Goal: Task Accomplishment & Management: Use online tool/utility

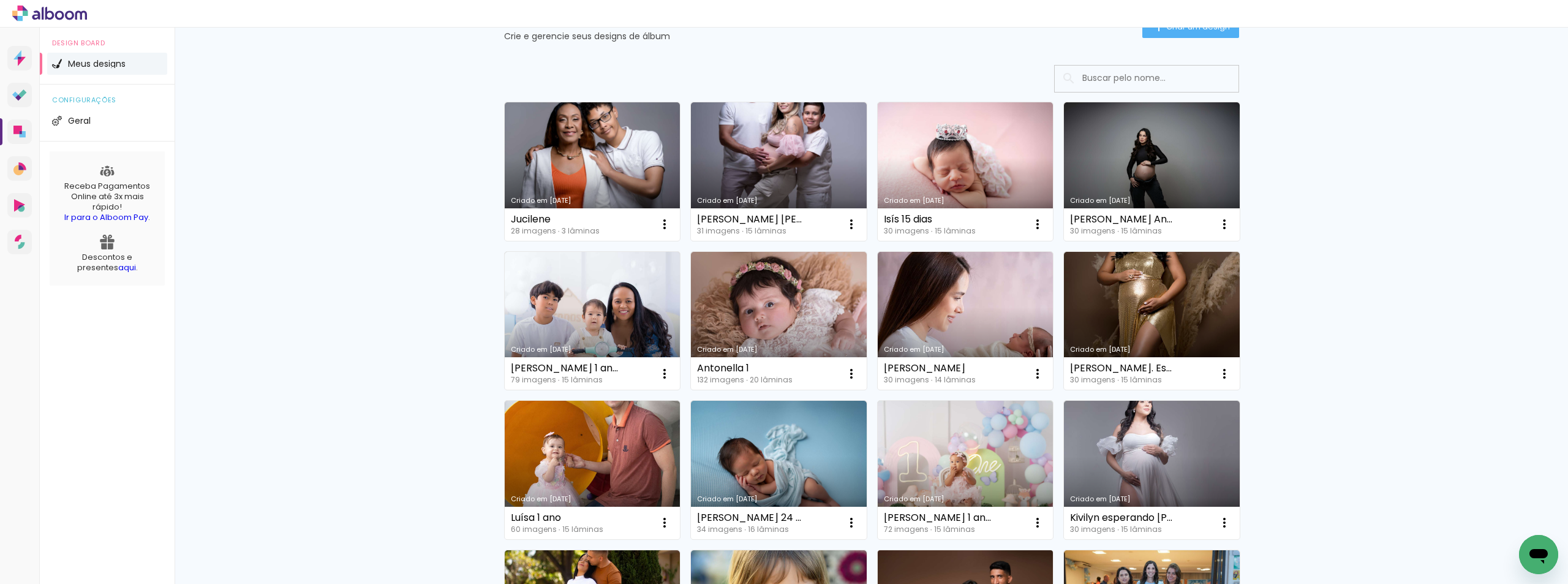
scroll to position [245, 0]
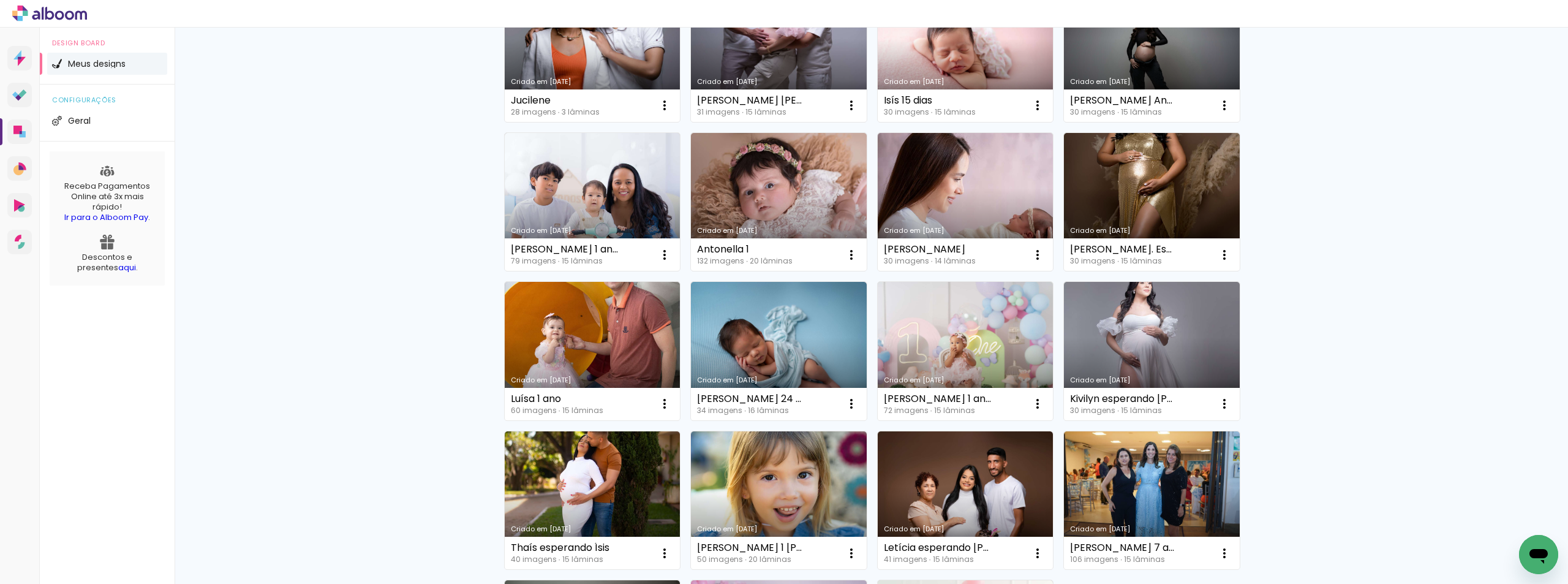
drag, startPoint x: 1095, startPoint y: 397, endPoint x: 1057, endPoint y: 399, distance: 38.1
click at [1057, 399] on div "Criado em 21/06/25 Kivilyn esperando Laura 30 imagens ∙ 15 lâminas Abrir Fazer …" at bounding box center [1150, 351] width 187 height 150
drag, startPoint x: 1097, startPoint y: 397, endPoint x: 1054, endPoint y: 396, distance: 43.0
click at [1057, 396] on div "Criado em 21/06/25 Kivilyn esperando Laura 30 imagens ∙ 15 lâminas Abrir Fazer …" at bounding box center [1150, 351] width 187 height 150
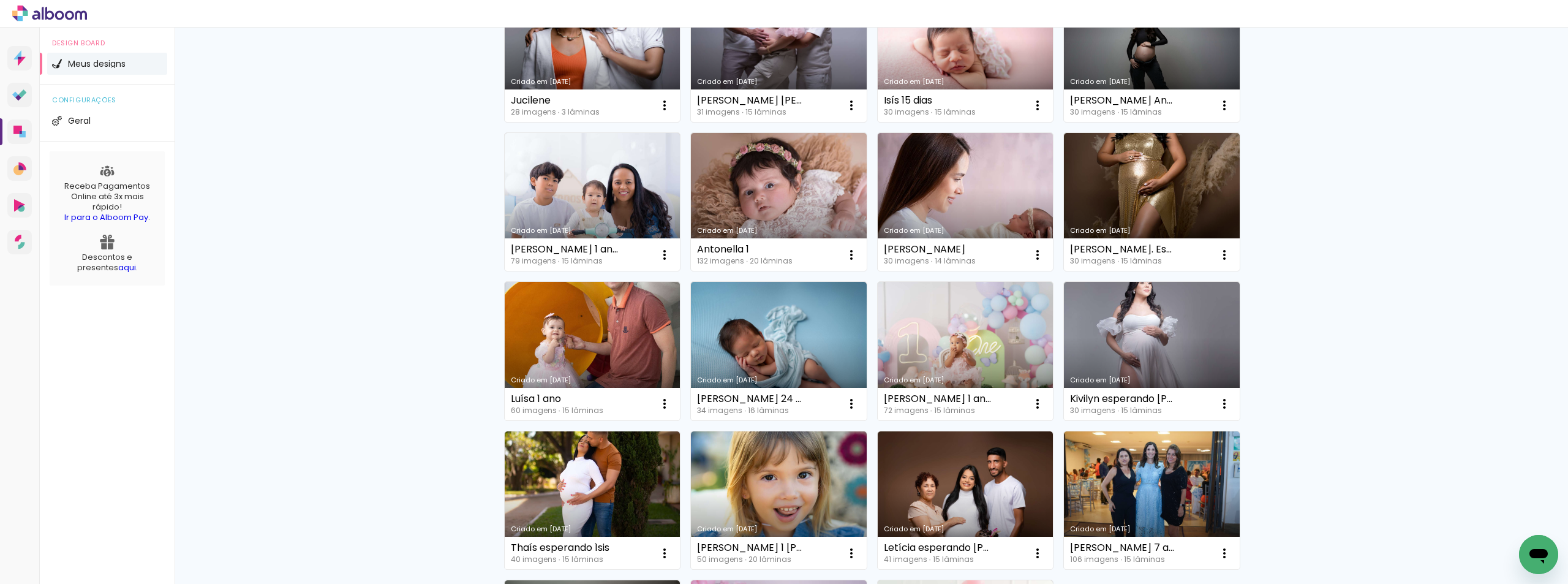
click at [1304, 351] on div "Não identificamos o pagamento de sua Fatura Alboom. Mantenha a sua conta Alboom…" at bounding box center [871, 307] width 1393 height 1051
drag, startPoint x: 1095, startPoint y: 399, endPoint x: 1068, endPoint y: 399, distance: 27.0
click at [1070, 399] on div "Kivilyn esperando [PERSON_NAME]" at bounding box center [1124, 399] width 107 height 9
click at [1165, 329] on link "Criado em [DATE]" at bounding box center [1151, 352] width 176 height 139
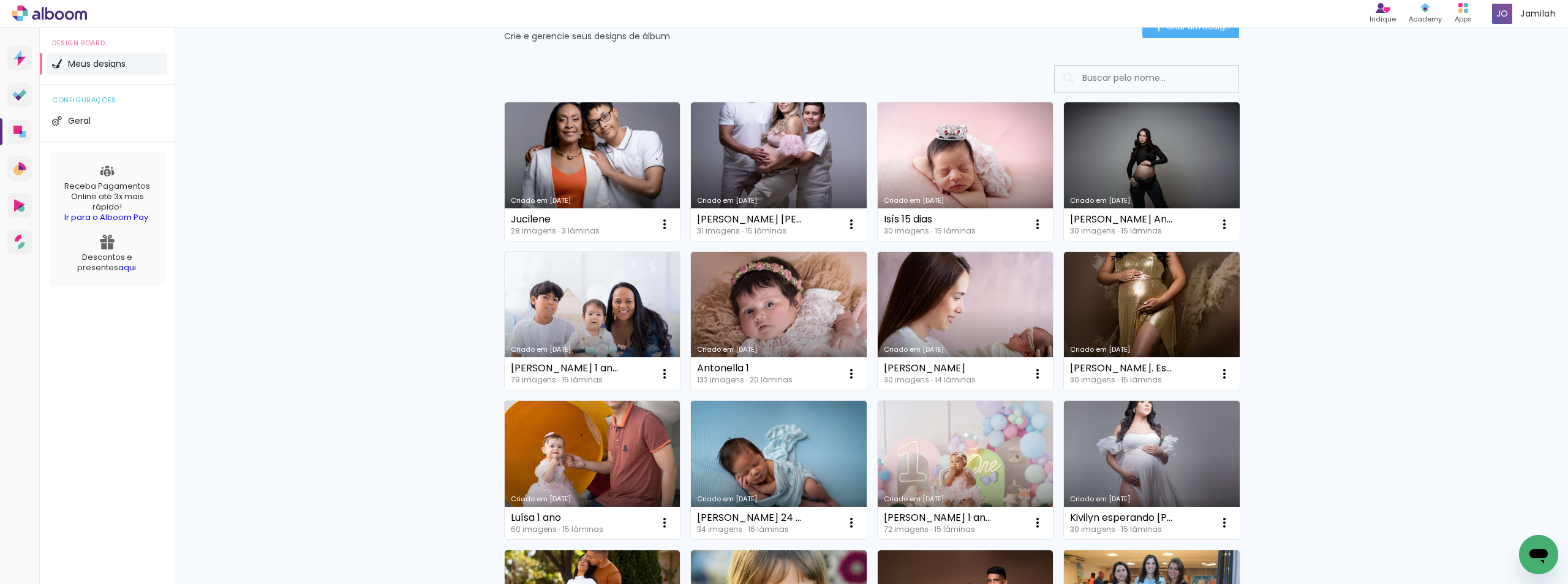
scroll to position [245, 0]
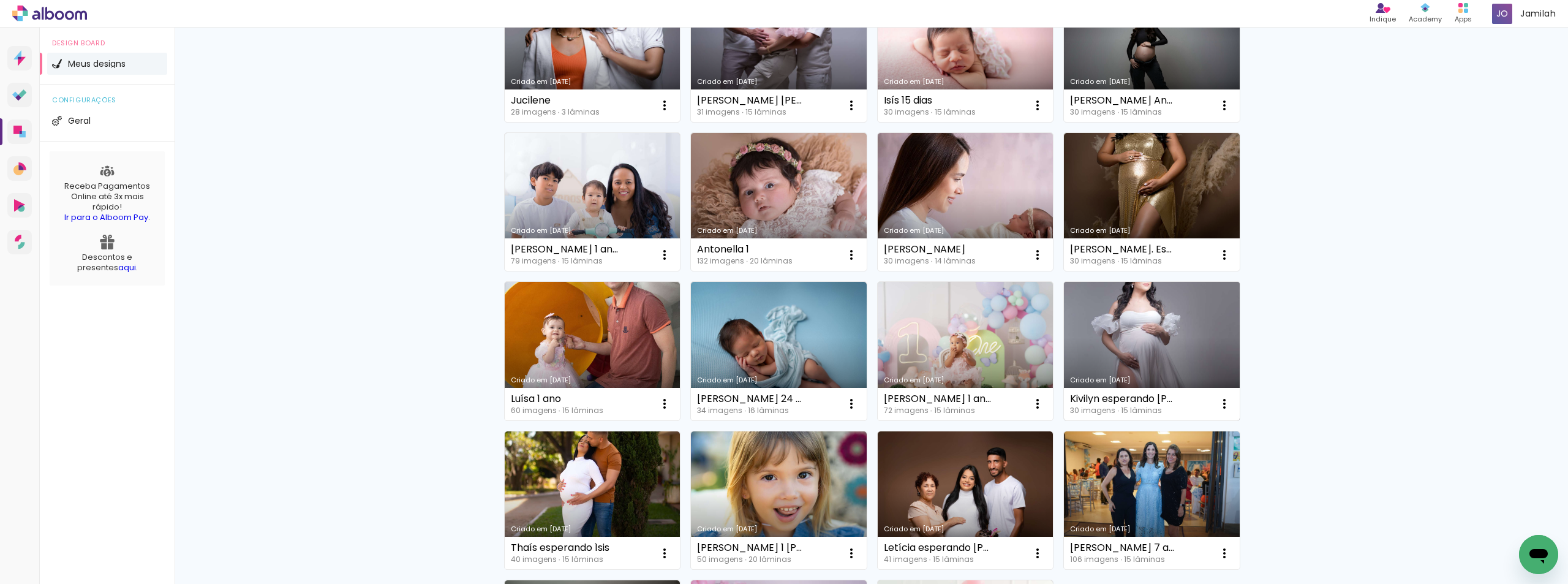
drag, startPoint x: 1094, startPoint y: 398, endPoint x: 1066, endPoint y: 398, distance: 28.0
click at [1070, 398] on div "Kivilyn esperando [PERSON_NAME]" at bounding box center [1124, 399] width 107 height 9
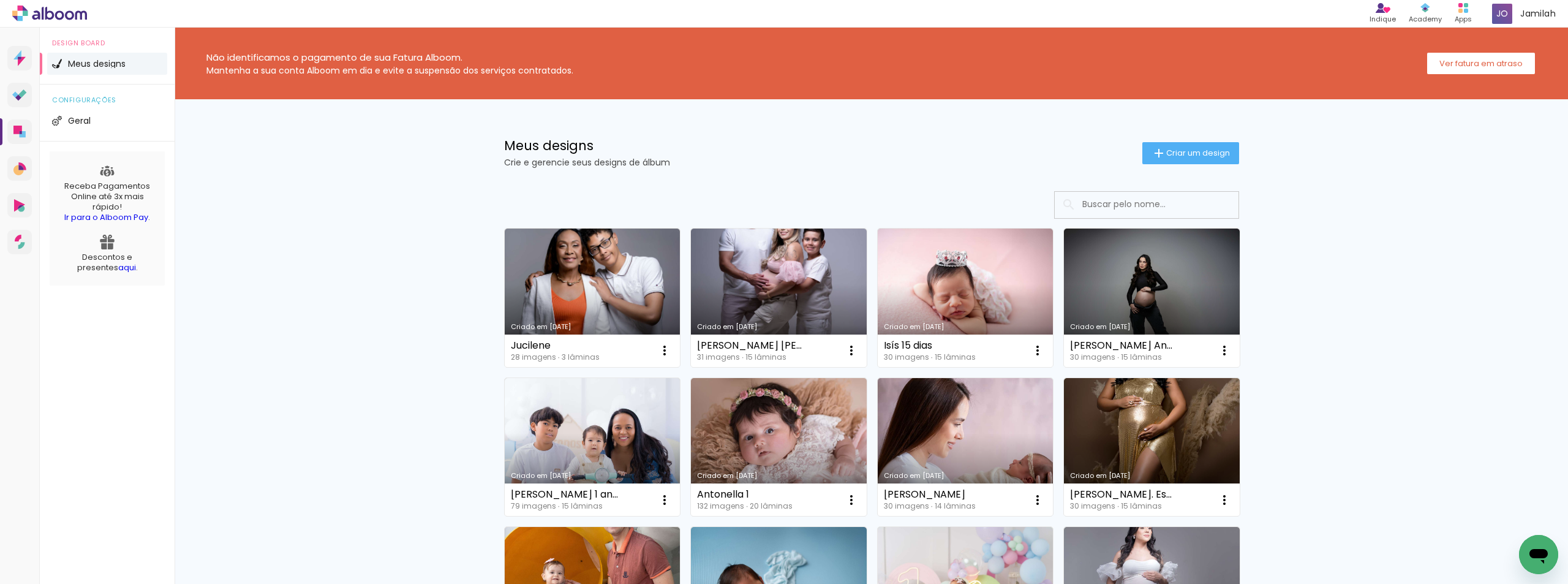
click at [773, 169] on div "Meus designs Crie e gerencie seus designs de álbum Criar um design" at bounding box center [871, 139] width 796 height 80
click at [749, 303] on link "Criado em [DATE]" at bounding box center [778, 298] width 176 height 139
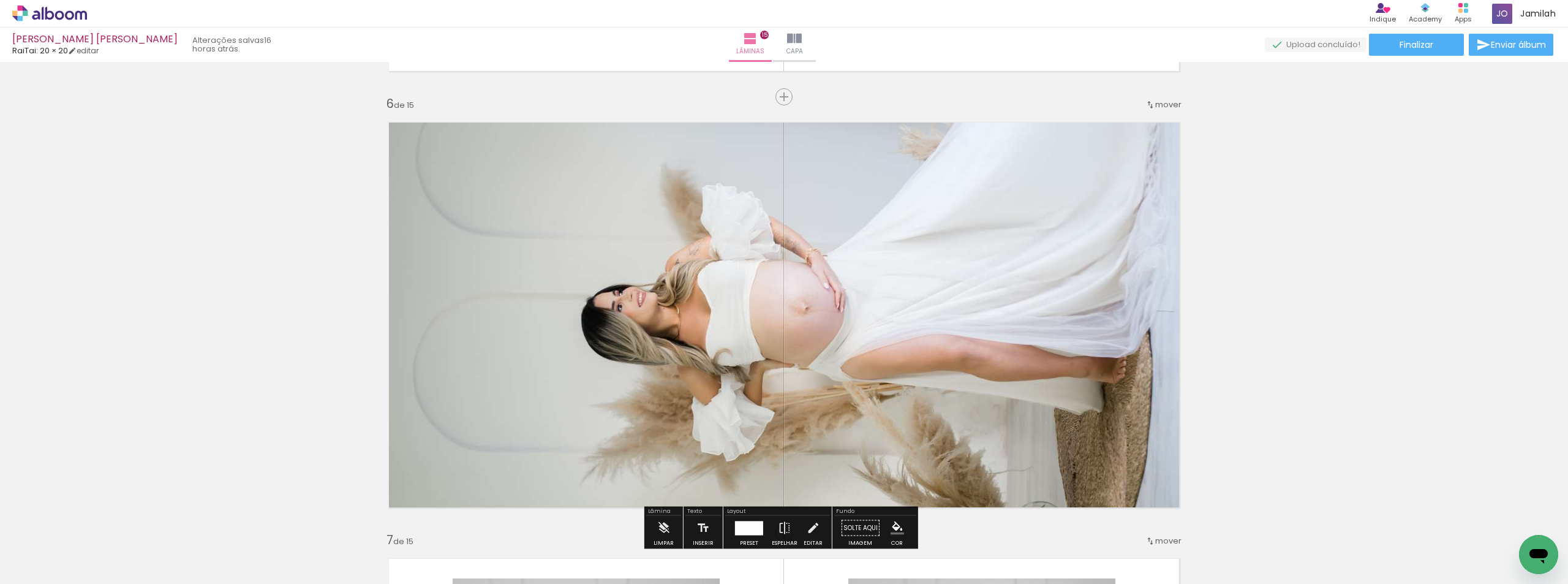
scroll to position [2022, 0]
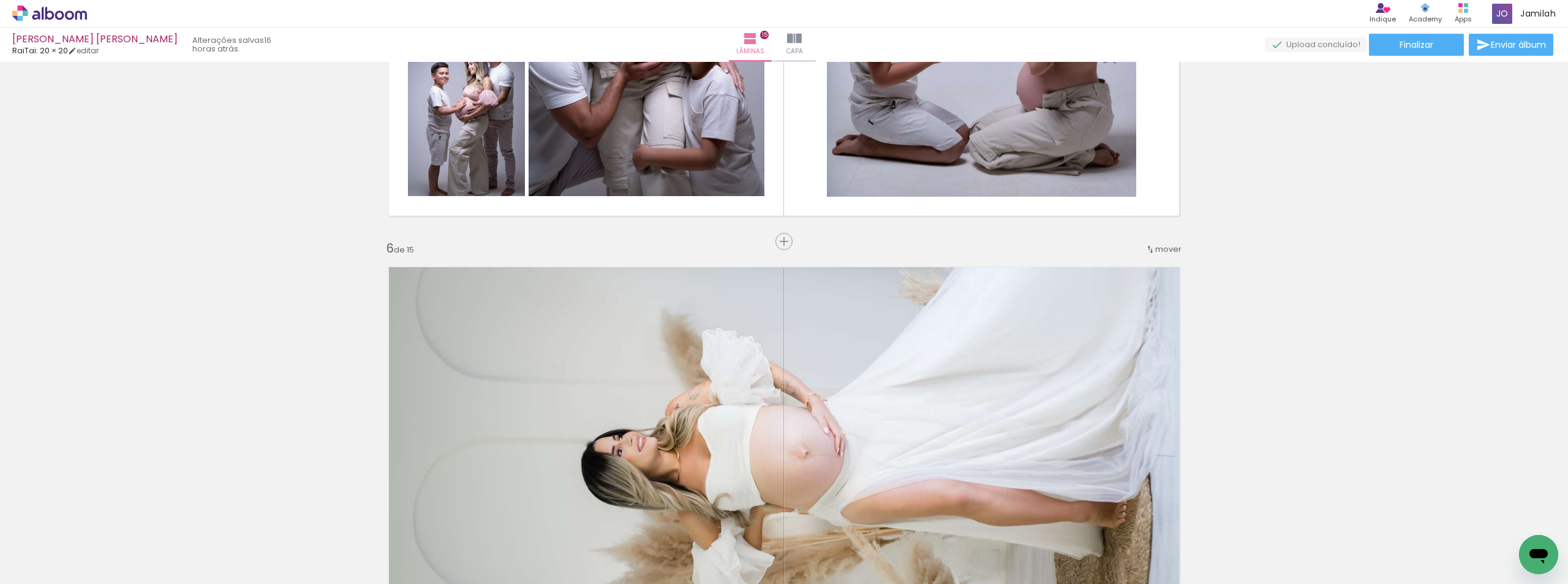
click at [1156, 242] on div "mover" at bounding box center [1163, 249] width 36 height 20
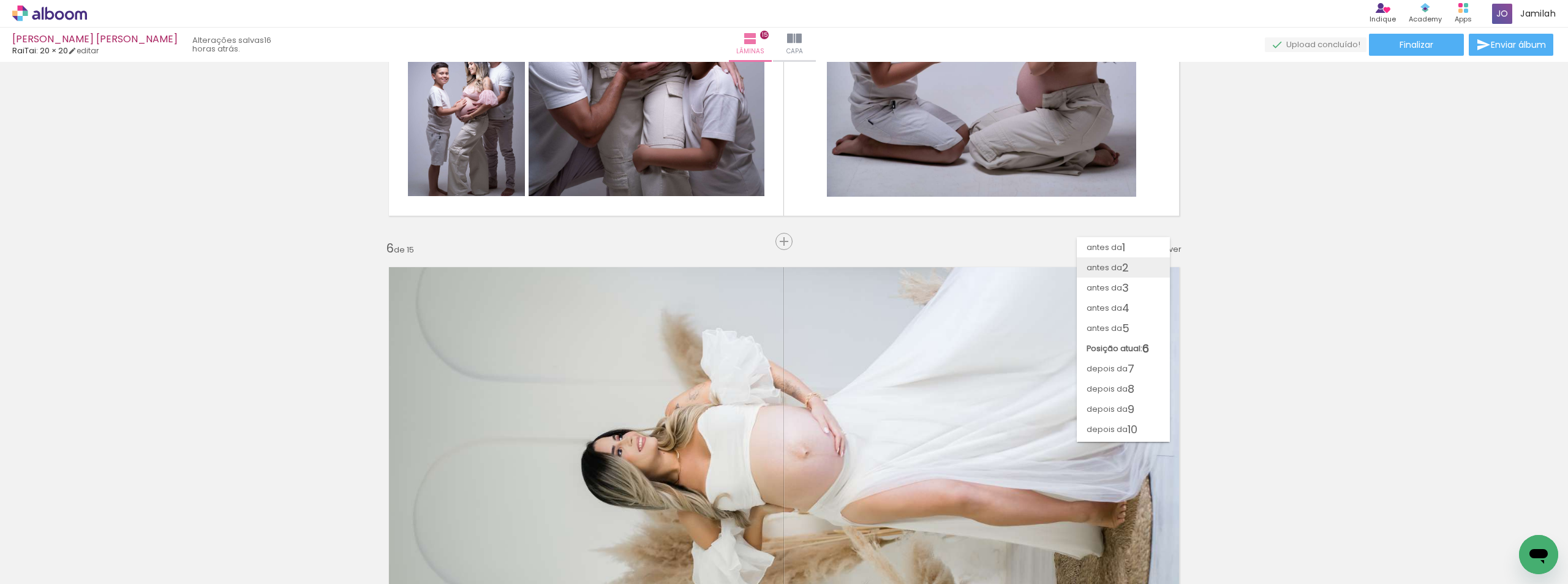
click at [1142, 266] on paper-item "antes da 2" at bounding box center [1123, 267] width 93 height 20
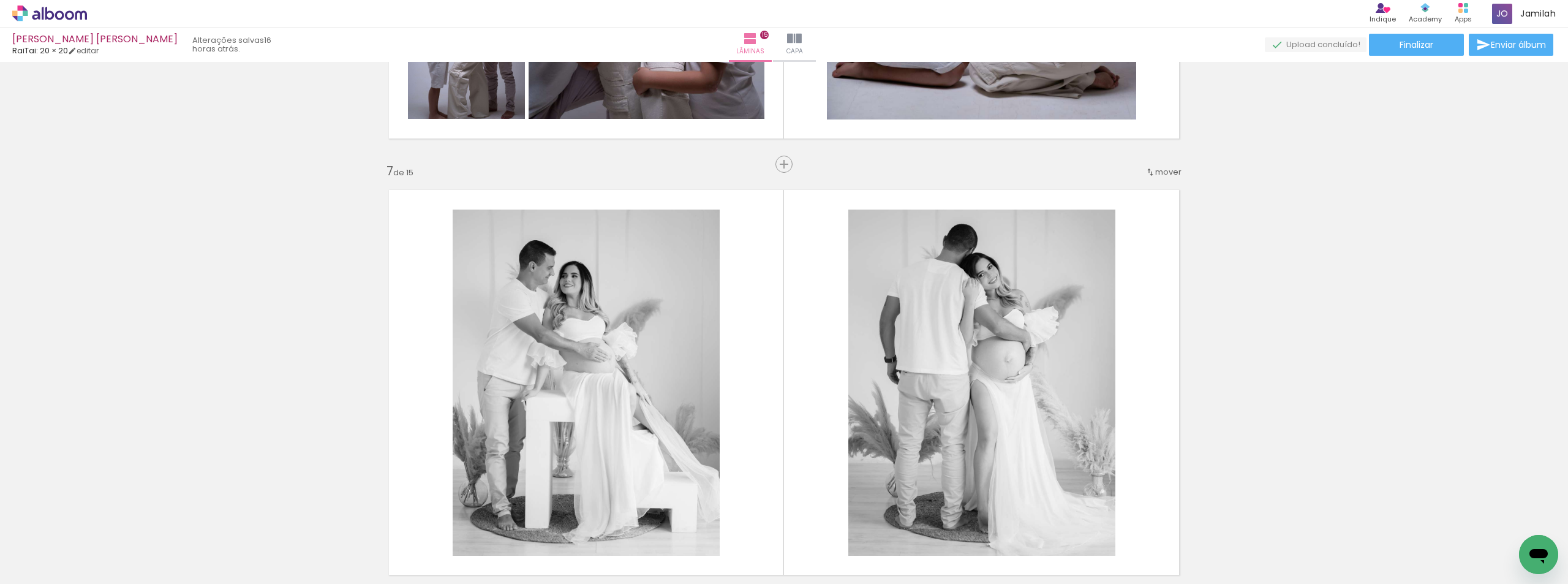
scroll to position [2290, 0]
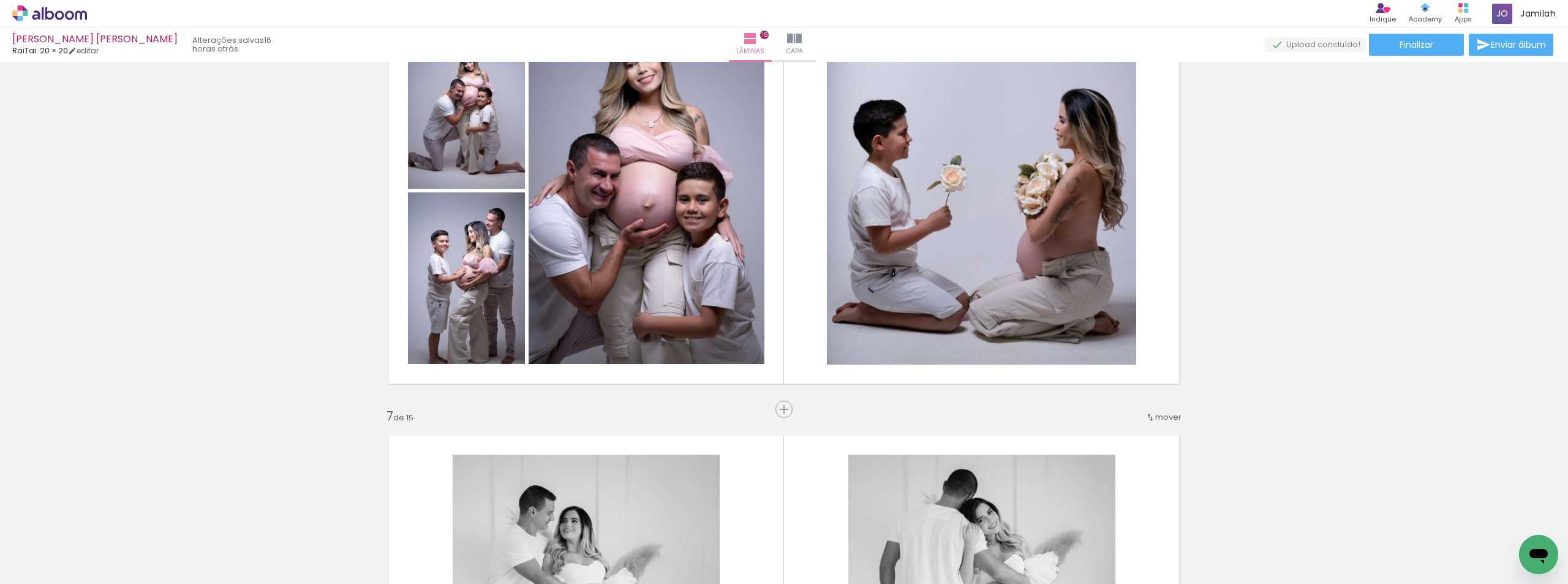
click at [1154, 411] on div "mover" at bounding box center [1163, 417] width 36 height 20
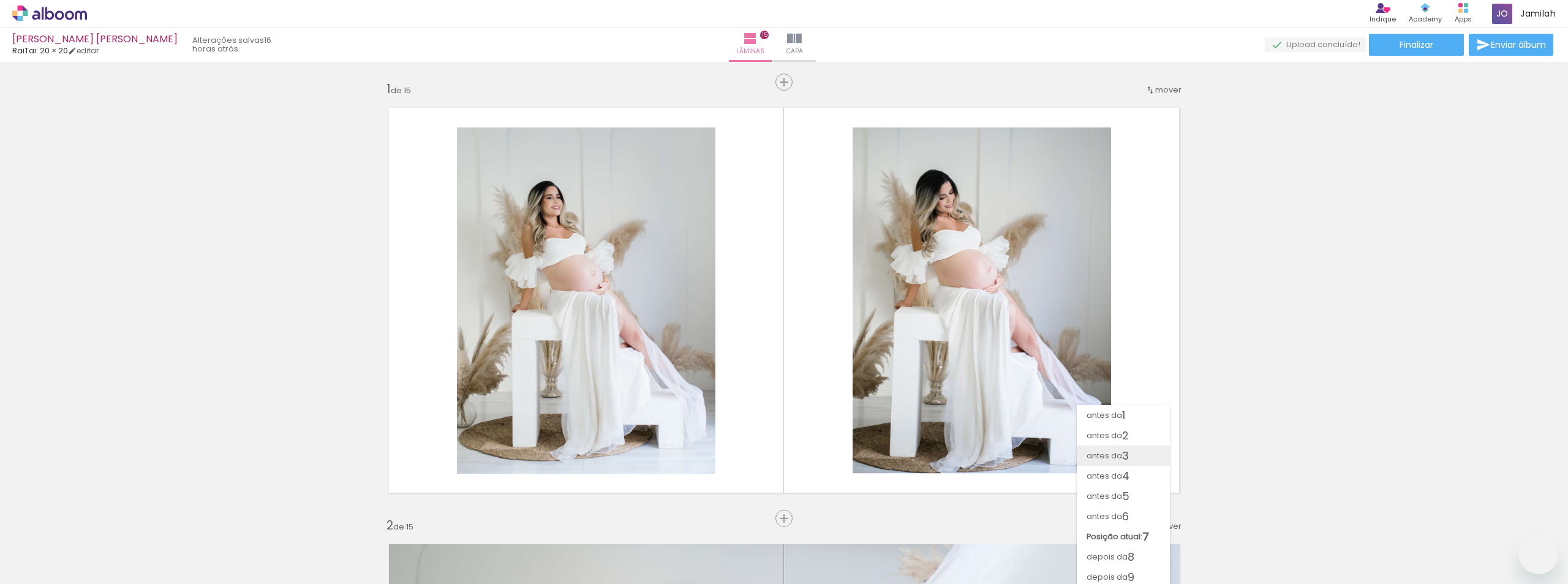
click at [1118, 451] on span "antes da" at bounding box center [1104, 456] width 35 height 20
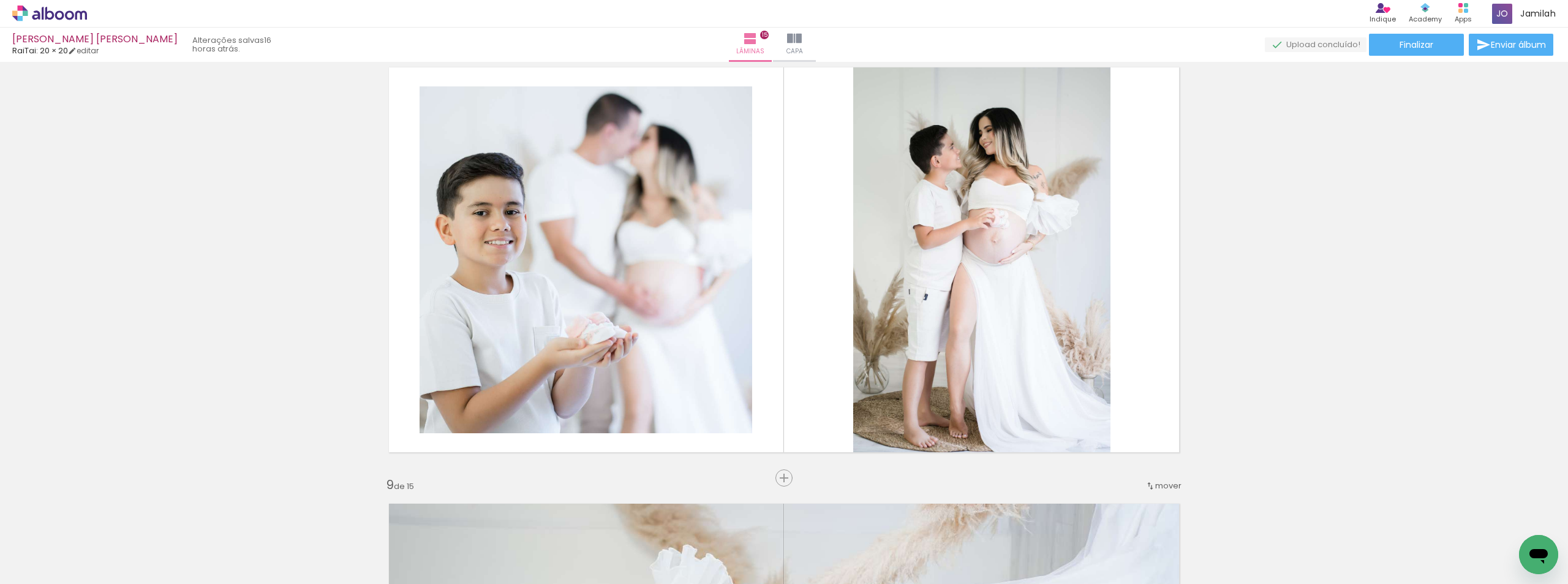
scroll to position [2787, 0]
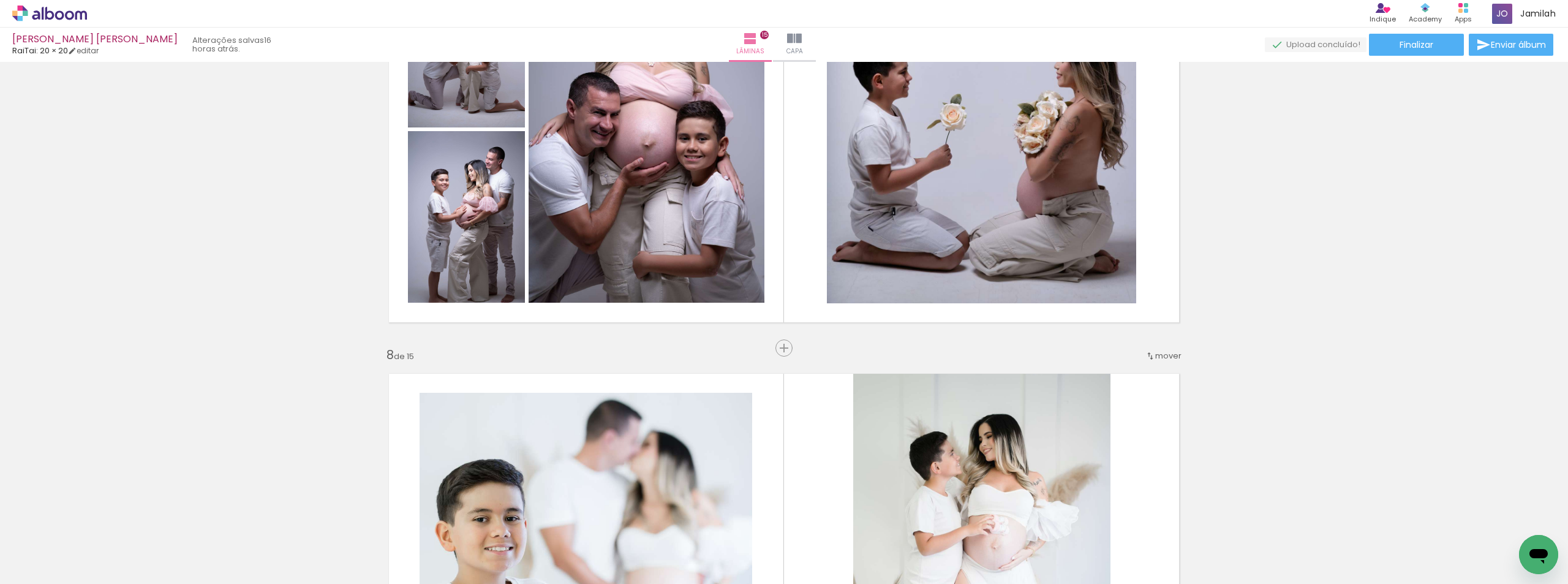
click at [1158, 349] on div "mover" at bounding box center [1163, 355] width 36 height 20
click at [1125, 417] on span "4" at bounding box center [1125, 415] width 7 height 20
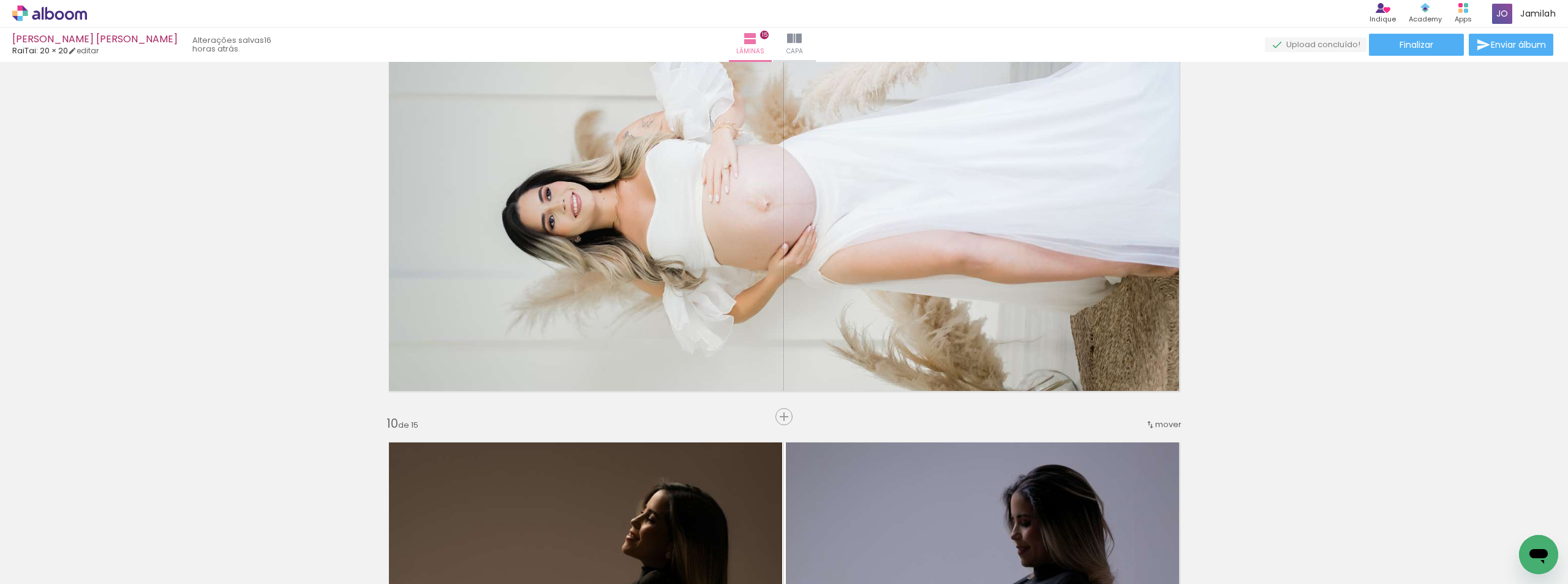
scroll to position [3284, 0]
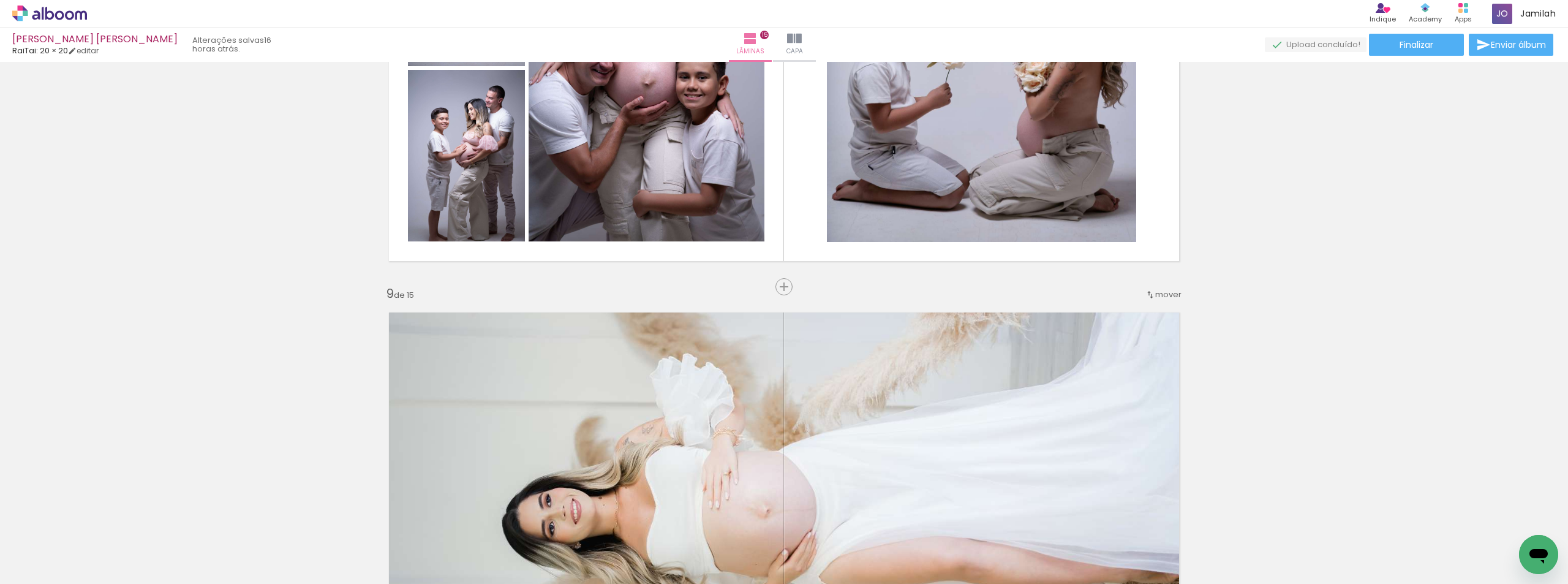
click at [1159, 296] on span "mover" at bounding box center [1168, 294] width 26 height 12
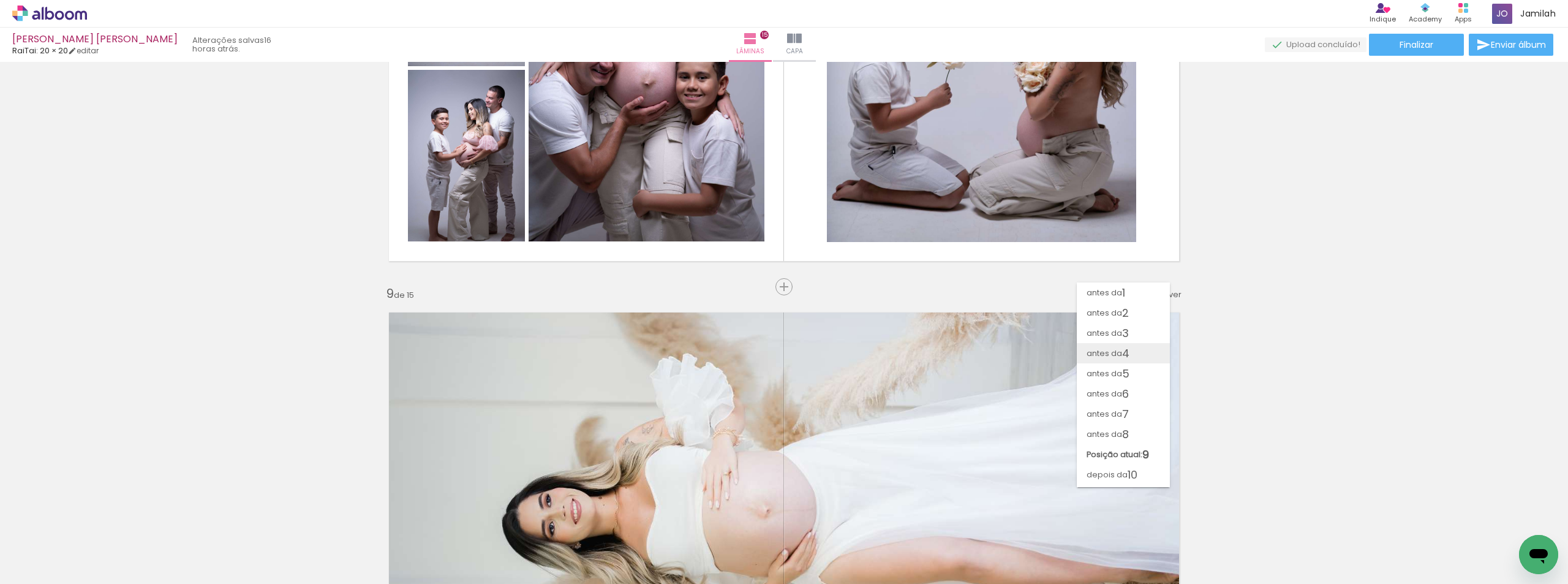
click at [1115, 359] on span "antes da" at bounding box center [1104, 353] width 35 height 20
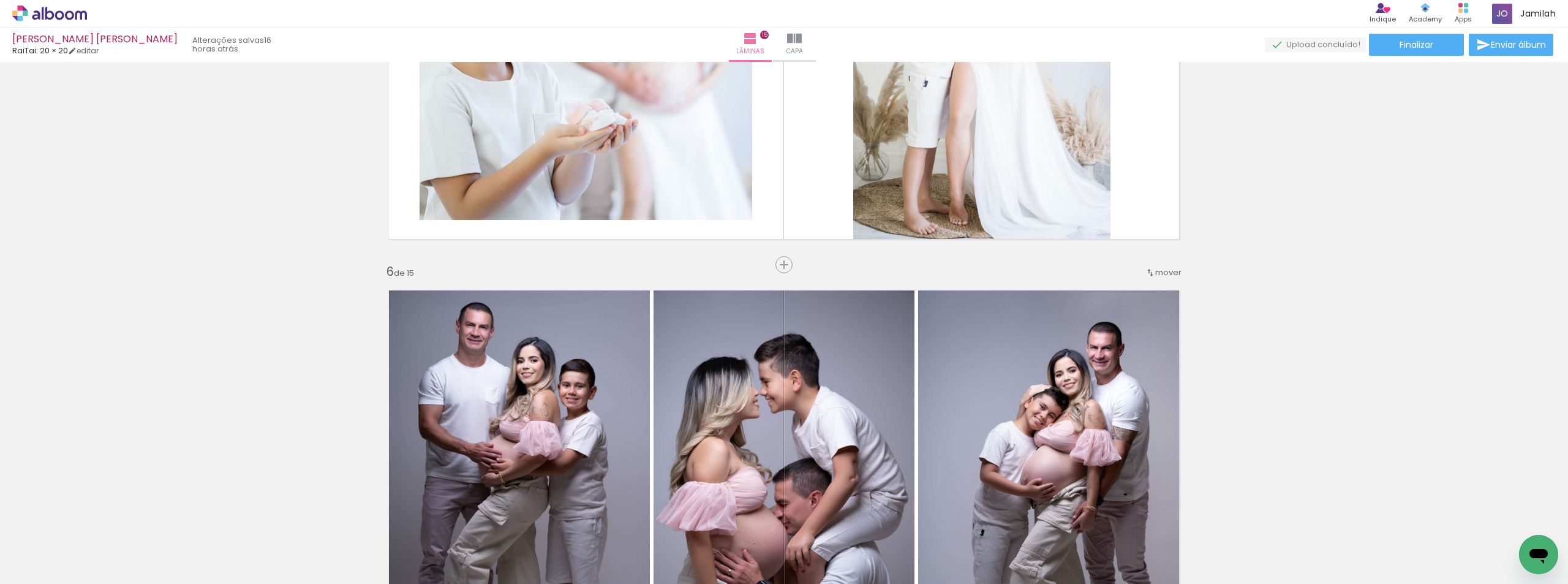
scroll to position [1692, 0]
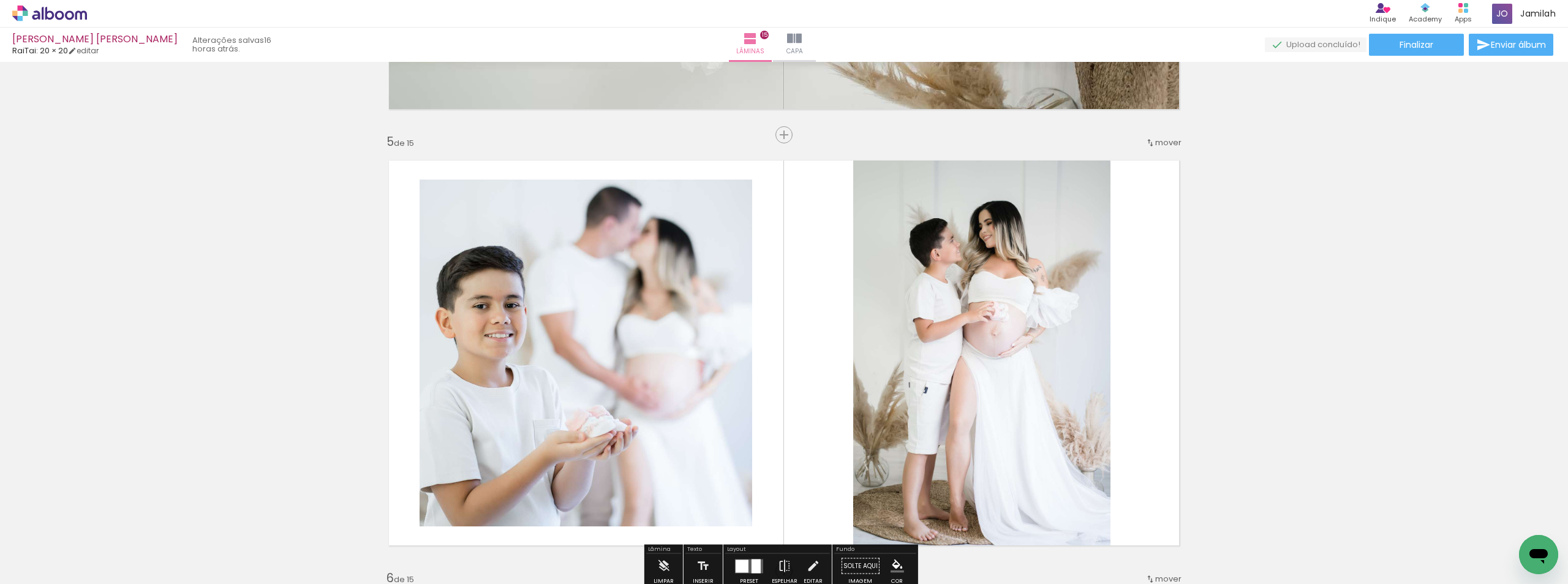
click at [1164, 135] on div "mover" at bounding box center [1163, 143] width 36 height 20
click at [1117, 196] on span "antes da" at bounding box center [1104, 201] width 35 height 20
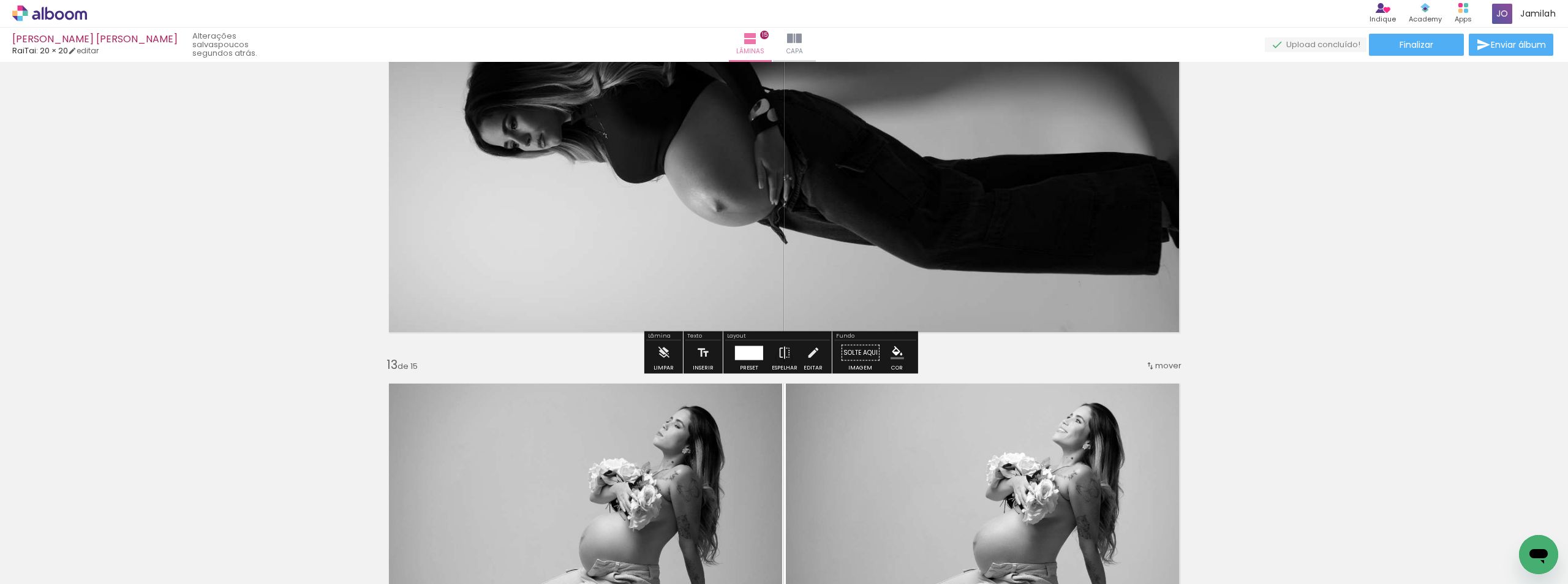
scroll to position [5172, 0]
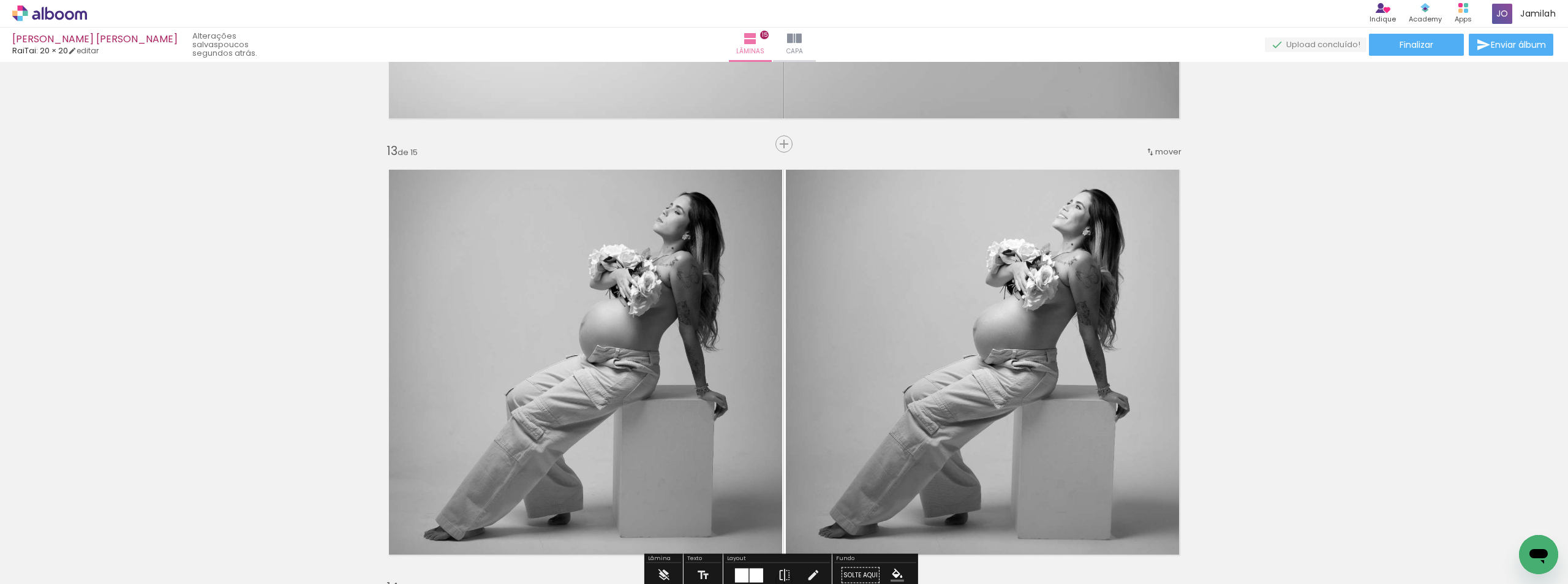
click at [1166, 158] on div "mover" at bounding box center [1163, 152] width 36 height 20
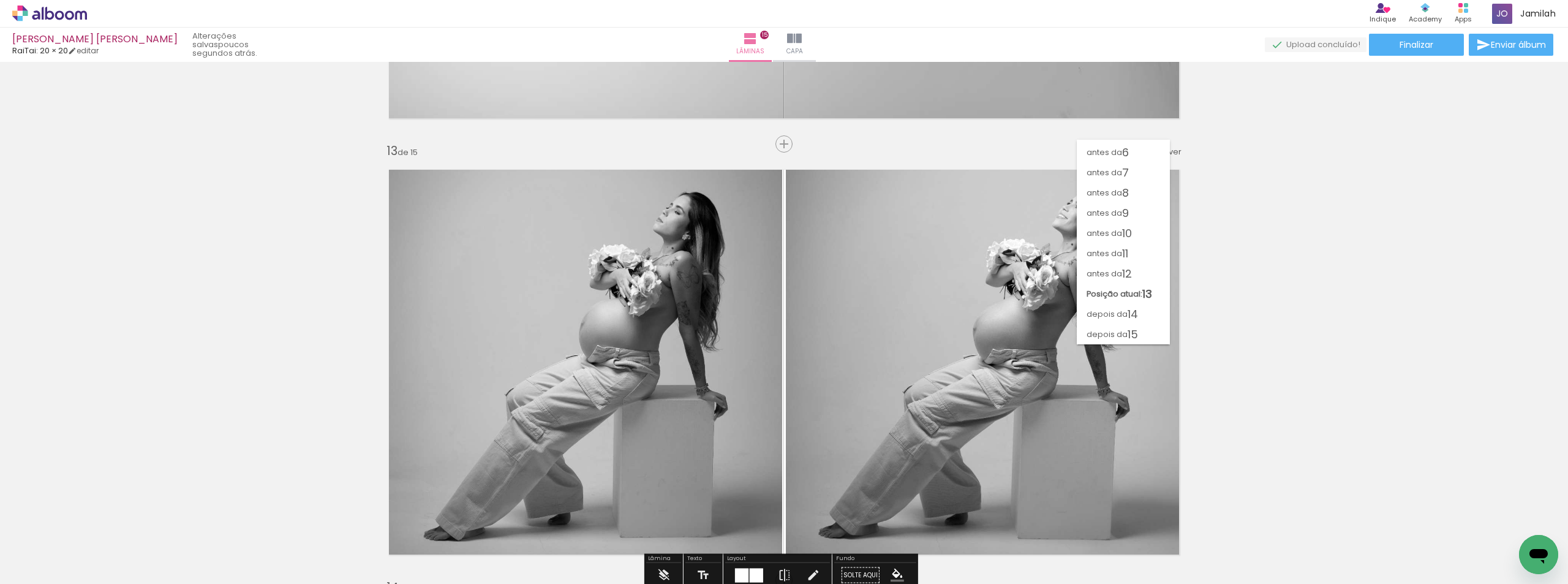
scroll to position [99, 0]
click at [1134, 158] on paper-item "antes da 6" at bounding box center [1123, 152] width 93 height 20
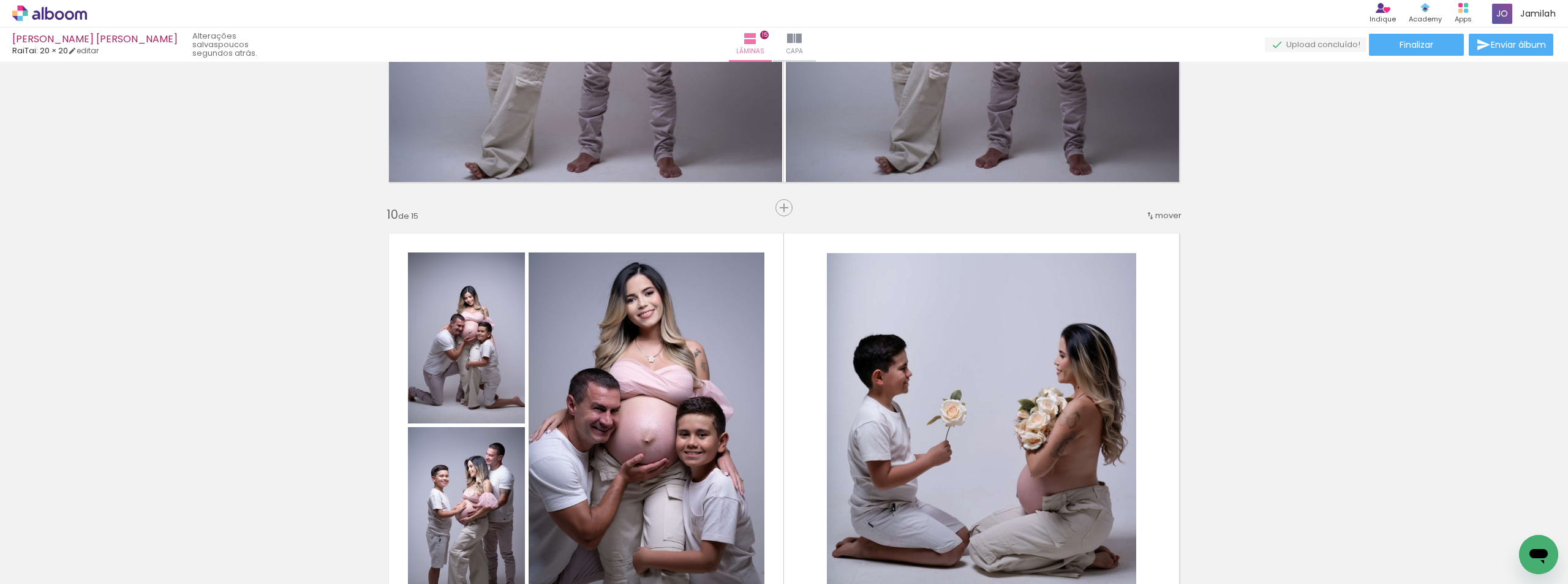
scroll to position [3789, 0]
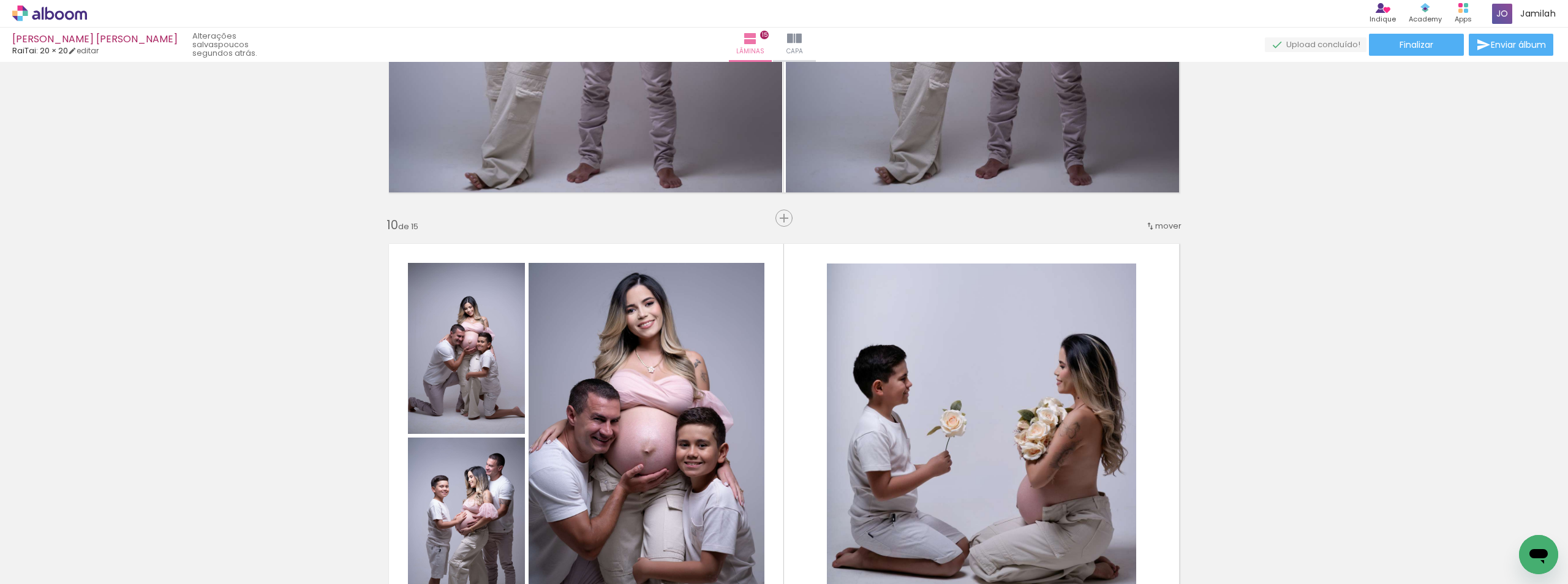
click at [1162, 229] on span "mover" at bounding box center [1168, 225] width 26 height 12
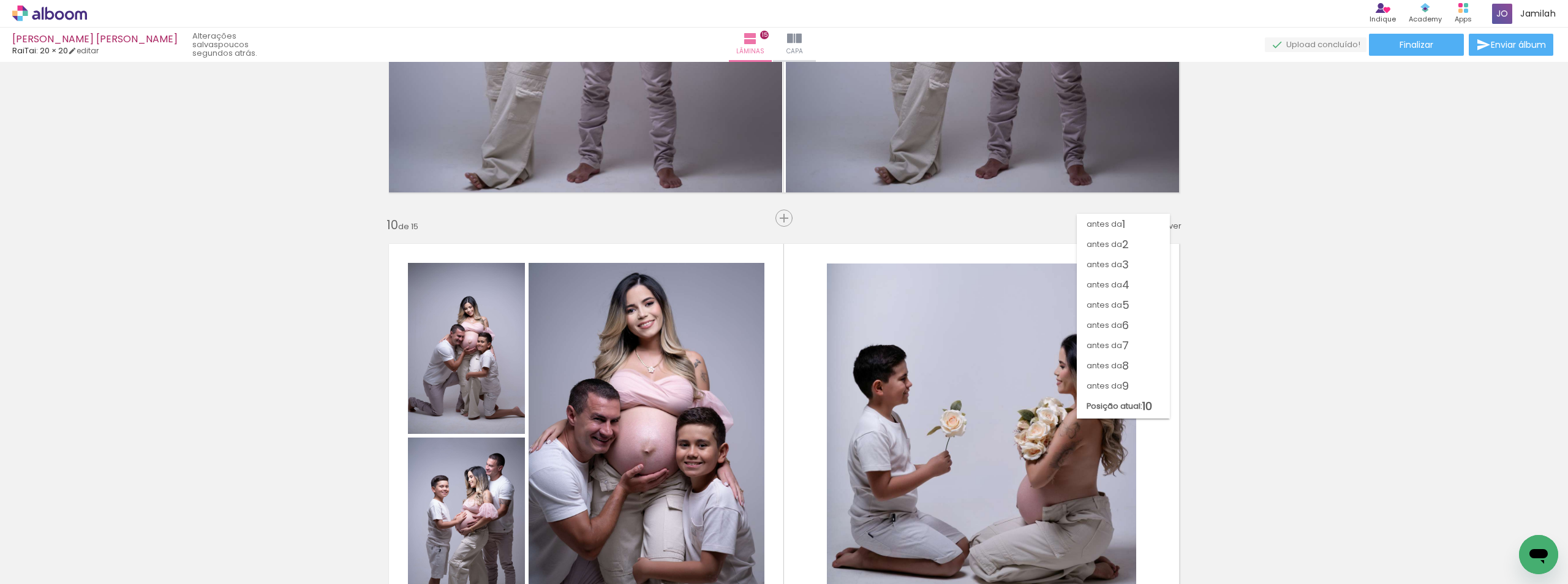
scroll to position [7, 0]
click at [1122, 362] on span "8" at bounding box center [1125, 359] width 7 height 20
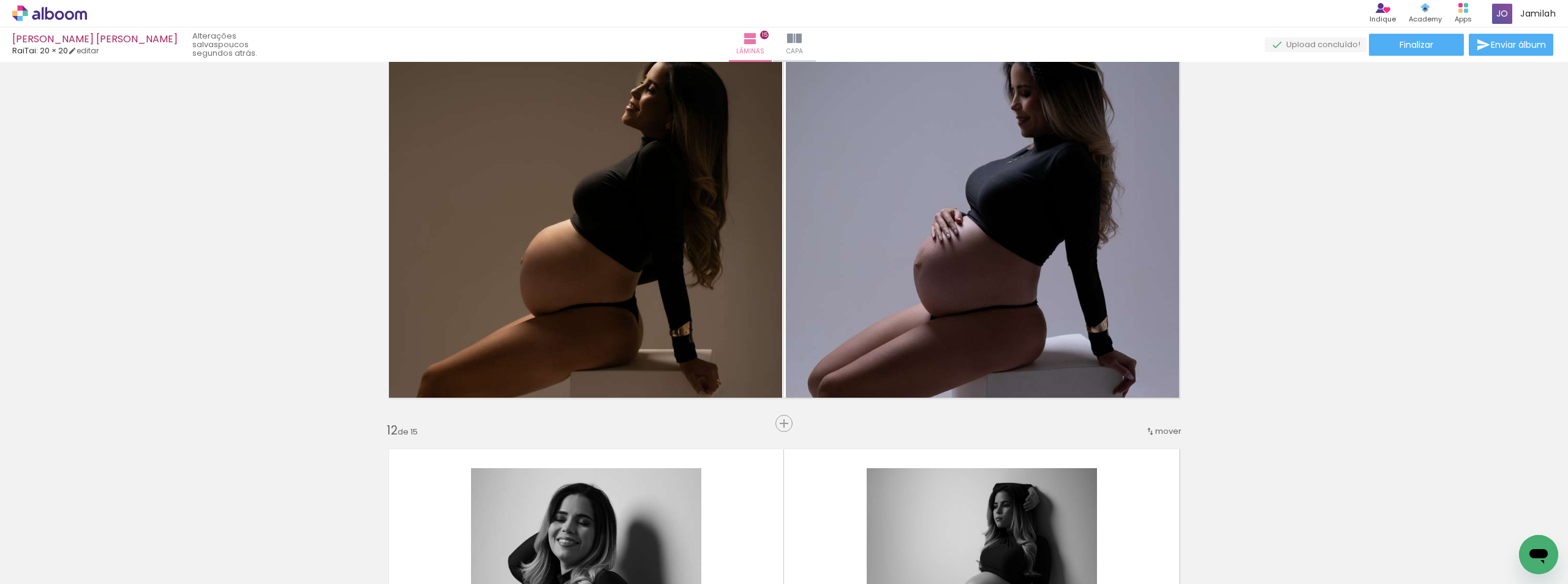
scroll to position [4436, 0]
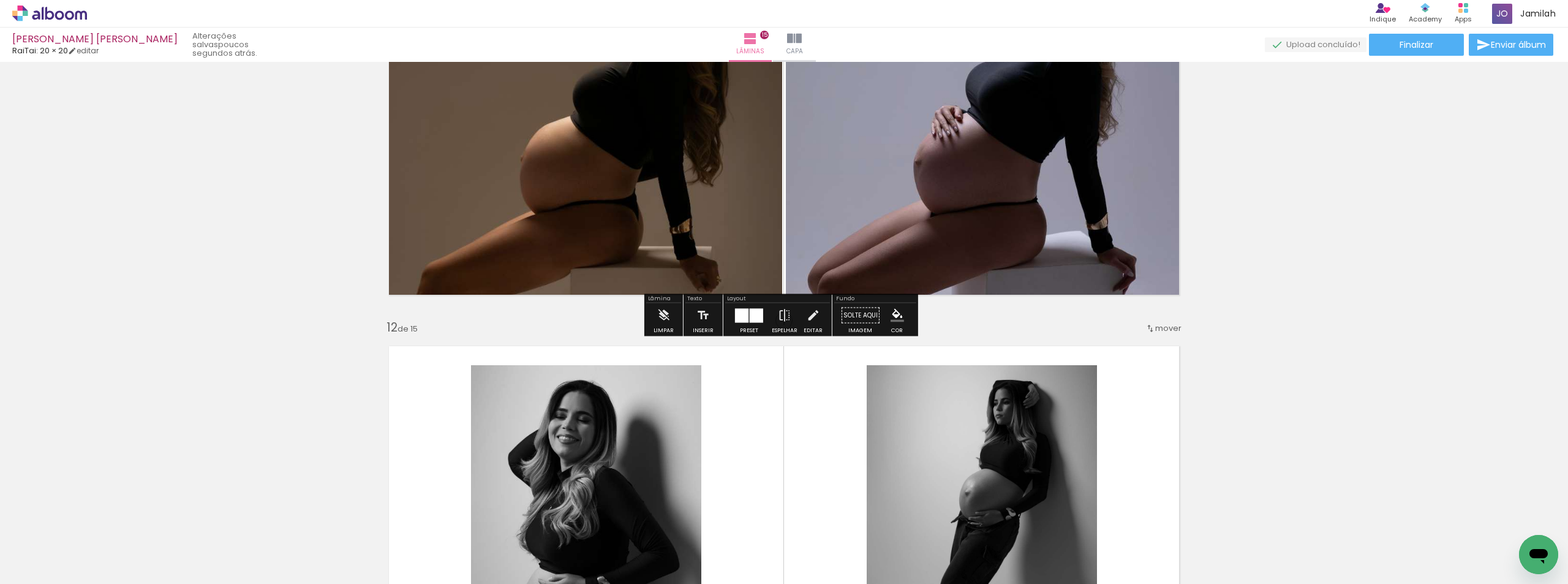
scroll to position [4314, 0]
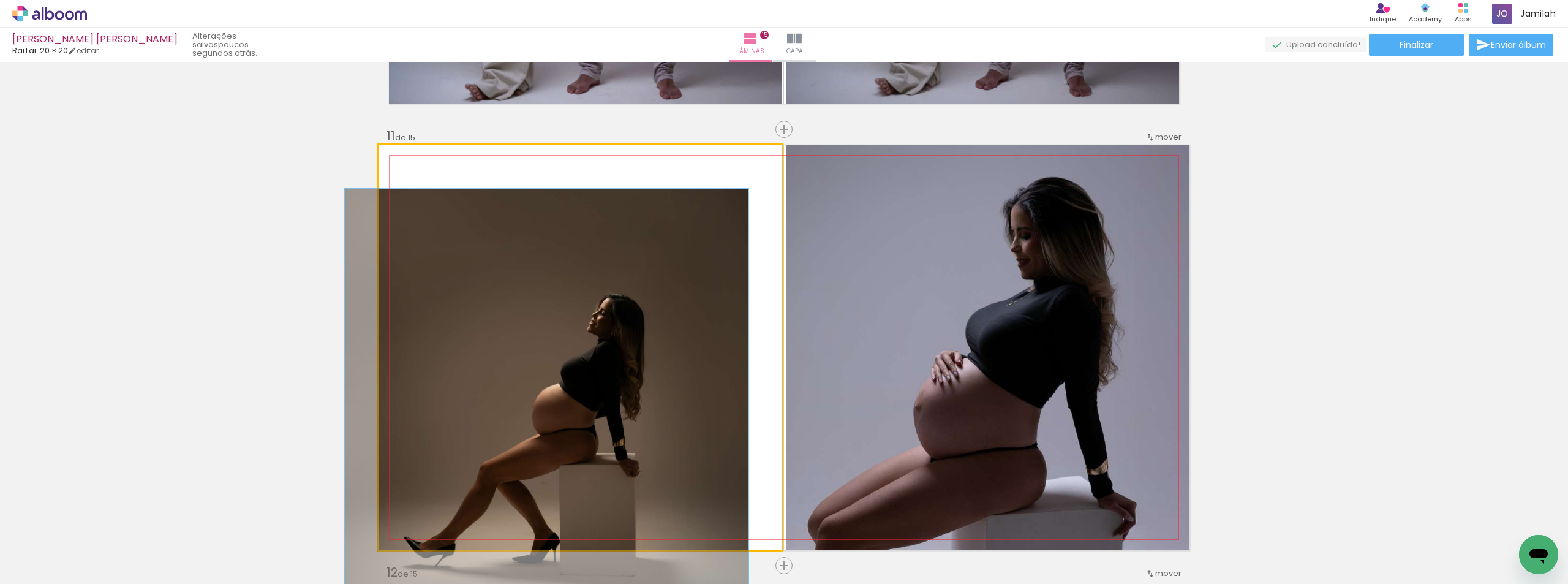
drag, startPoint x: 436, startPoint y: 158, endPoint x: 362, endPoint y: 162, distance: 74.1
type paper-slider "100"
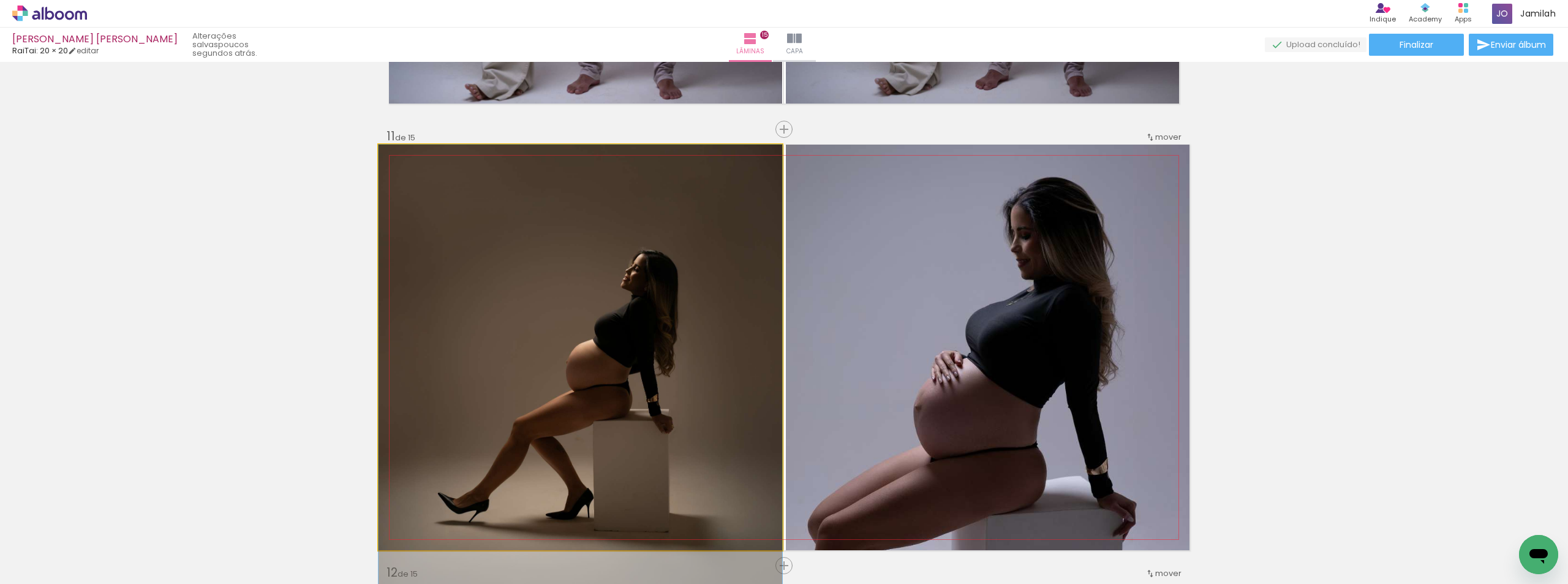
drag, startPoint x: 523, startPoint y: 276, endPoint x: 536, endPoint y: 246, distance: 32.7
click at [533, 249] on quentale-photo at bounding box center [580, 347] width 403 height 406
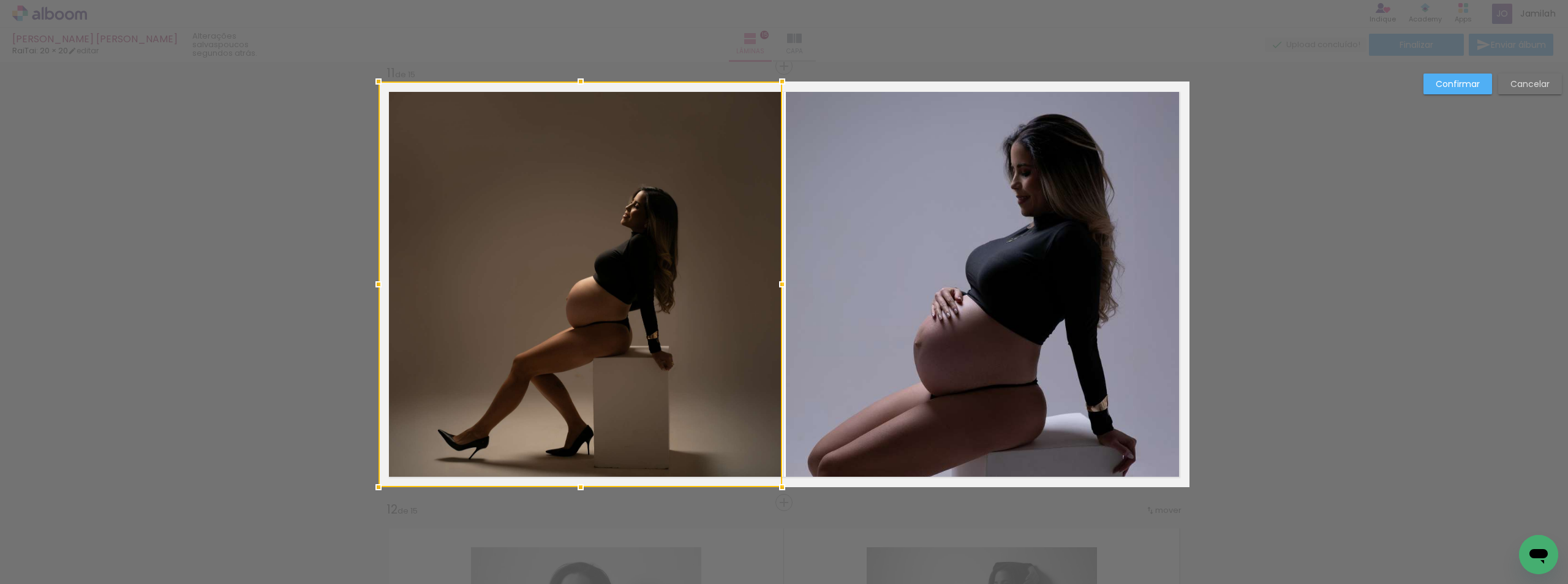
scroll to position [4377, 0]
click at [1518, 96] on div "Confirmar Cancelar" at bounding box center [1488, 88] width 144 height 30
click at [0, 0] on slot "Cancelar" at bounding box center [0, 0] width 0 height 0
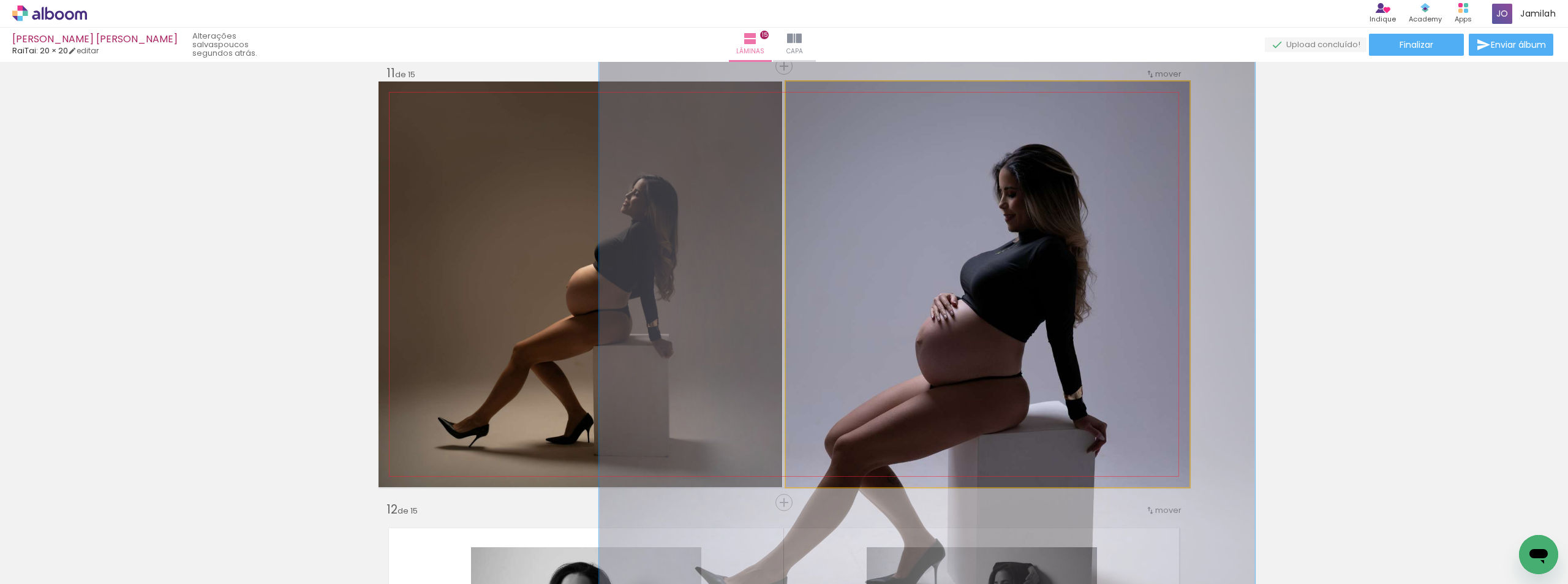
drag, startPoint x: 848, startPoint y: 95, endPoint x: 766, endPoint y: 92, distance: 82.1
type paper-slider "100"
click at [0, 0] on slot at bounding box center [0, 0] width 0 height 0
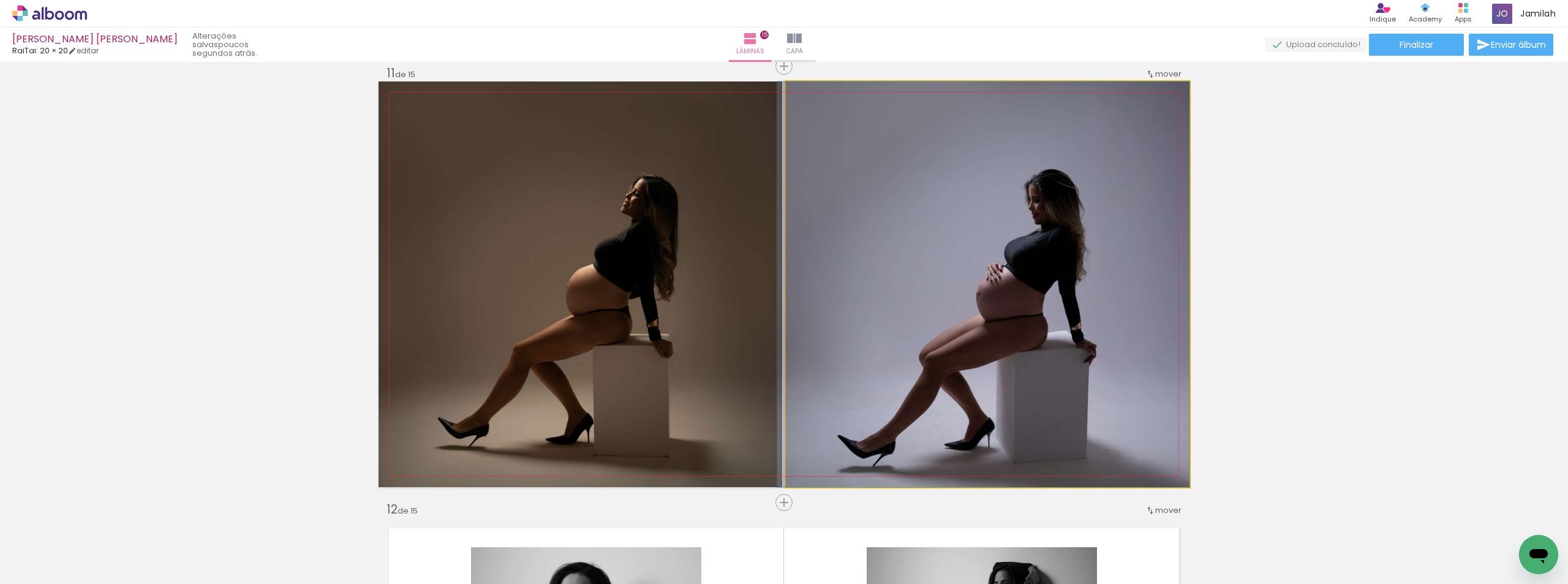
drag, startPoint x: 942, startPoint y: 213, endPoint x: 961, endPoint y: 179, distance: 38.9
drag, startPoint x: 1030, startPoint y: 313, endPoint x: 1028, endPoint y: 288, distance: 25.1
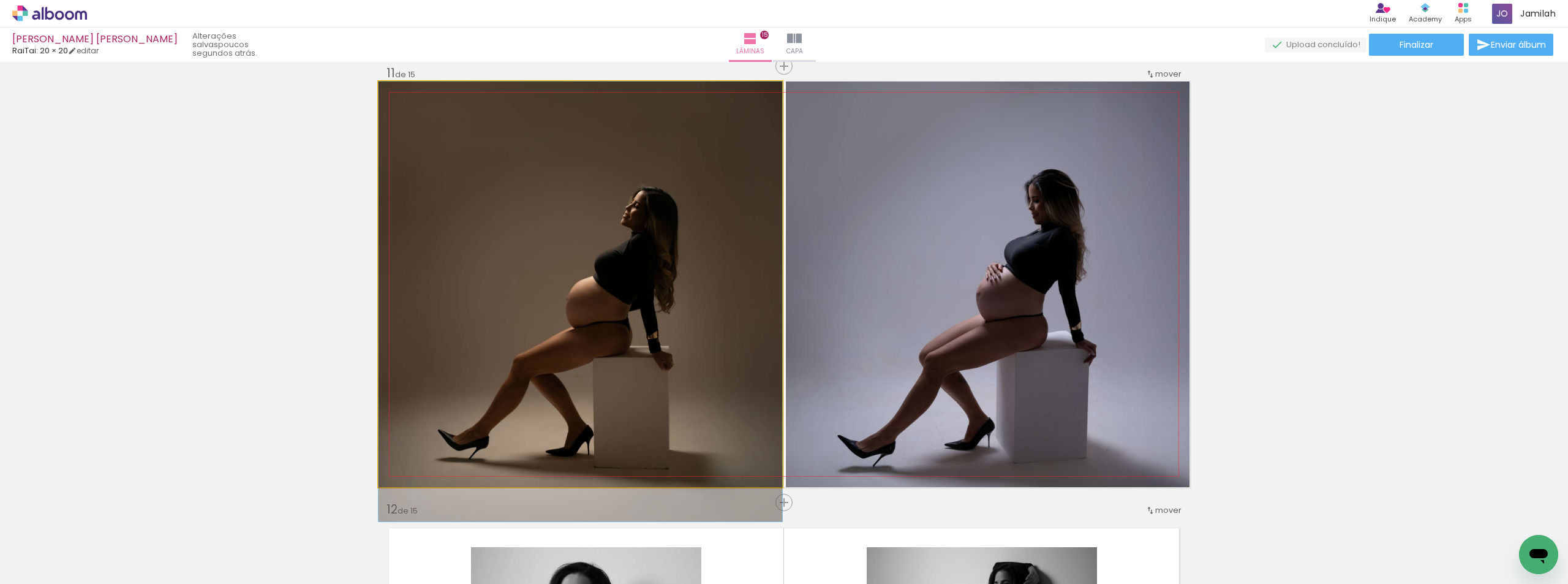
click at [600, 285] on quentale-photo at bounding box center [580, 284] width 403 height 406
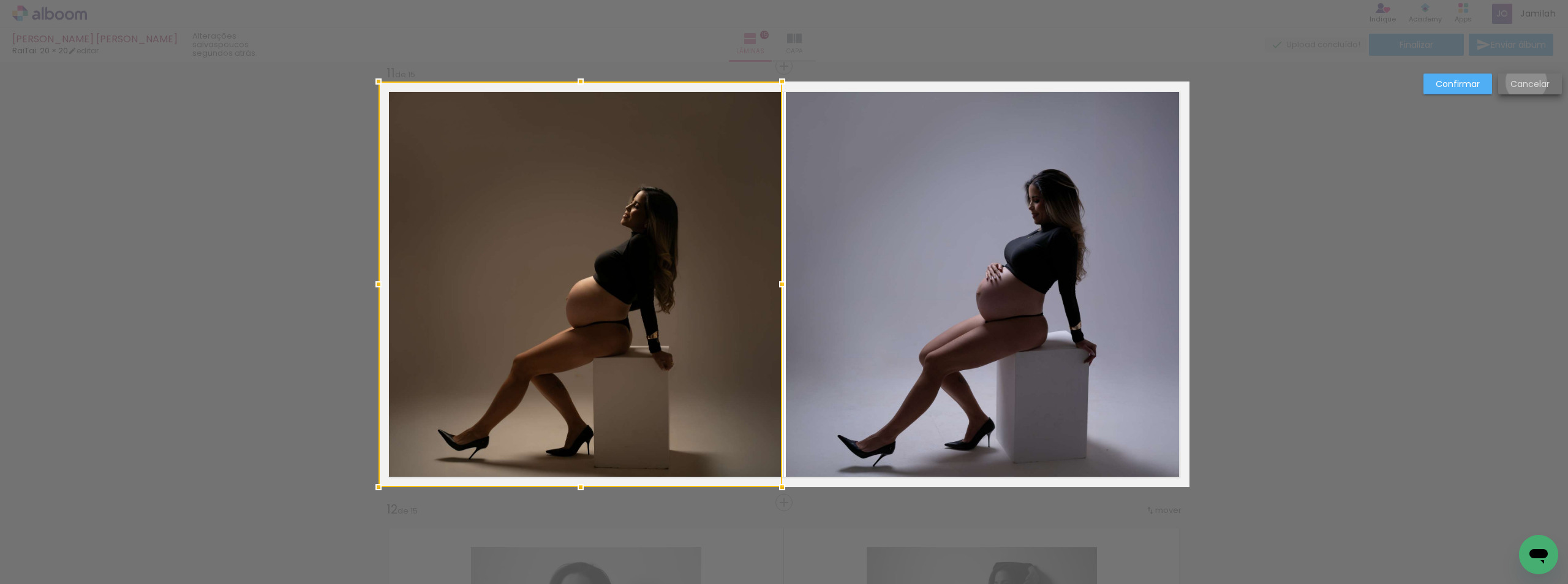
click at [0, 0] on slot "Cancelar" at bounding box center [0, 0] width 0 height 0
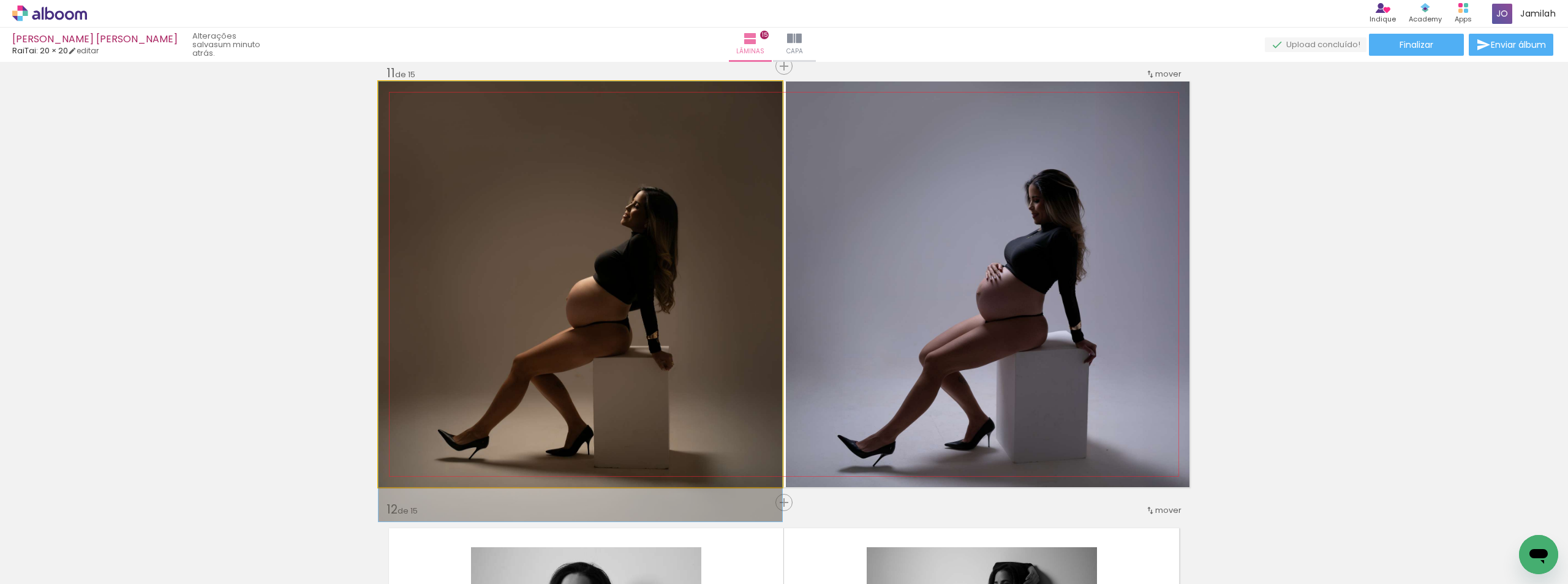
drag, startPoint x: 593, startPoint y: 316, endPoint x: 595, endPoint y: 329, distance: 13.2
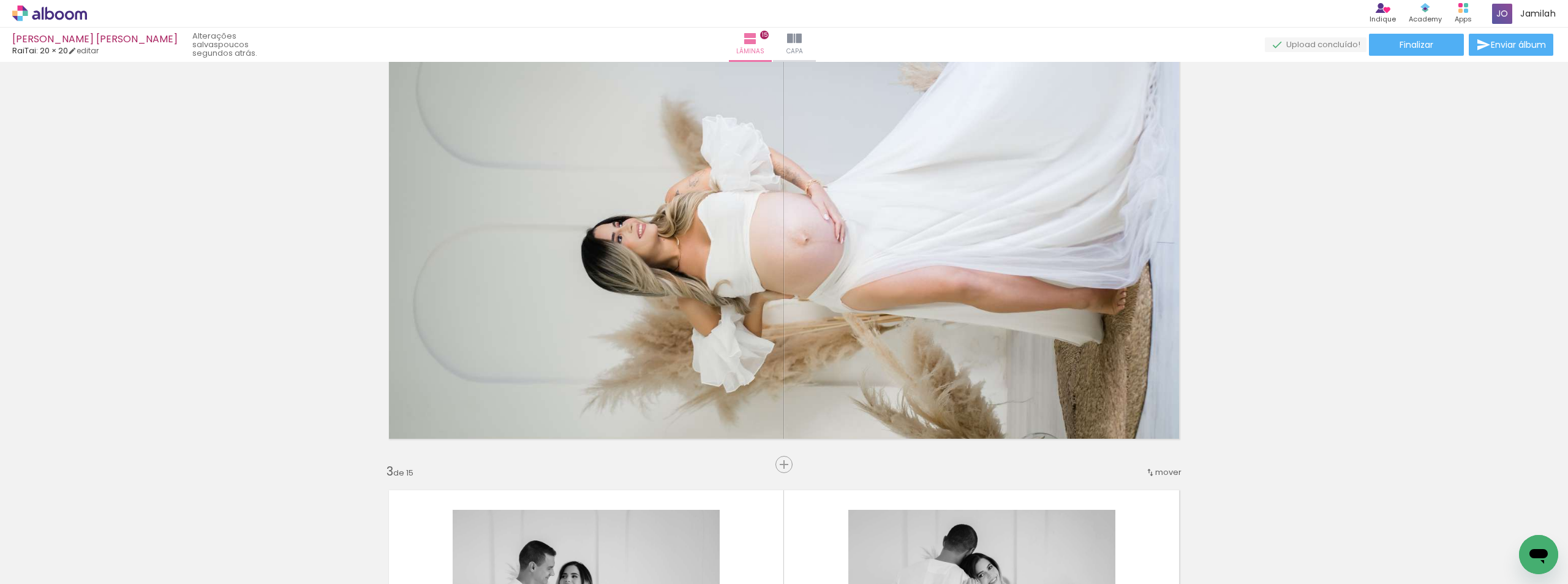
scroll to position [429, 0]
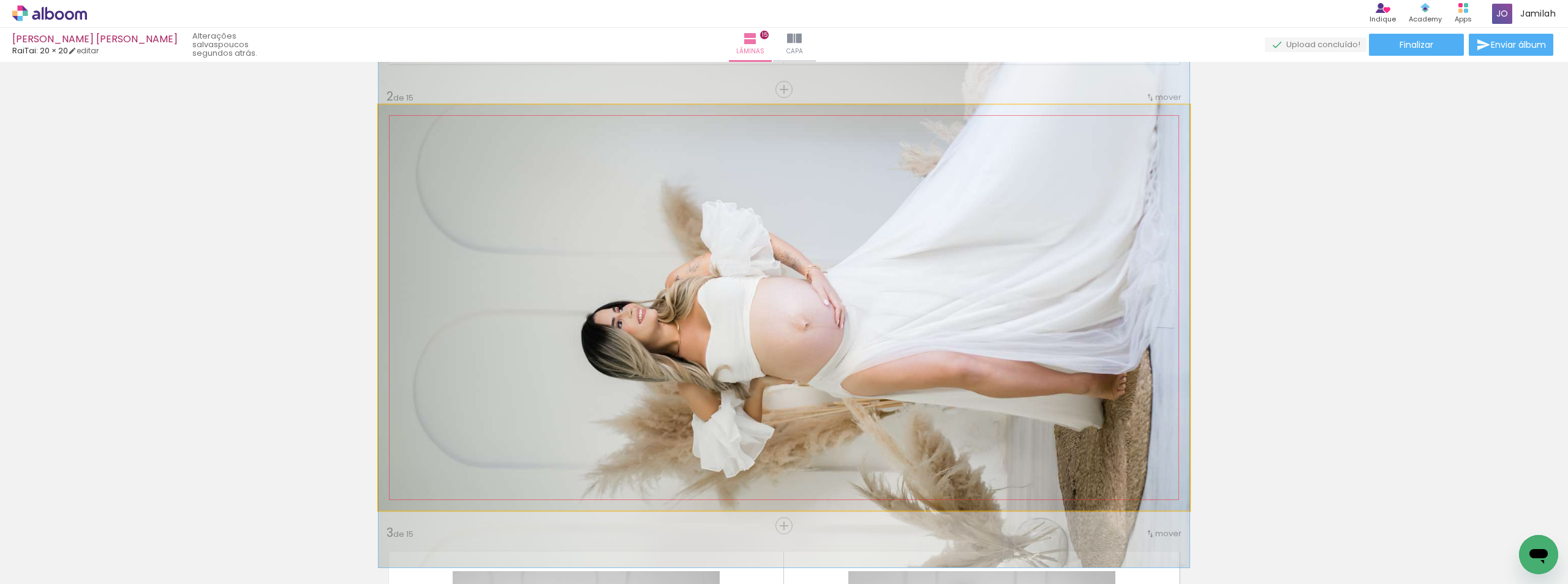
drag, startPoint x: 935, startPoint y: 352, endPoint x: 916, endPoint y: 376, distance: 30.6
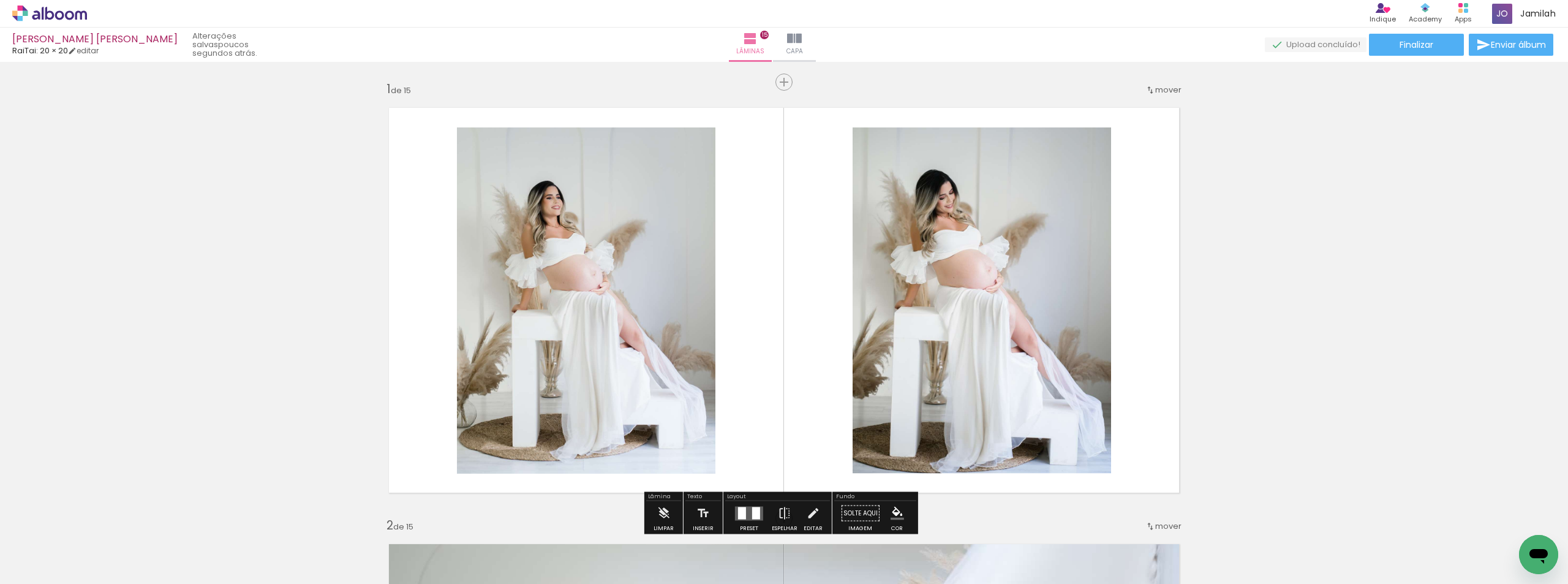
scroll to position [307, 0]
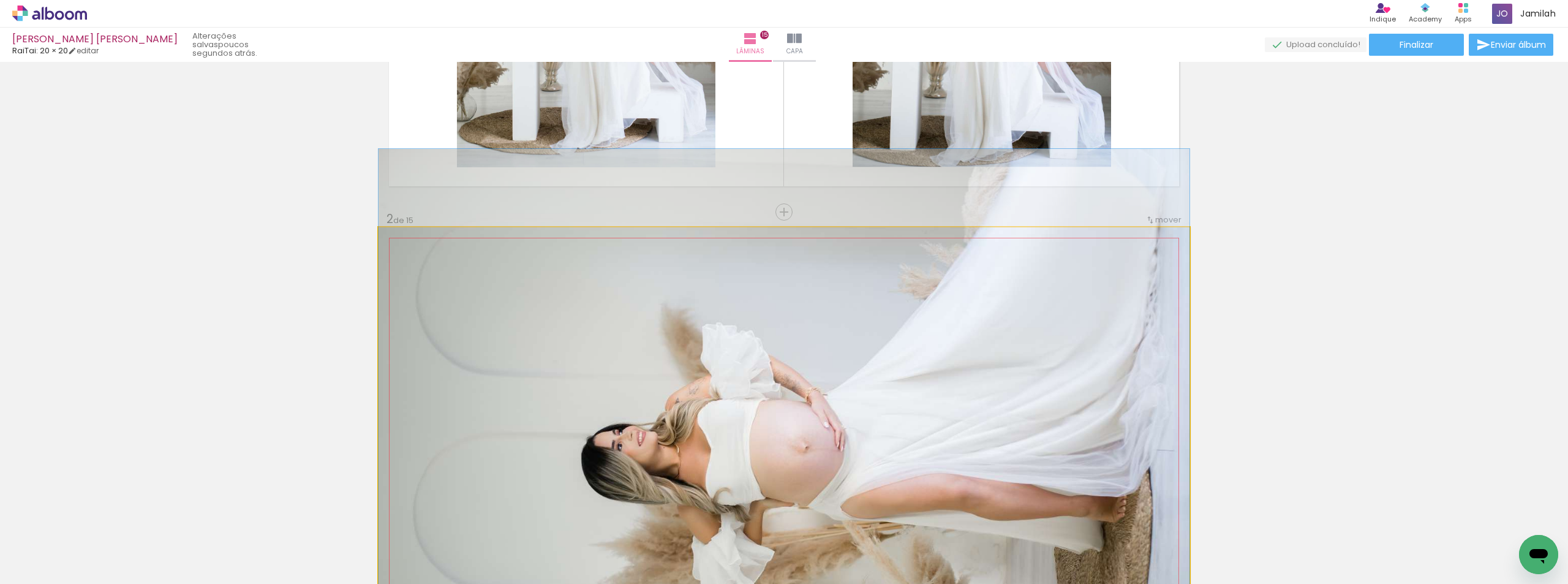
drag, startPoint x: 959, startPoint y: 375, endPoint x: 968, endPoint y: 360, distance: 17.5
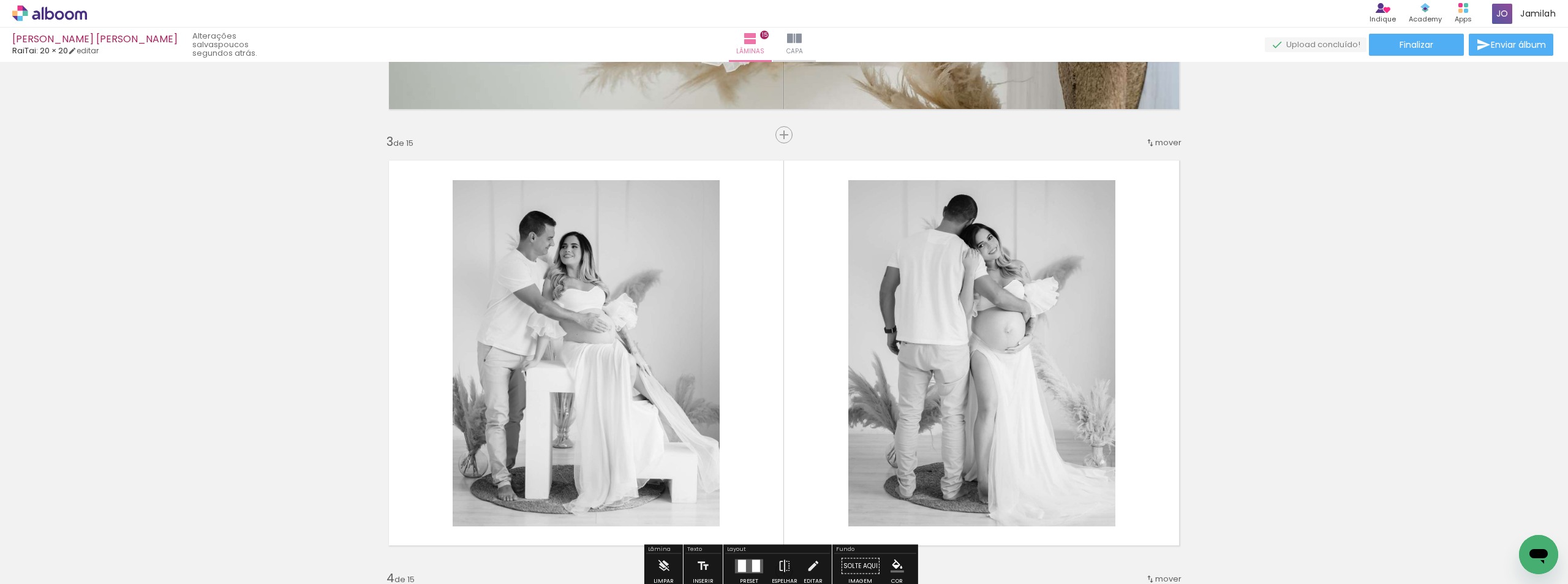
scroll to position [857, 0]
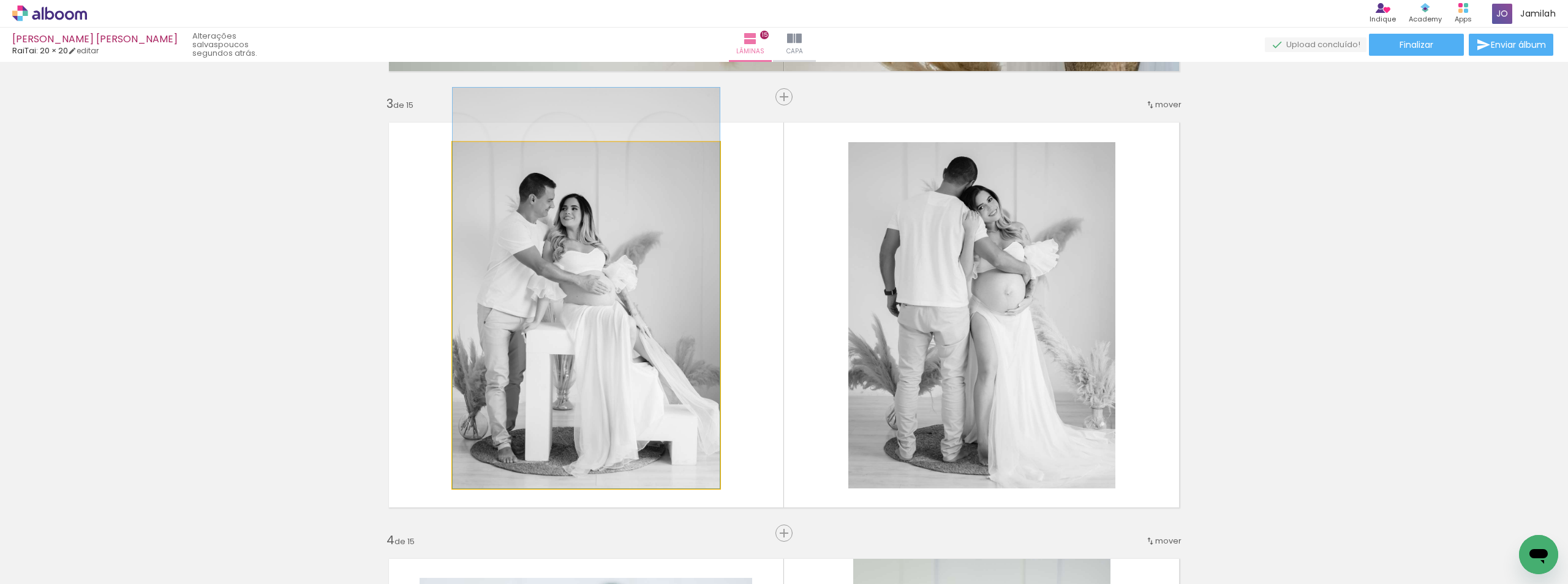
drag, startPoint x: 560, startPoint y: 326, endPoint x: 539, endPoint y: 321, distance: 21.6
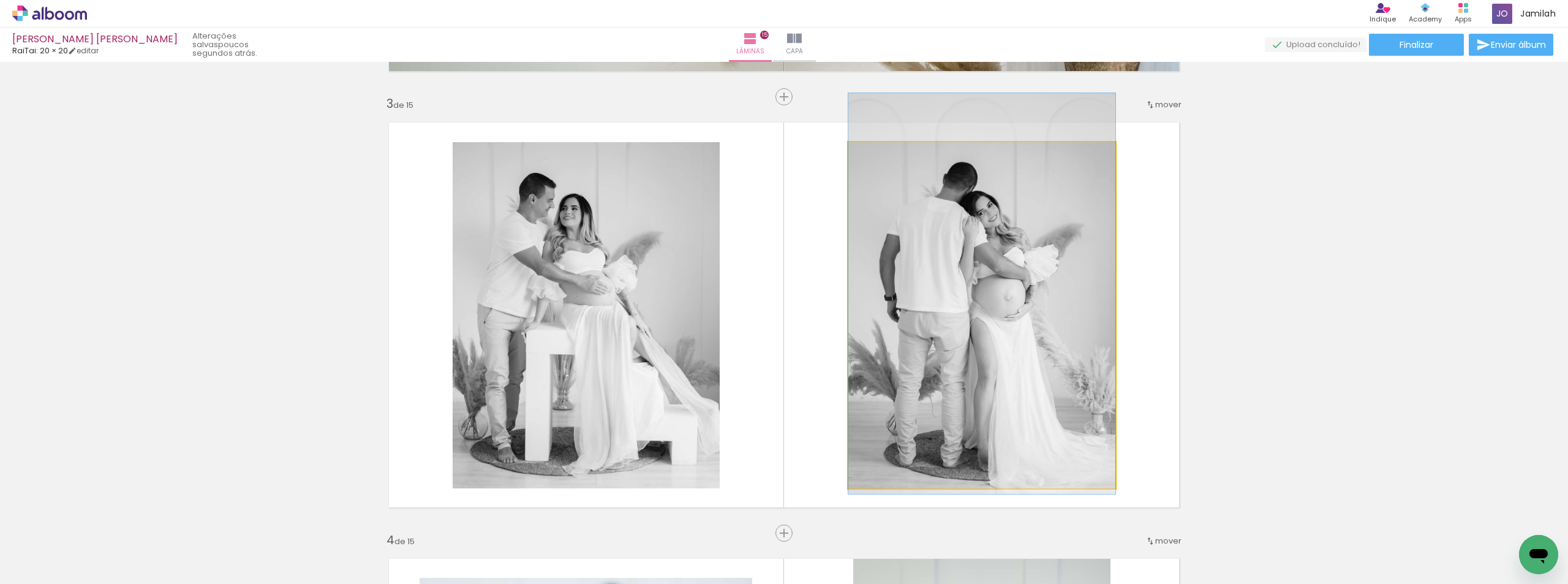
drag, startPoint x: 961, startPoint y: 337, endPoint x: 971, endPoint y: 343, distance: 11.7
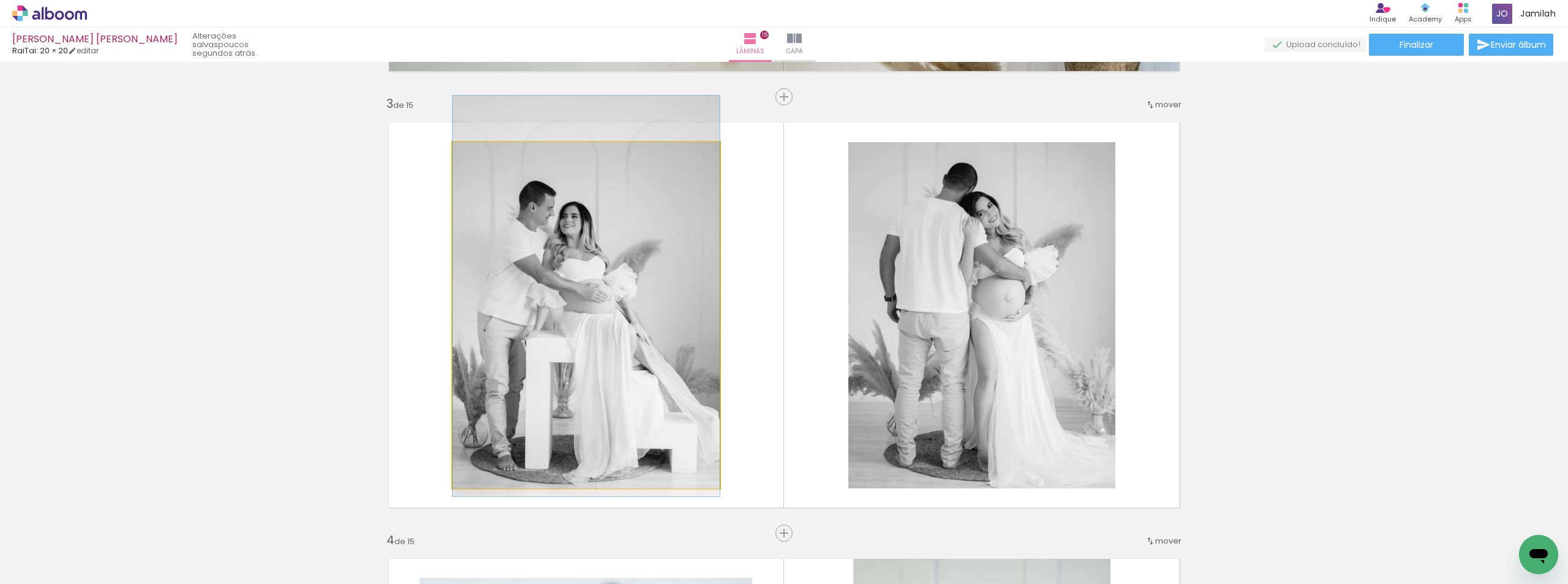
drag, startPoint x: 578, startPoint y: 356, endPoint x: 576, endPoint y: 364, distance: 8.2
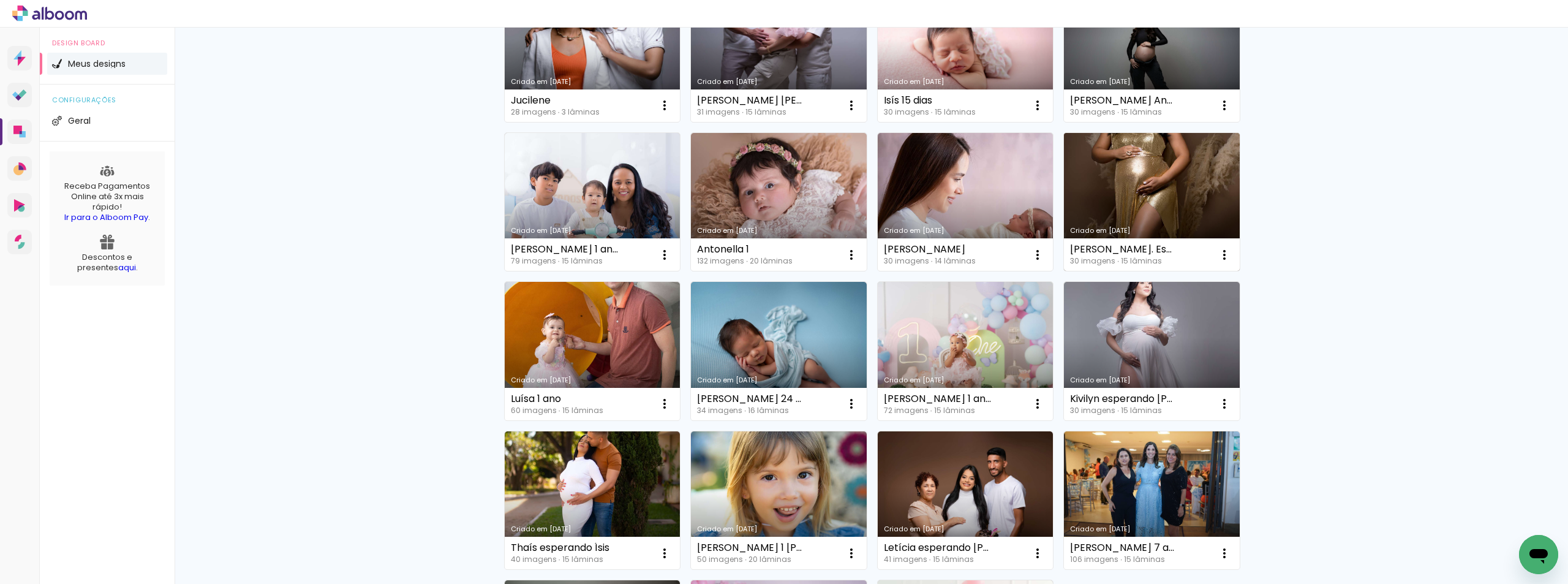
click at [1128, 178] on link "Criado em [DATE]" at bounding box center [1151, 203] width 176 height 139
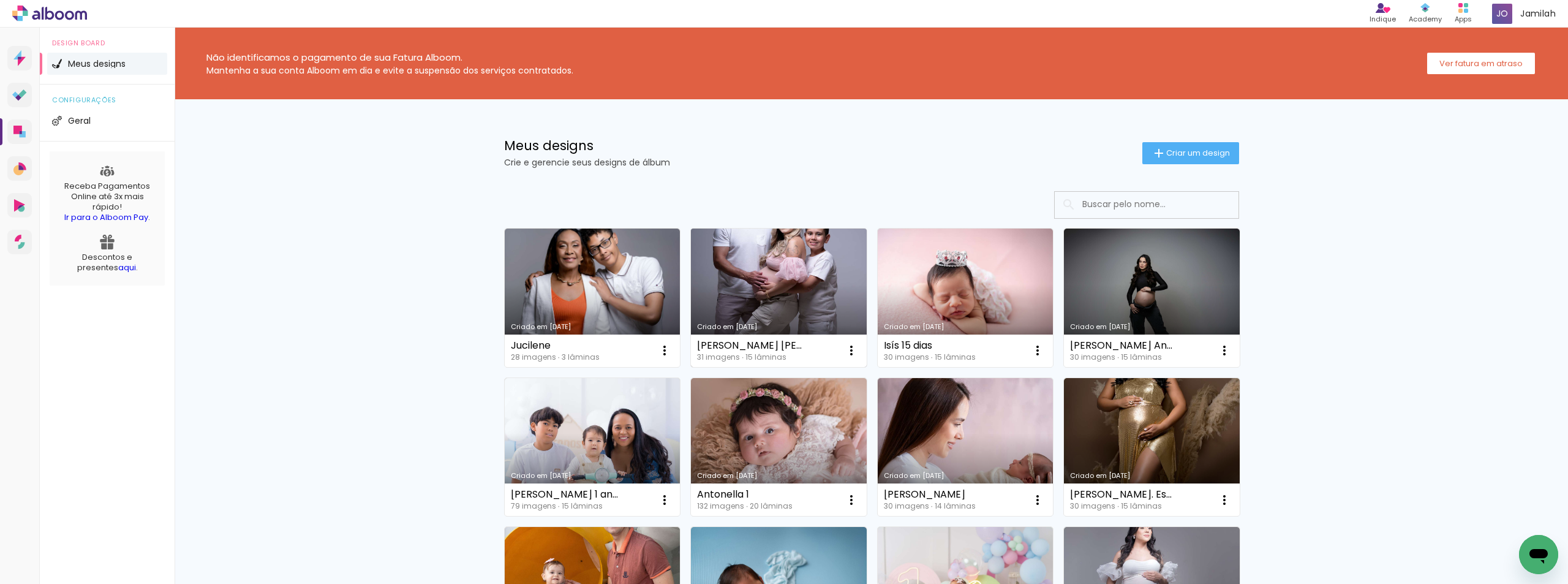
click at [783, 266] on link "Criado em [DATE]" at bounding box center [778, 298] width 176 height 139
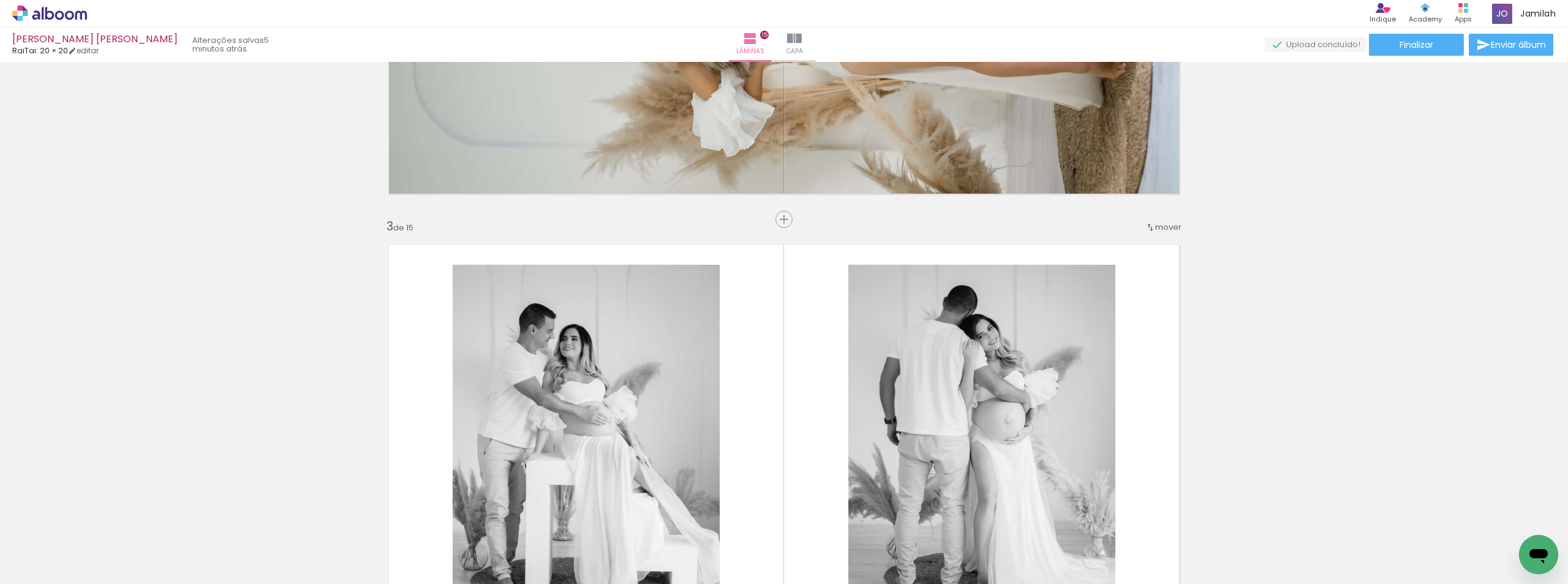
scroll to position [980, 0]
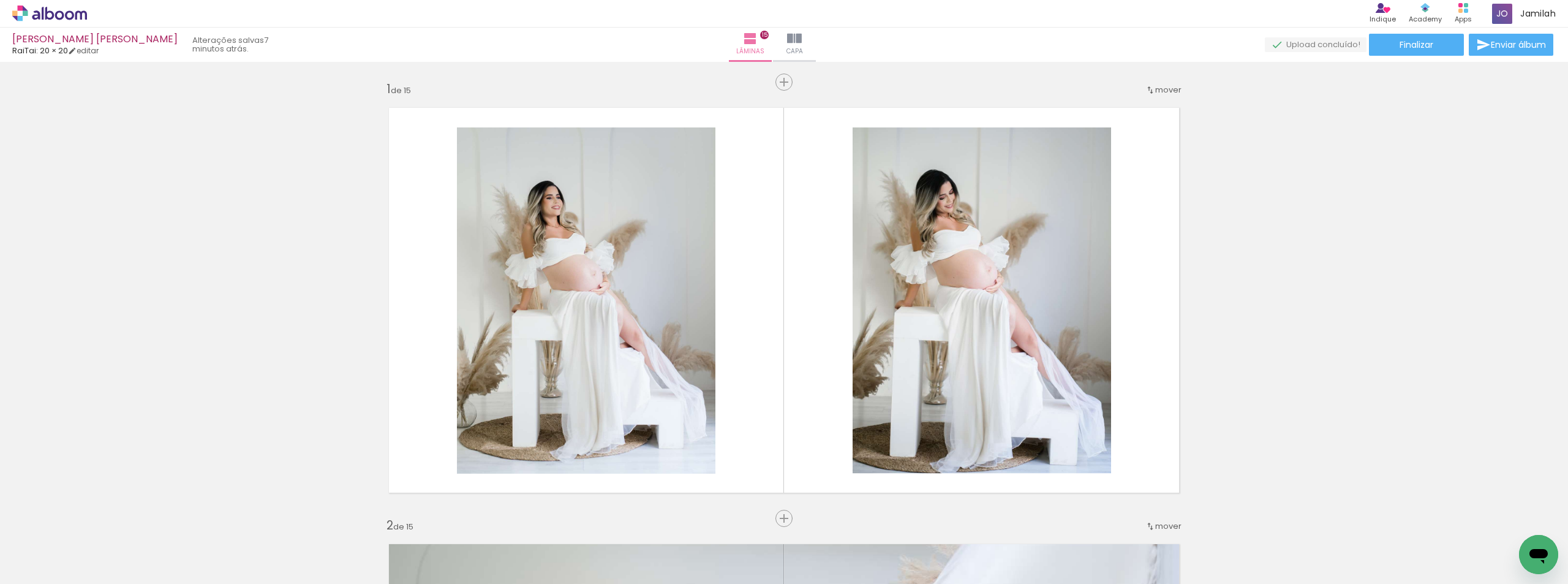
scroll to position [980, 0]
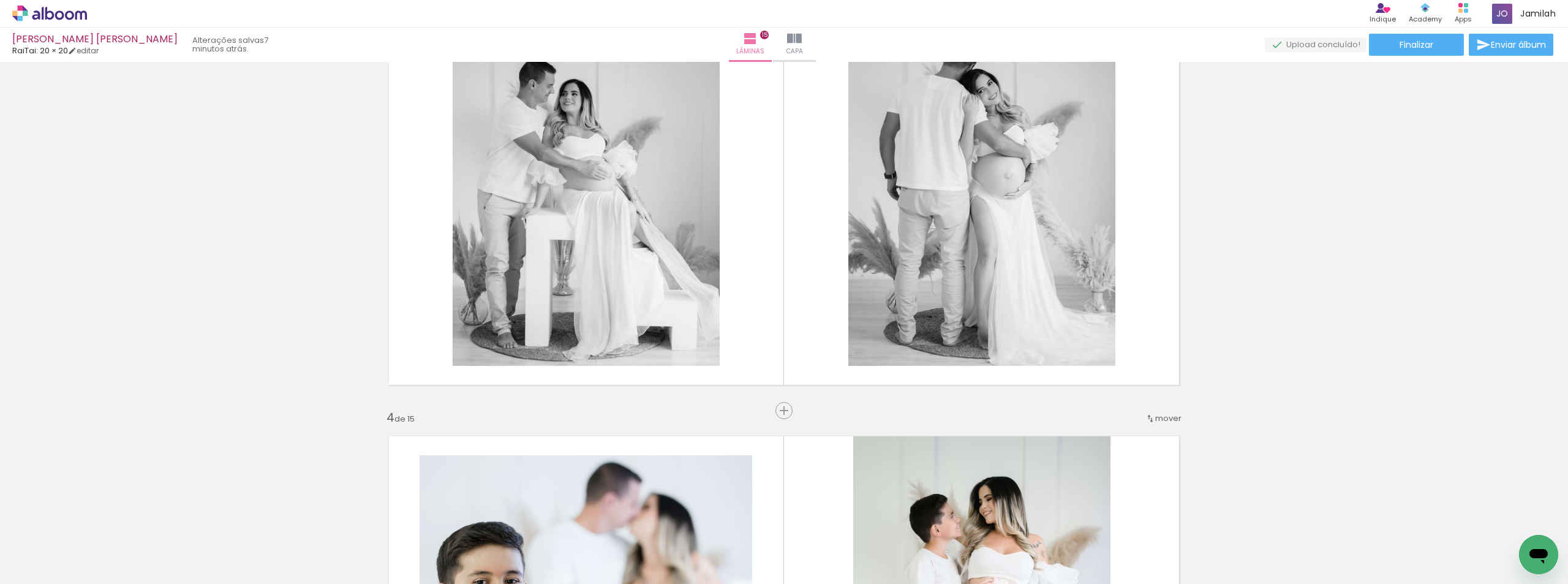
click at [9, 564] on paper-button "Adicionar Fotos" at bounding box center [37, 567] width 59 height 20
click at [0, 0] on input "file" at bounding box center [0, 0] width 0 height 0
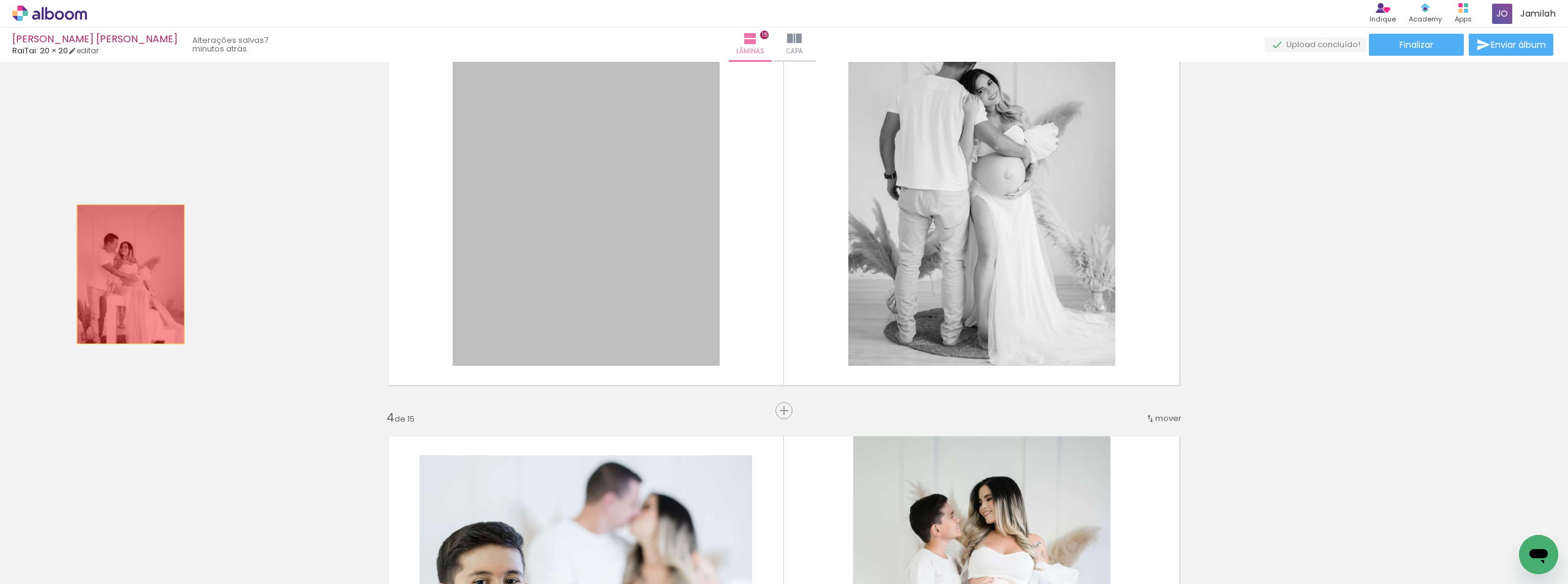
drag, startPoint x: 645, startPoint y: 225, endPoint x: 114, endPoint y: 277, distance: 533.5
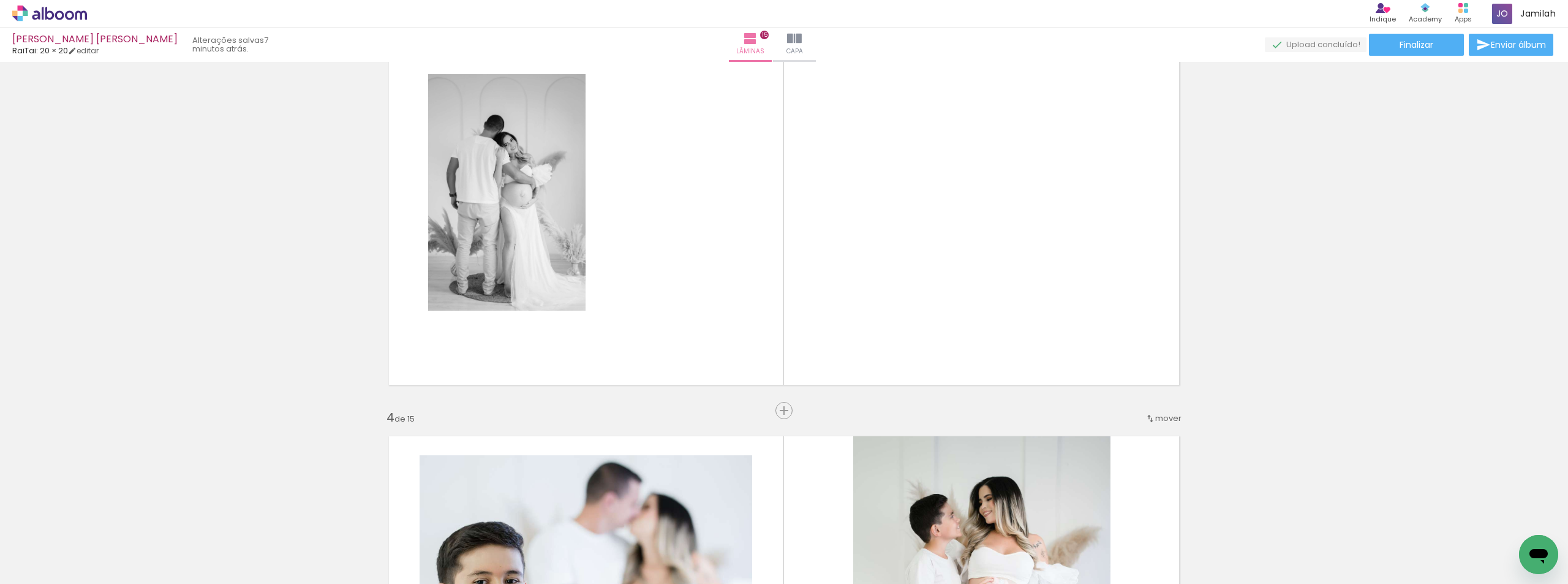
click at [1131, 519] on iron-icon at bounding box center [1124, 518] width 13 height 13
click at [100, 538] on iron-horizontal-list at bounding box center [87, 545] width 24 height 76
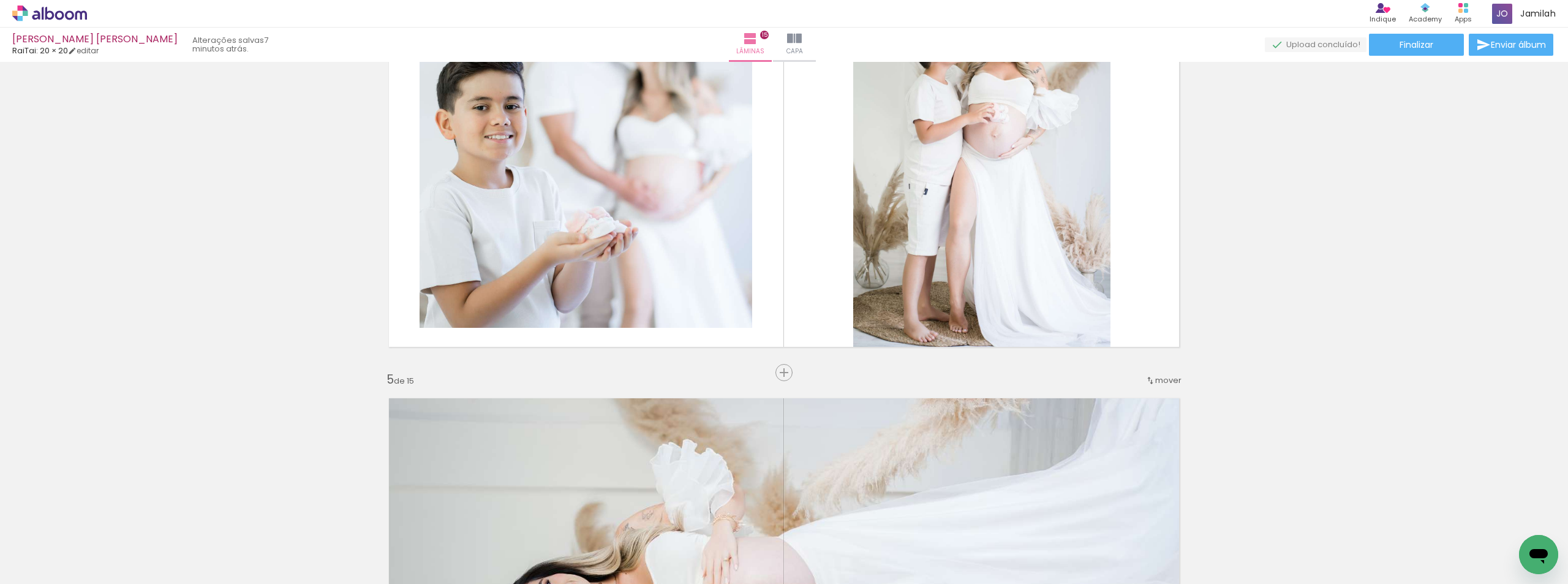
scroll to position [1593, 0]
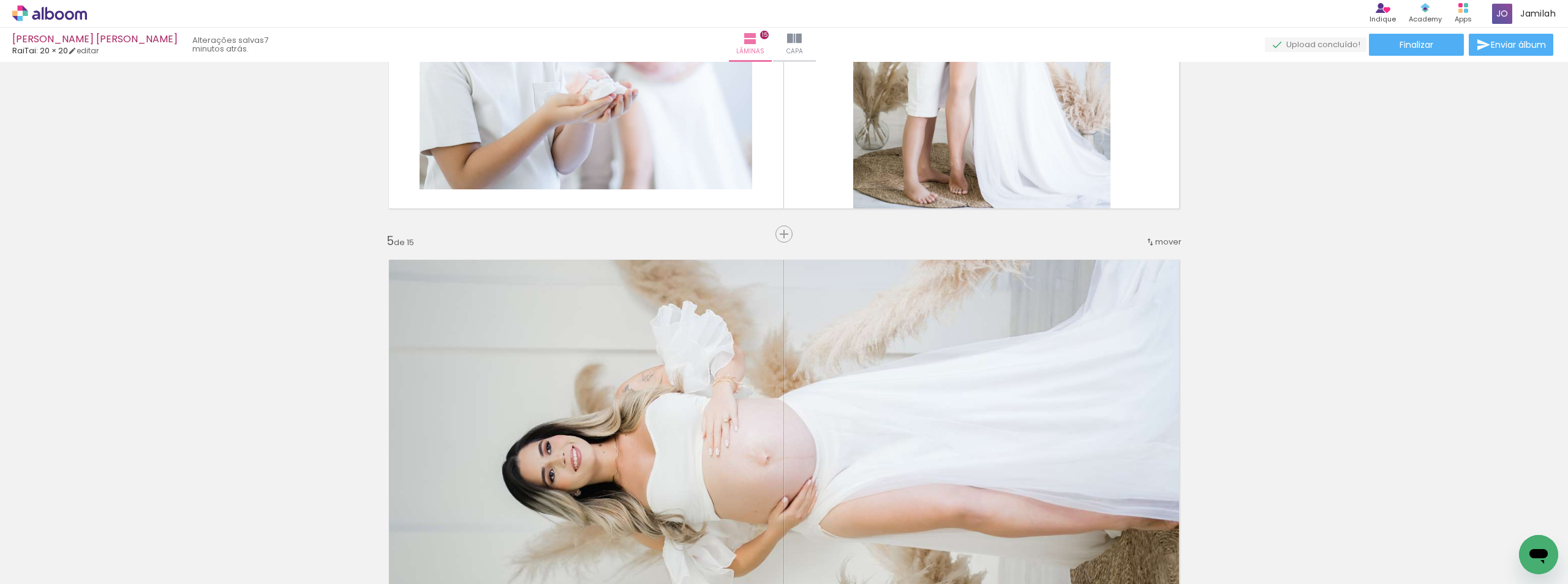
click at [58, 551] on input "Todas as fotos" at bounding box center [34, 546] width 46 height 10
click at [57, 560] on span "Adicionar Fotos" at bounding box center [43, 567] width 37 height 13
click at [0, 0] on input "file" at bounding box center [0, 0] width 0 height 0
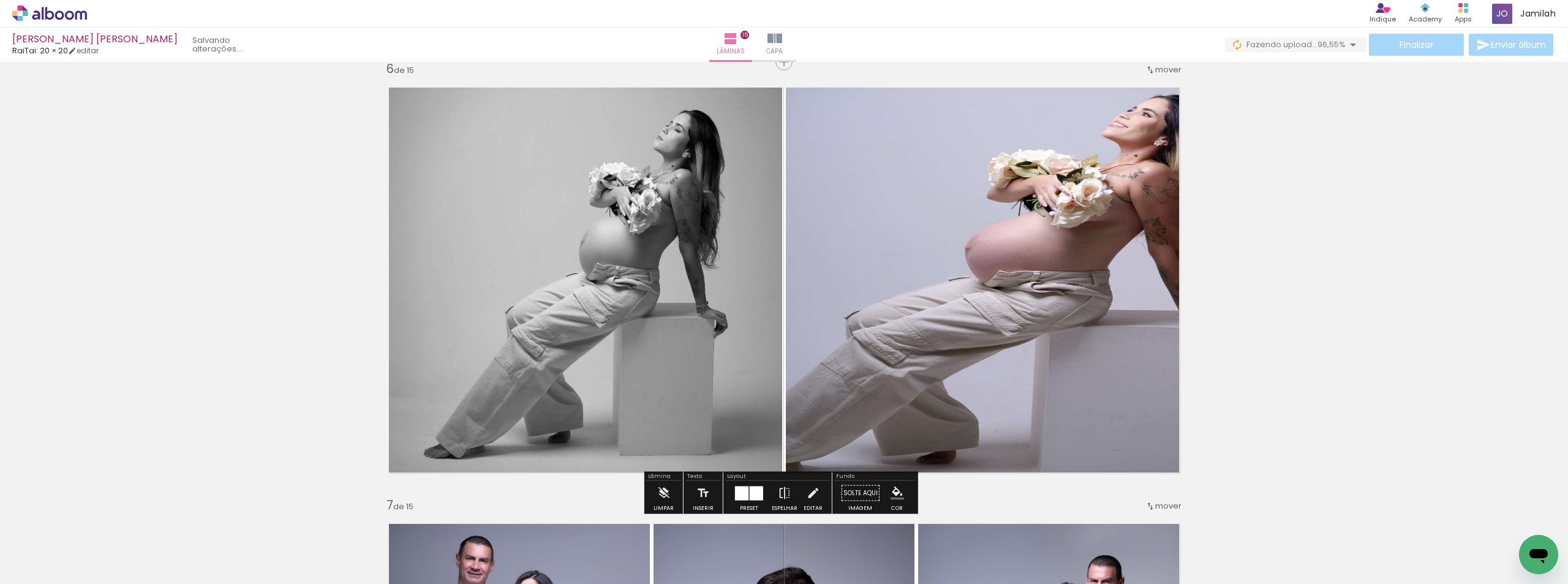
scroll to position [2267, 0]
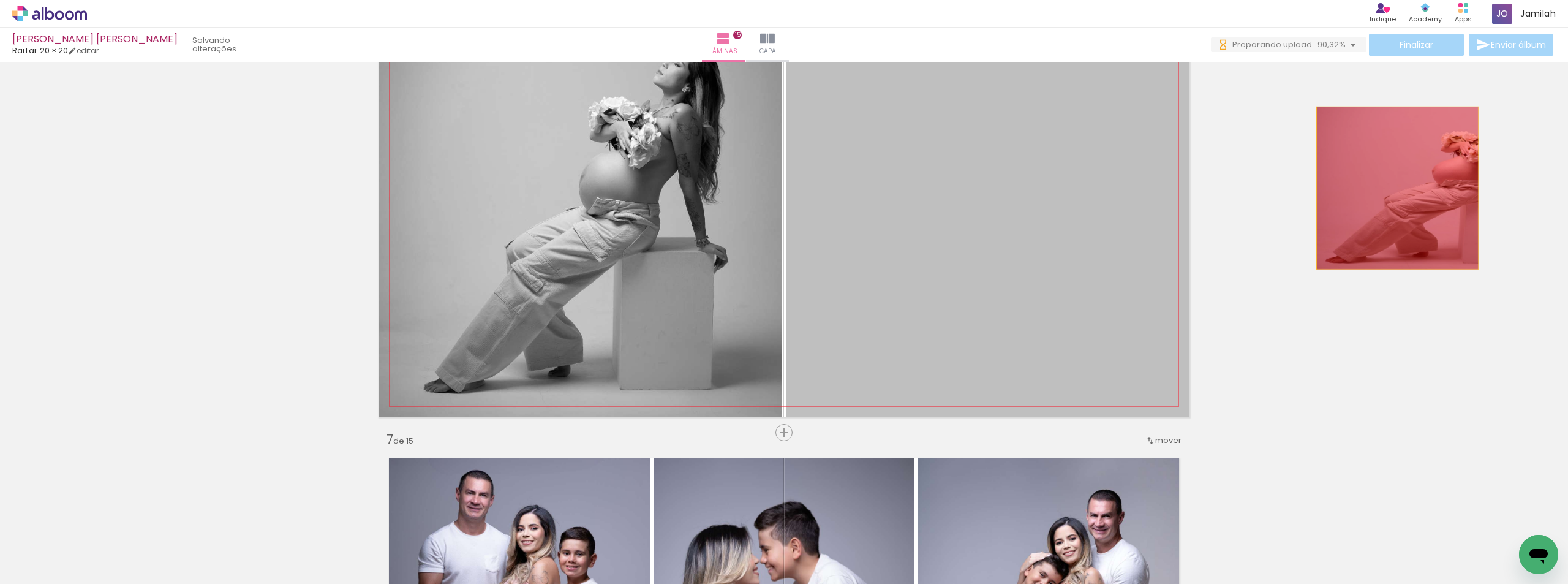
drag, startPoint x: 1005, startPoint y: 230, endPoint x: 1329, endPoint y: 217, distance: 324.3
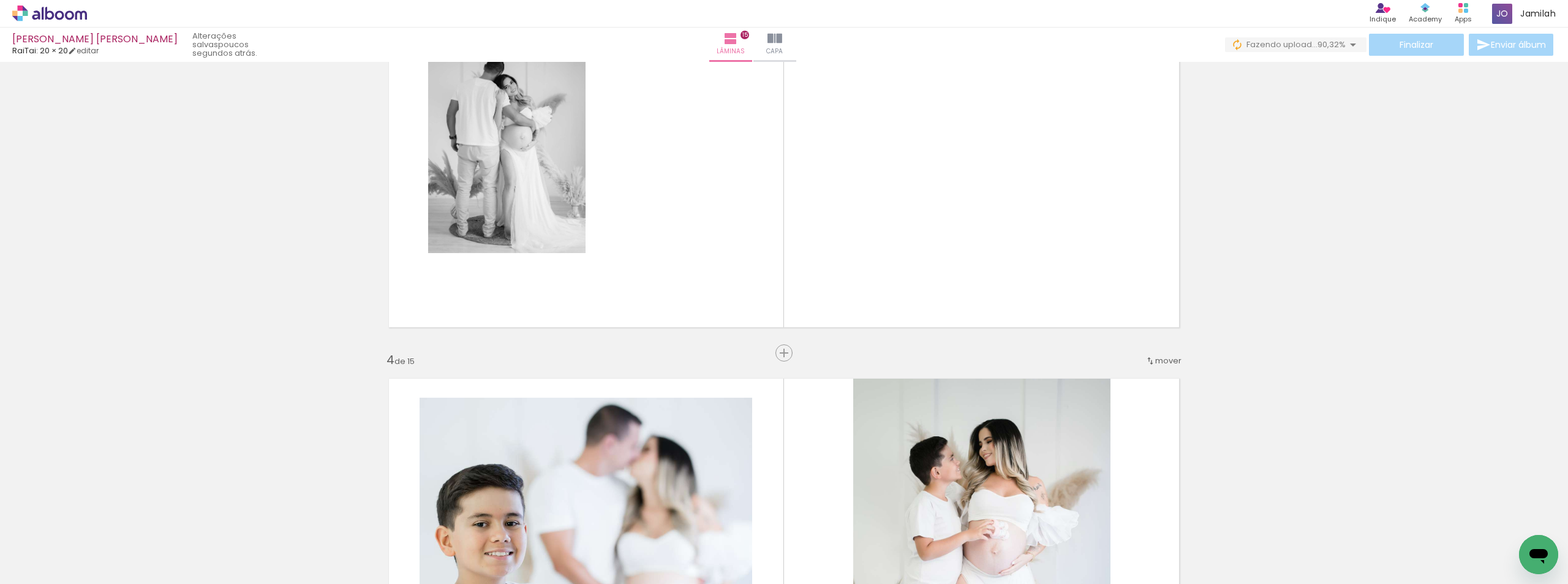
scroll to position [857, 0]
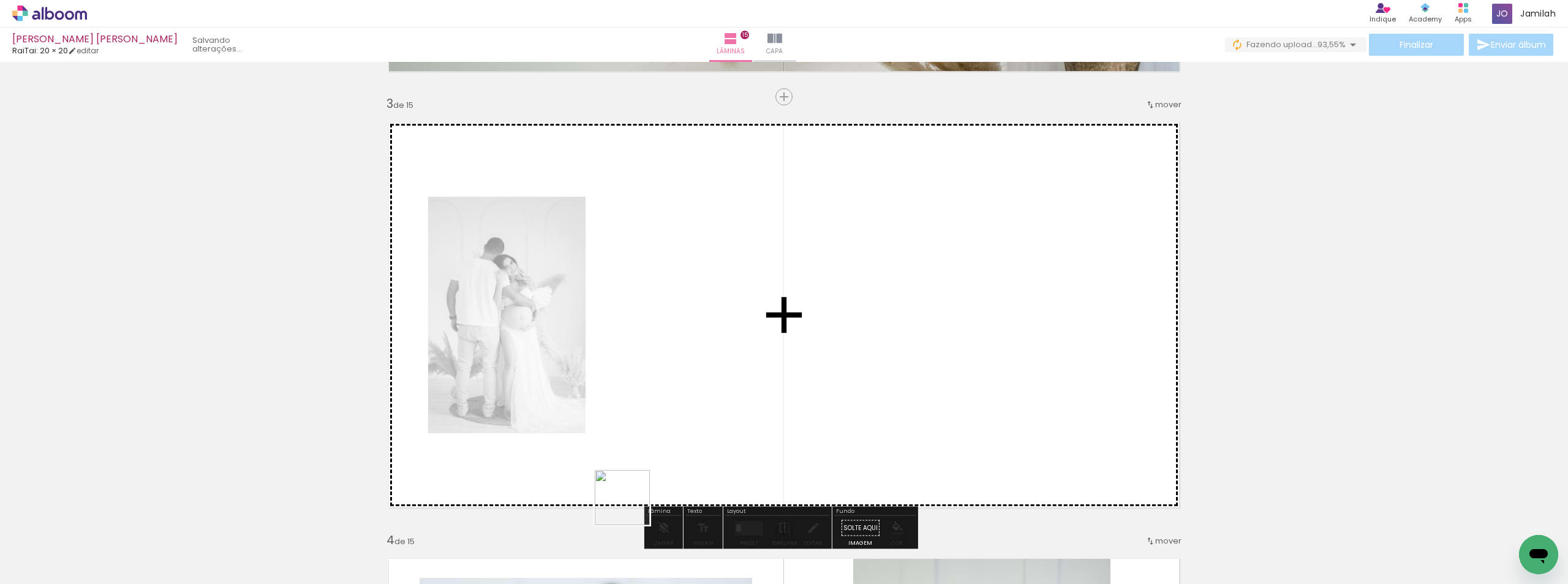
drag, startPoint x: 611, startPoint y: 515, endPoint x: 805, endPoint y: 407, distance: 222.0
click at [812, 407] on quentale-workspace at bounding box center [784, 292] width 1568 height 584
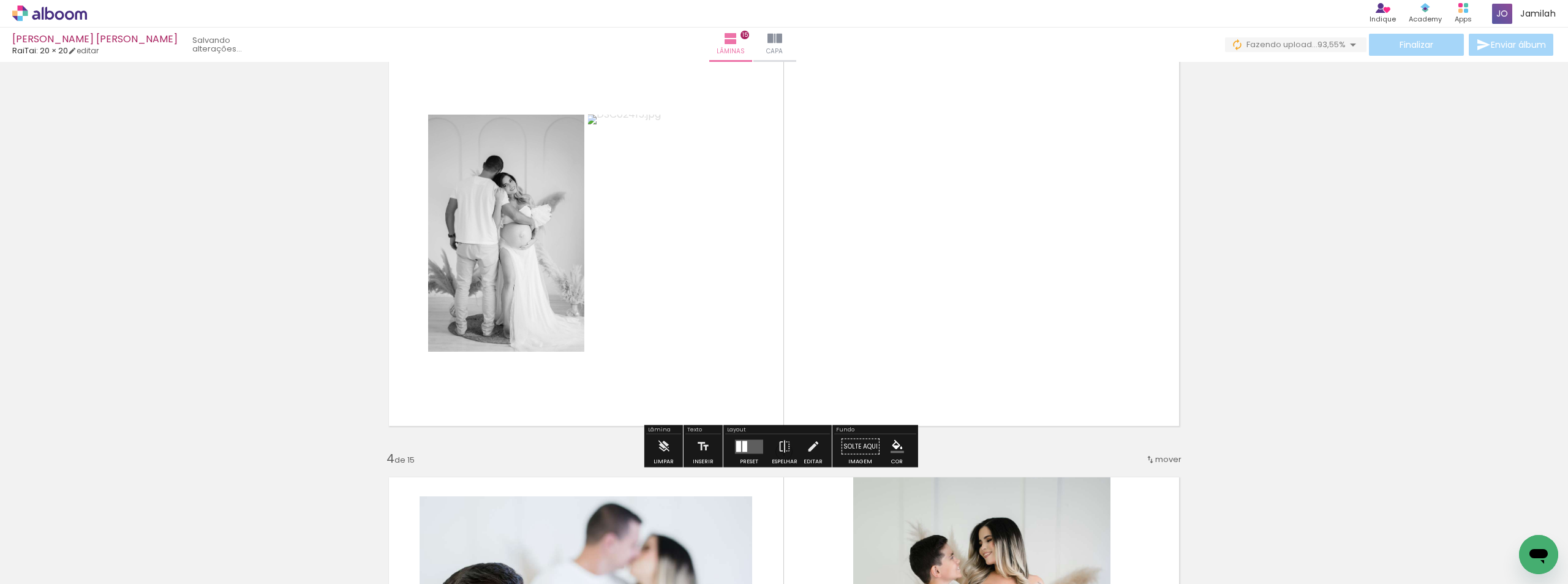
scroll to position [1041, 0]
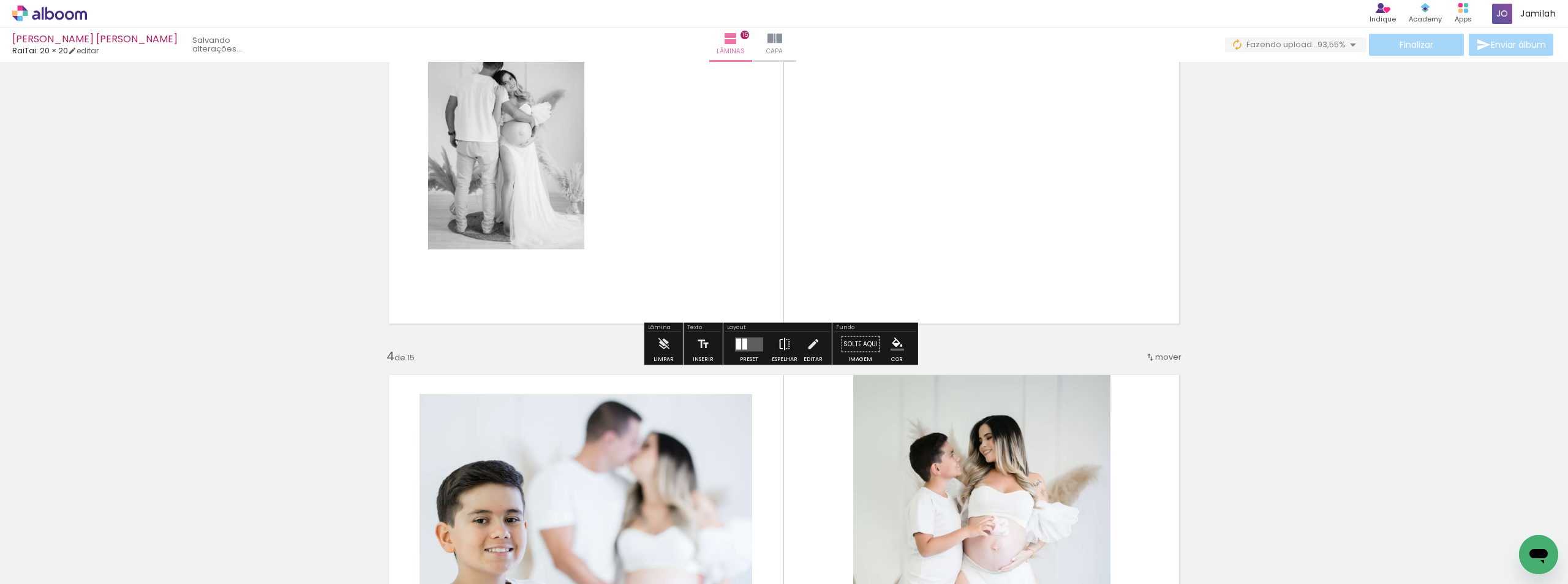
click at [778, 342] on iron-icon at bounding box center [784, 344] width 13 height 24
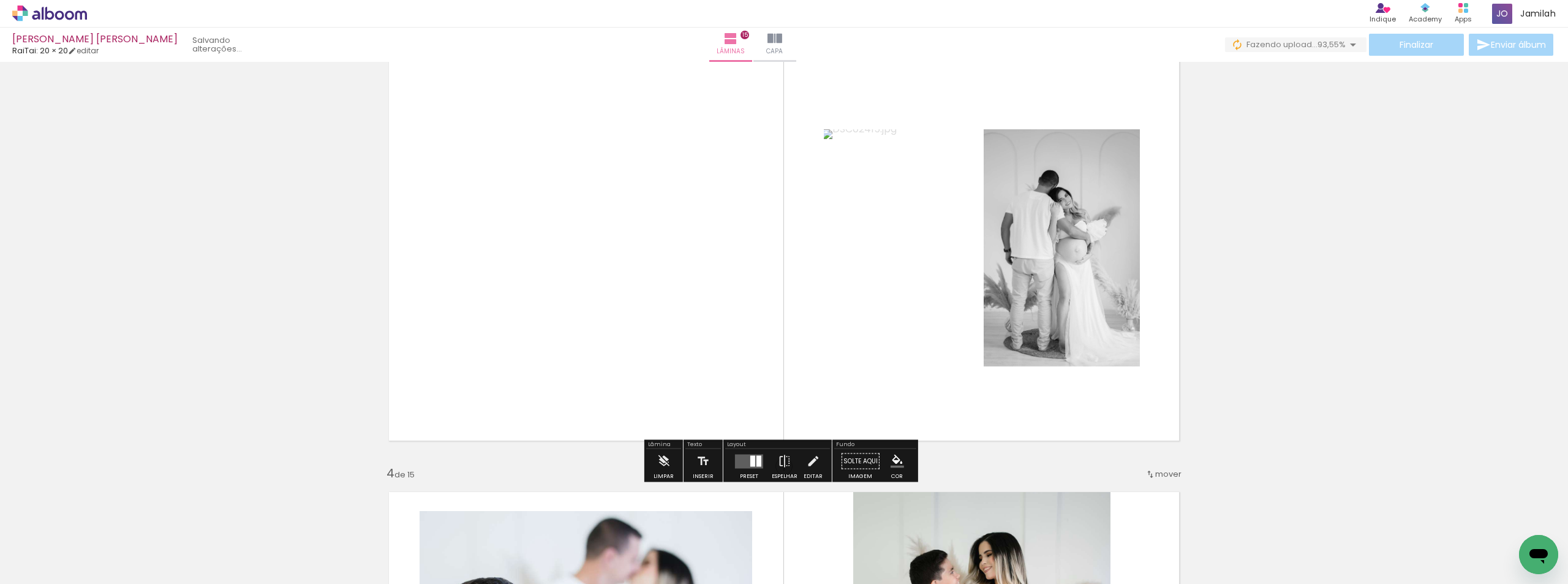
scroll to position [980, 0]
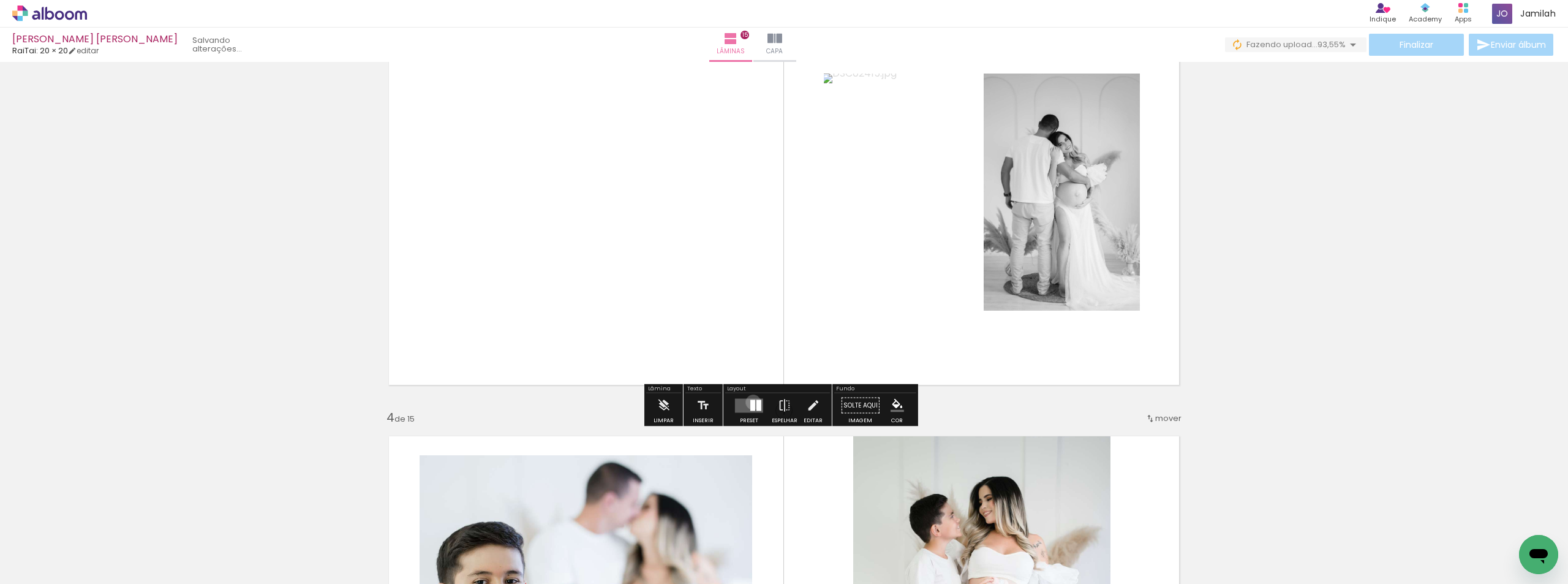
click at [750, 402] on div at bounding box center [752, 405] width 5 height 11
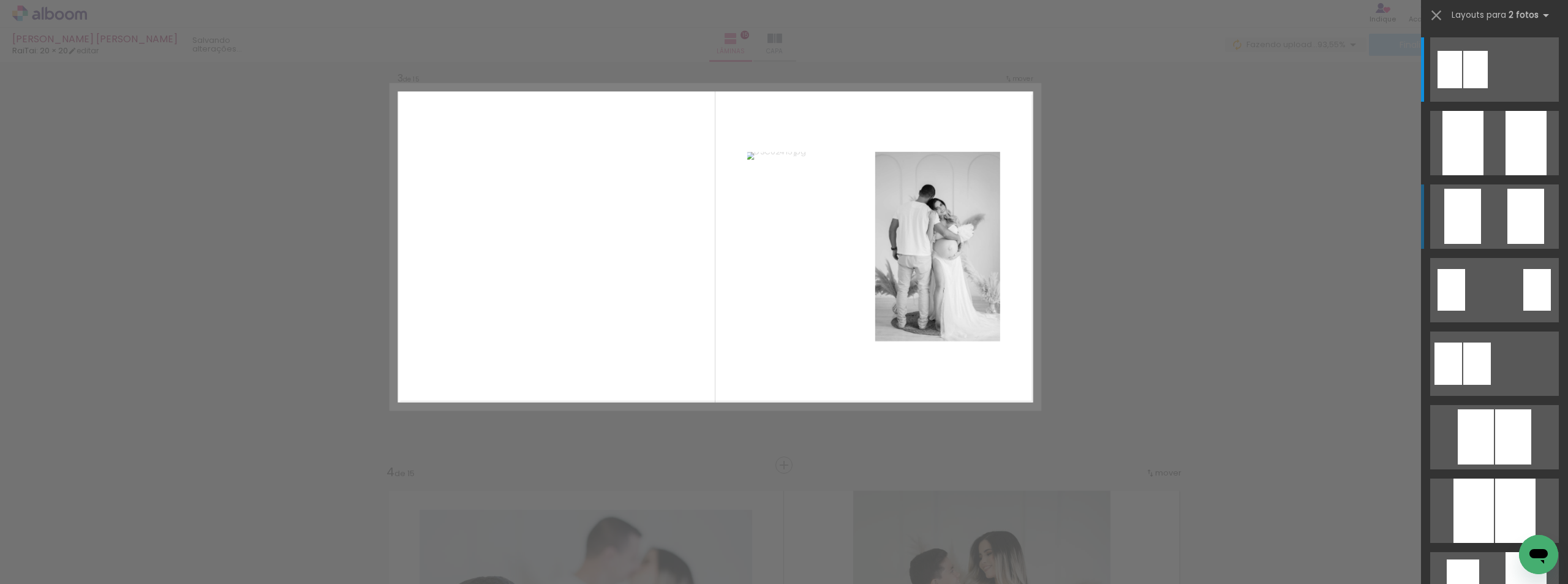
scroll to position [888, 0]
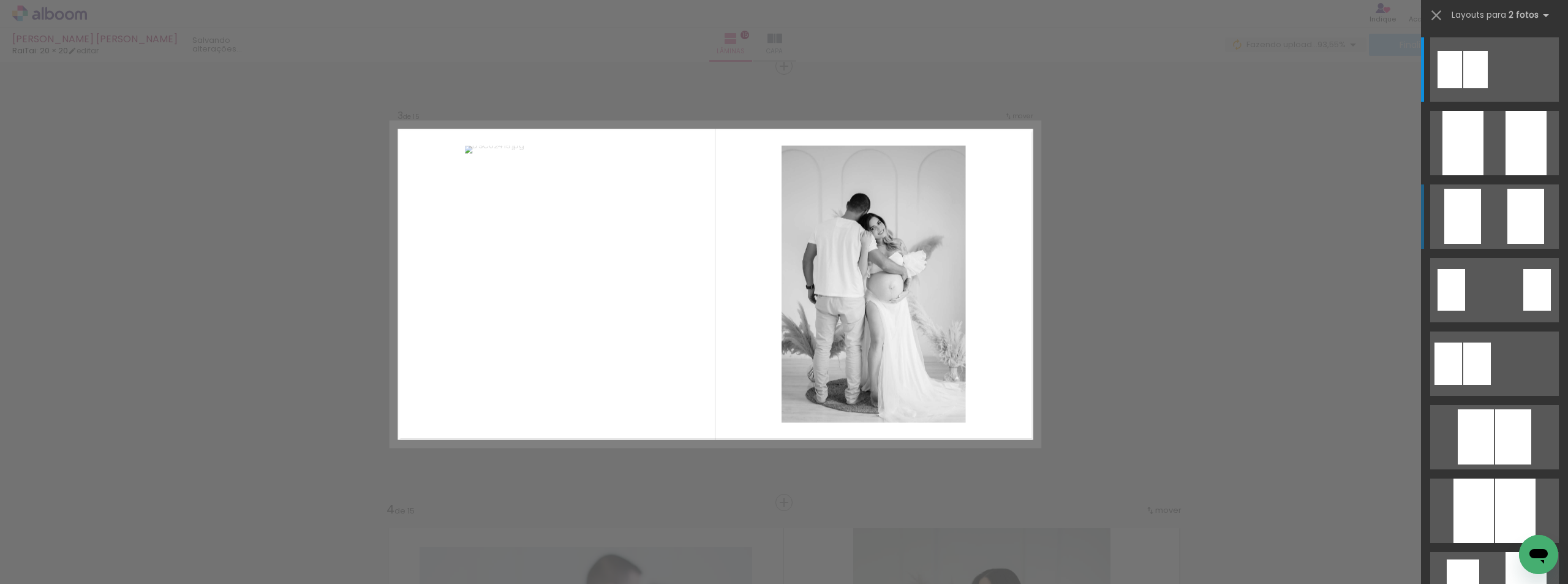
click at [1457, 226] on div at bounding box center [1462, 216] width 37 height 55
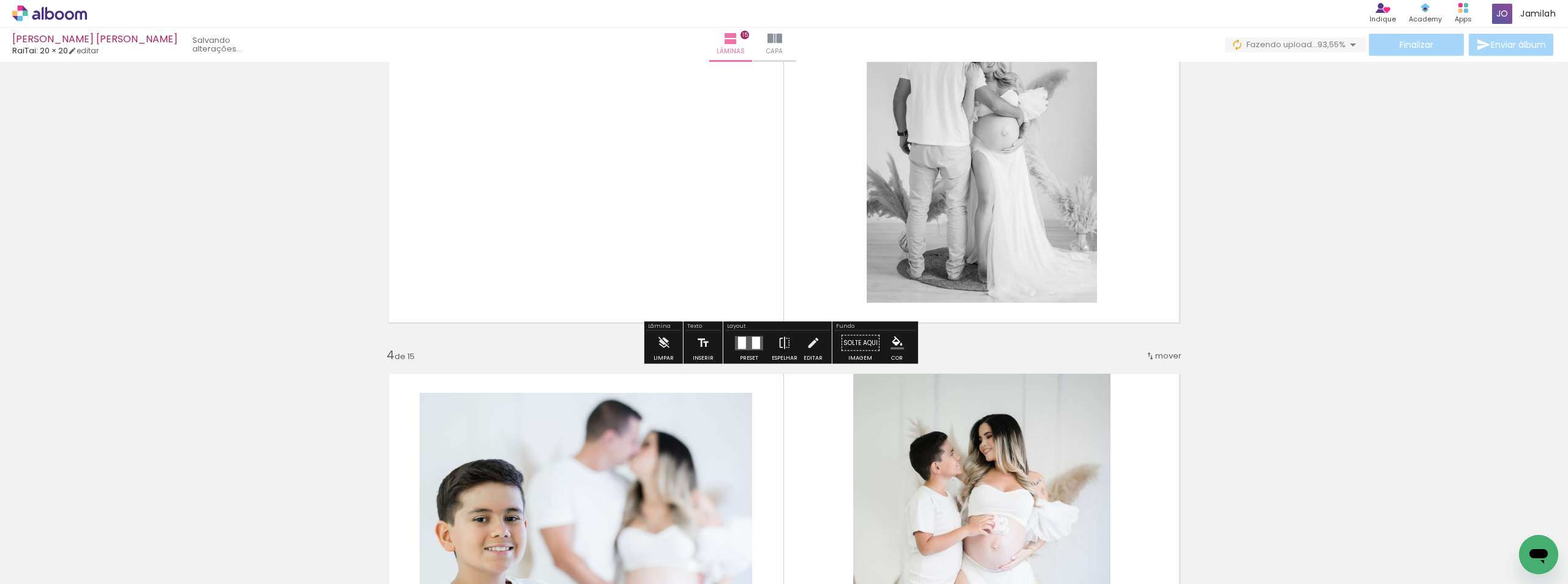
scroll to position [1195, 0]
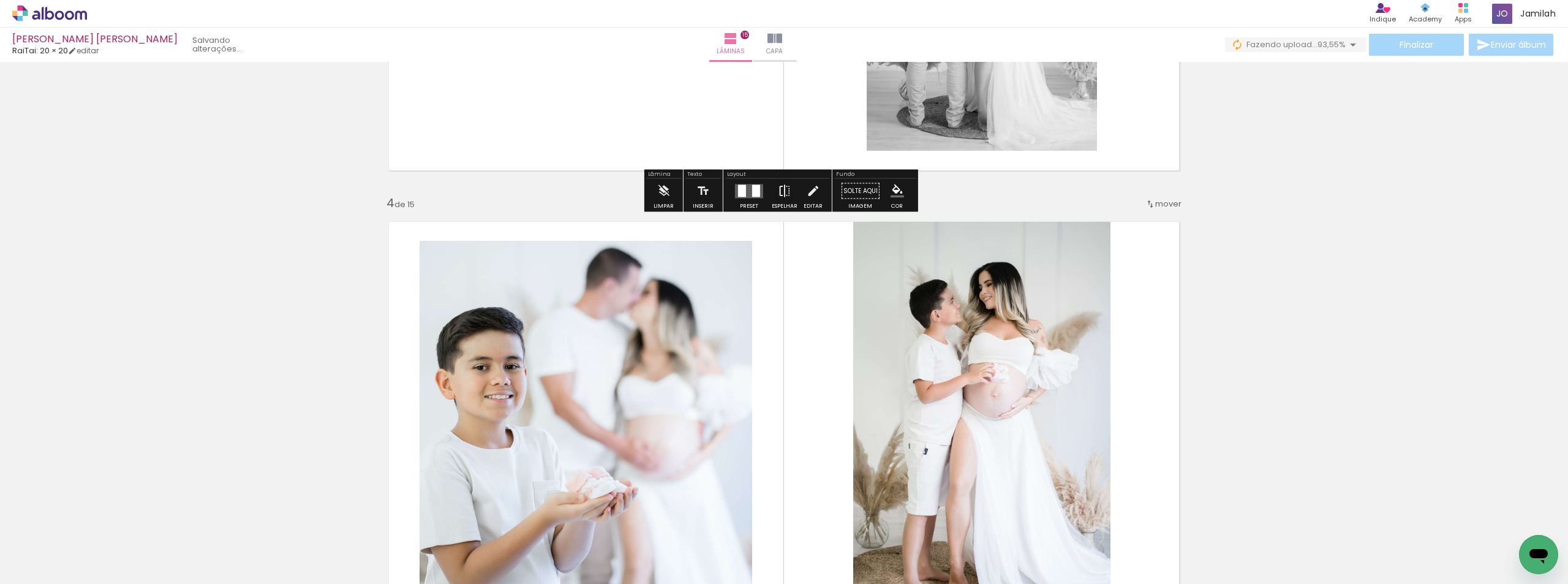
click at [782, 184] on iron-icon at bounding box center [784, 191] width 13 height 24
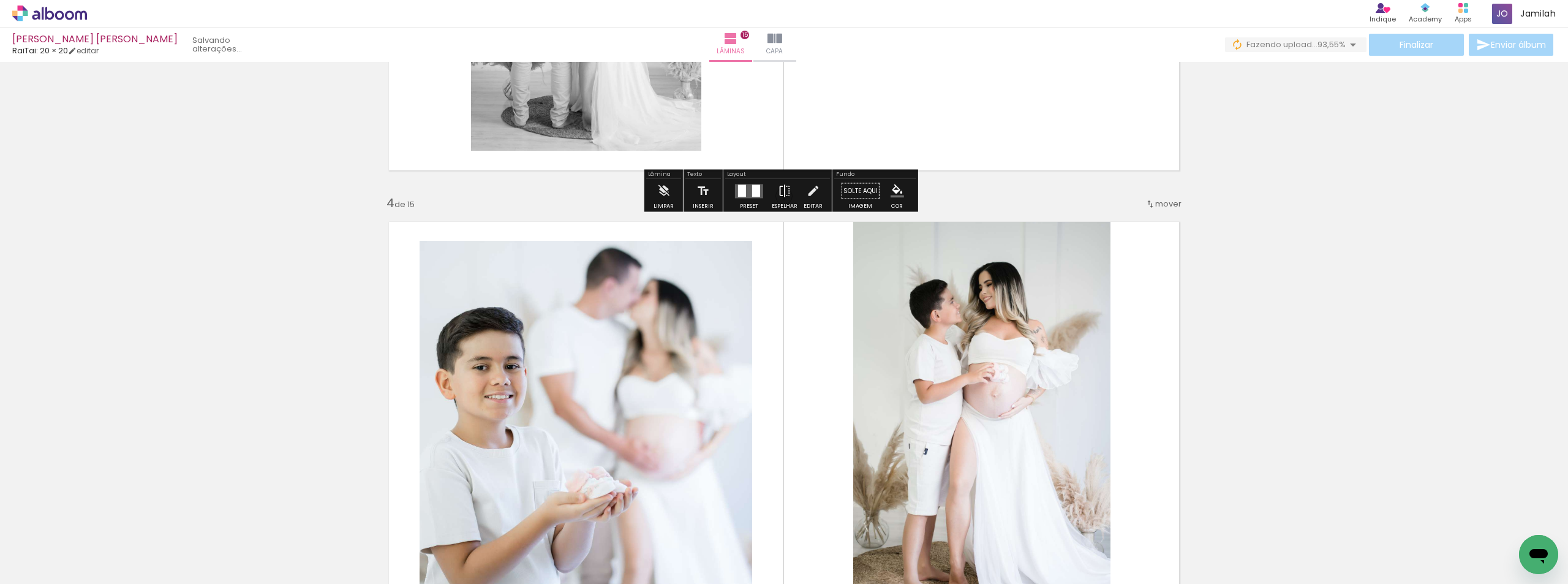
scroll to position [888, 0]
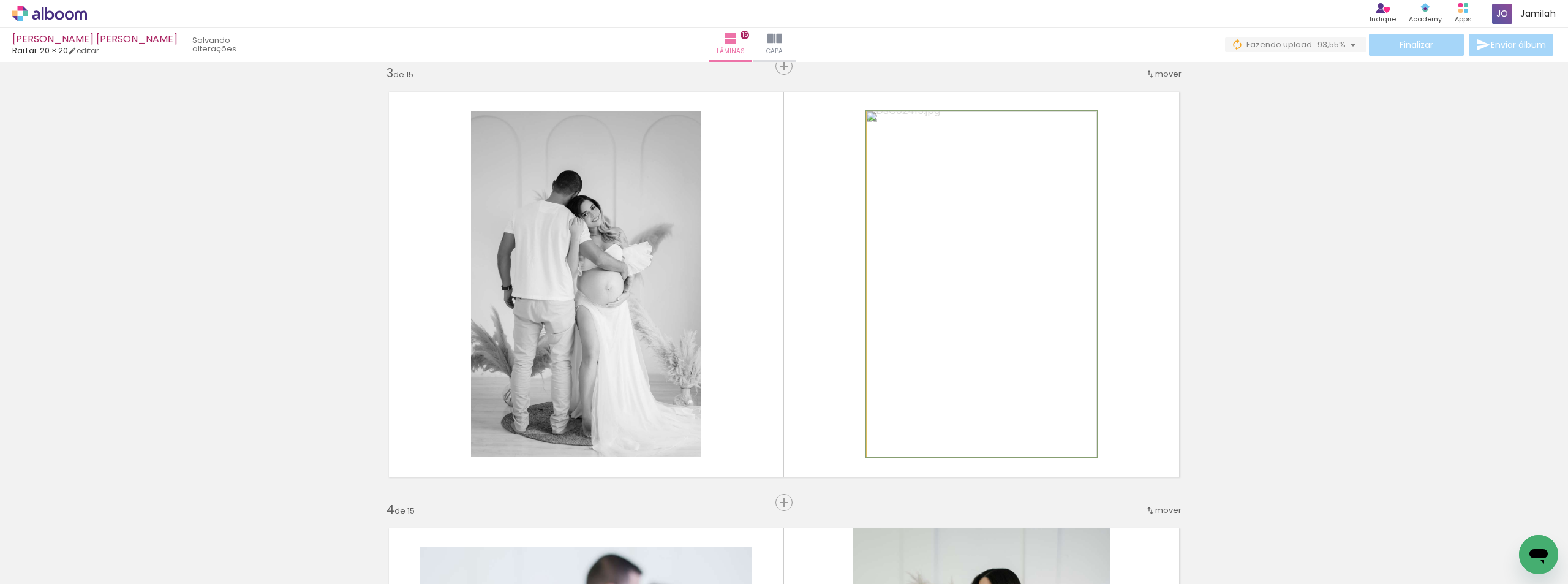
click at [1000, 261] on quentale-photo at bounding box center [982, 284] width 230 height 346
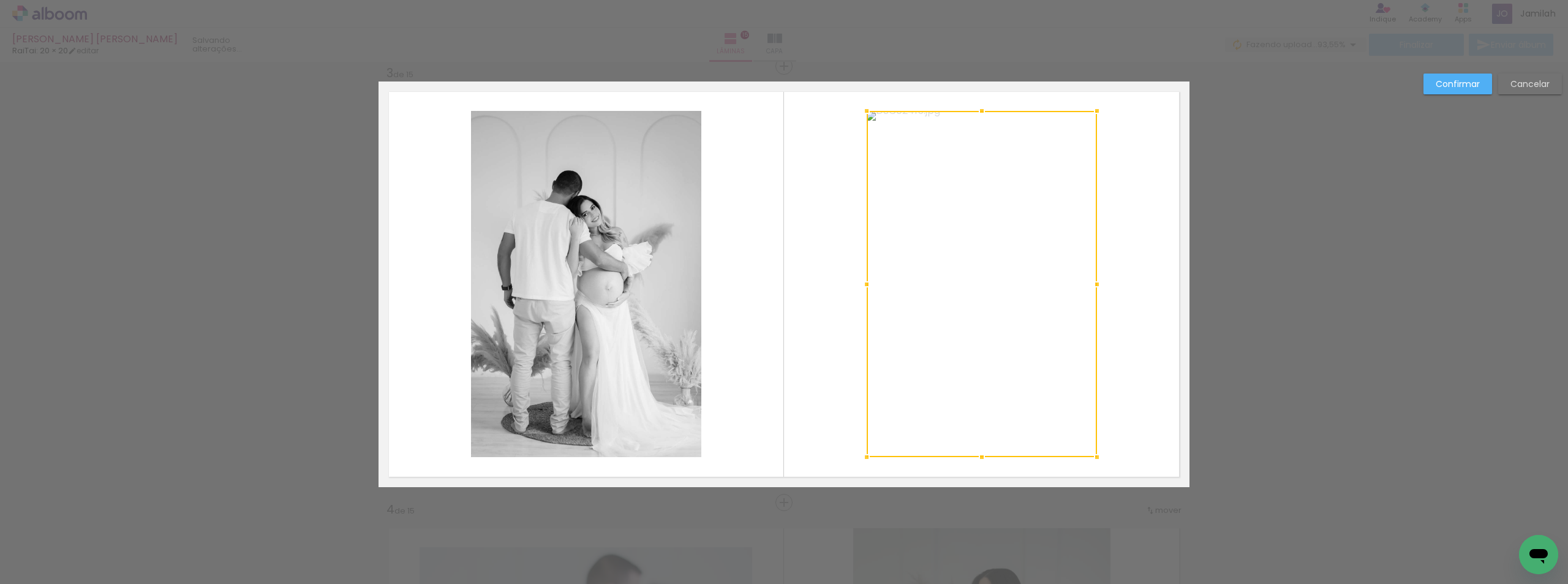
click at [1000, 261] on div at bounding box center [982, 284] width 230 height 346
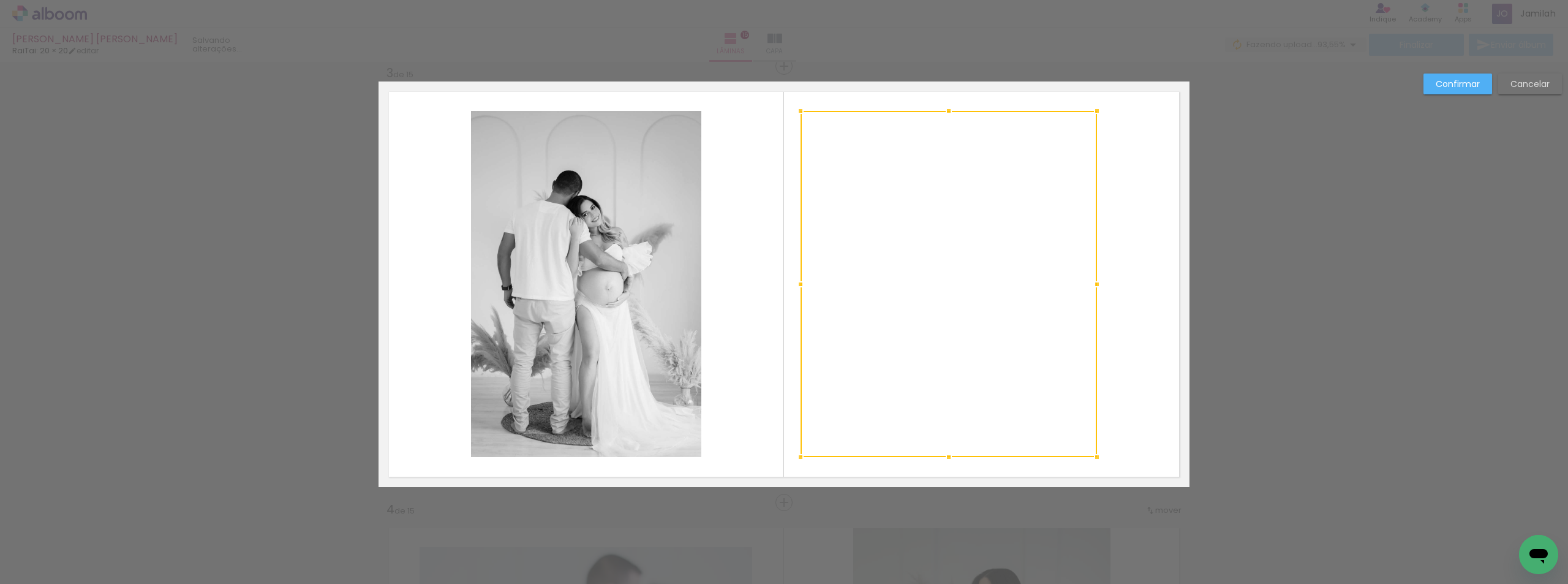
drag, startPoint x: 864, startPoint y: 288, endPoint x: 798, endPoint y: 282, distance: 66.3
click at [798, 282] on div at bounding box center [800, 284] width 24 height 24
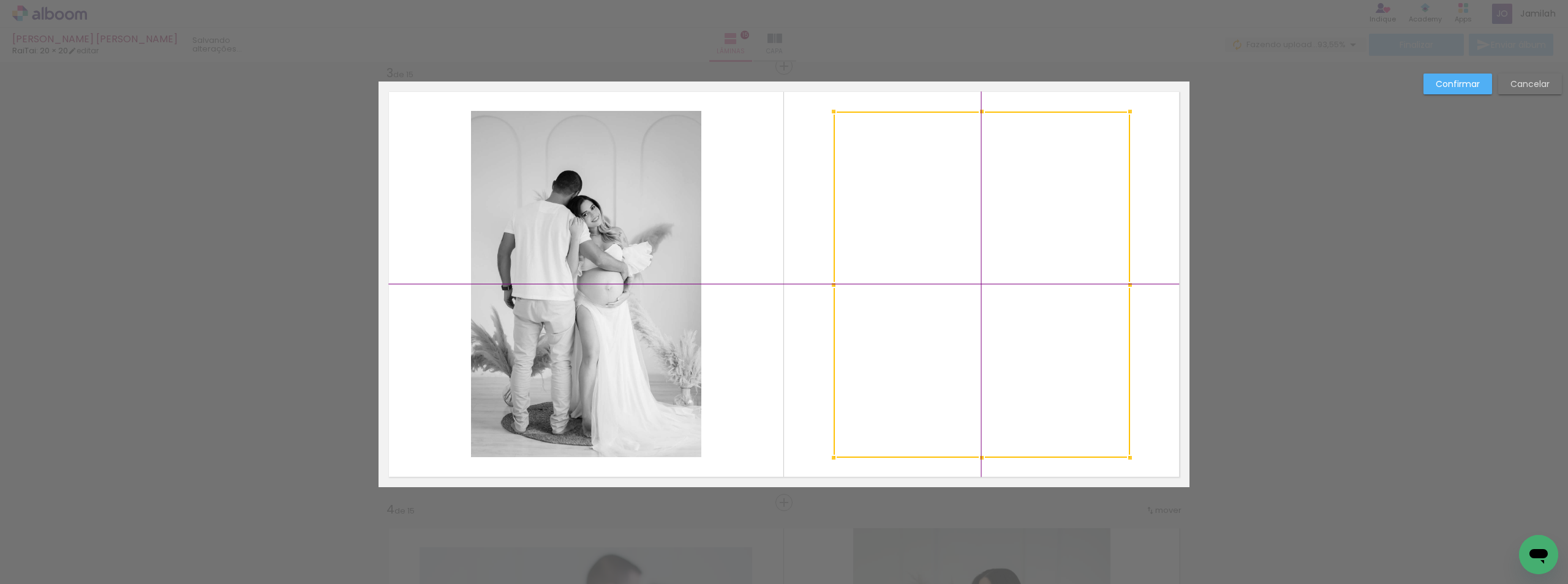
drag, startPoint x: 947, startPoint y: 275, endPoint x: 977, endPoint y: 277, distance: 30.1
click at [977, 277] on div at bounding box center [982, 284] width 296 height 346
click at [1472, 92] on paper-button "Confirmar" at bounding box center [1457, 84] width 69 height 20
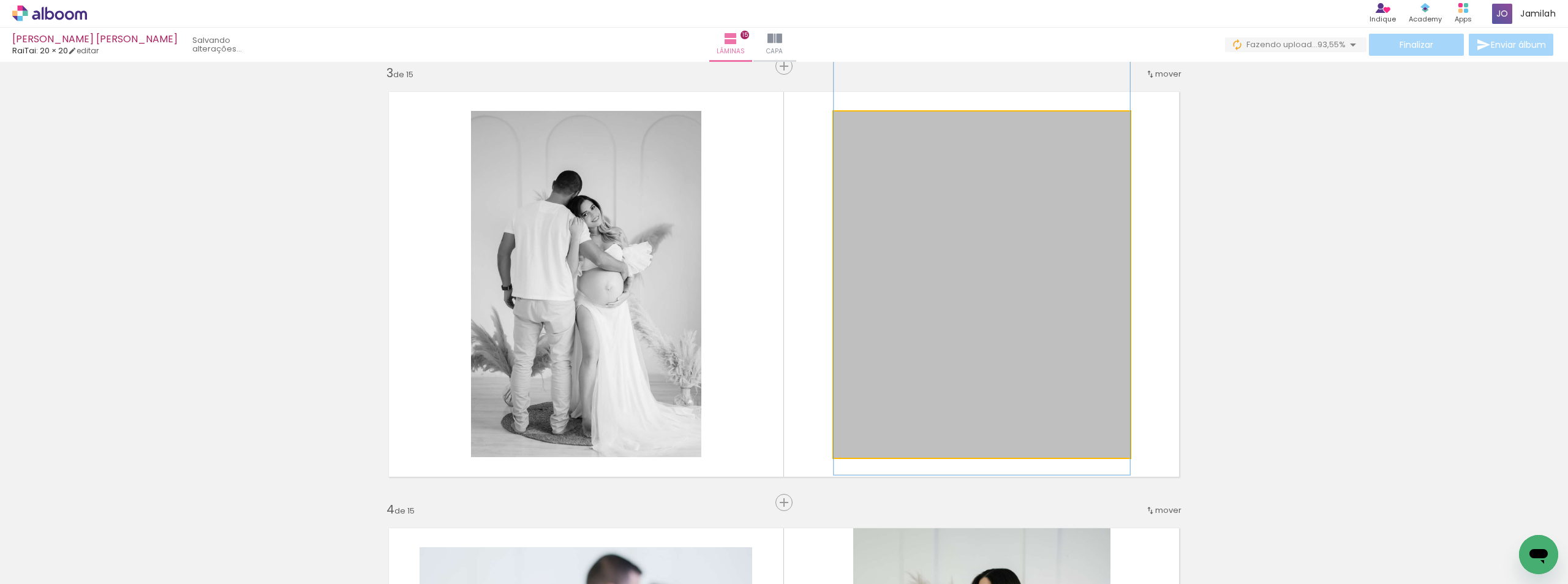
drag, startPoint x: 978, startPoint y: 322, endPoint x: 989, endPoint y: 292, distance: 32.0
drag, startPoint x: 989, startPoint y: 292, endPoint x: 984, endPoint y: 288, distance: 6.4
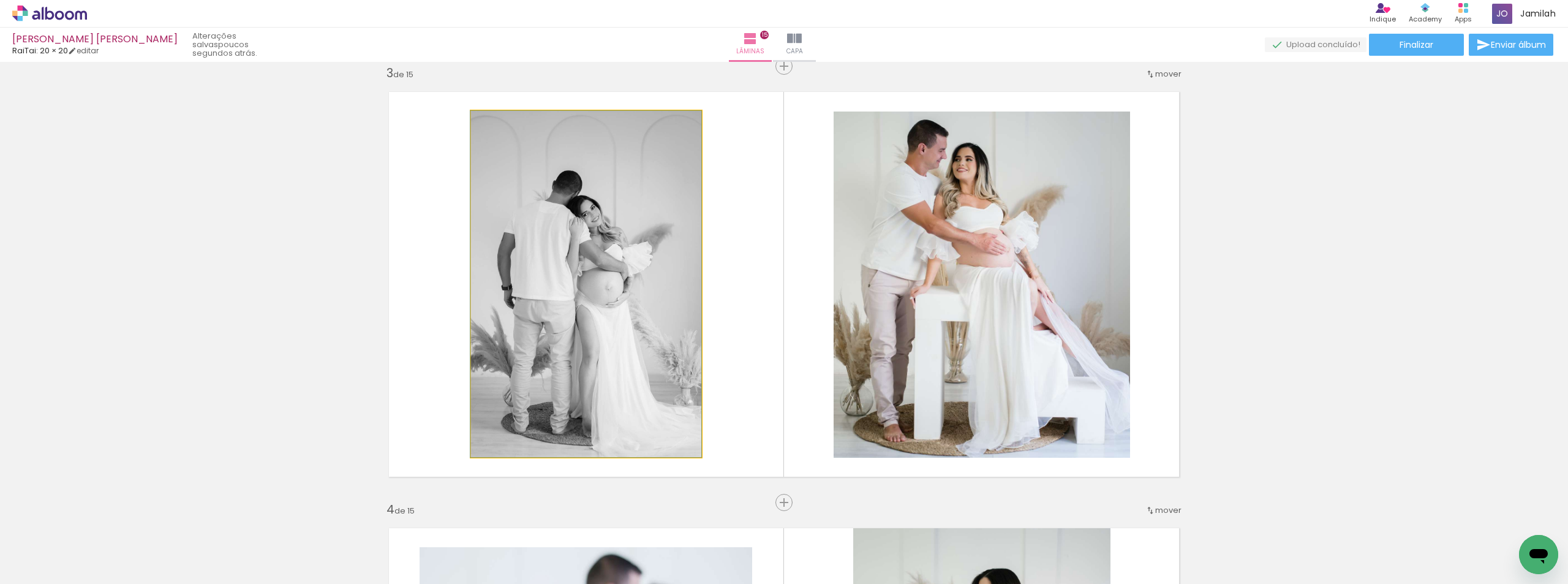
click at [522, 255] on quentale-photo at bounding box center [586, 284] width 230 height 346
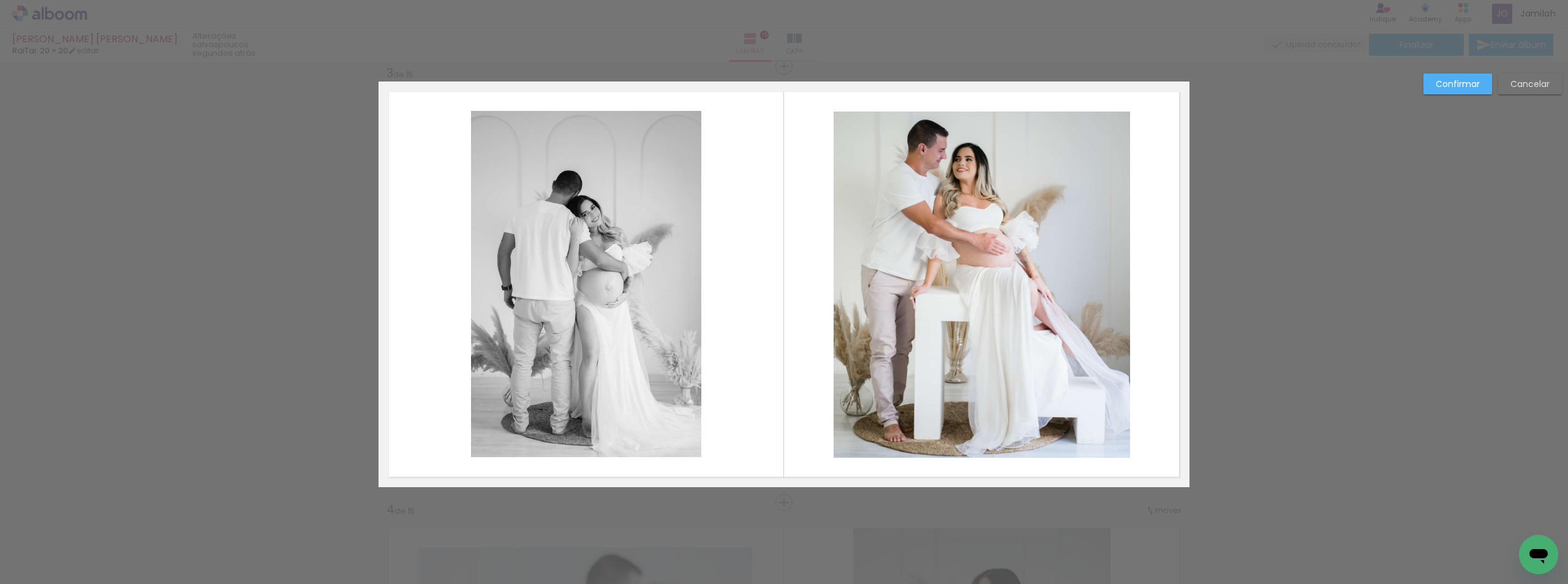
click at [473, 270] on quentale-photo at bounding box center [586, 284] width 230 height 346
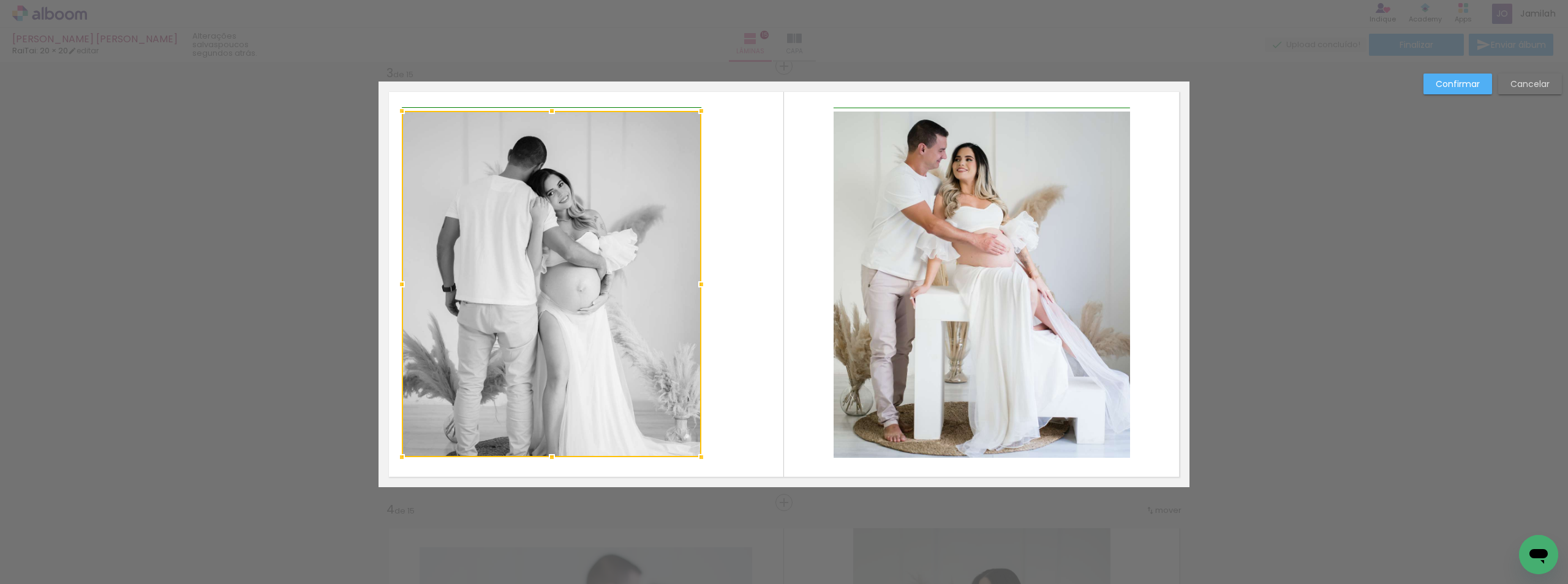
drag, startPoint x: 466, startPoint y: 288, endPoint x: 399, endPoint y: 285, distance: 67.1
click at [399, 285] on div at bounding box center [401, 284] width 24 height 24
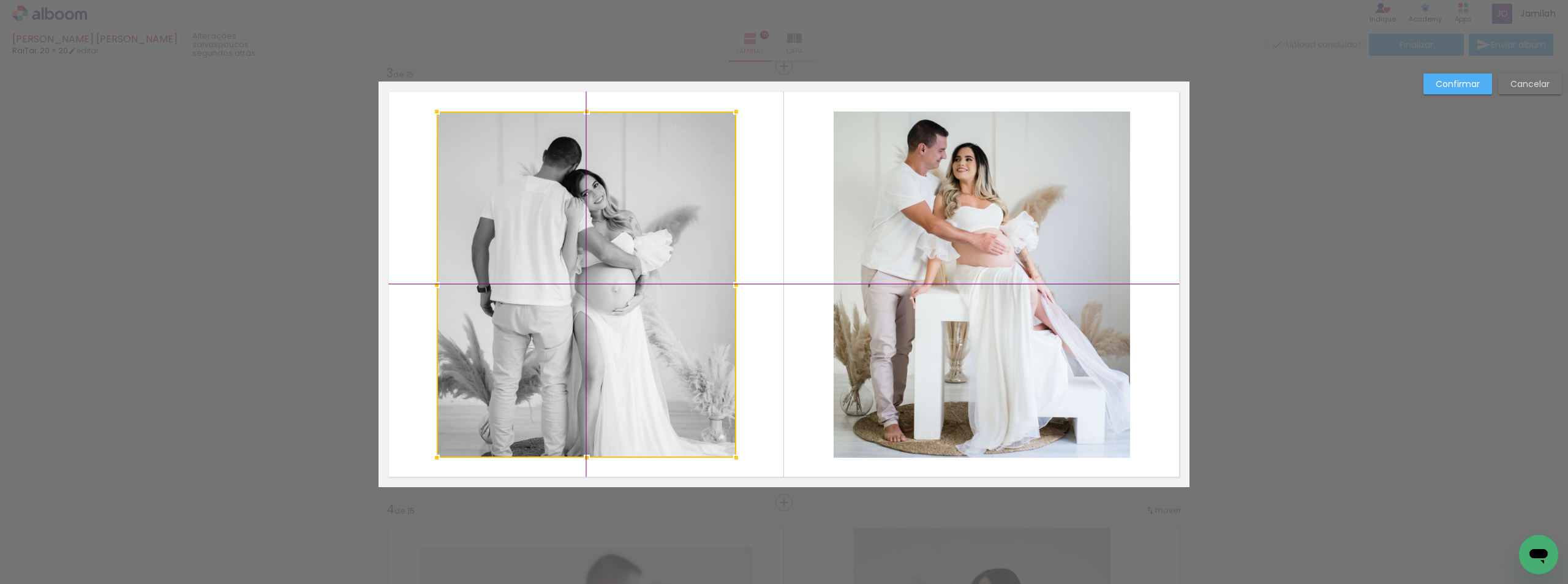
drag, startPoint x: 544, startPoint y: 267, endPoint x: 627, endPoint y: 252, distance: 84.3
click at [584, 266] on div at bounding box center [586, 284] width 299 height 346
click at [0, 0] on slot "Confirmar" at bounding box center [0, 0] width 0 height 0
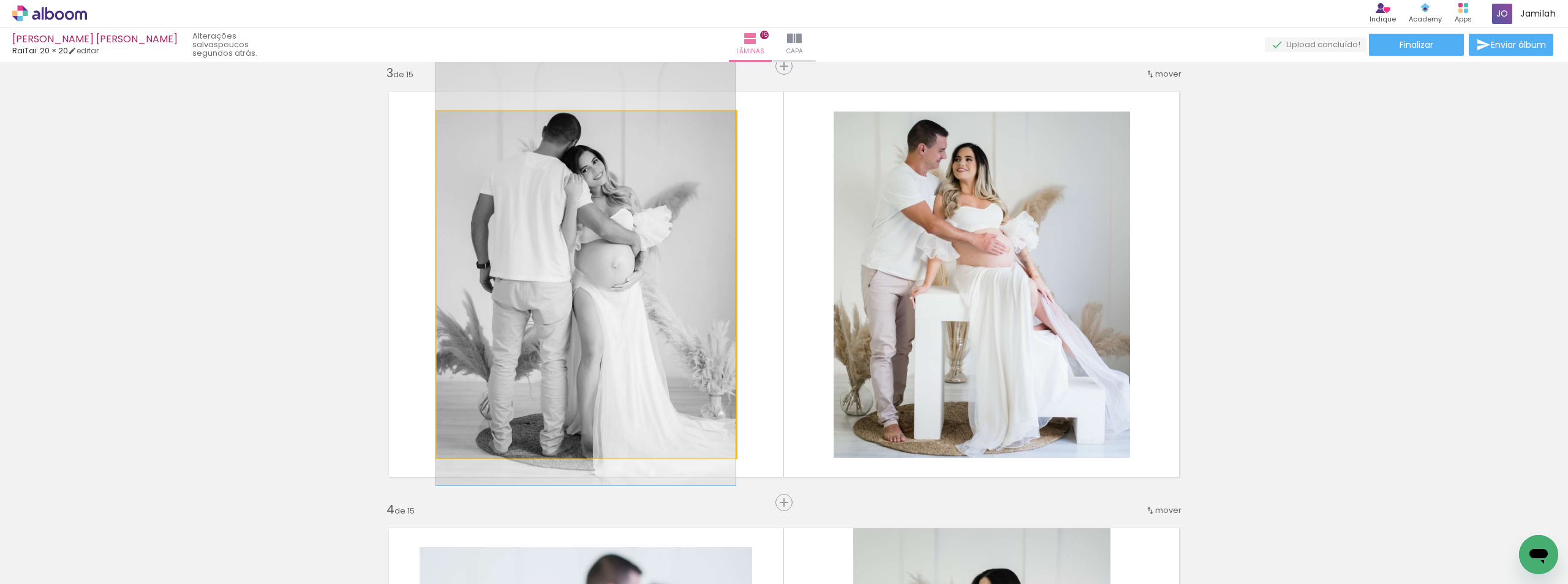
drag, startPoint x: 586, startPoint y: 282, endPoint x: 583, endPoint y: 258, distance: 24.2
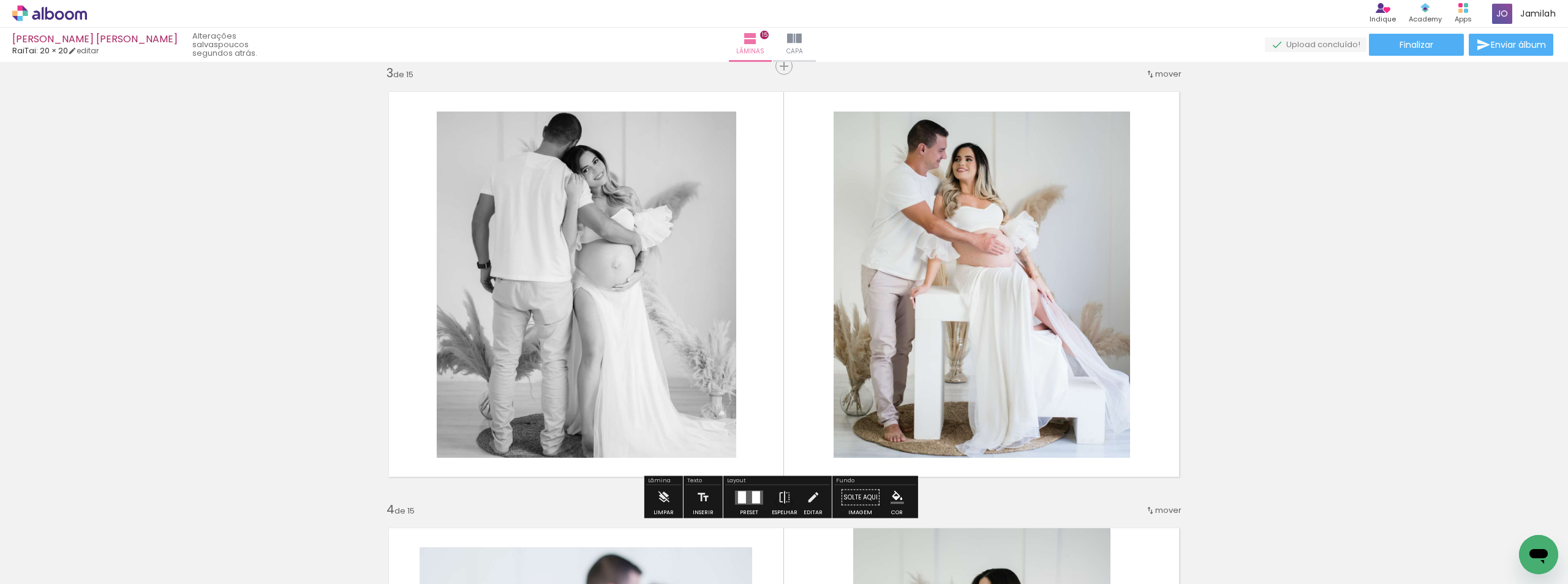
click at [502, 281] on quentale-photo at bounding box center [586, 284] width 299 height 346
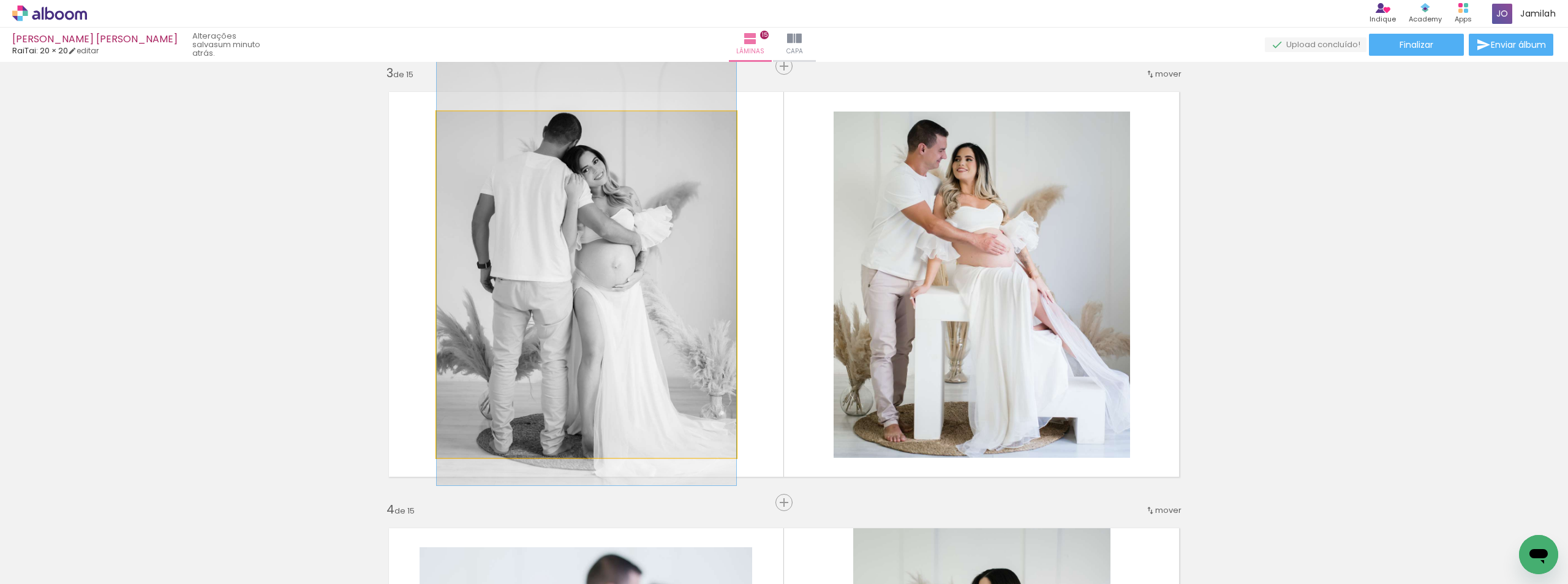
click at [501, 281] on quentale-photo at bounding box center [586, 284] width 299 height 346
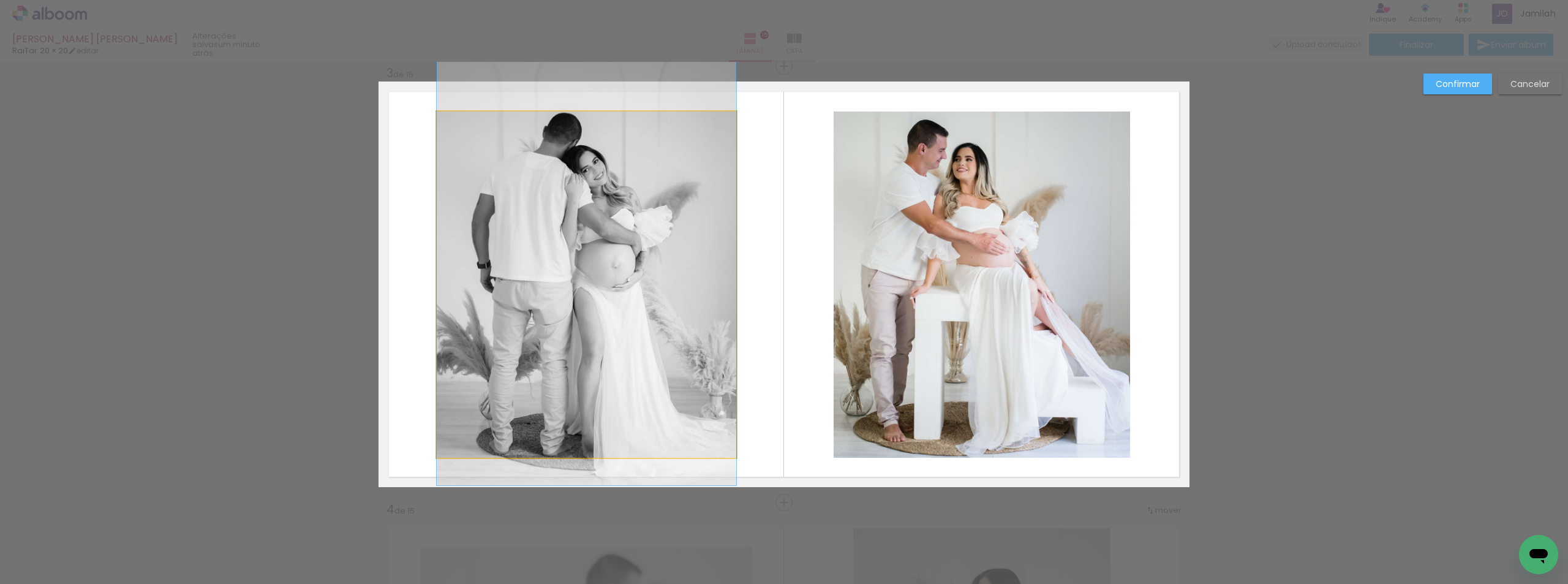
click at [510, 294] on quentale-photo at bounding box center [586, 284] width 299 height 346
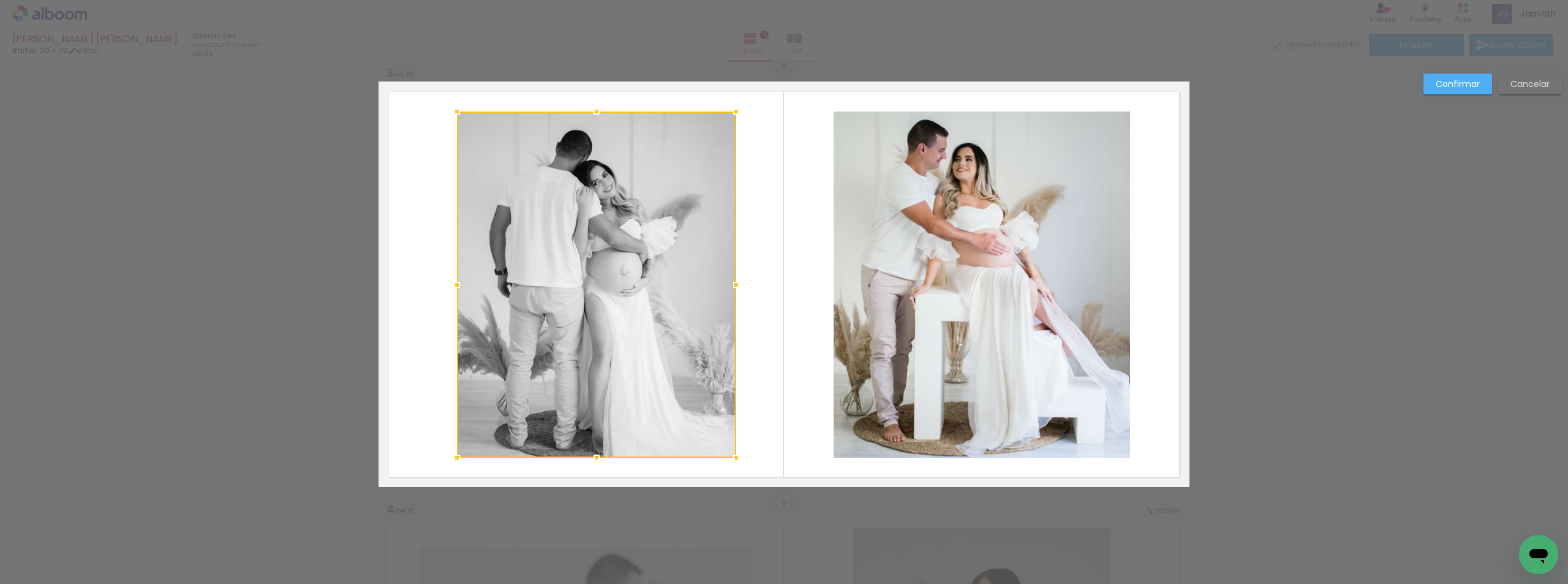
drag, startPoint x: 435, startPoint y: 290, endPoint x: 447, endPoint y: 290, distance: 12.0
click at [447, 290] on div at bounding box center [456, 285] width 24 height 24
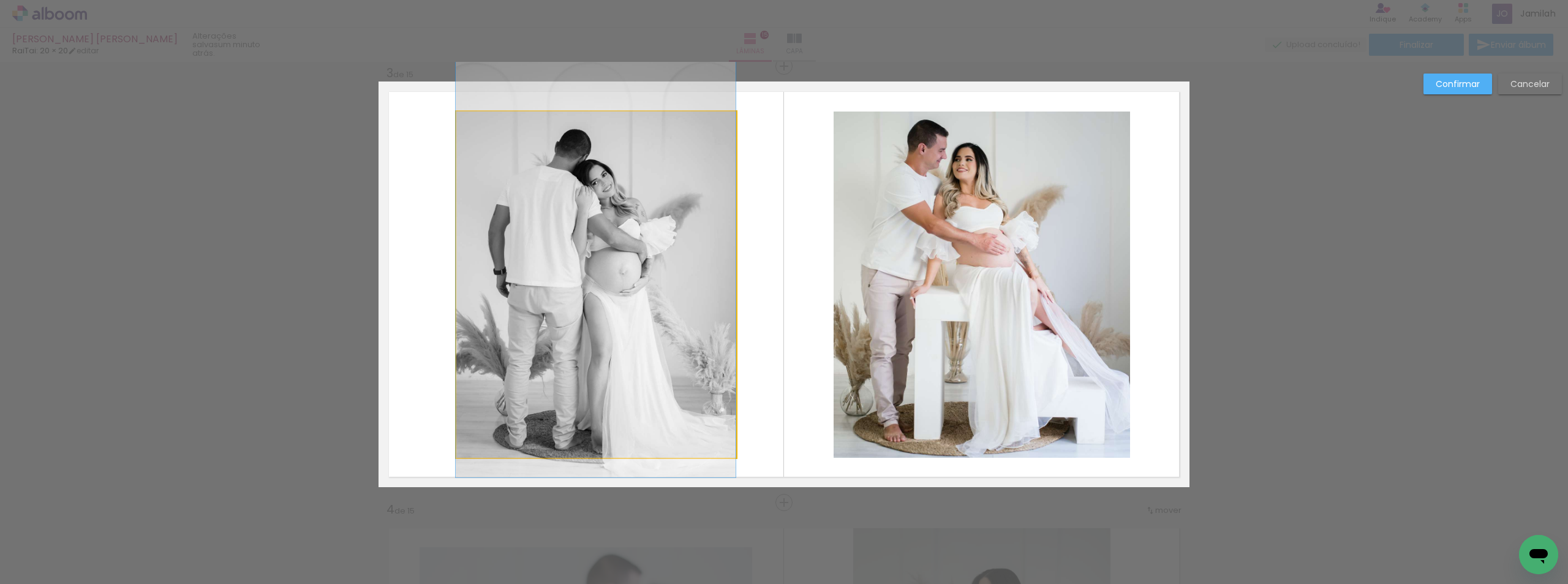
drag, startPoint x: 587, startPoint y: 283, endPoint x: 569, endPoint y: 283, distance: 18.0
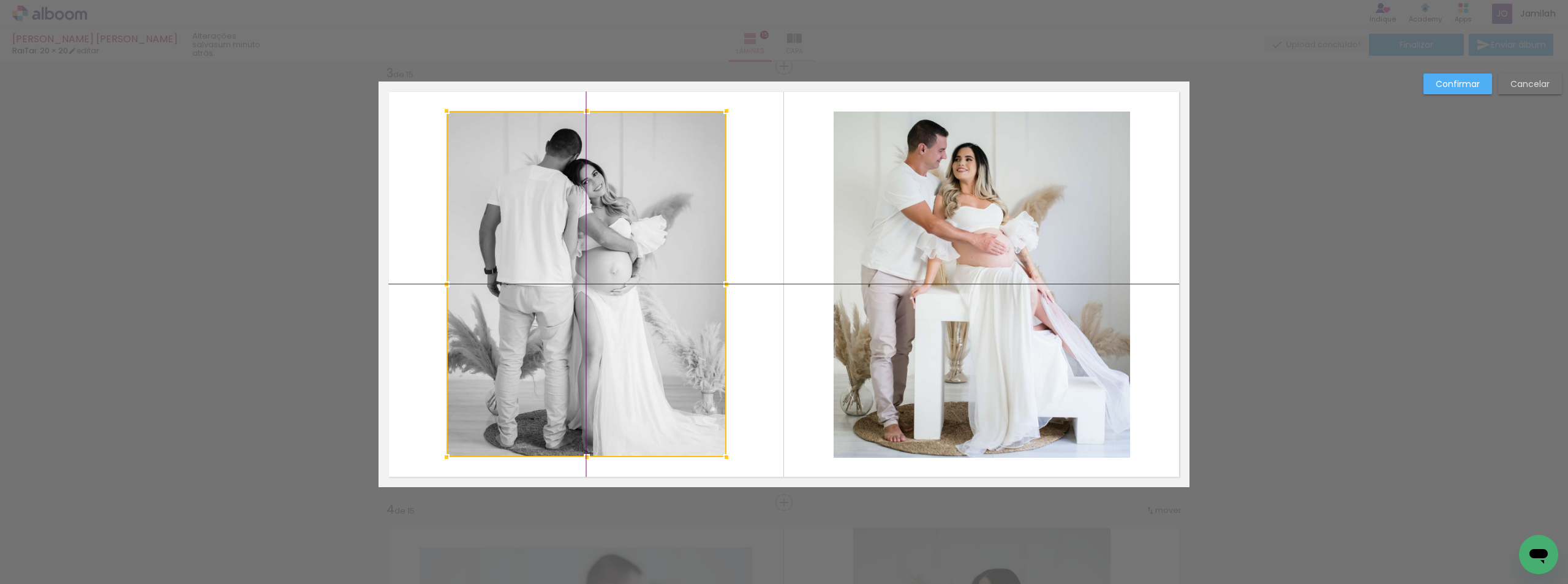
drag, startPoint x: 596, startPoint y: 285, endPoint x: 589, endPoint y: 283, distance: 7.3
click at [589, 283] on div at bounding box center [586, 284] width 280 height 346
click at [1003, 246] on quentale-photo at bounding box center [982, 284] width 296 height 346
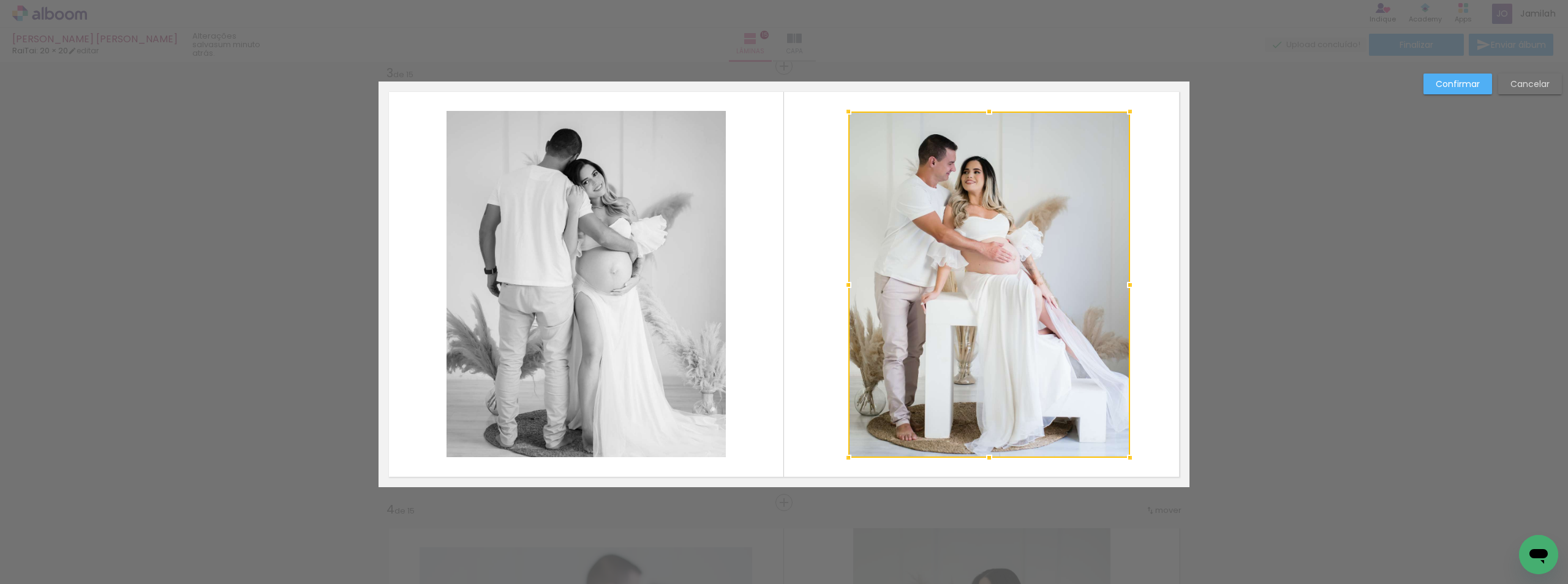
scroll to position [0, 594]
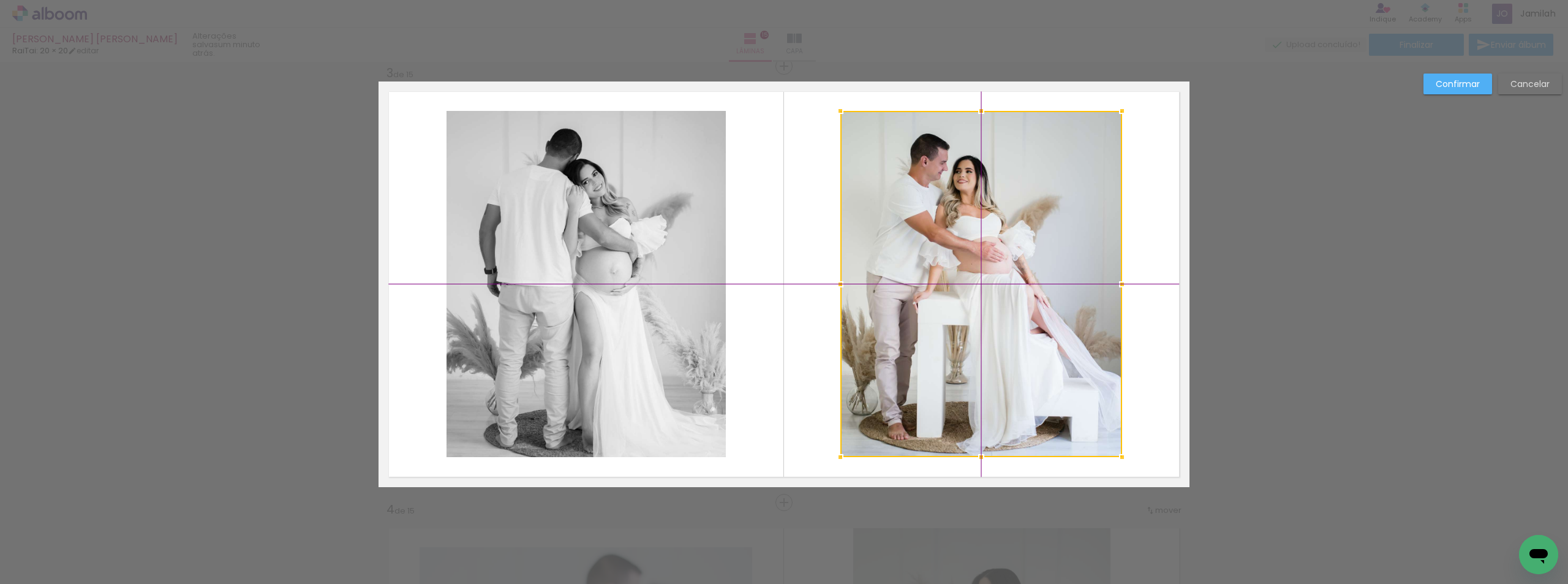
drag, startPoint x: 983, startPoint y: 288, endPoint x: 973, endPoint y: 288, distance: 10.0
click at [973, 288] on div at bounding box center [981, 284] width 282 height 346
click at [0, 0] on slot "Confirmar" at bounding box center [0, 0] width 0 height 0
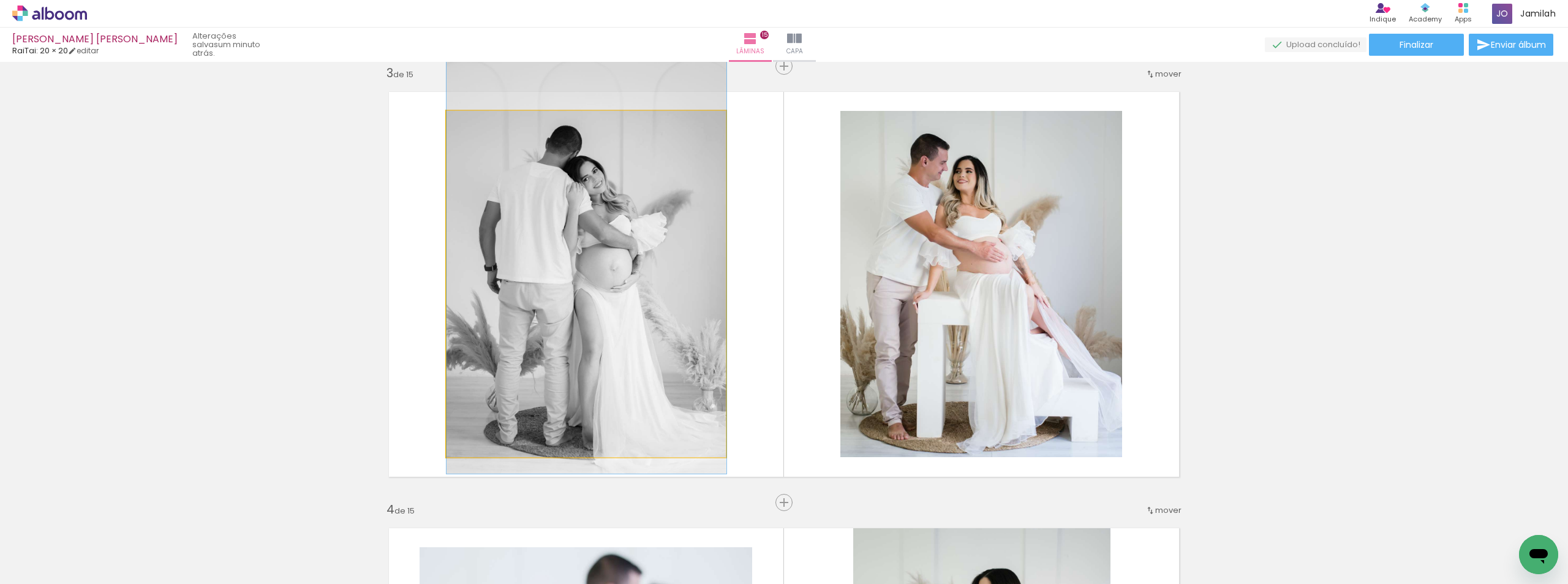
click at [559, 230] on quentale-photo at bounding box center [586, 284] width 280 height 346
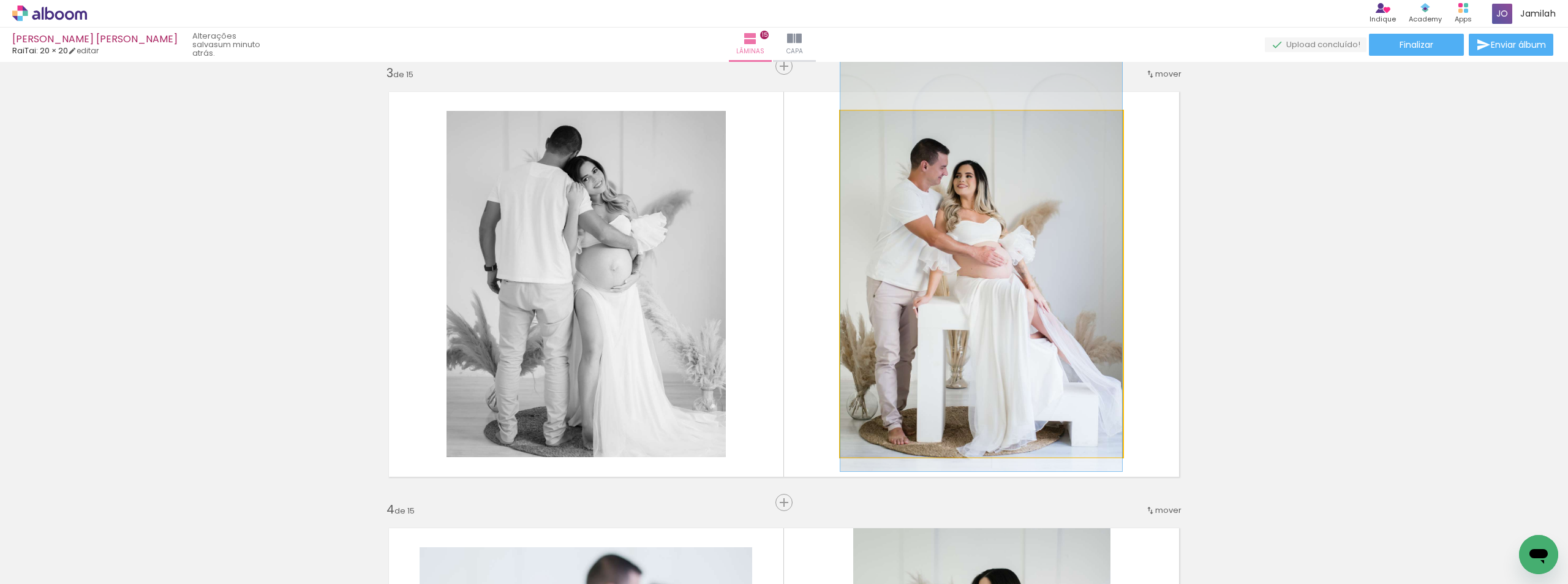
click at [976, 268] on quentale-photo at bounding box center [981, 284] width 282 height 346
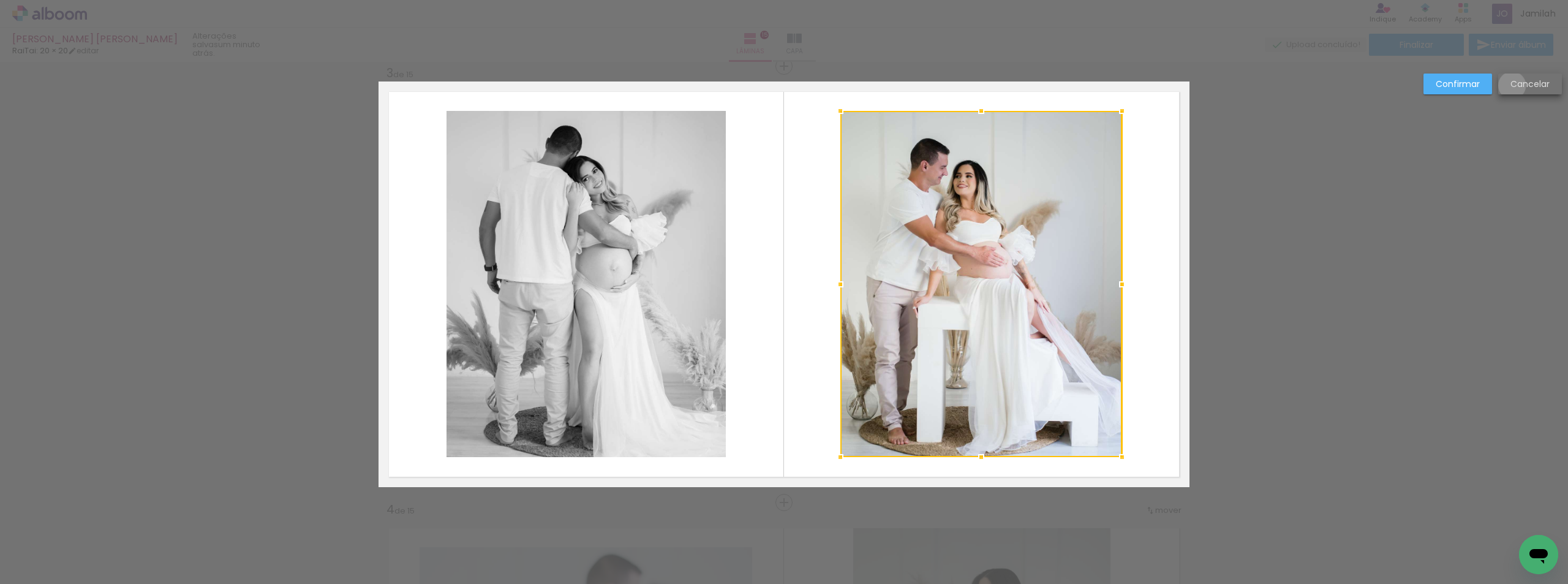
click at [0, 0] on slot "Cancelar" at bounding box center [0, 0] width 0 height 0
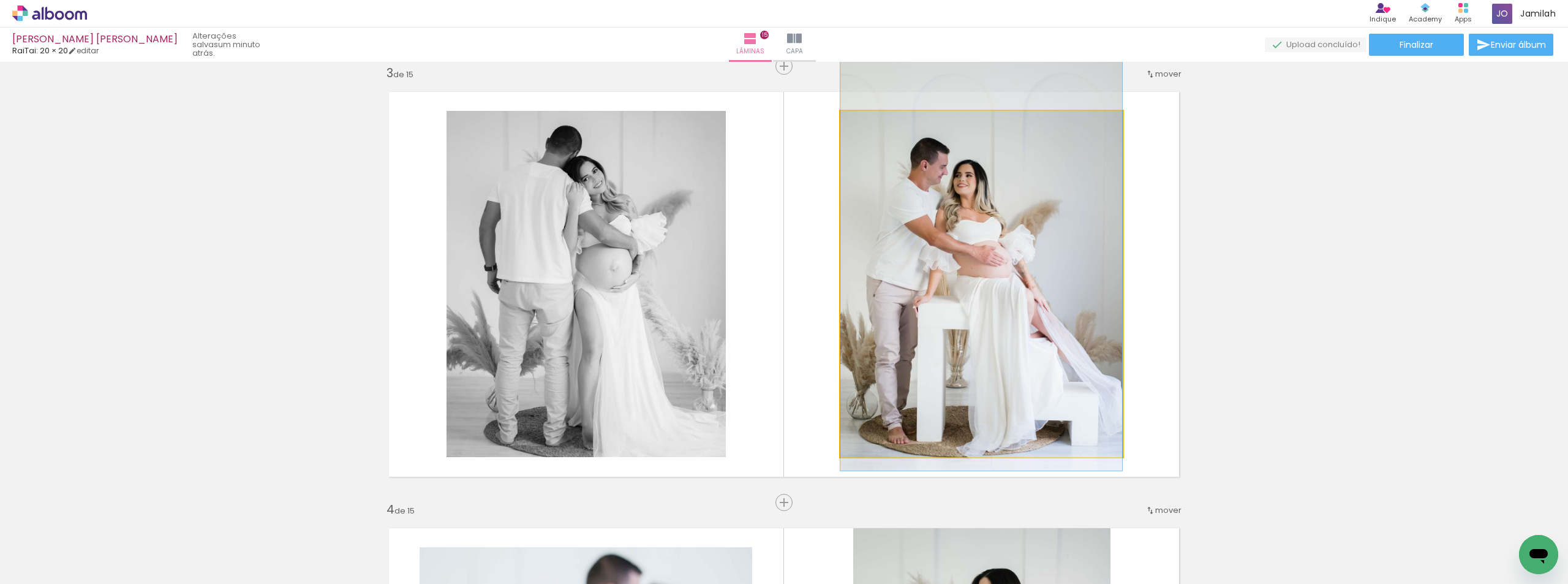
click at [960, 214] on quentale-photo at bounding box center [981, 284] width 282 height 346
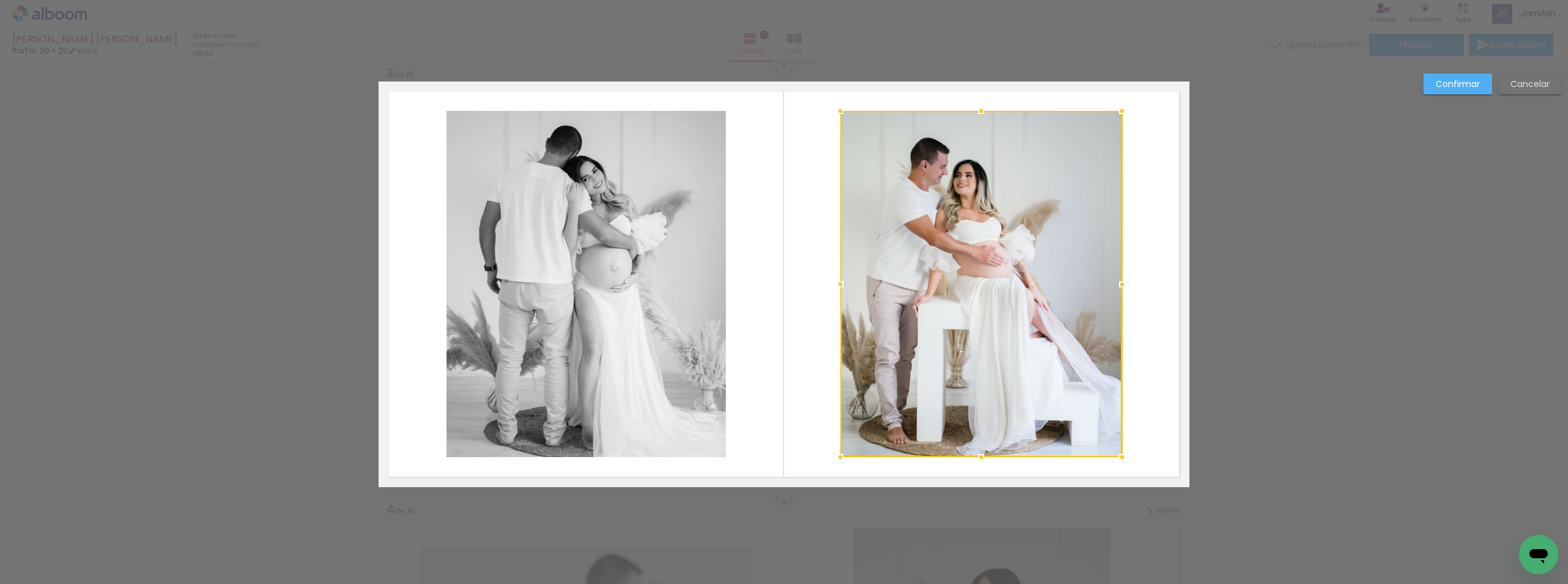
click at [0, 0] on slot "Cancelar" at bounding box center [0, 0] width 0 height 0
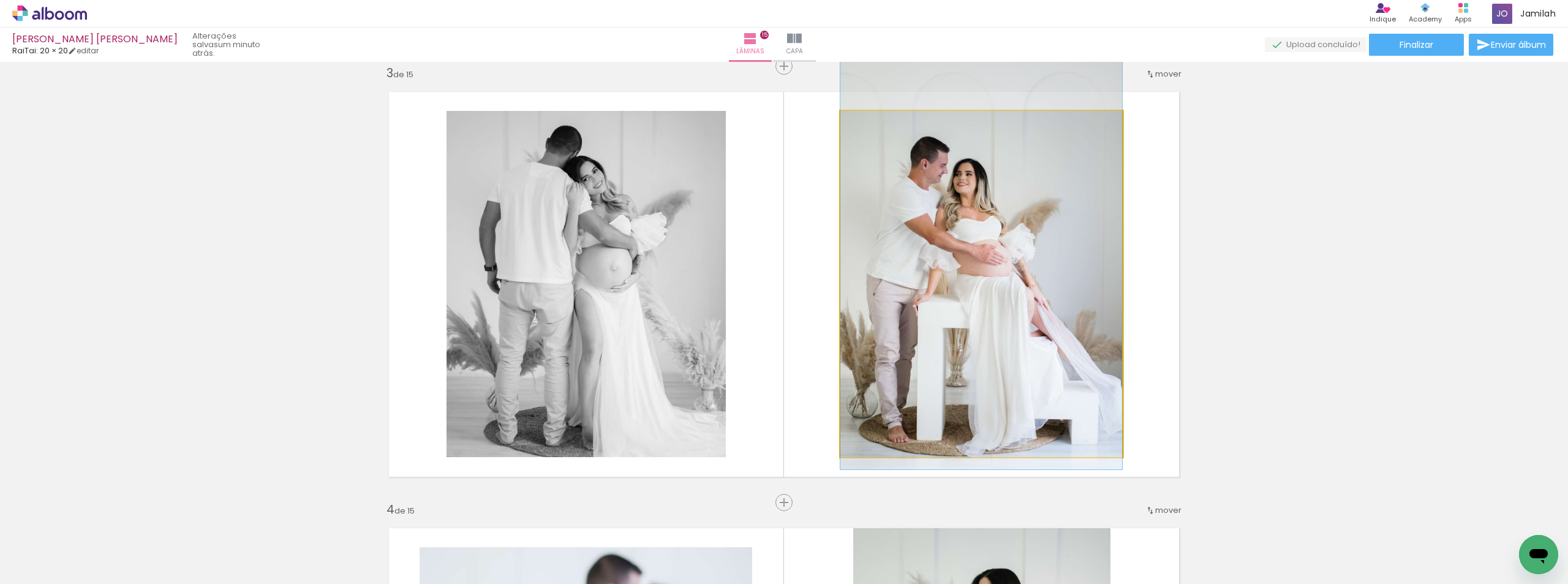
drag, startPoint x: 871, startPoint y: 257, endPoint x: 877, endPoint y: 259, distance: 6.3
click at [877, 259] on quentale-photo at bounding box center [981, 284] width 282 height 346
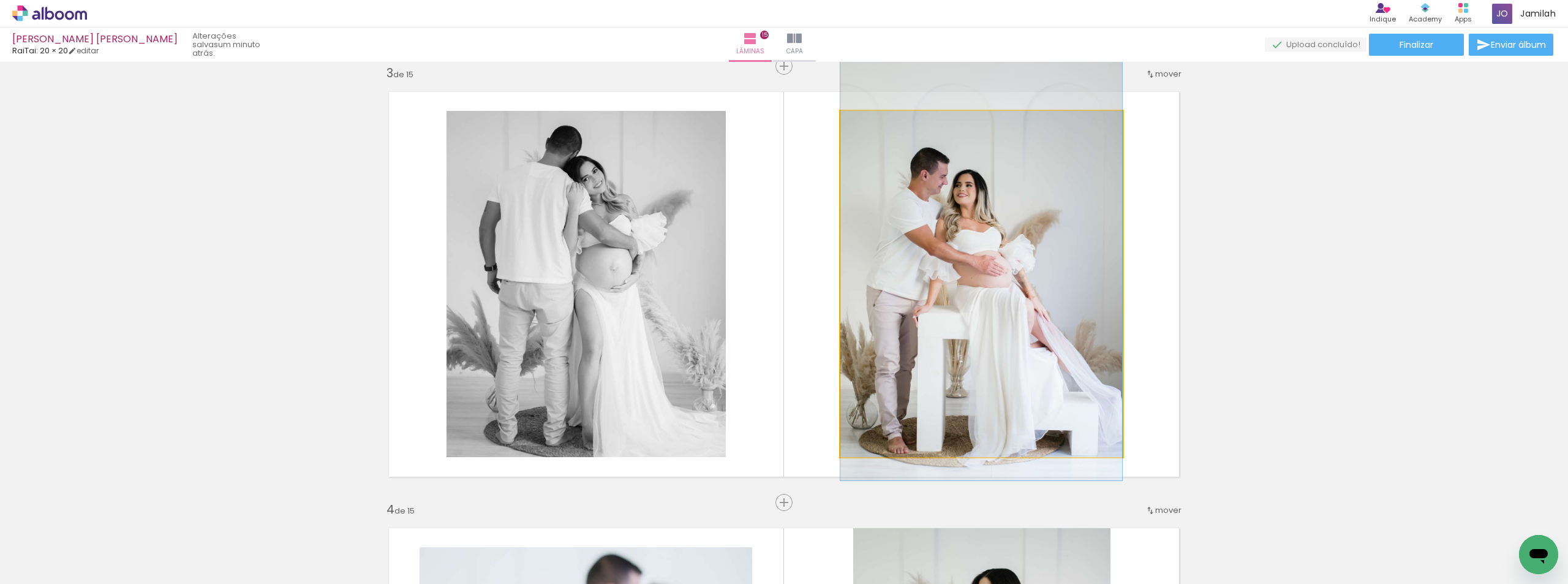
drag, startPoint x: 986, startPoint y: 238, endPoint x: 988, endPoint y: 247, distance: 9.2
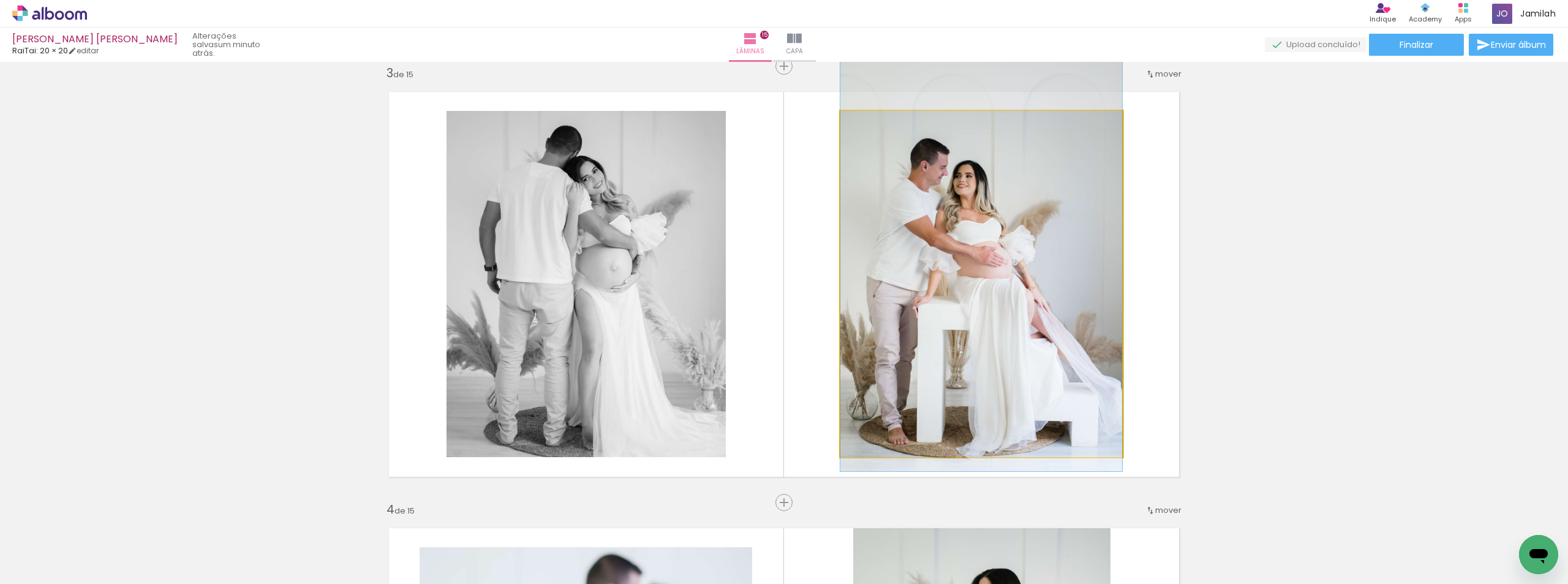
drag, startPoint x: 969, startPoint y: 246, endPoint x: 986, endPoint y: 235, distance: 20.2
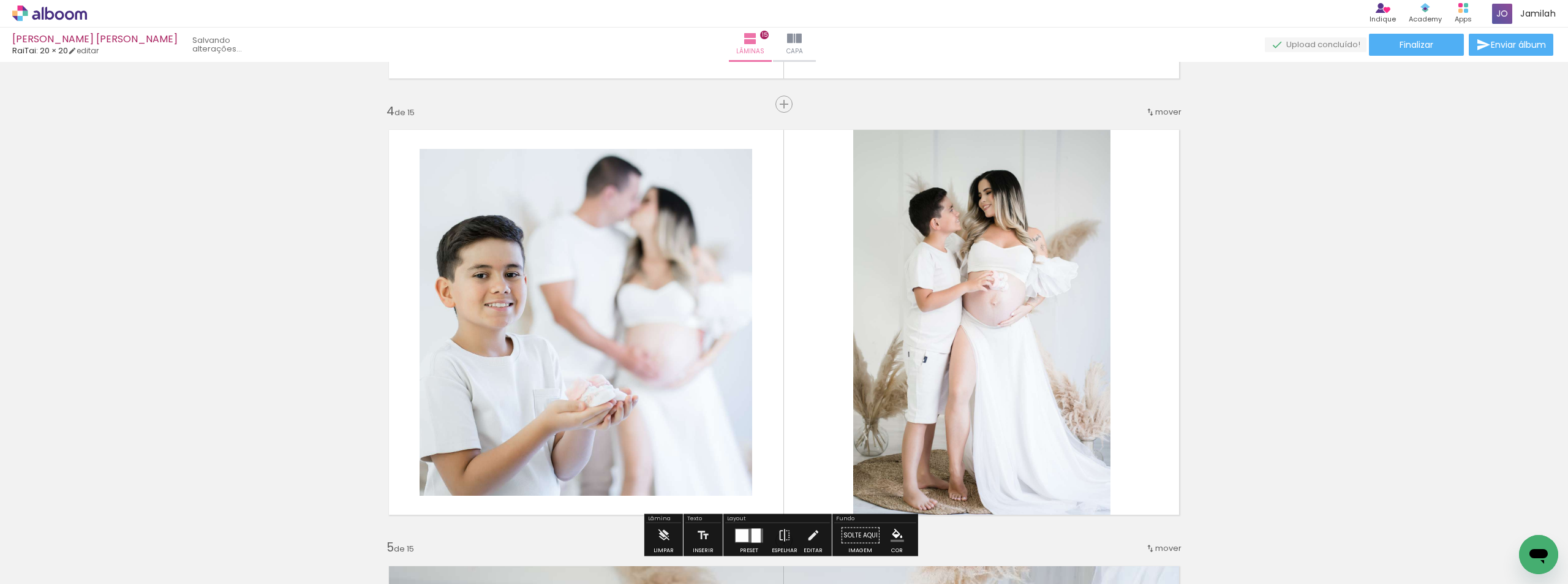
scroll to position [1348, 0]
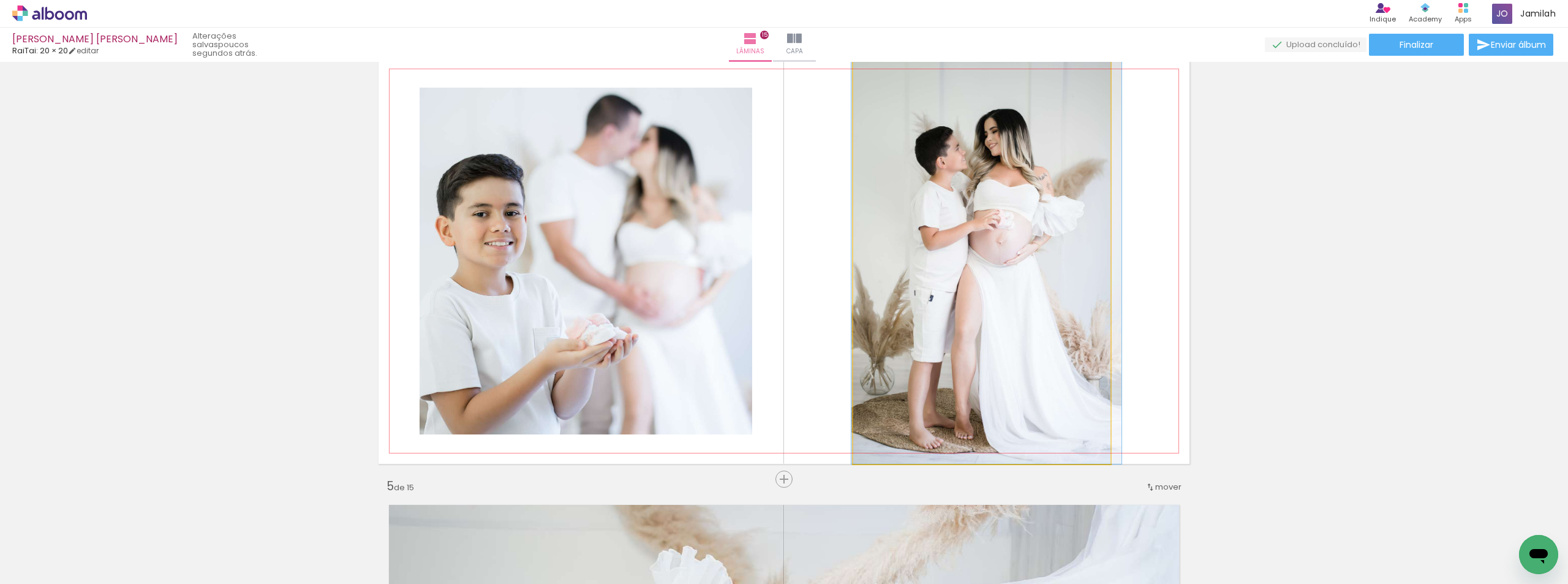
drag, startPoint x: 976, startPoint y: 244, endPoint x: 983, endPoint y: 240, distance: 8.1
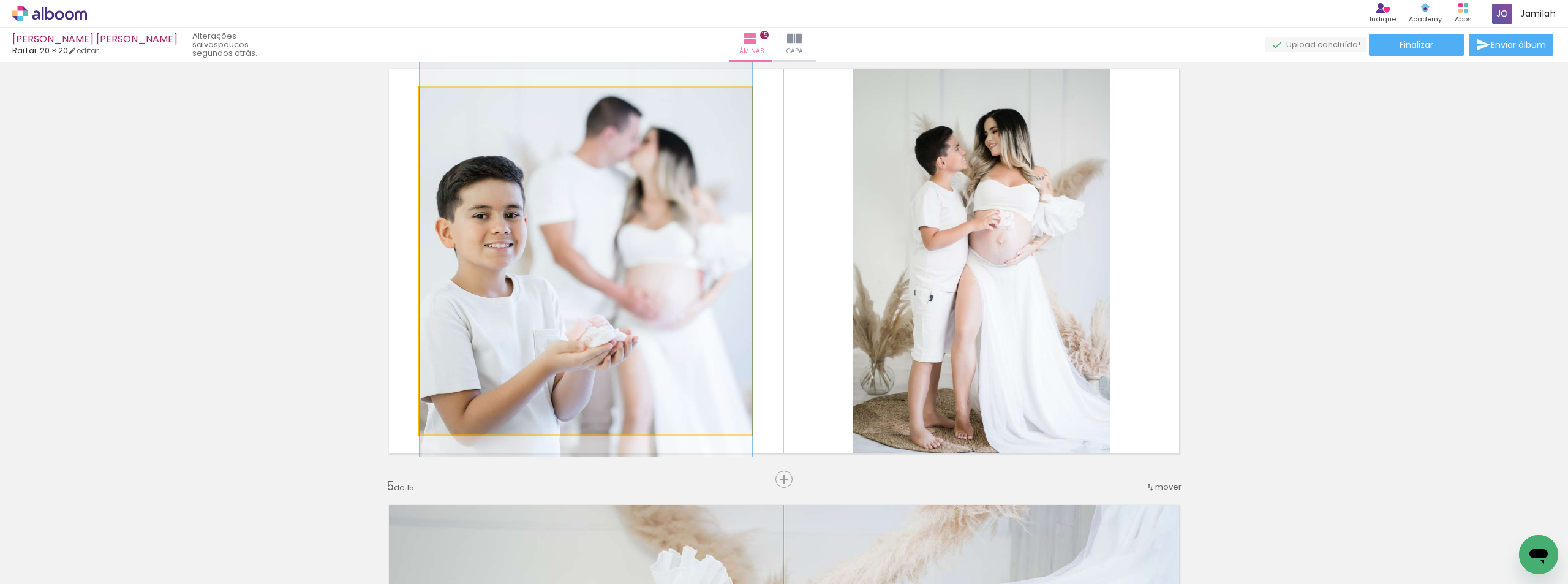
drag, startPoint x: 529, startPoint y: 273, endPoint x: 538, endPoint y: 274, distance: 9.1
click at [538, 274] on quentale-photo at bounding box center [585, 261] width 333 height 347
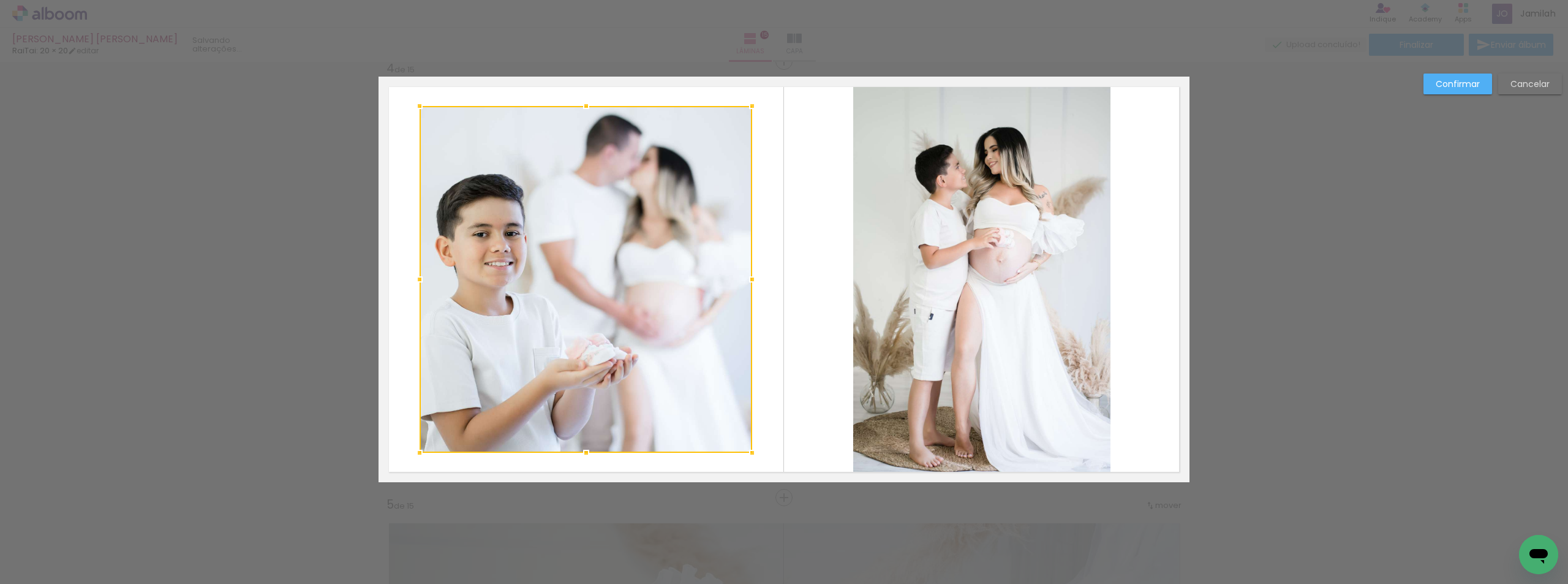
scroll to position [1324, 0]
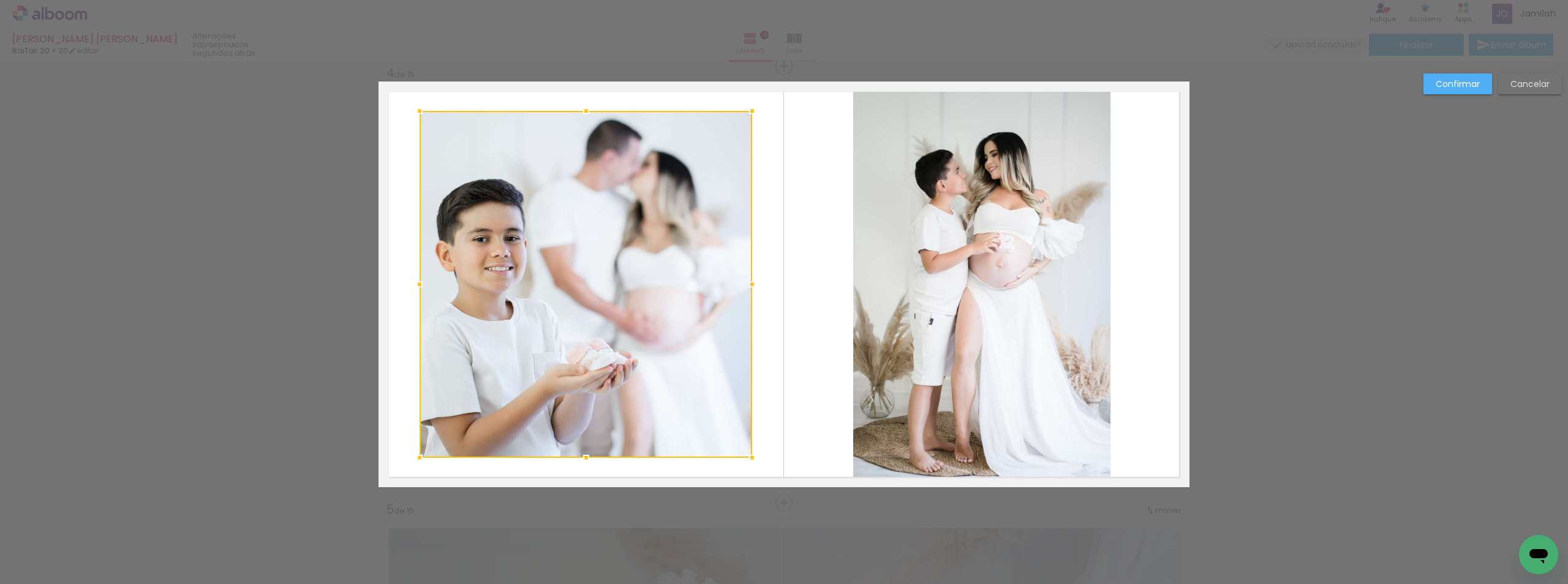
click at [1540, 76] on paper-button "Cancelar" at bounding box center [1529, 84] width 64 height 20
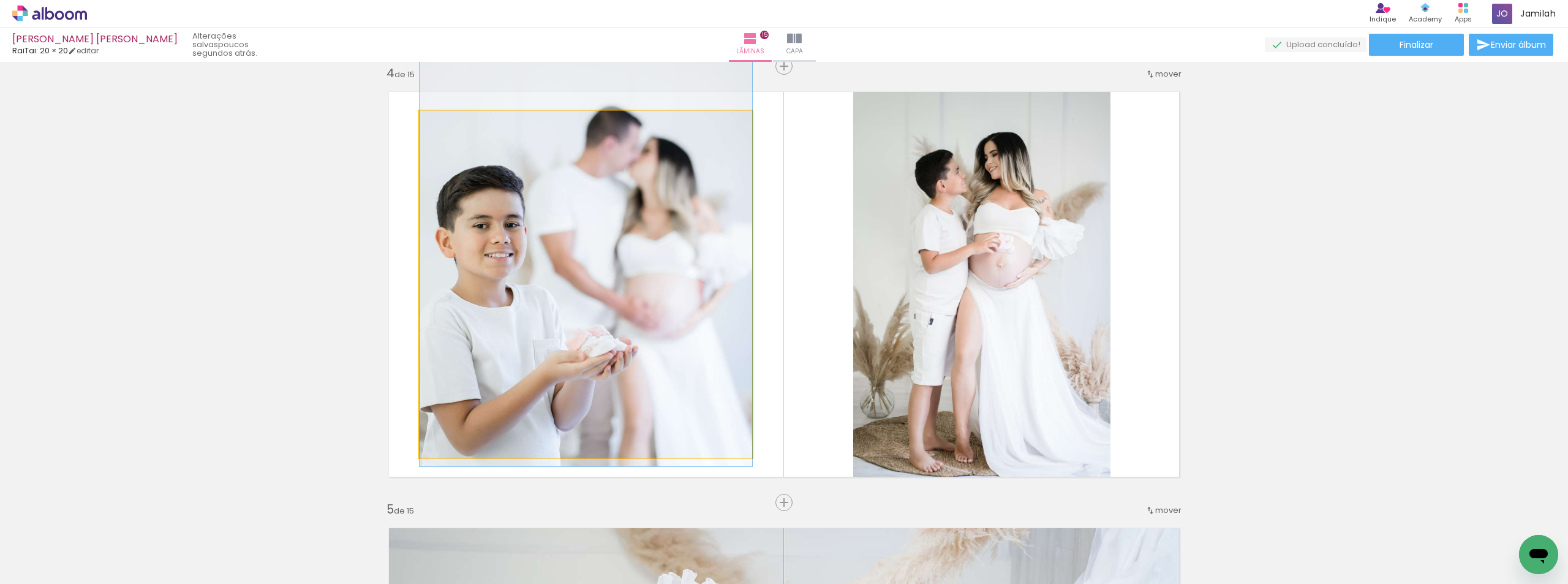
drag, startPoint x: 593, startPoint y: 245, endPoint x: 595, endPoint y: 235, distance: 10.2
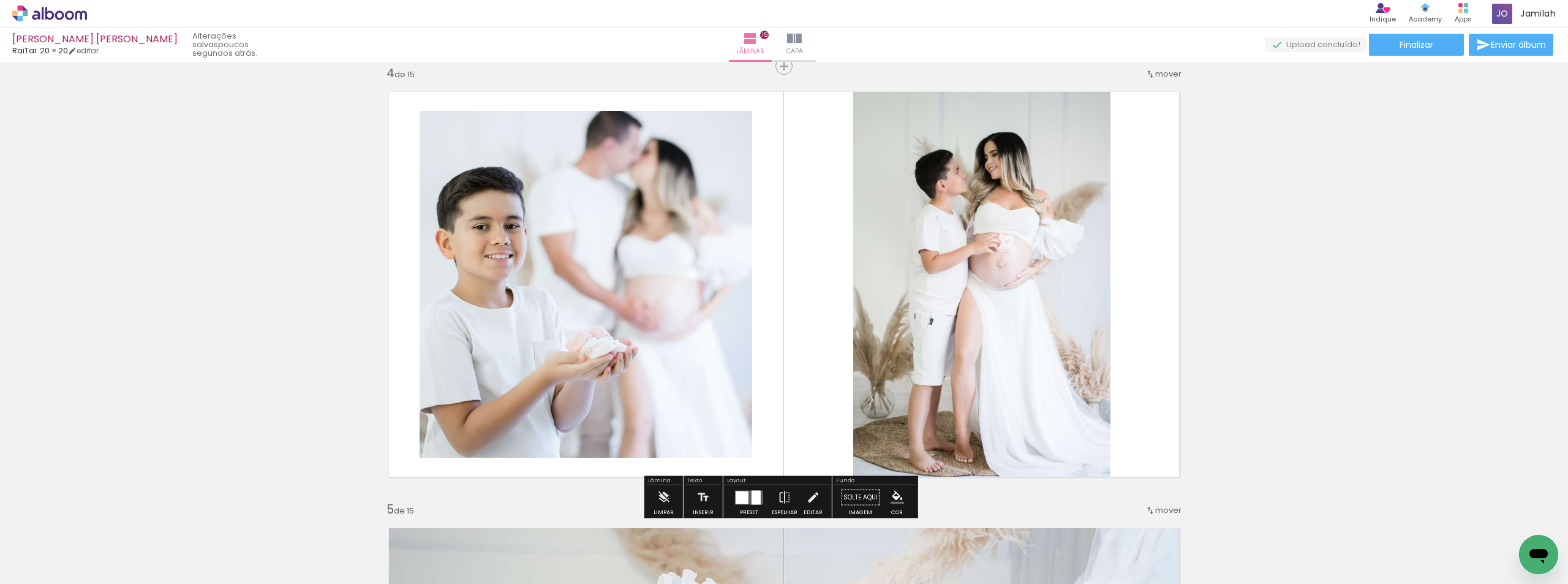
click at [595, 238] on quentale-photo at bounding box center [585, 285] width 333 height 347
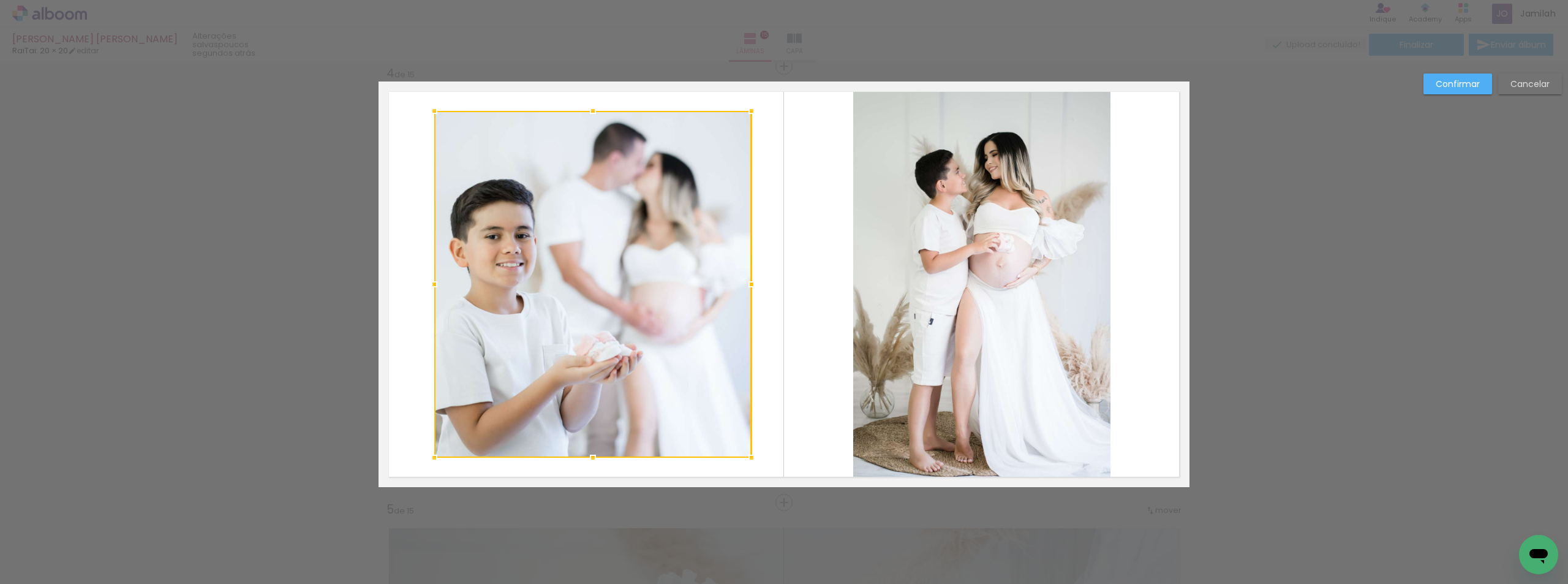
drag, startPoint x: 417, startPoint y: 282, endPoint x: 433, endPoint y: 281, distance: 16.0
click at [433, 281] on div at bounding box center [433, 284] width 24 height 24
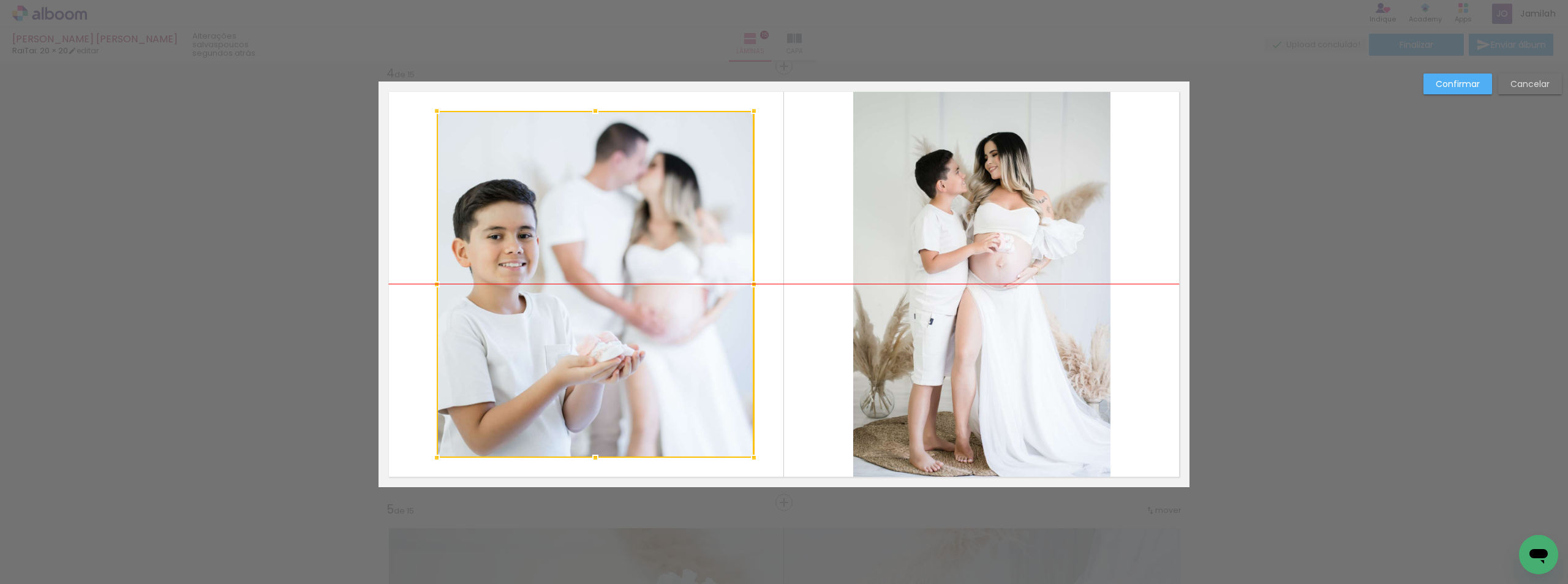
click at [578, 271] on div at bounding box center [595, 285] width 318 height 347
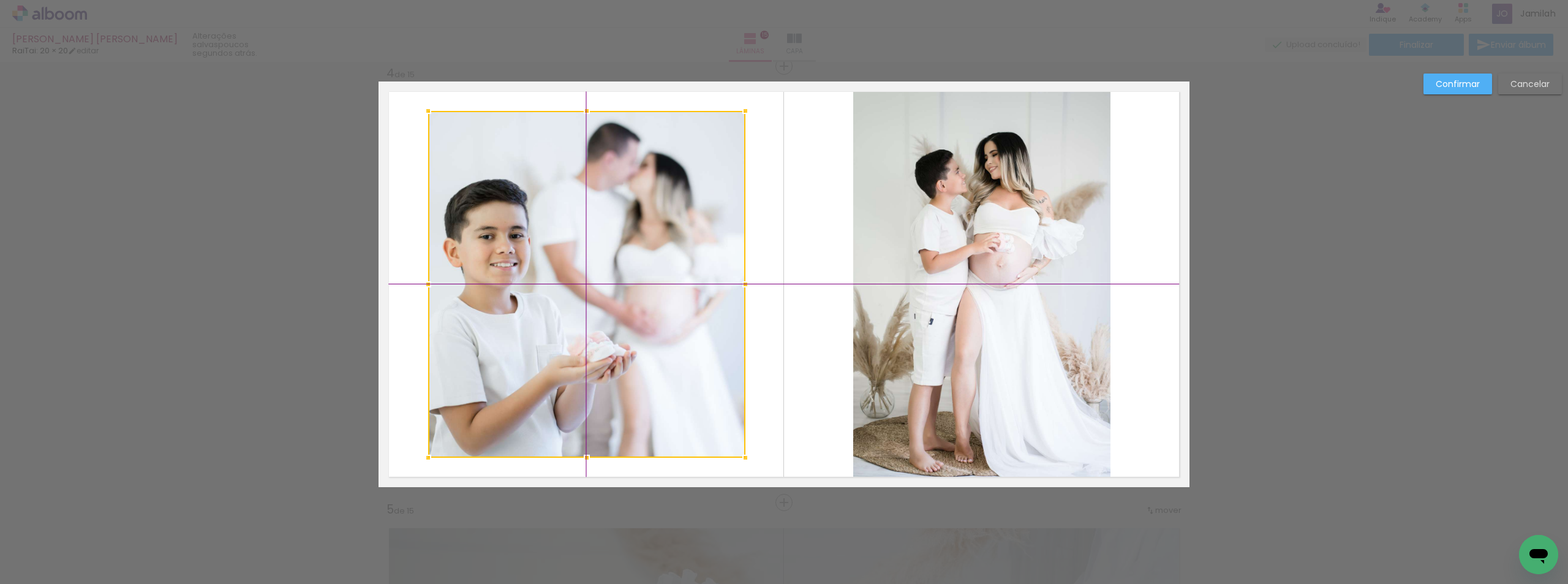
drag, startPoint x: 579, startPoint y: 298, endPoint x: 575, endPoint y: 290, distance: 8.9
click at [575, 290] on div at bounding box center [586, 285] width 318 height 347
click at [0, 0] on slot "Confirmar" at bounding box center [0, 0] width 0 height 0
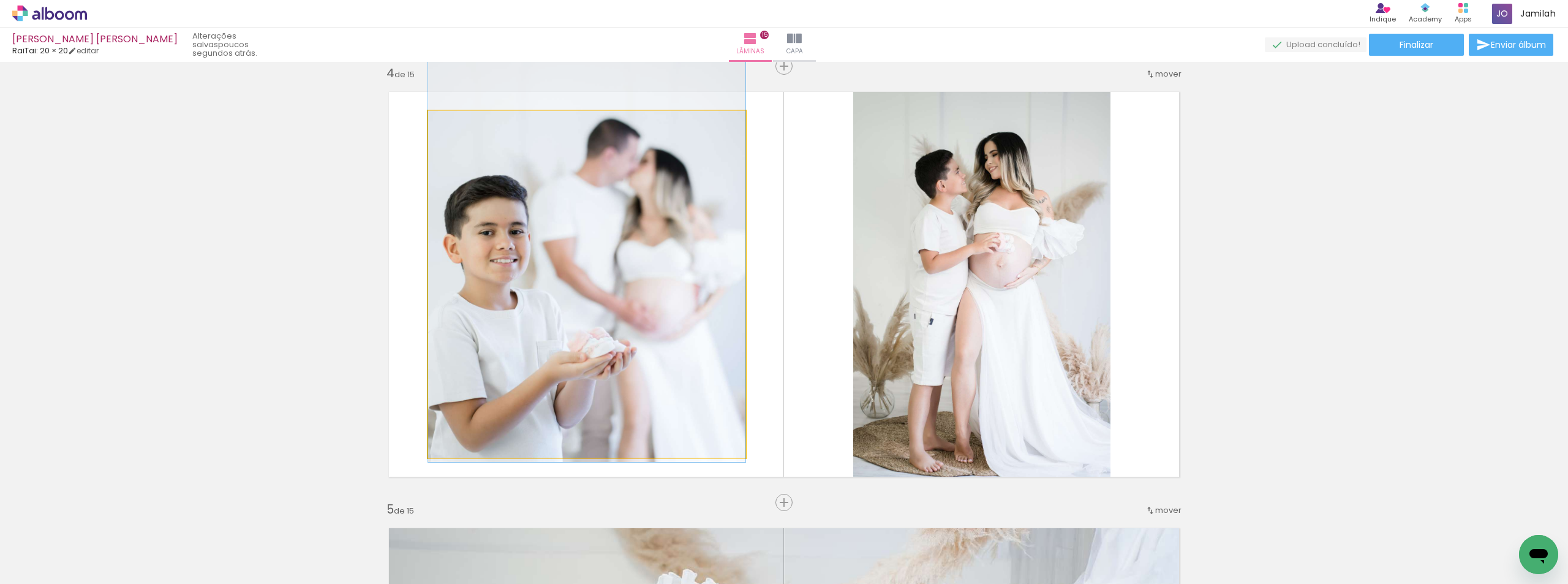
drag, startPoint x: 661, startPoint y: 266, endPoint x: 667, endPoint y: 262, distance: 7.2
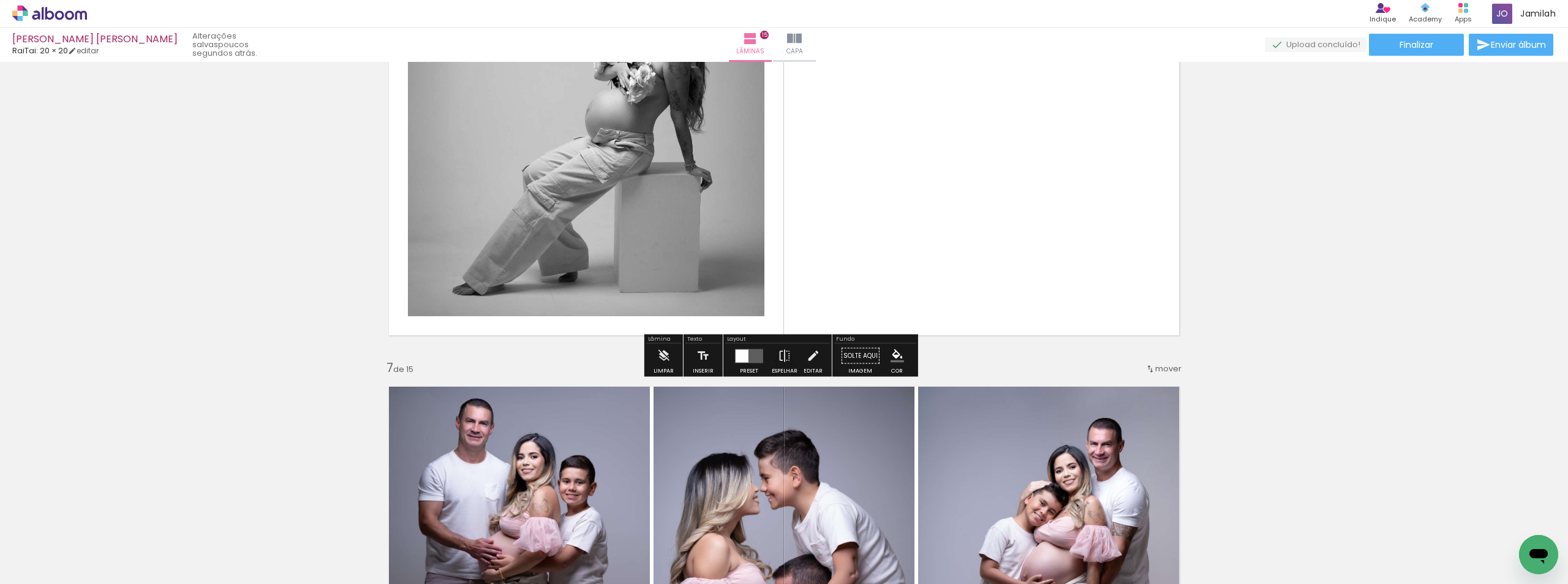
scroll to position [2366, 0]
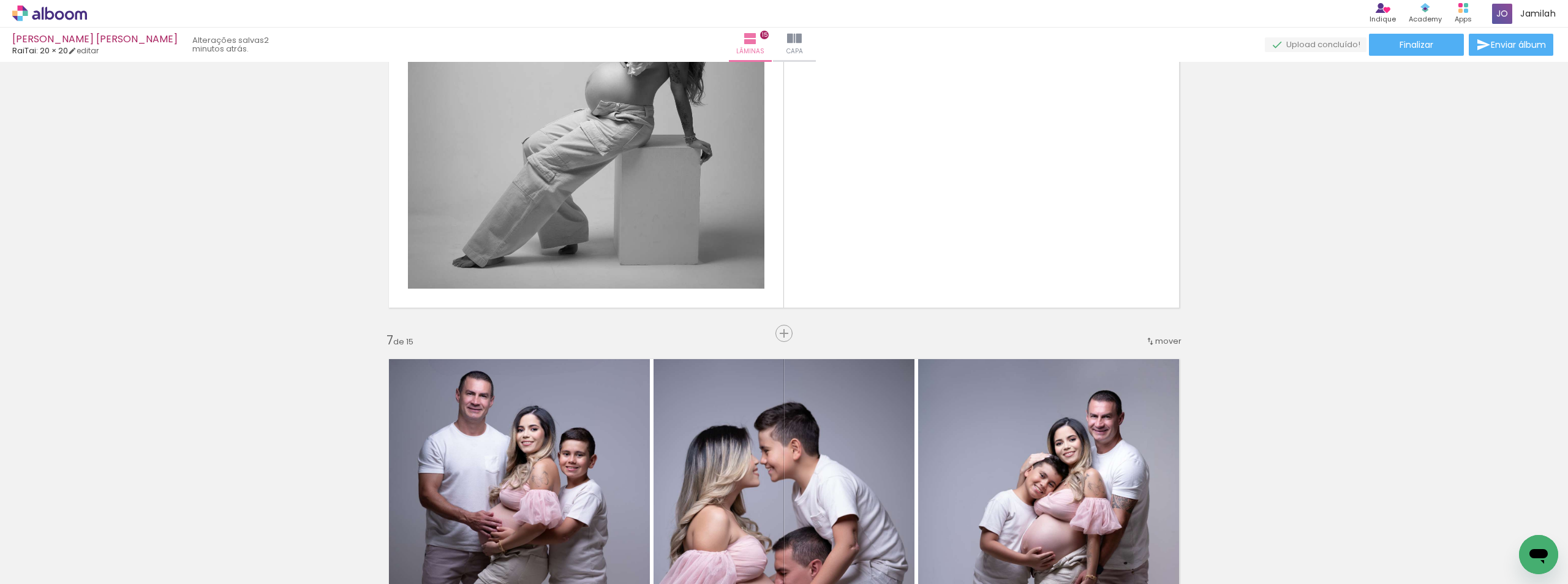
scroll to position [0, 594]
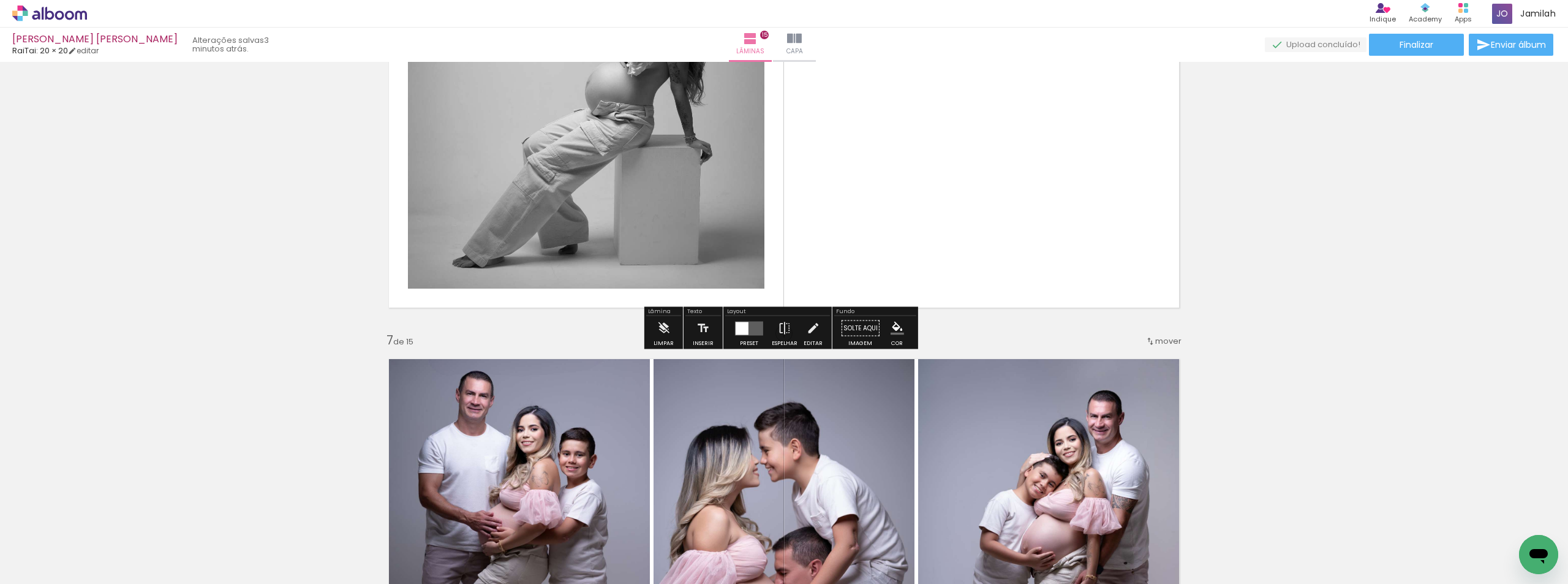
scroll to position [1998, 0]
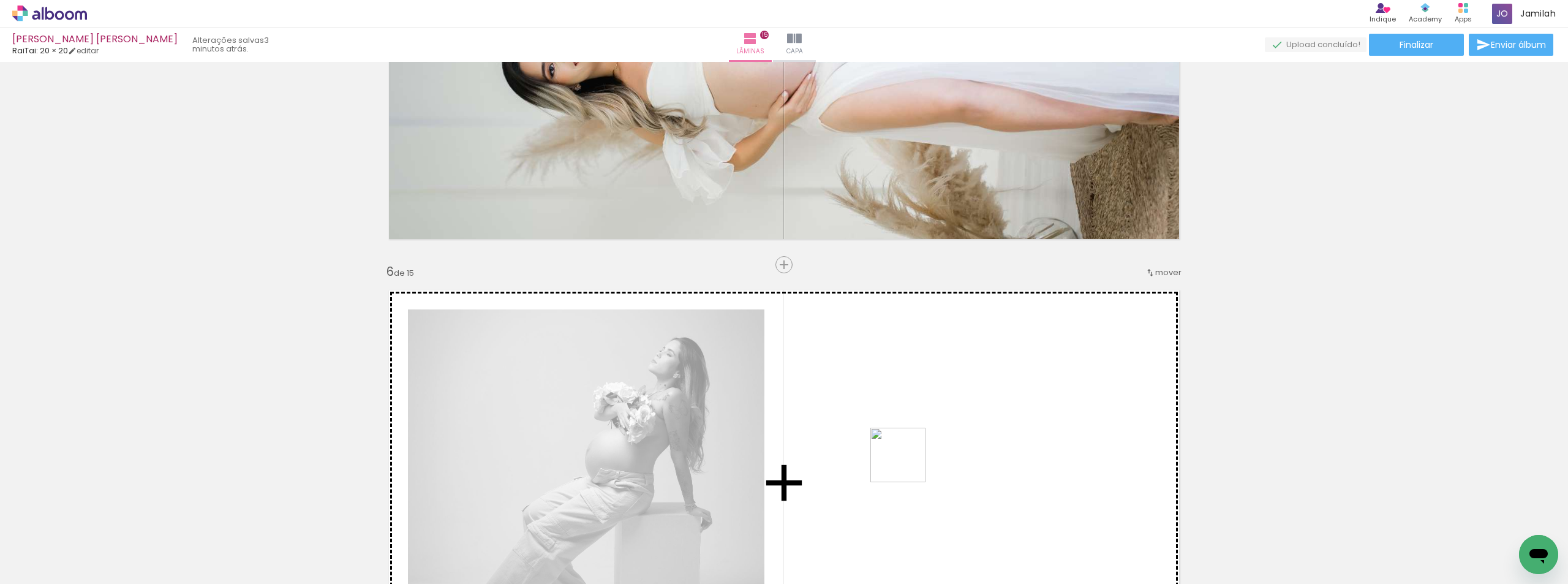
drag, startPoint x: 311, startPoint y: 549, endPoint x: 946, endPoint y: 458, distance: 641.5
click at [946, 458] on quentale-workspace at bounding box center [784, 292] width 1568 height 584
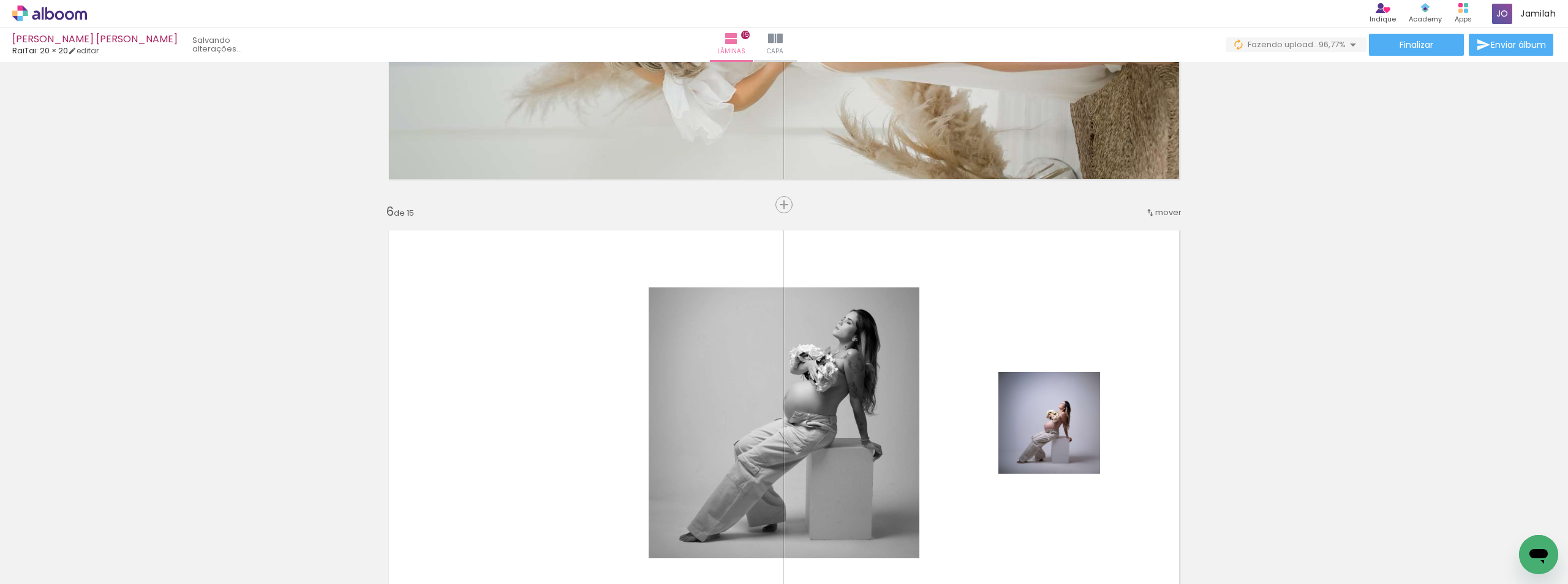
scroll to position [2304, 0]
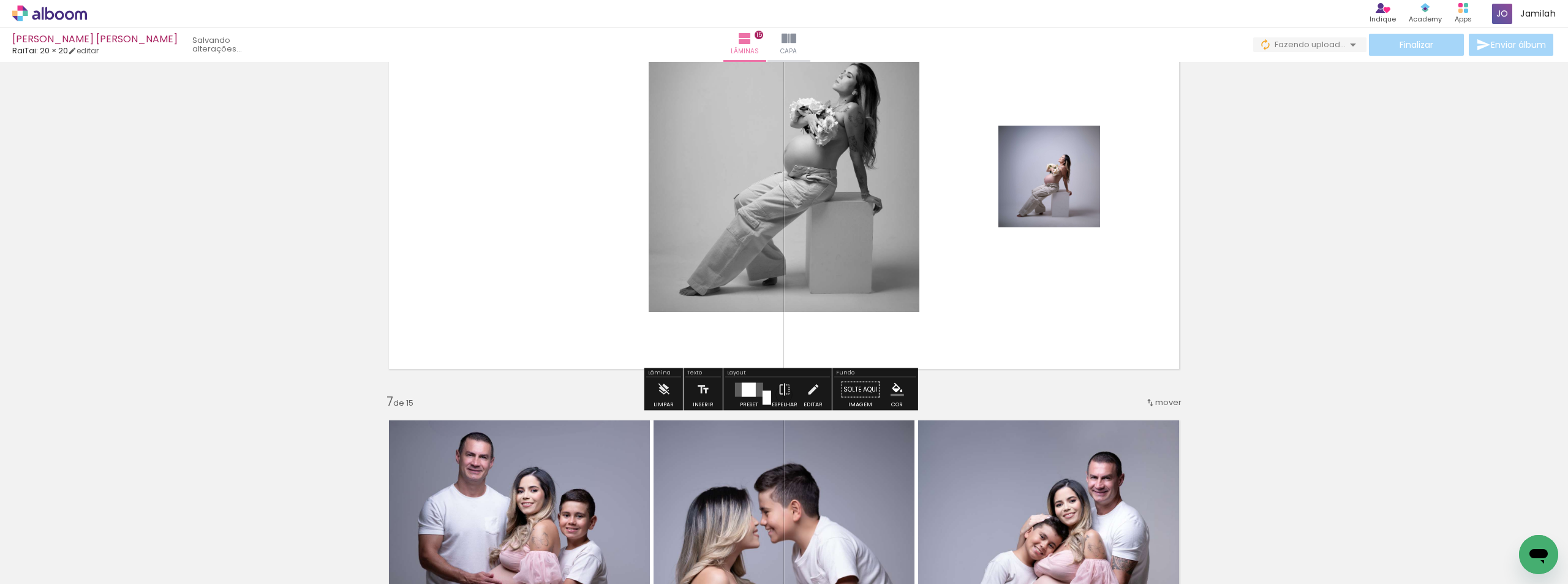
click at [753, 396] on div at bounding box center [749, 389] width 33 height 24
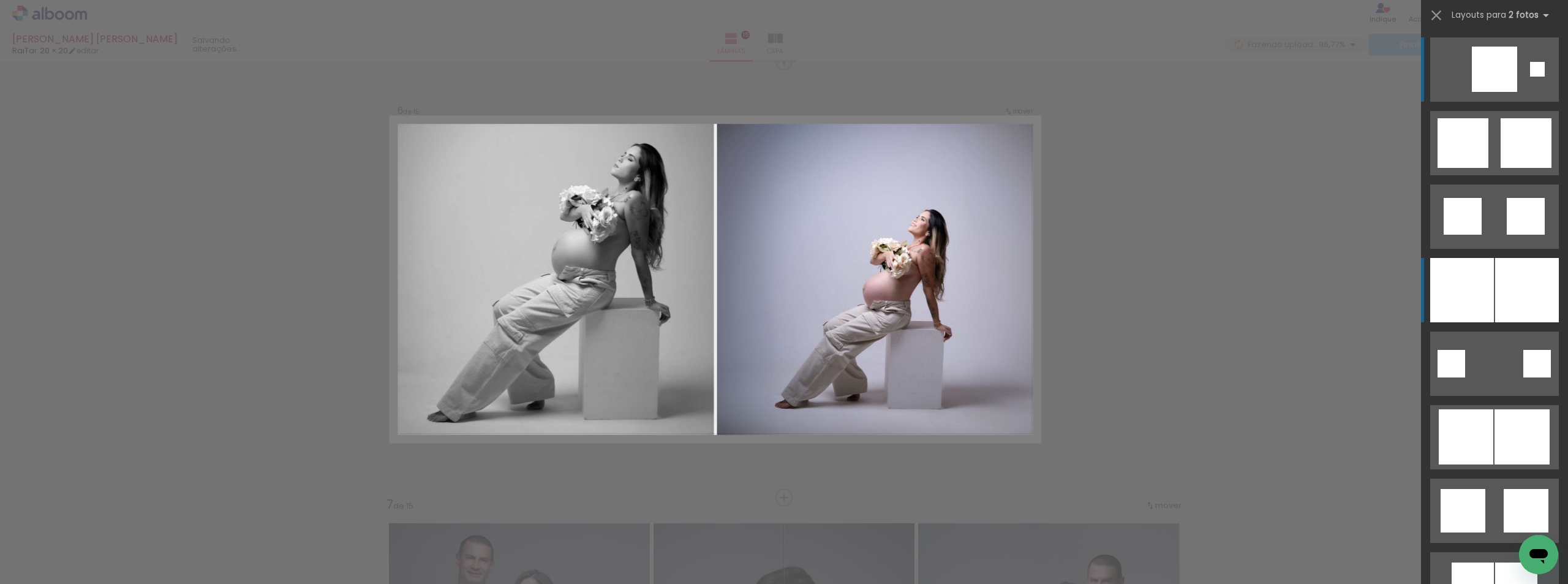
scroll to position [2197, 0]
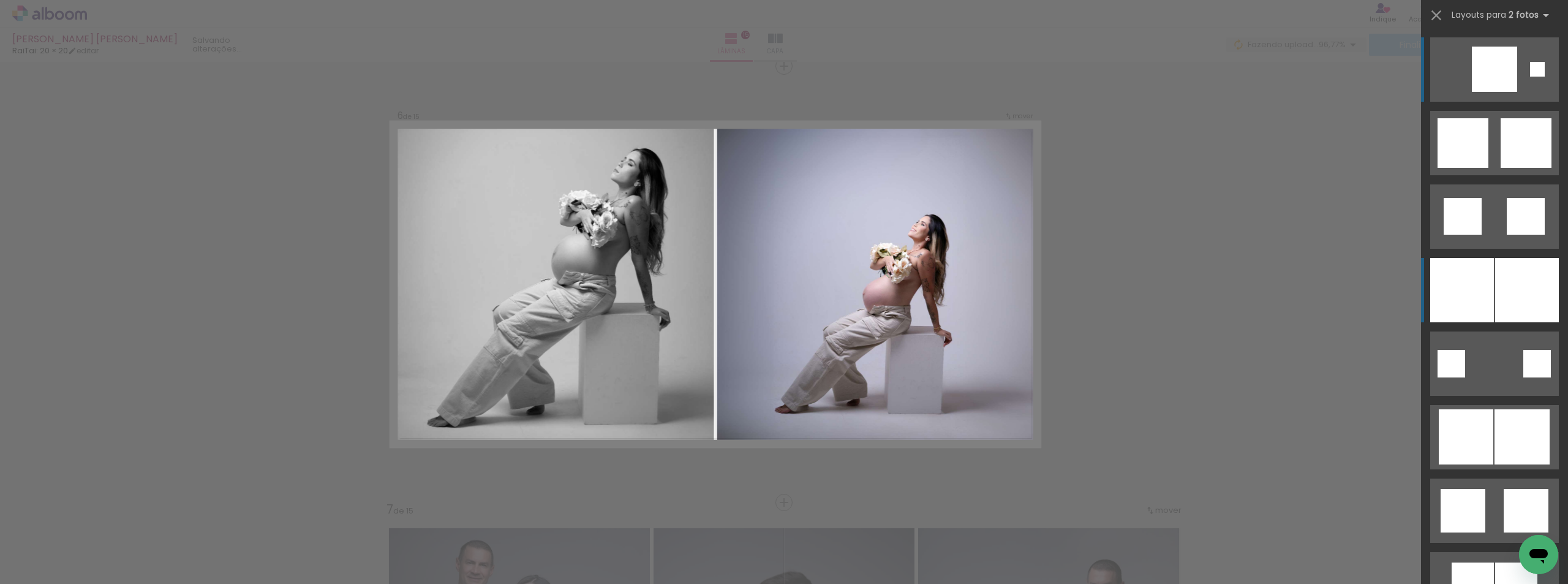
click at [1499, 277] on div at bounding box center [1526, 290] width 64 height 65
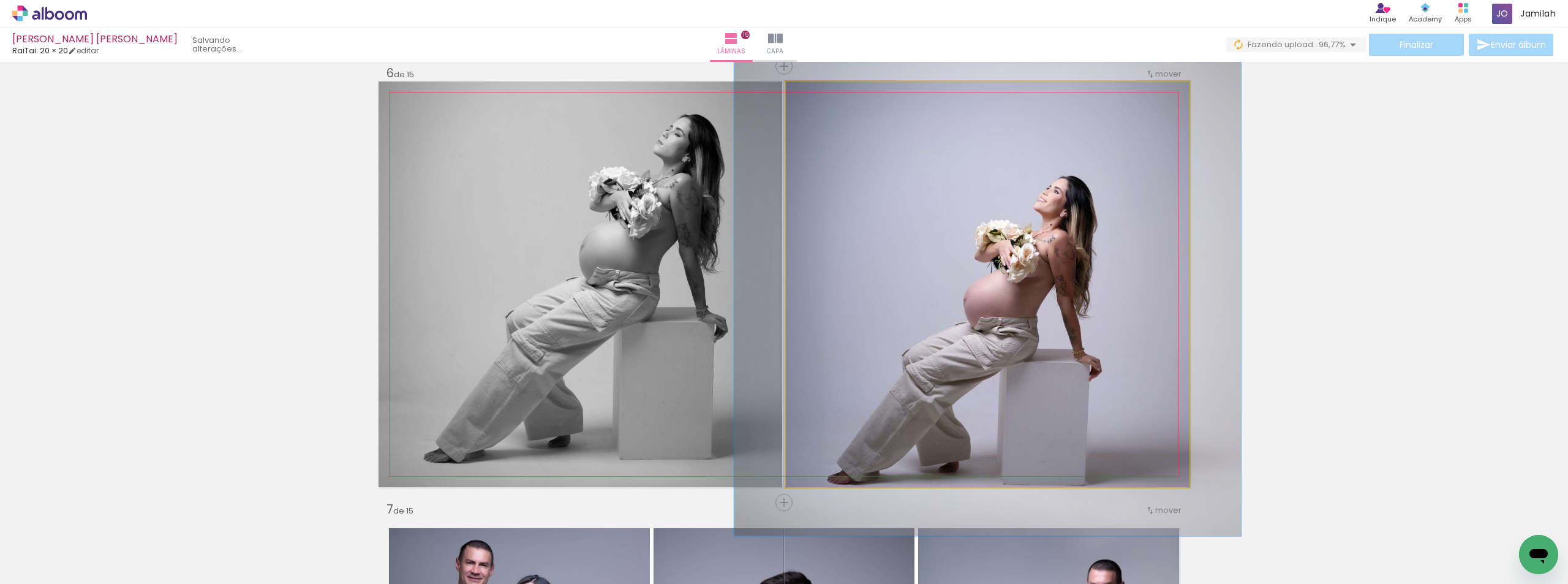
drag, startPoint x: 807, startPoint y: 99, endPoint x: 818, endPoint y: 100, distance: 11.0
type paper-slider "124"
click at [818, 100] on div at bounding box center [824, 94] width 20 height 20
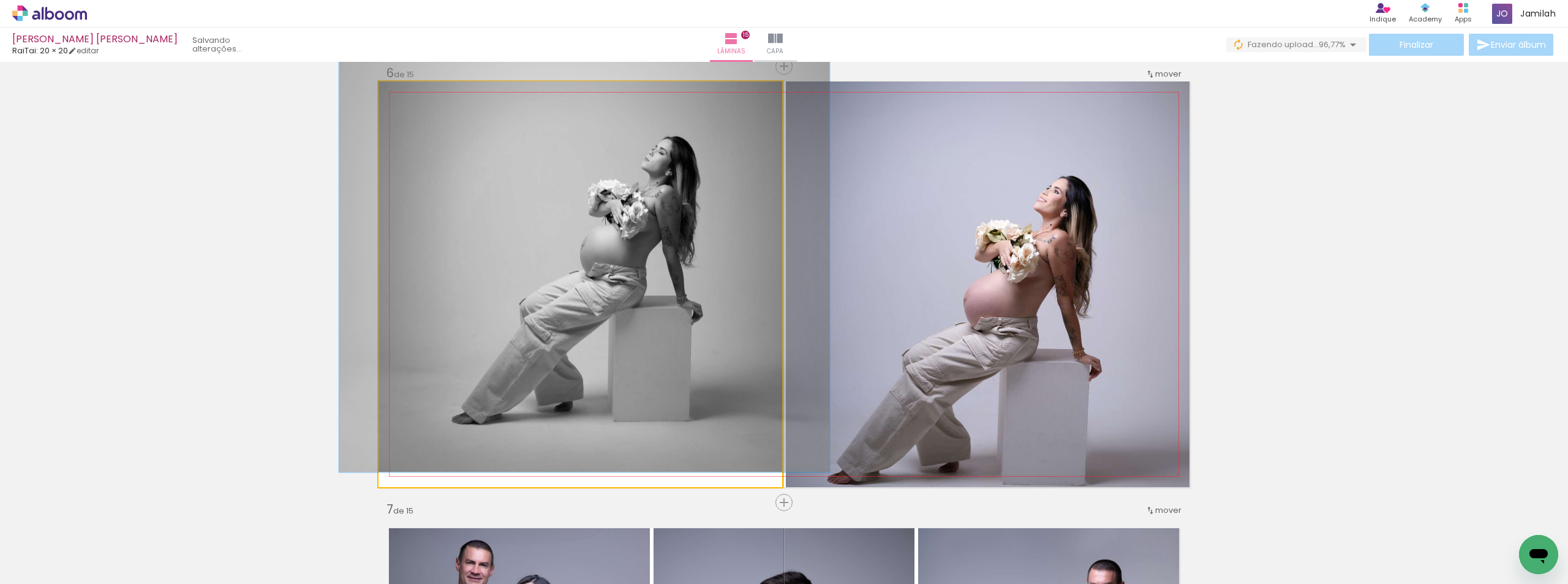
drag, startPoint x: 414, startPoint y: 94, endPoint x: 403, endPoint y: 93, distance: 11.0
type paper-slider "115"
click at [404, 93] on div at bounding box center [414, 94] width 20 height 20
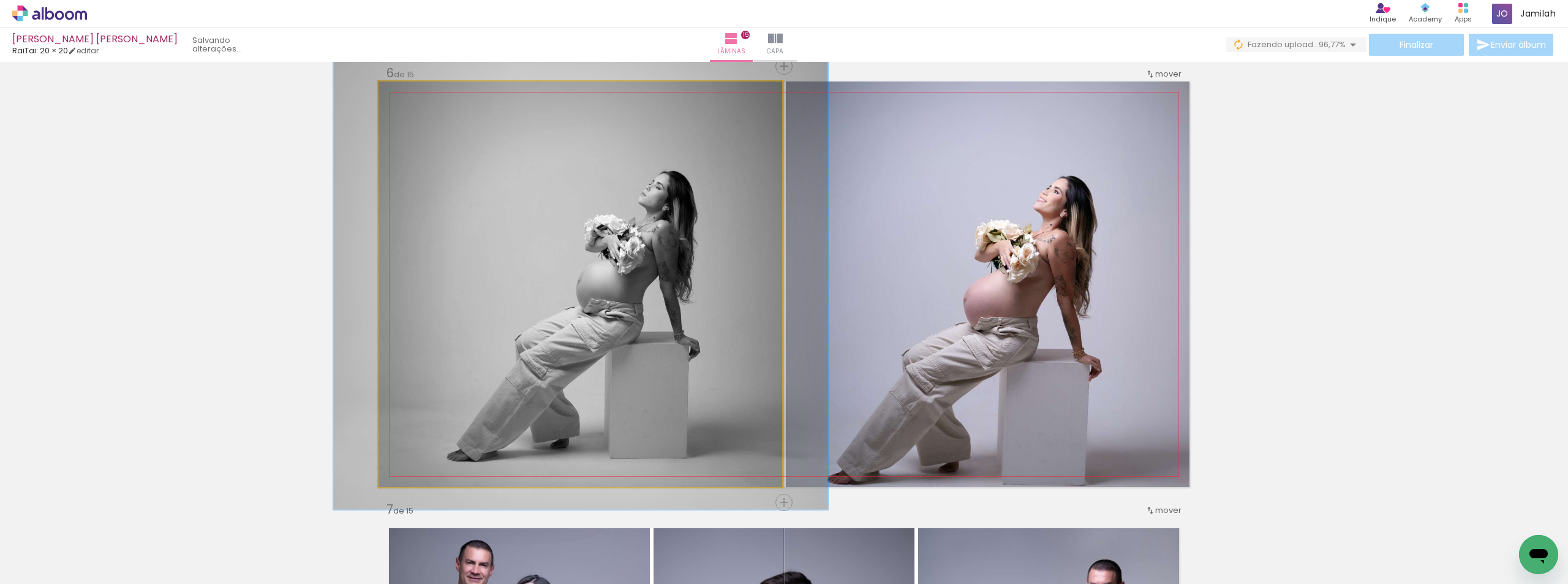
drag, startPoint x: 426, startPoint y: 169, endPoint x: 427, endPoint y: 198, distance: 29.0
click at [427, 198] on quentale-photo at bounding box center [580, 284] width 403 height 406
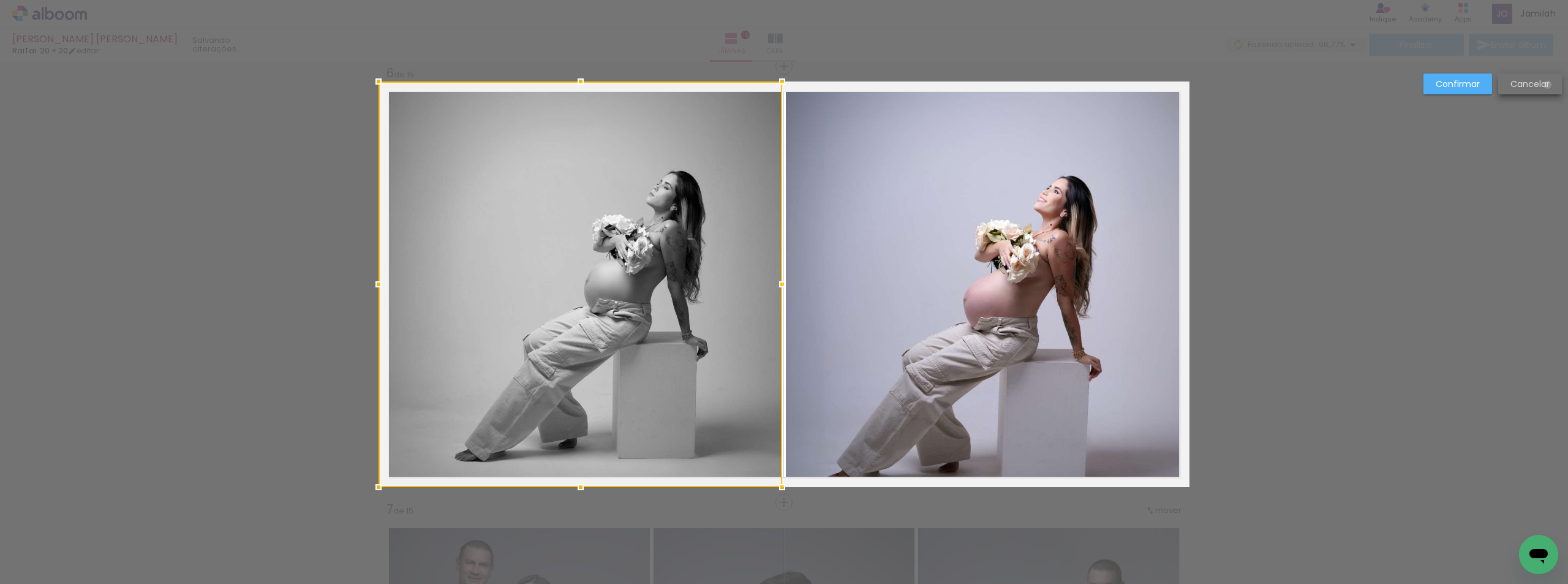
click at [0, 0] on slot "Cancelar" at bounding box center [0, 0] width 0 height 0
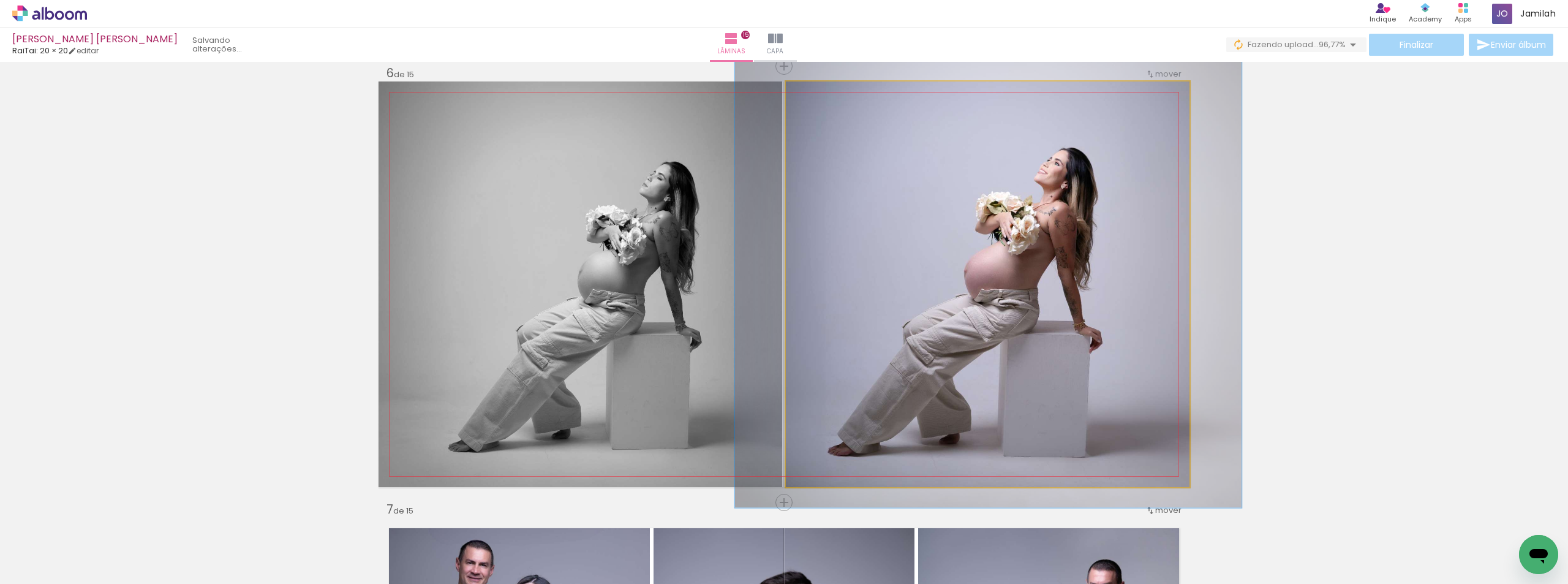
drag, startPoint x: 956, startPoint y: 230, endPoint x: 960, endPoint y: 199, distance: 31.3
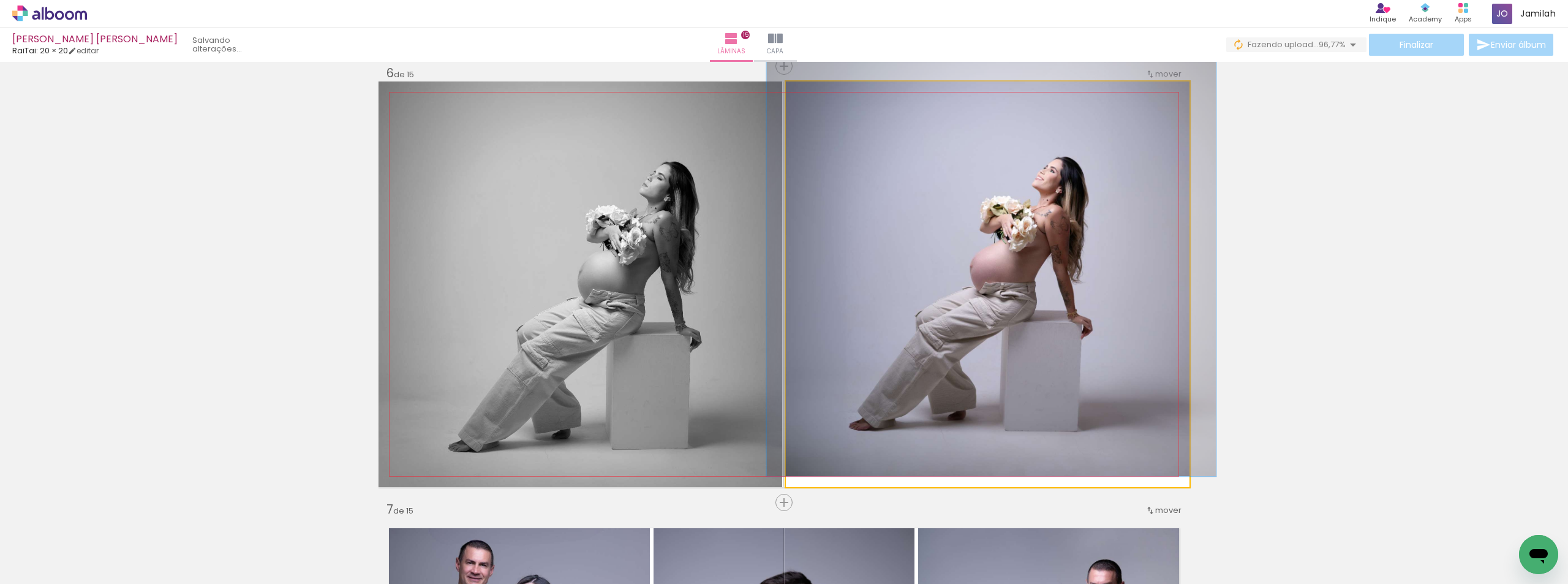
drag, startPoint x: 816, startPoint y: 92, endPoint x: 808, endPoint y: 93, distance: 8.1
type paper-slider "109"
click at [809, 92] on div at bounding box center [819, 94] width 20 height 20
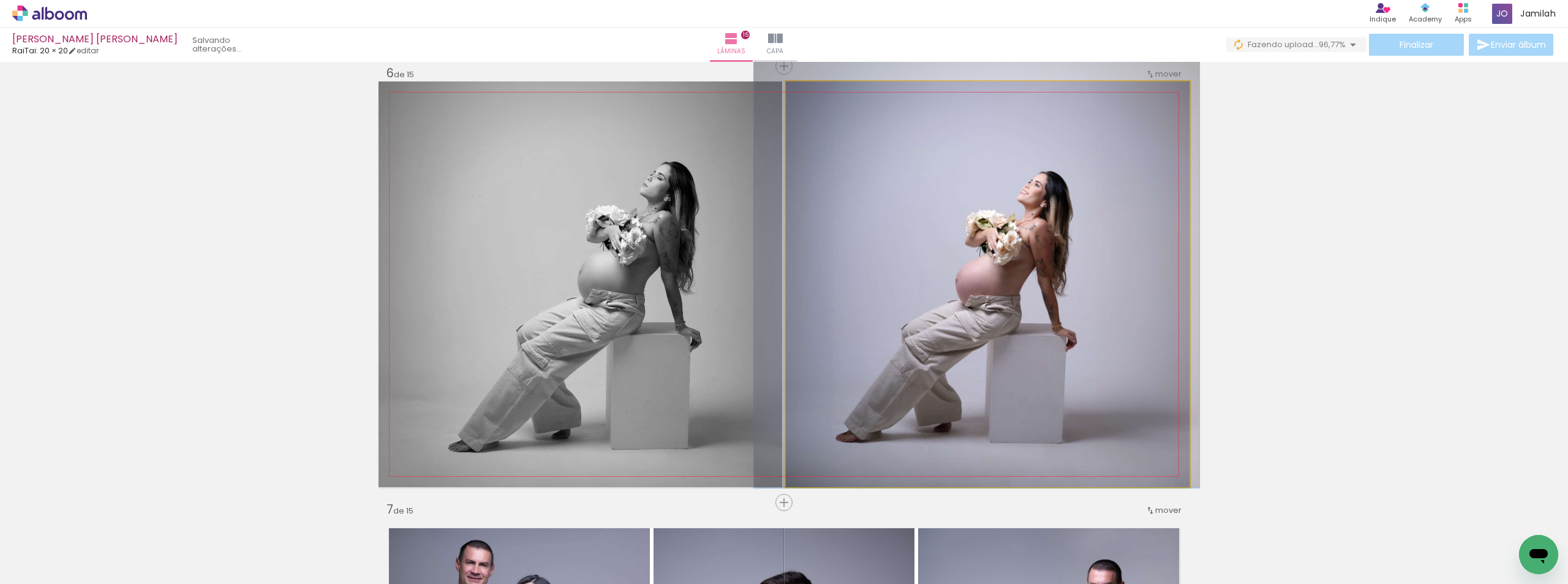
drag, startPoint x: 919, startPoint y: 171, endPoint x: 902, endPoint y: 180, distance: 19.2
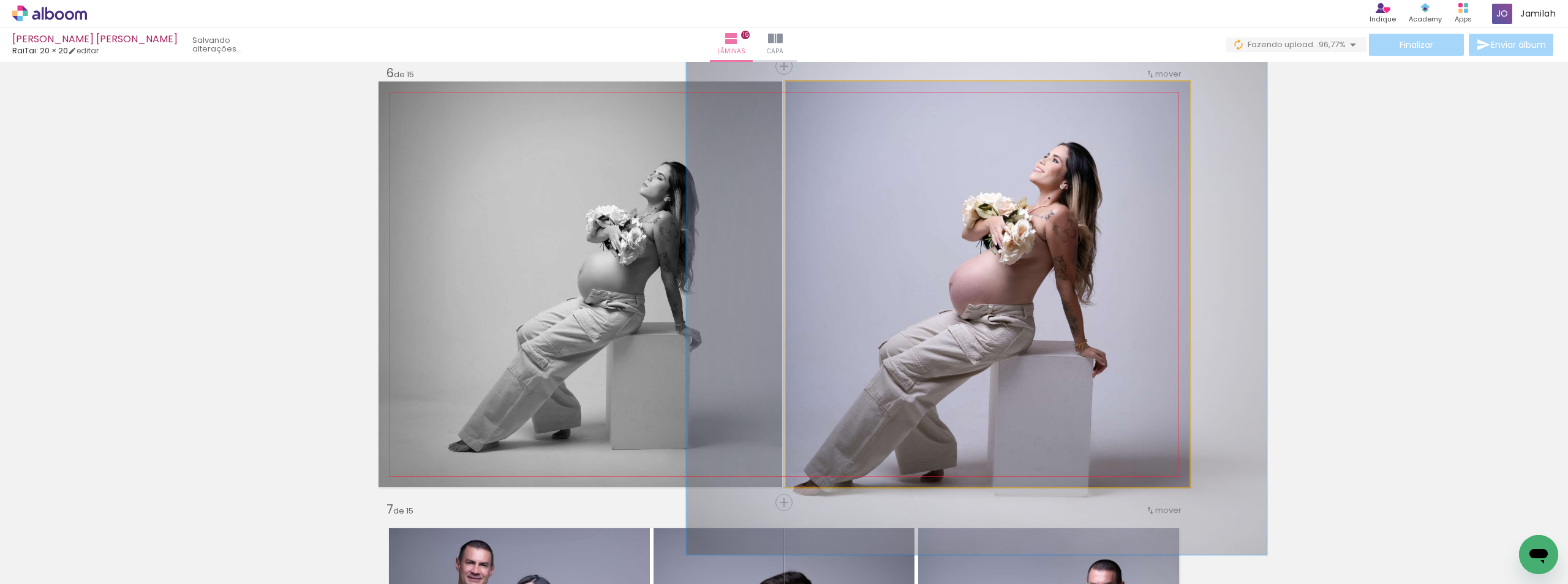
scroll to position [0, 594]
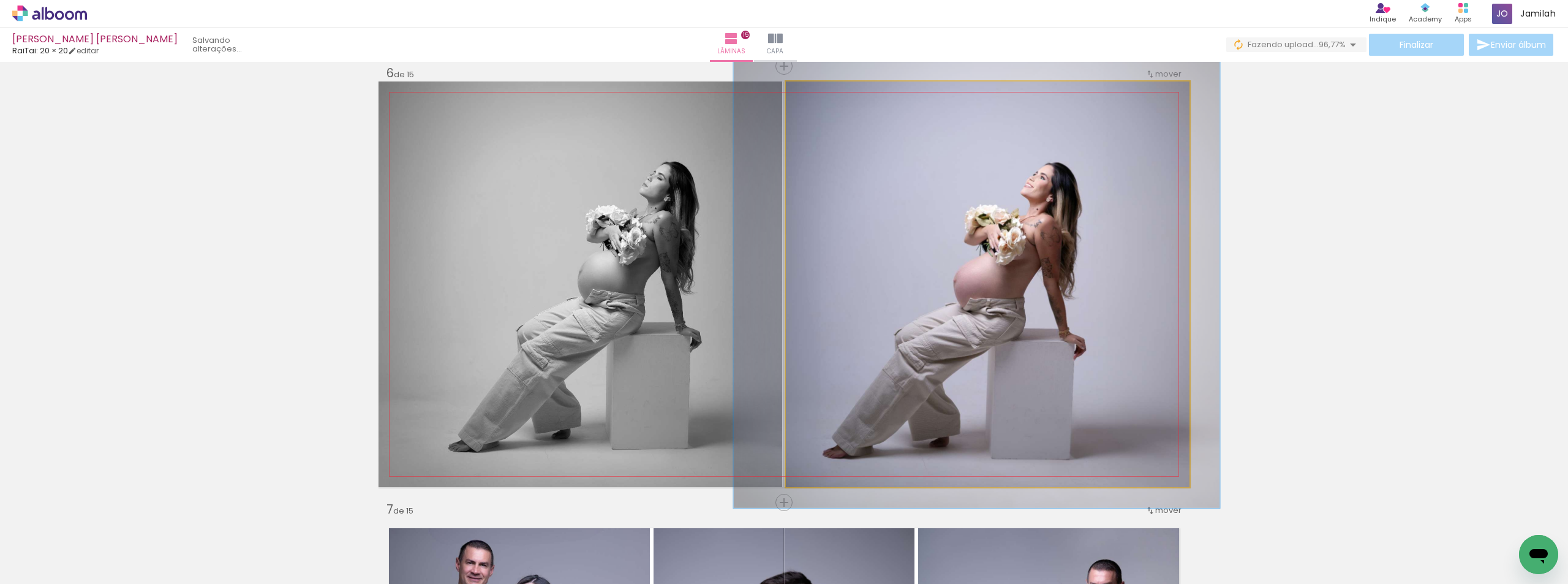
type paper-slider "119"
click at [824, 96] on div at bounding box center [823, 94] width 20 height 20
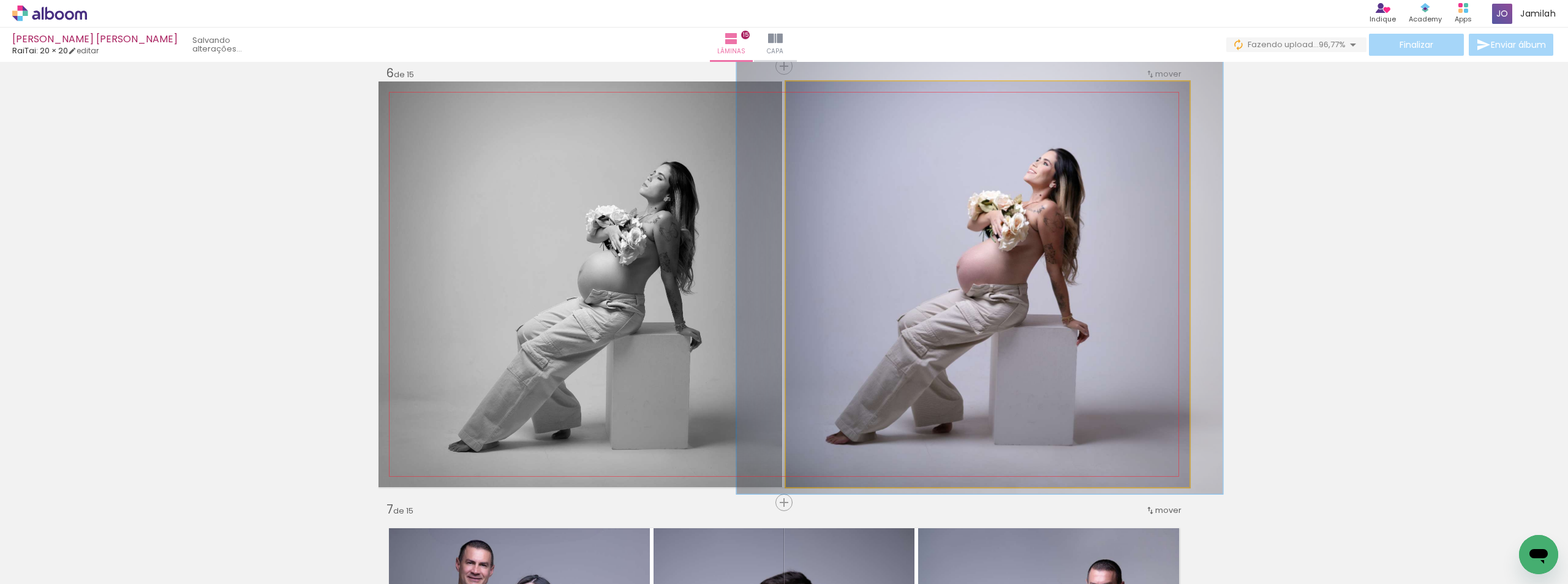
drag, startPoint x: 920, startPoint y: 227, endPoint x: 926, endPoint y: 217, distance: 11.7
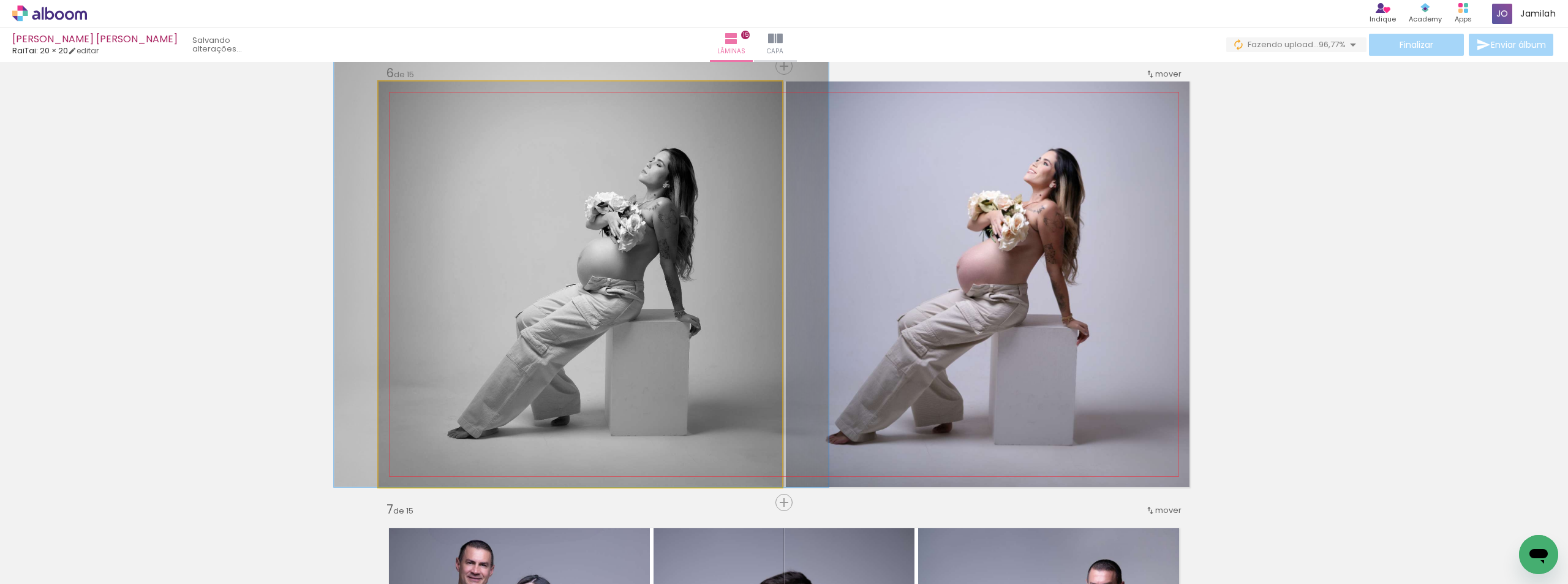
drag, startPoint x: 522, startPoint y: 244, endPoint x: 522, endPoint y: 221, distance: 23.0
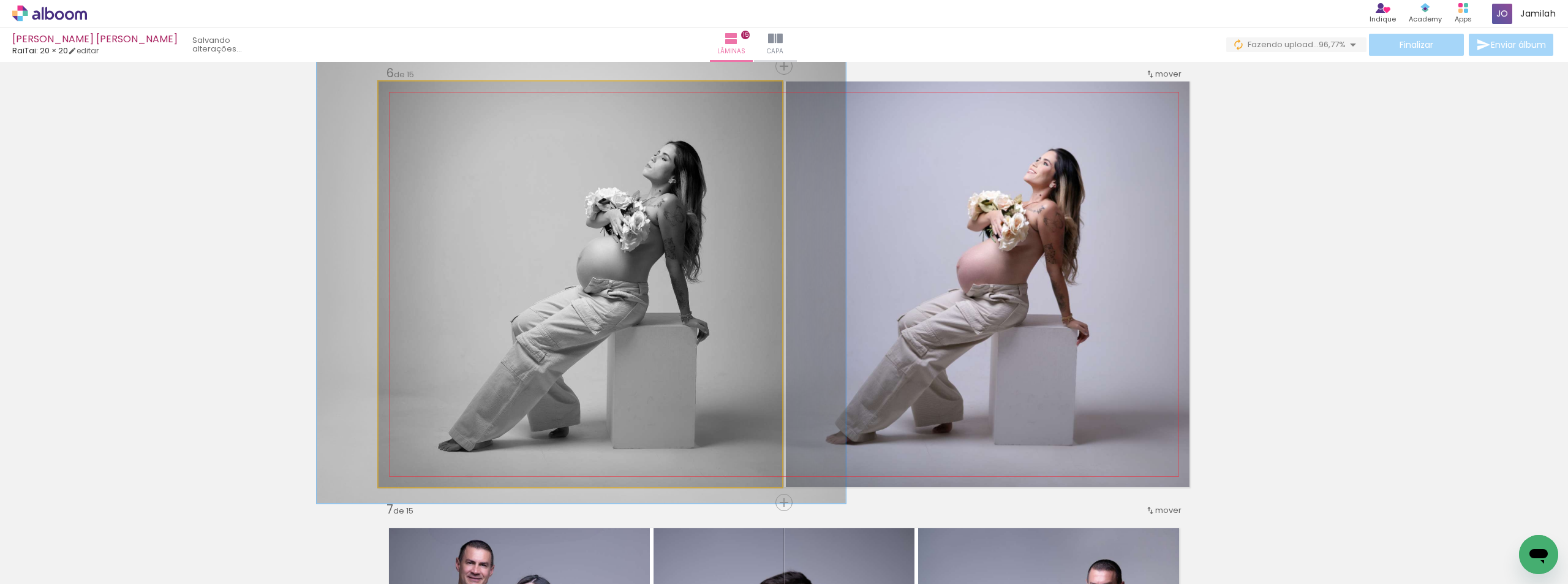
type paper-slider "123"
click at [414, 98] on div at bounding box center [418, 95] width 11 height 11
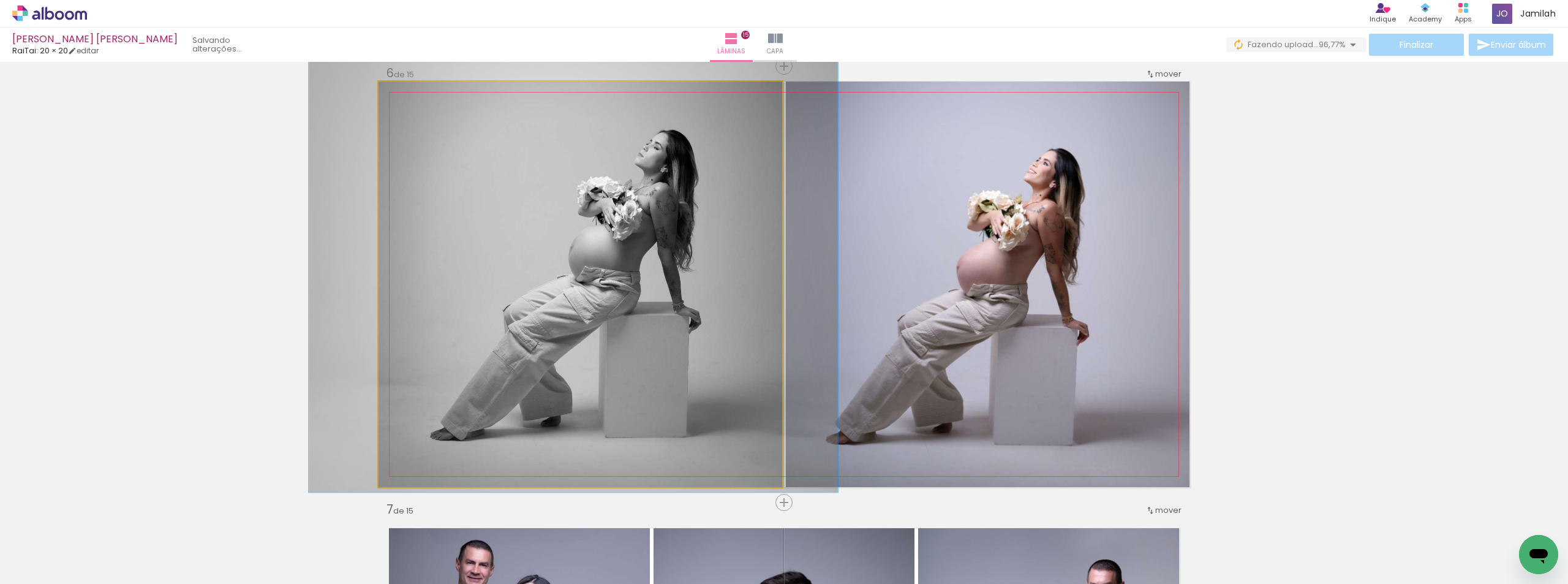
drag, startPoint x: 515, startPoint y: 276, endPoint x: 507, endPoint y: 265, distance: 13.6
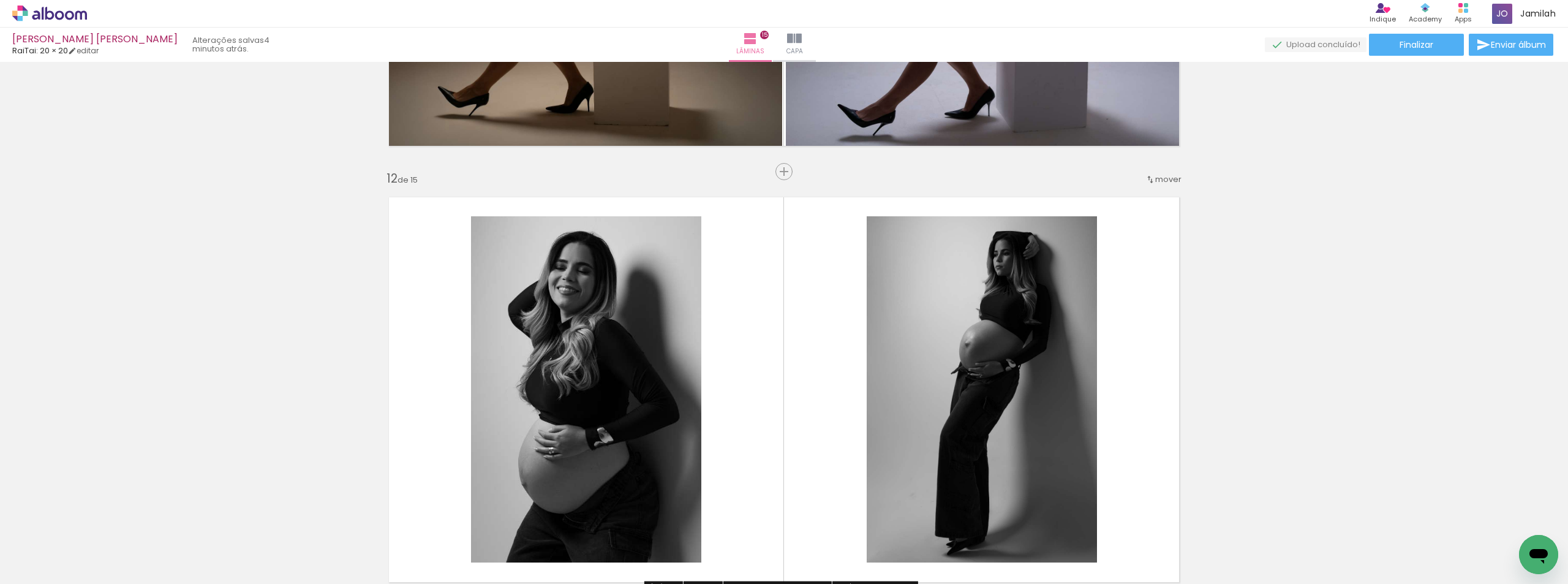
scroll to position [4892, 0]
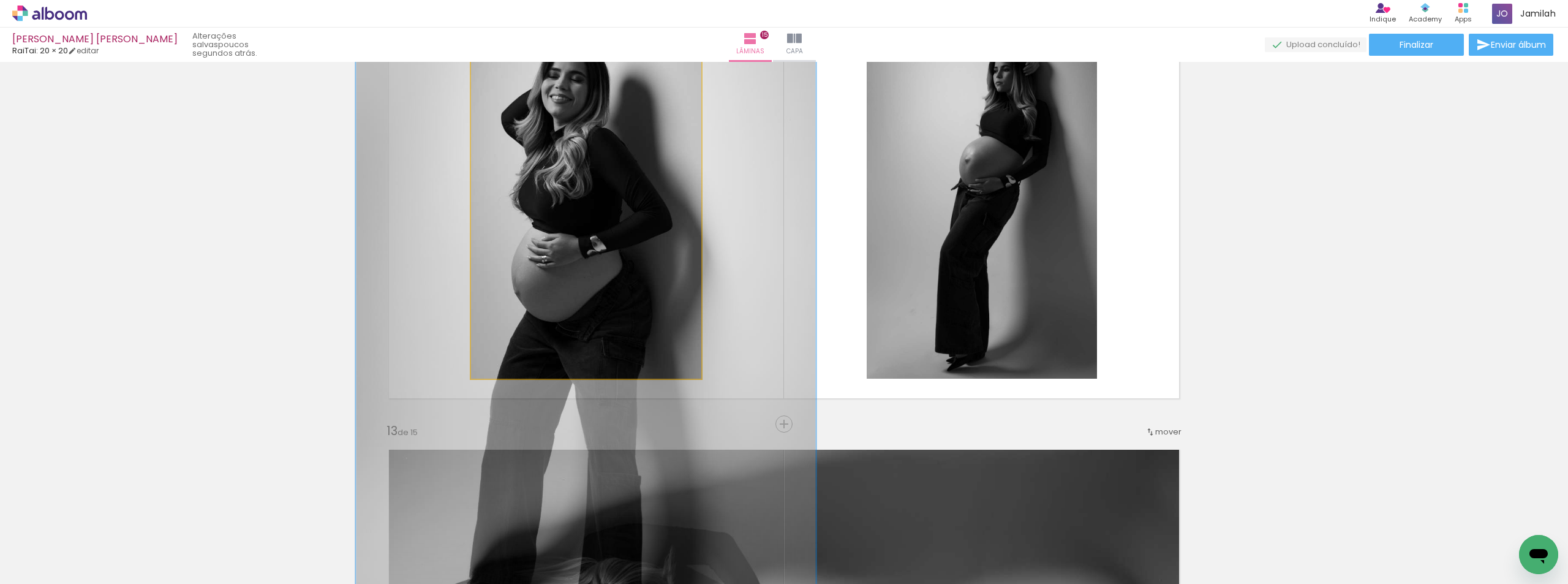
drag, startPoint x: 625, startPoint y: 263, endPoint x: 620, endPoint y: 255, distance: 9.4
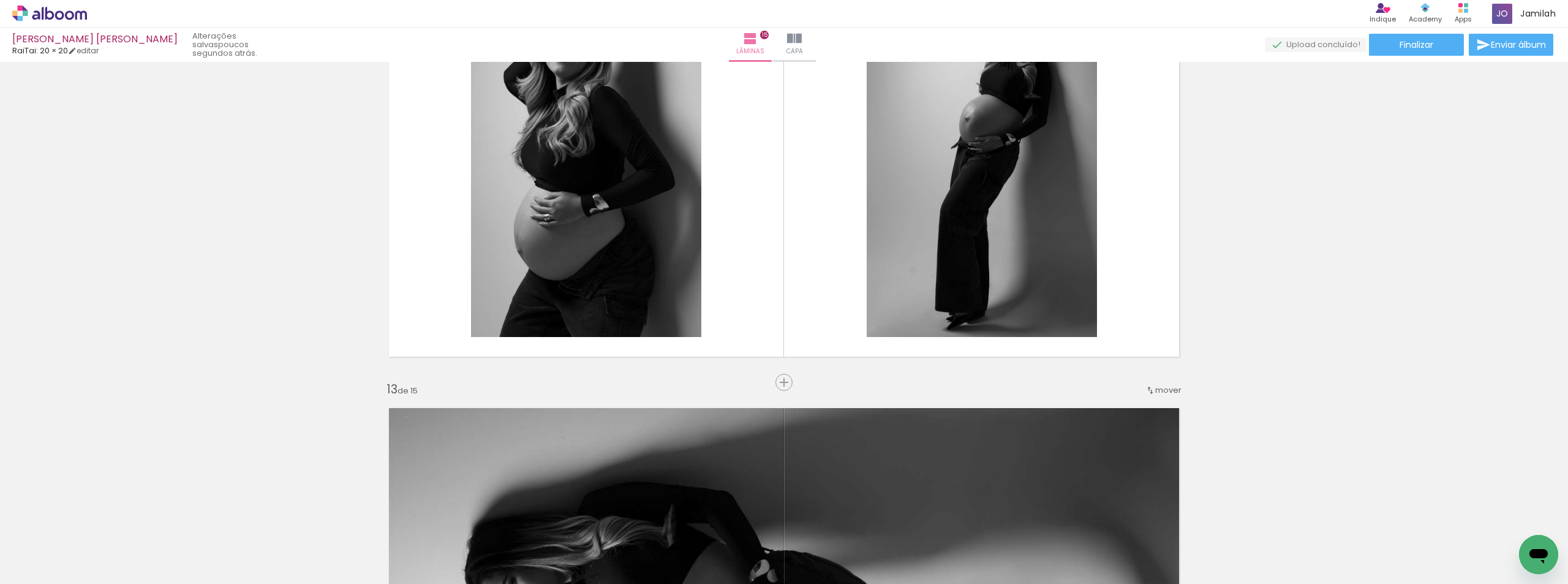
scroll to position [4769, 0]
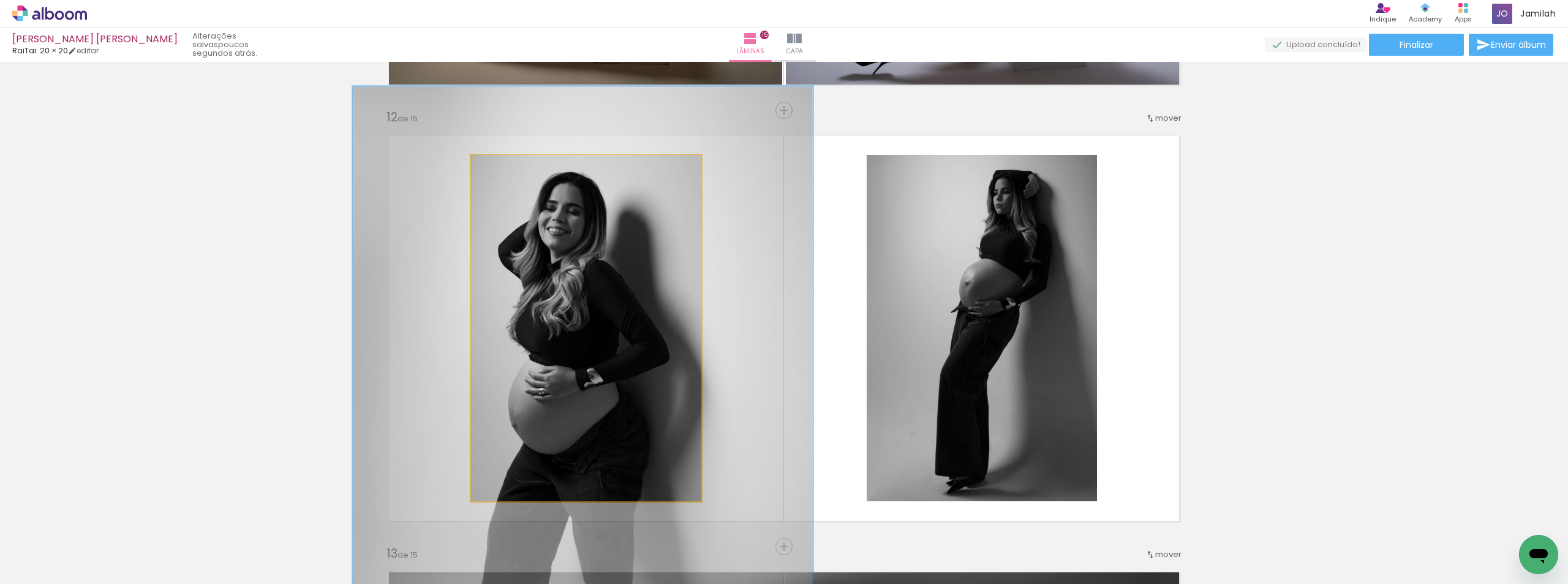
drag, startPoint x: 570, startPoint y: 232, endPoint x: 565, endPoint y: 243, distance: 12.1
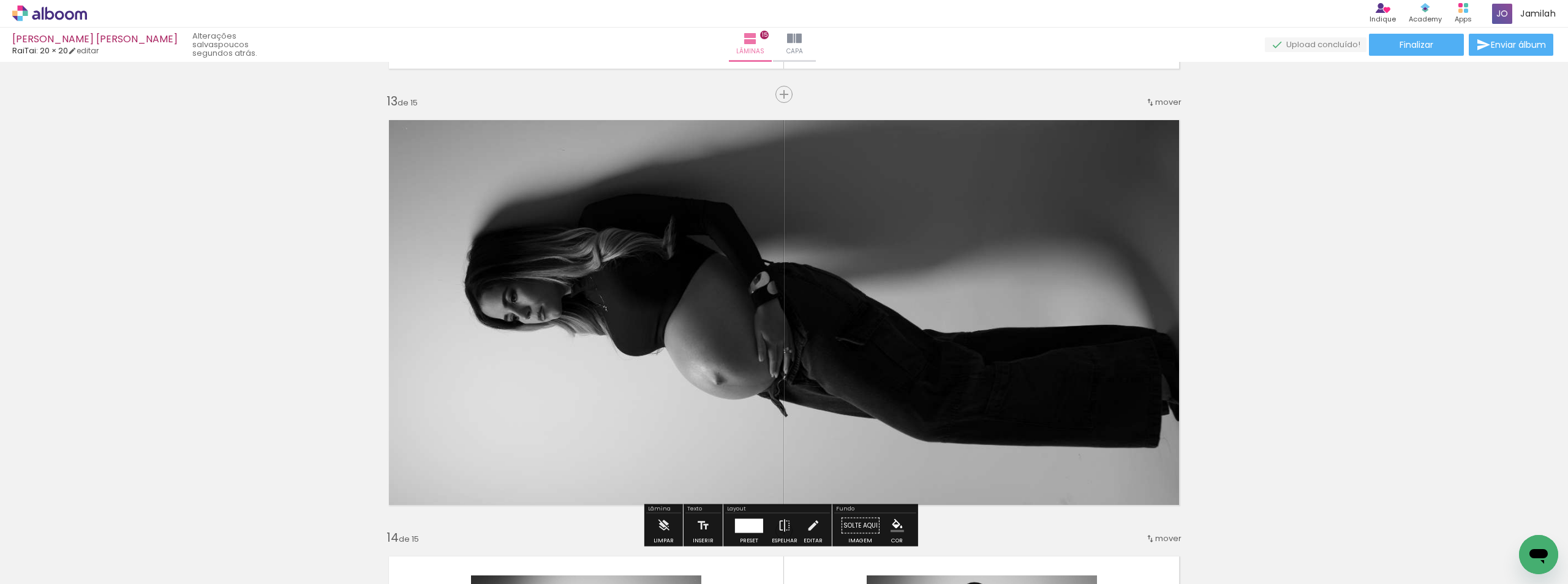
scroll to position [5137, 0]
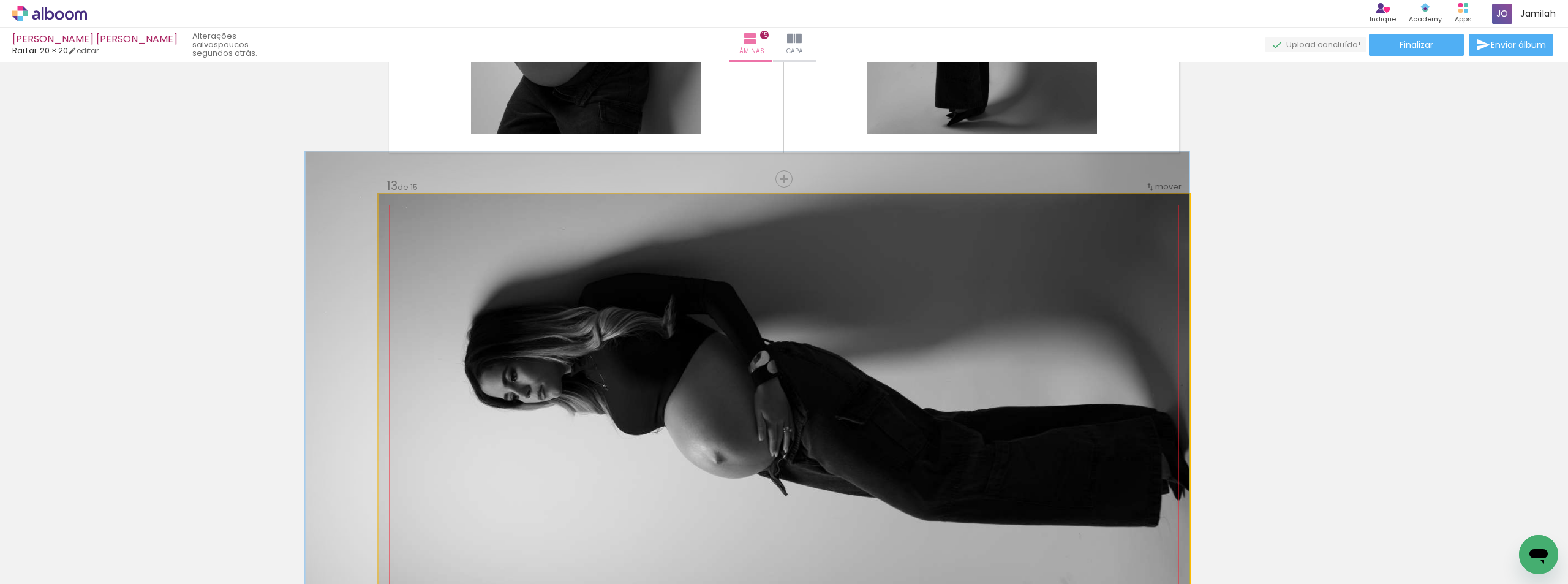
drag, startPoint x: 755, startPoint y: 360, endPoint x: 691, endPoint y: 355, distance: 64.2
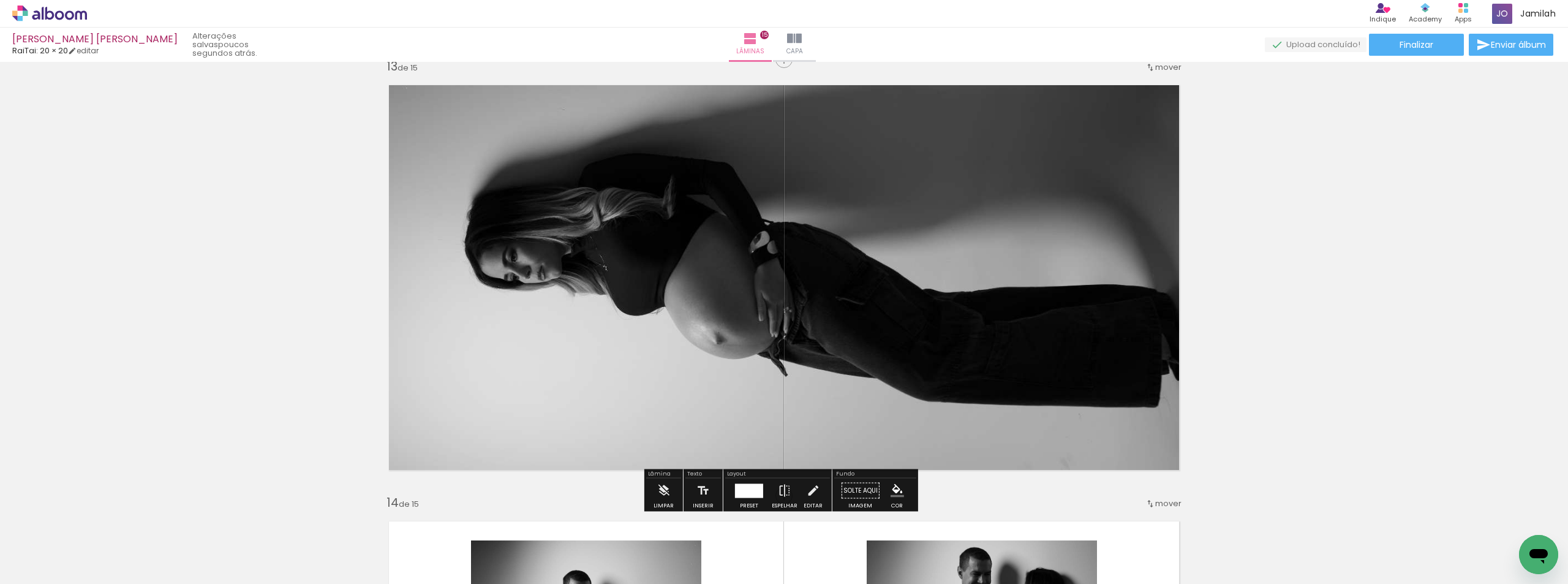
scroll to position [5321, 0]
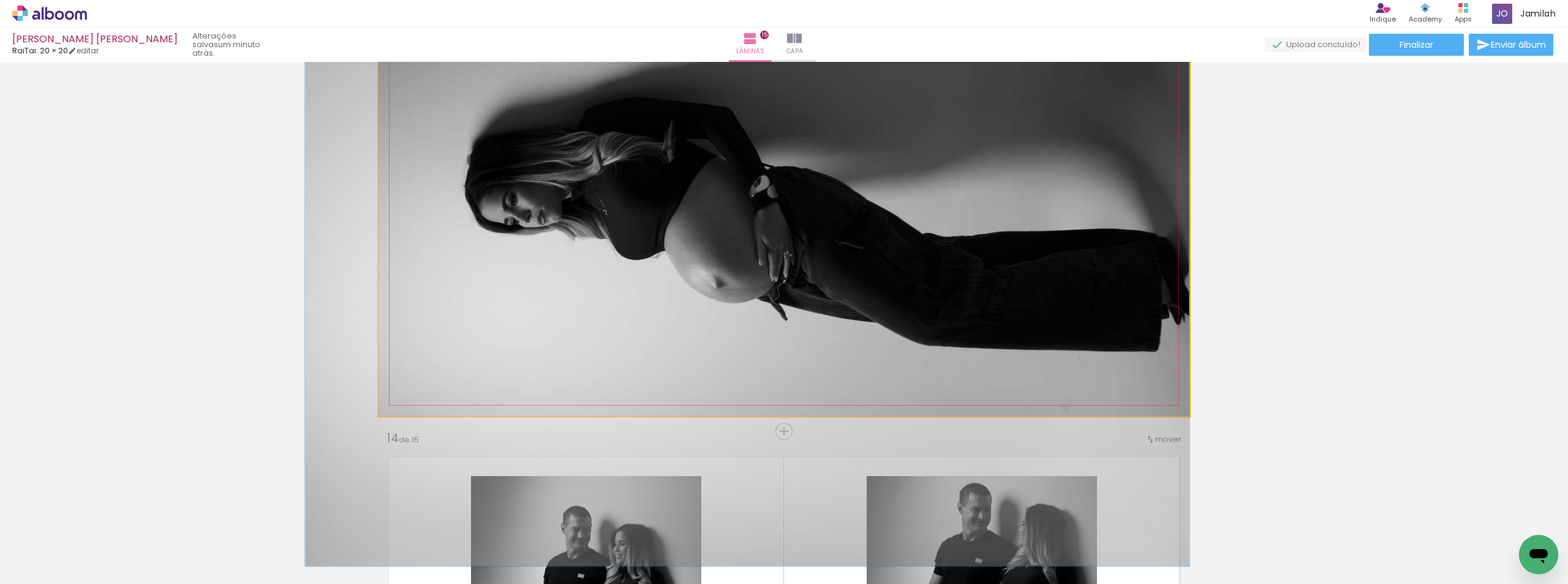
drag, startPoint x: 689, startPoint y: 293, endPoint x: 682, endPoint y: 301, distance: 10.6
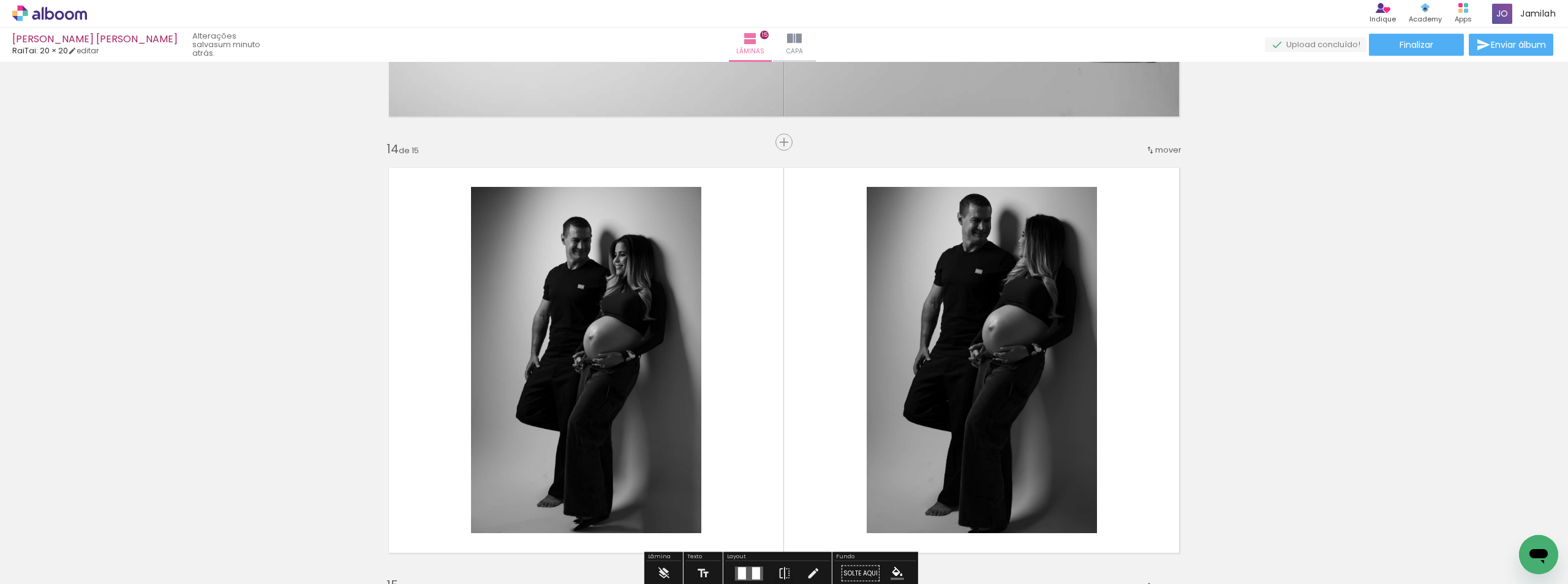
scroll to position [5749, 0]
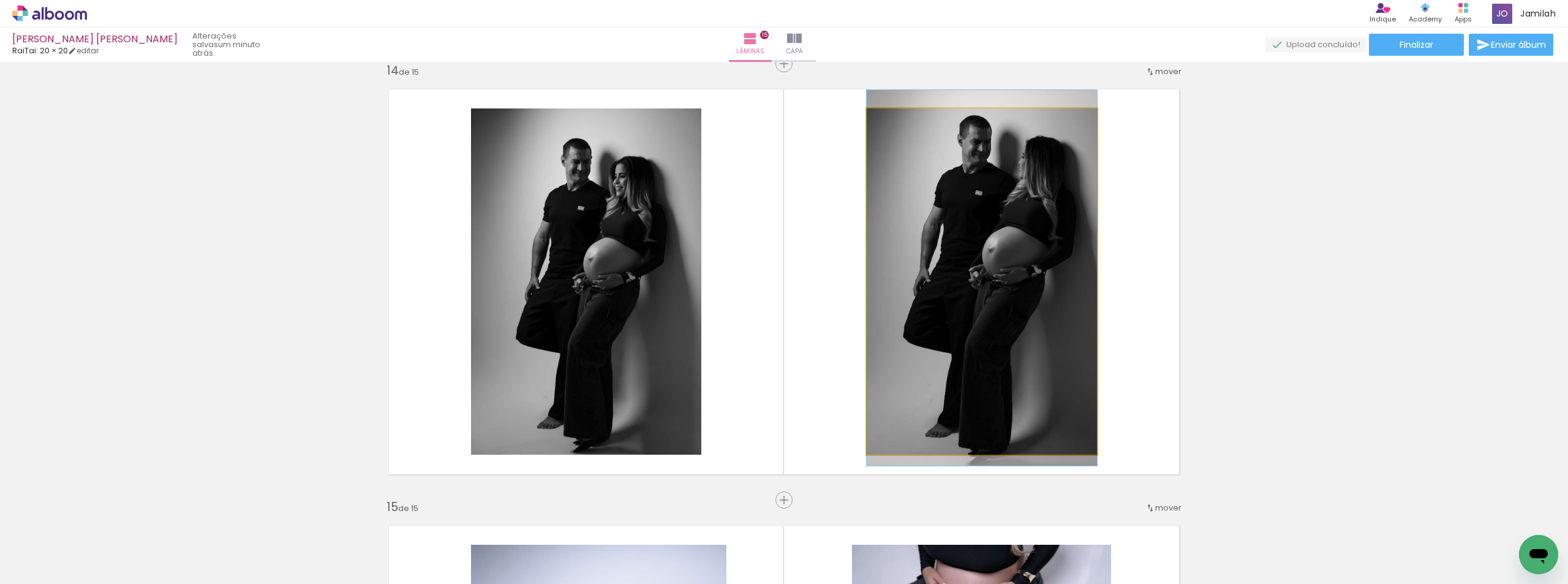
click at [990, 277] on quentale-photo at bounding box center [982, 281] width 230 height 346
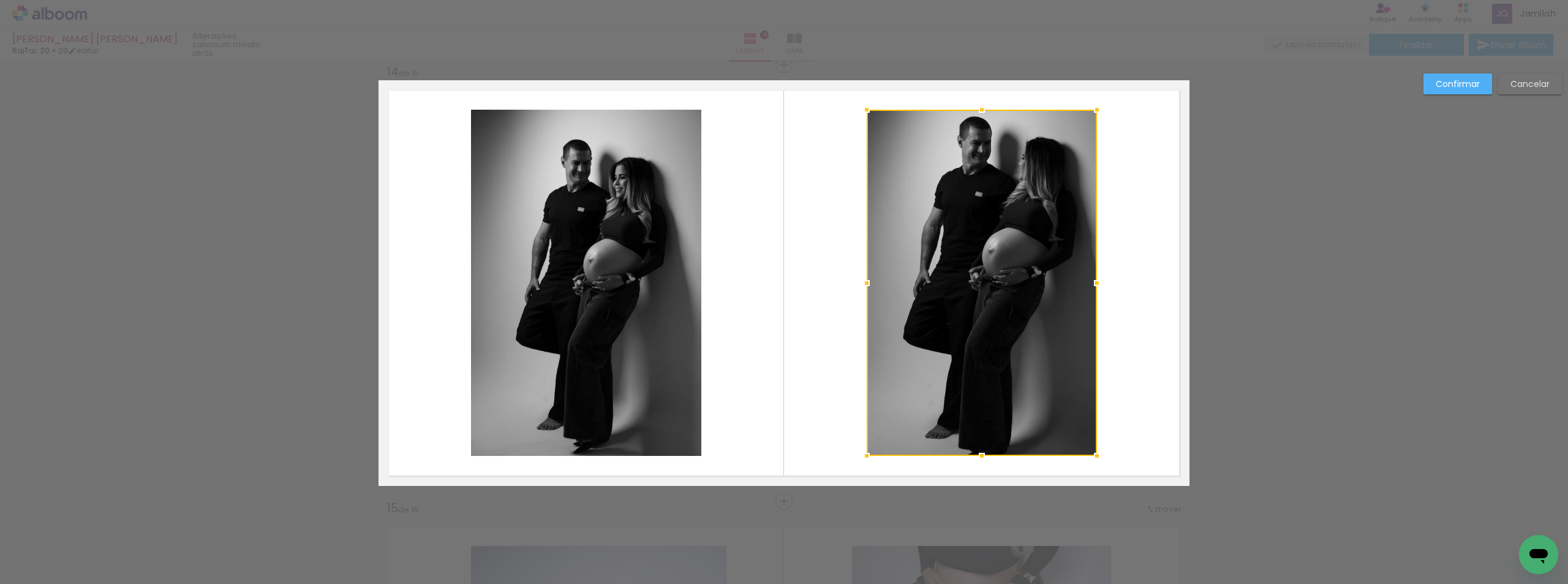
scroll to position [5686, 0]
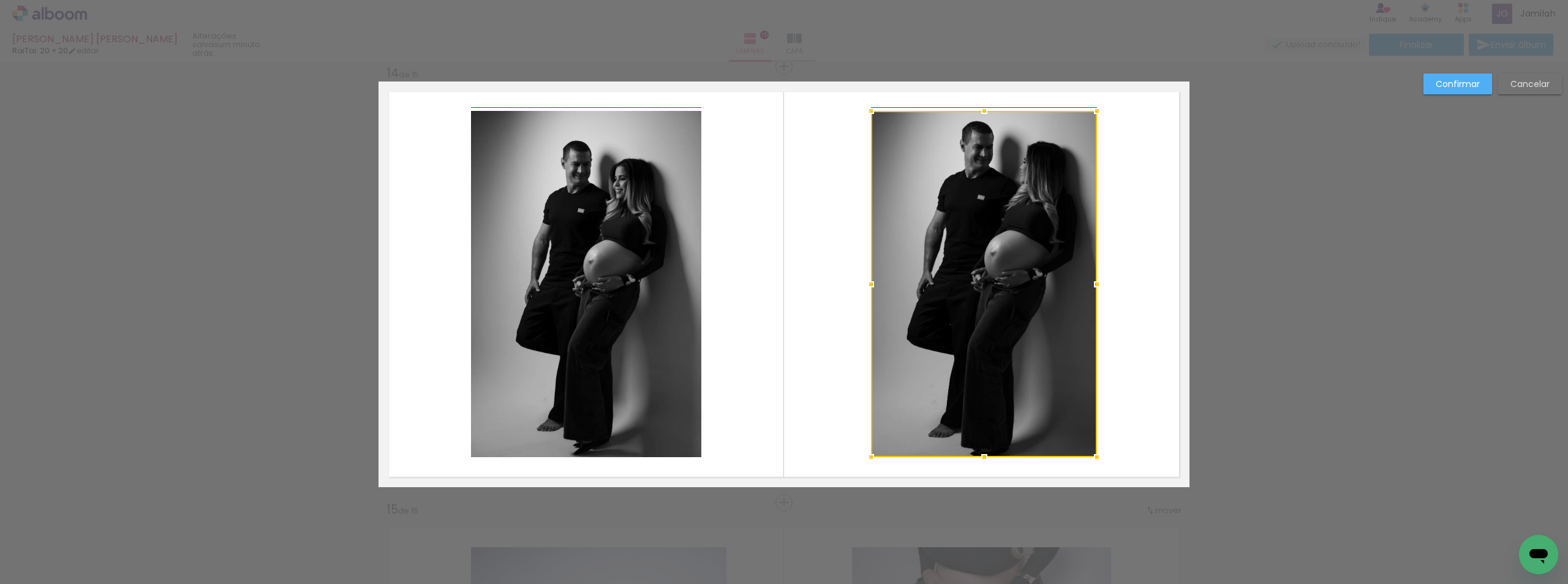
click at [864, 283] on div at bounding box center [871, 284] width 24 height 24
click at [1525, 73] on paper-button "Cancelar" at bounding box center [1529, 84] width 64 height 20
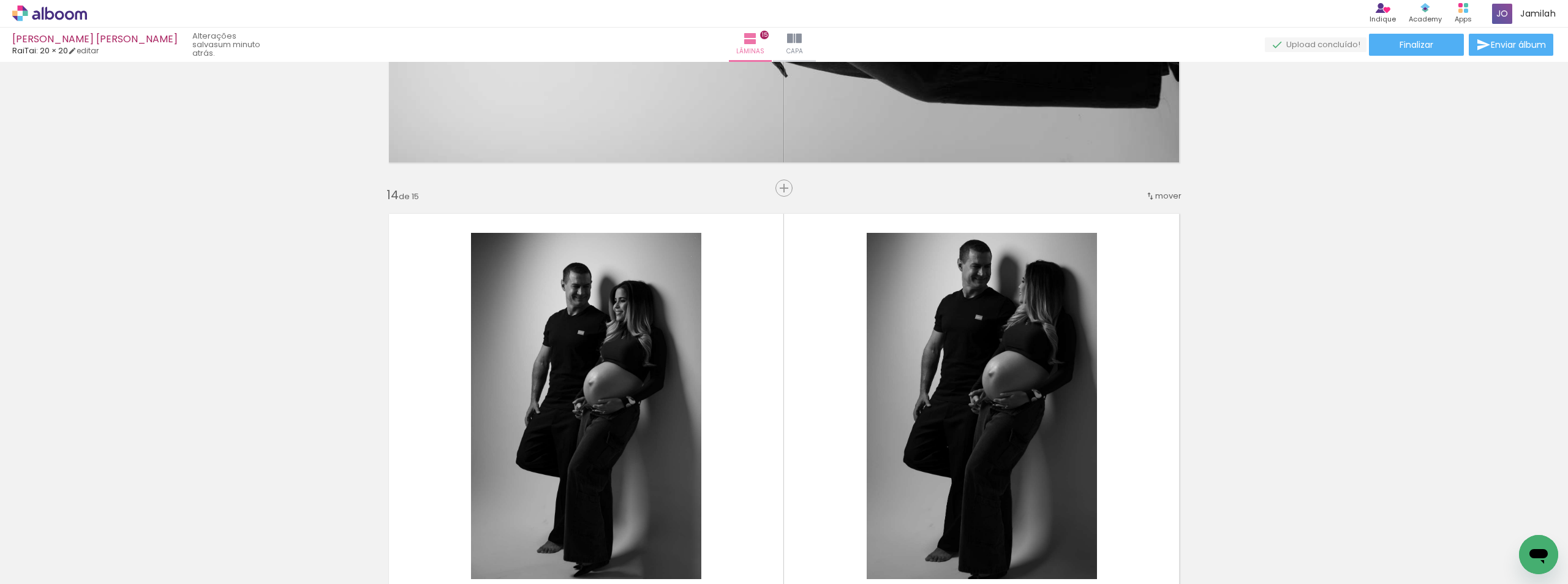
scroll to position [5563, 0]
drag, startPoint x: 503, startPoint y: 316, endPoint x: 492, endPoint y: 289, distance: 29.2
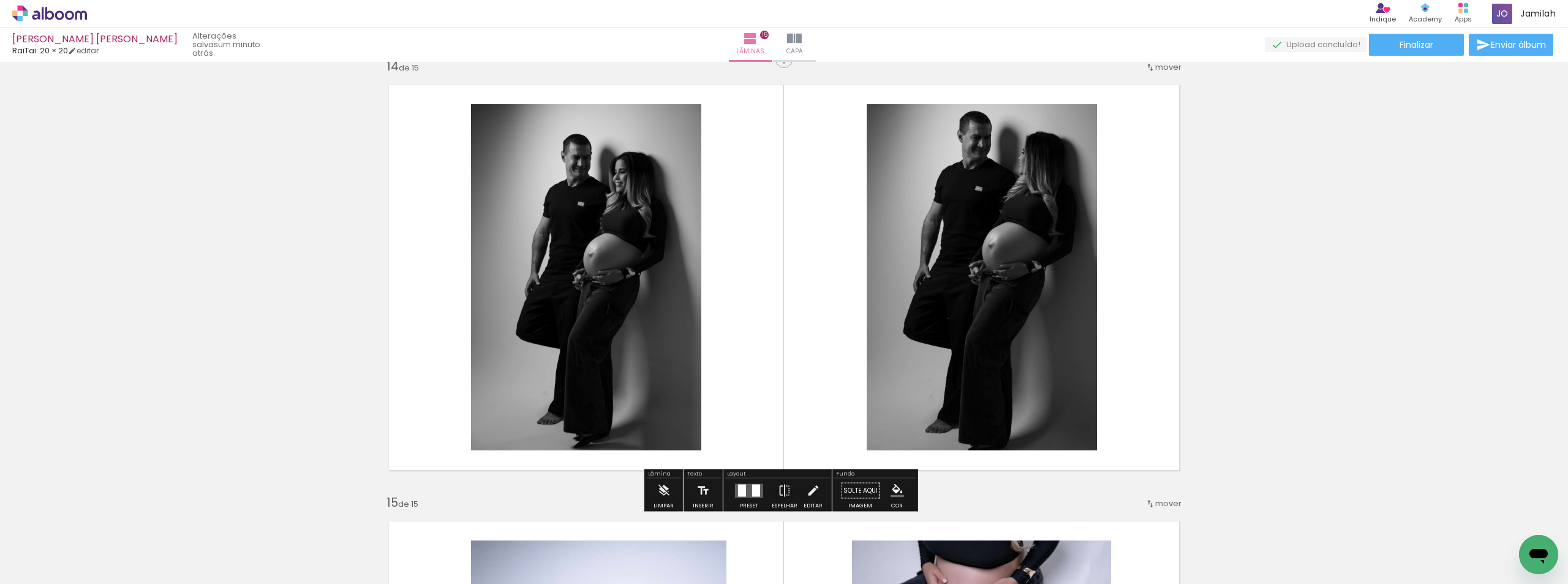
scroll to position [5624, 0]
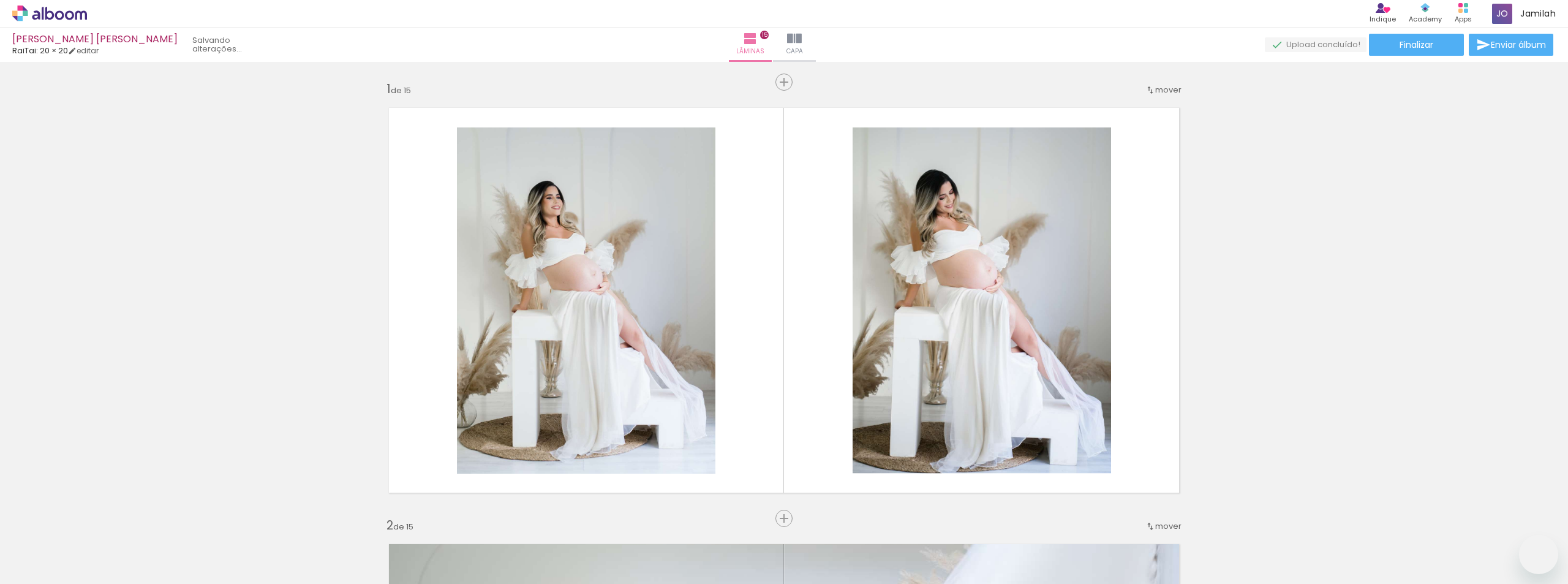
click at [0, 0] on div at bounding box center [0, 0] width 0 height 0
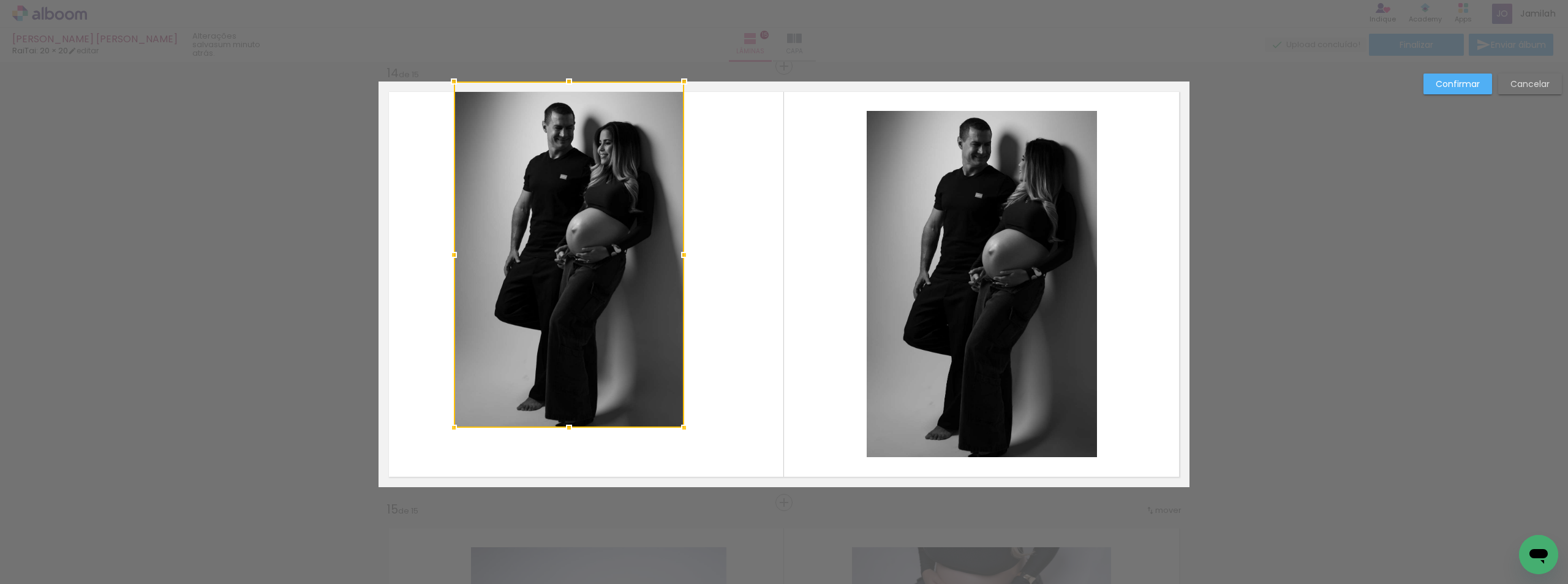
scroll to position [0, 594]
click at [0, 0] on slot "Cancelar" at bounding box center [0, 0] width 0 height 0
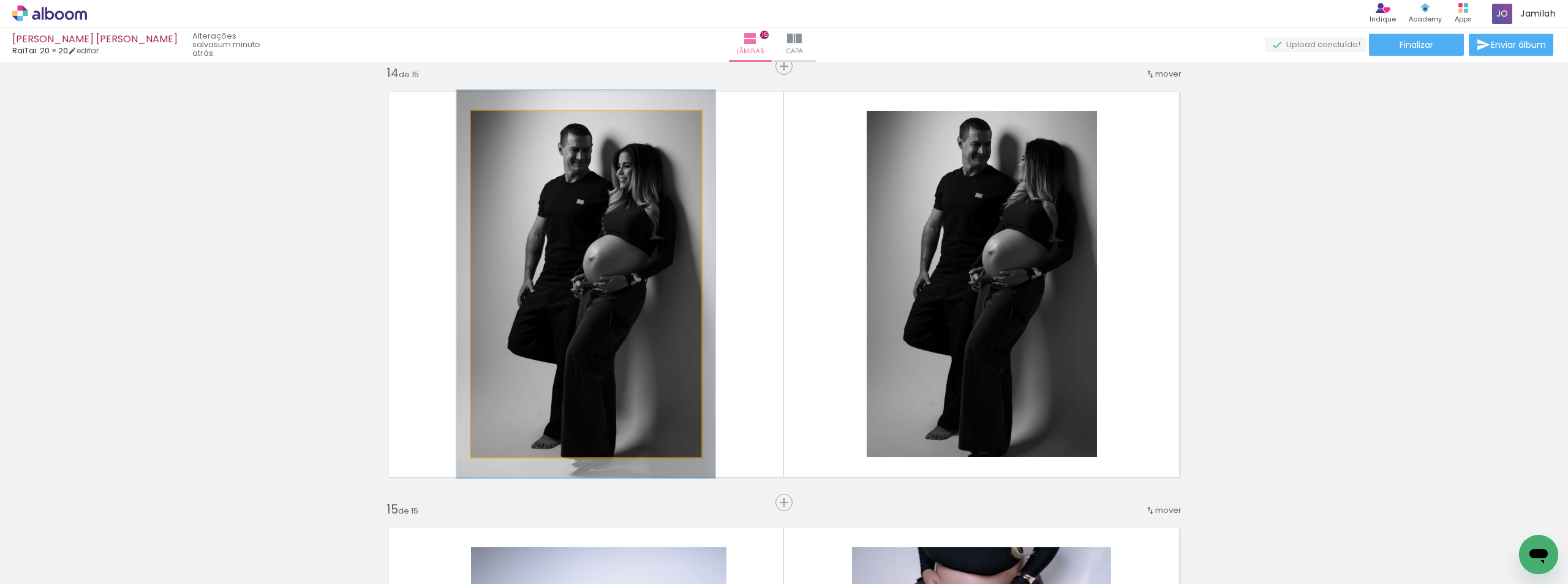
type paper-slider "112"
click at [498, 128] on div at bounding box center [505, 124] width 20 height 20
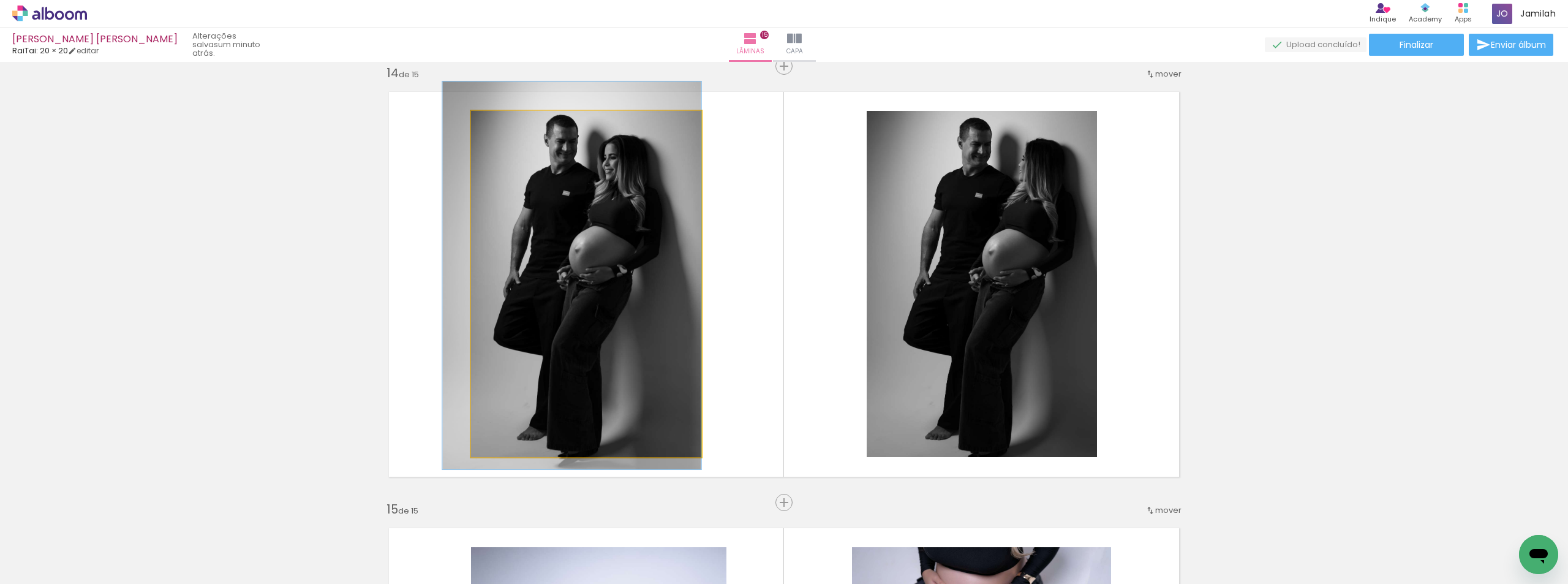
drag, startPoint x: 611, startPoint y: 266, endPoint x: 595, endPoint y: 266, distance: 16.0
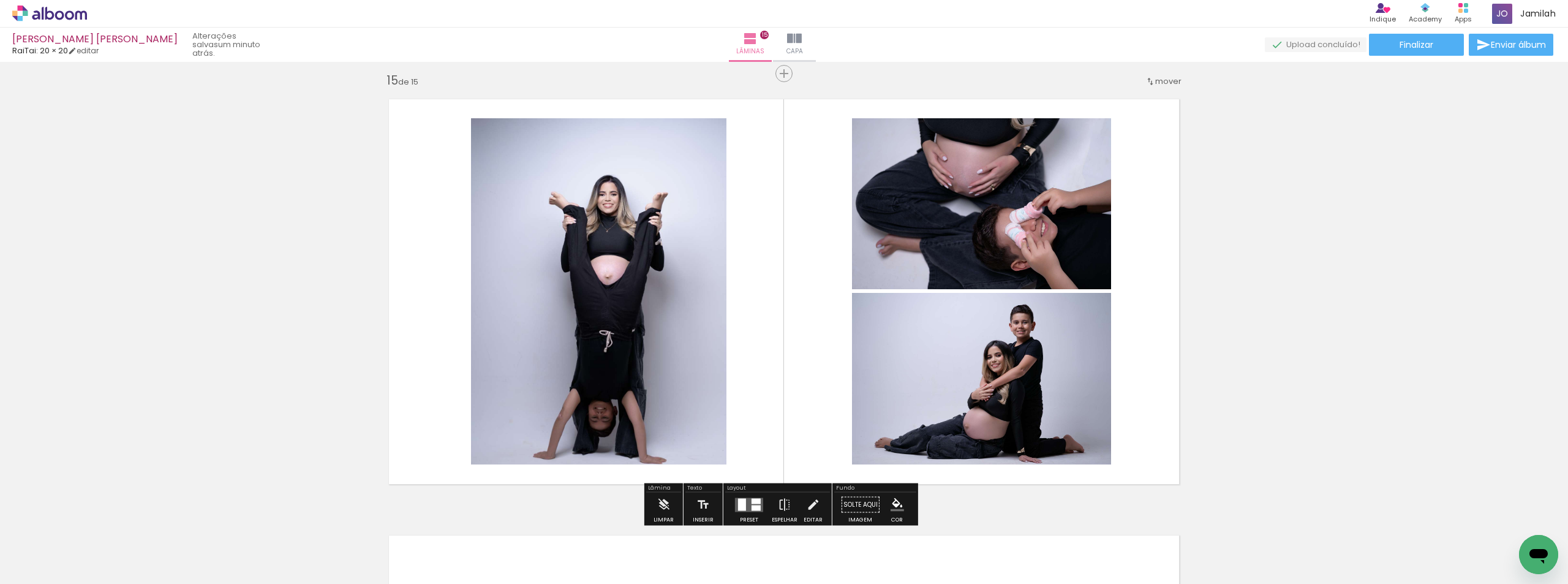
scroll to position [6176, 0]
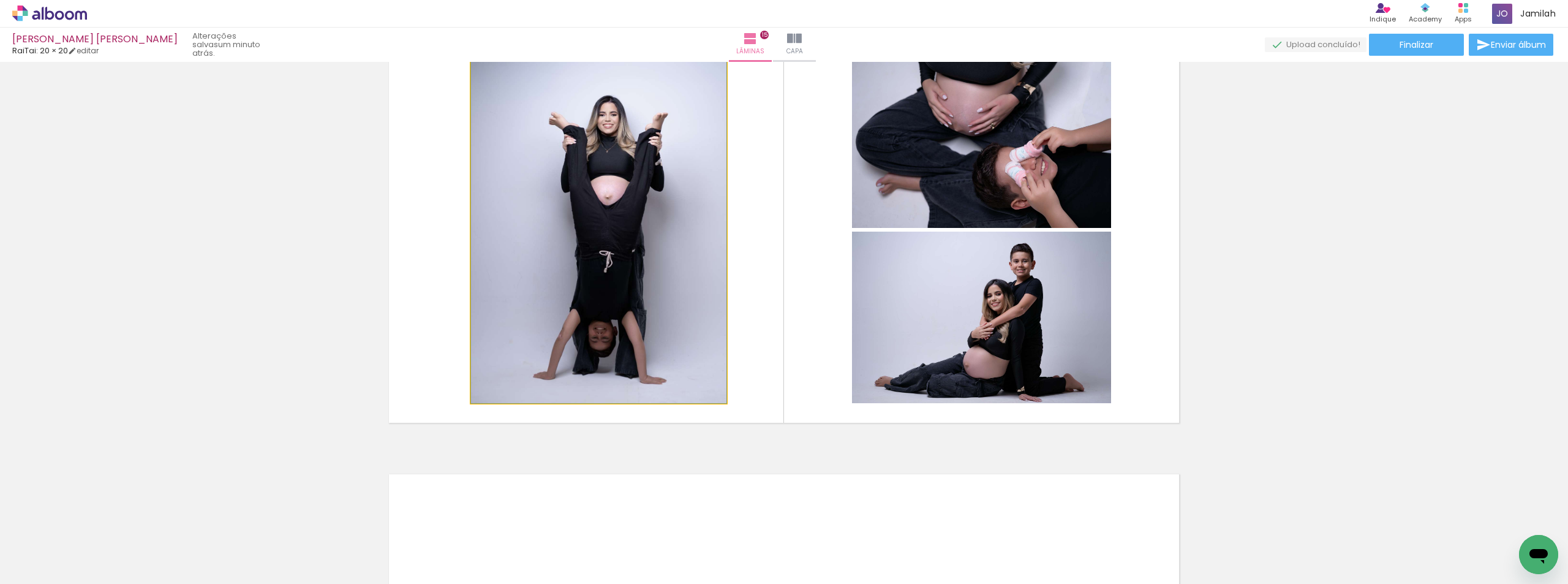
drag, startPoint x: 647, startPoint y: 273, endPoint x: 627, endPoint y: 240, distance: 38.6
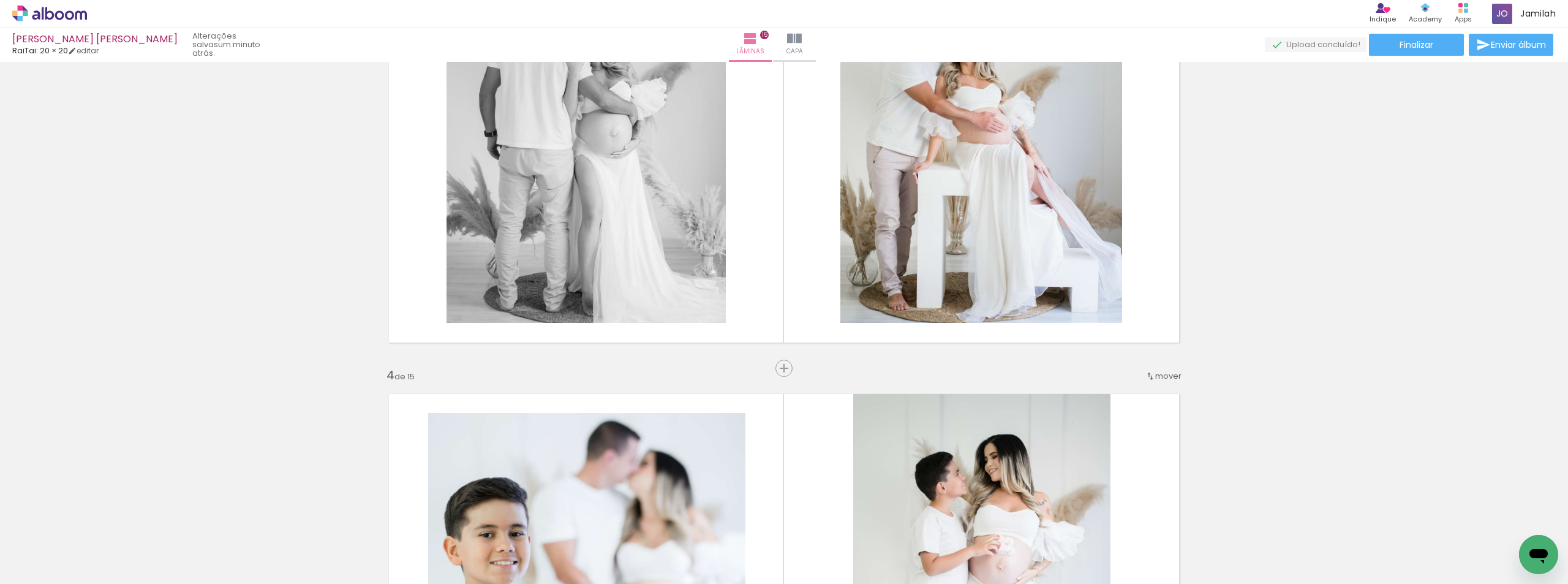
scroll to position [857, 0]
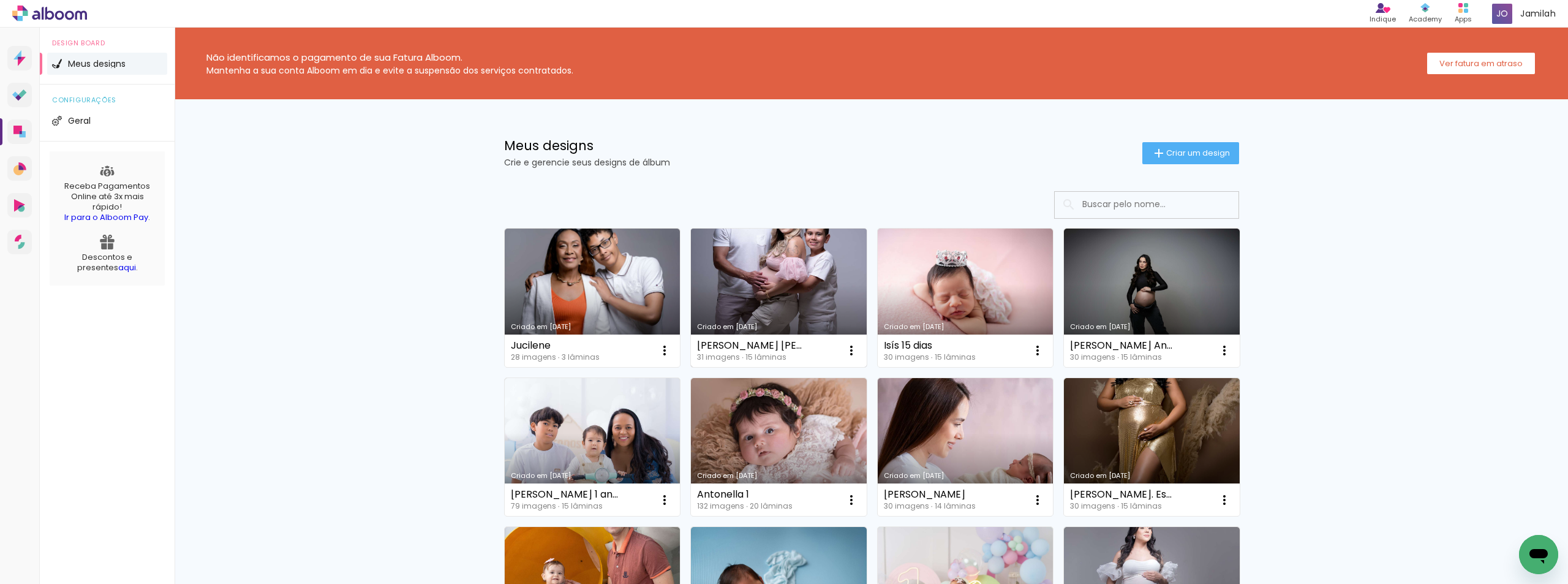
click at [802, 322] on link "Criado em [DATE]" at bounding box center [778, 298] width 176 height 139
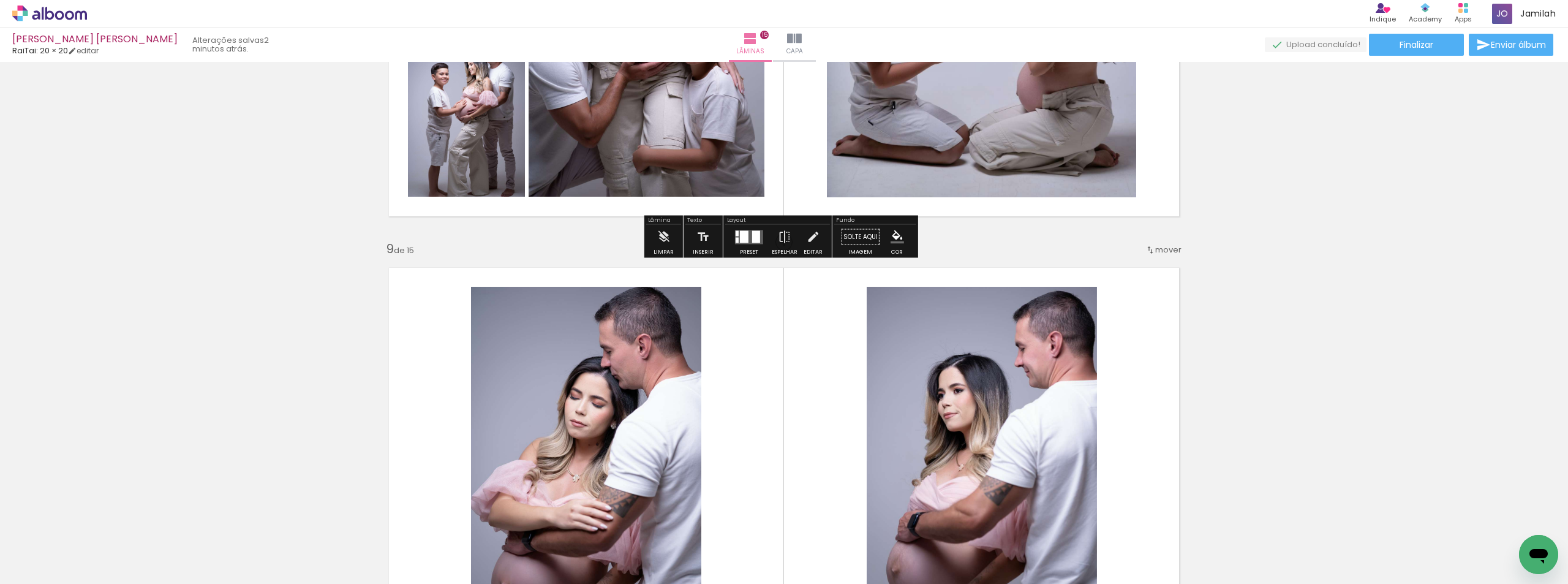
scroll to position [3491, 0]
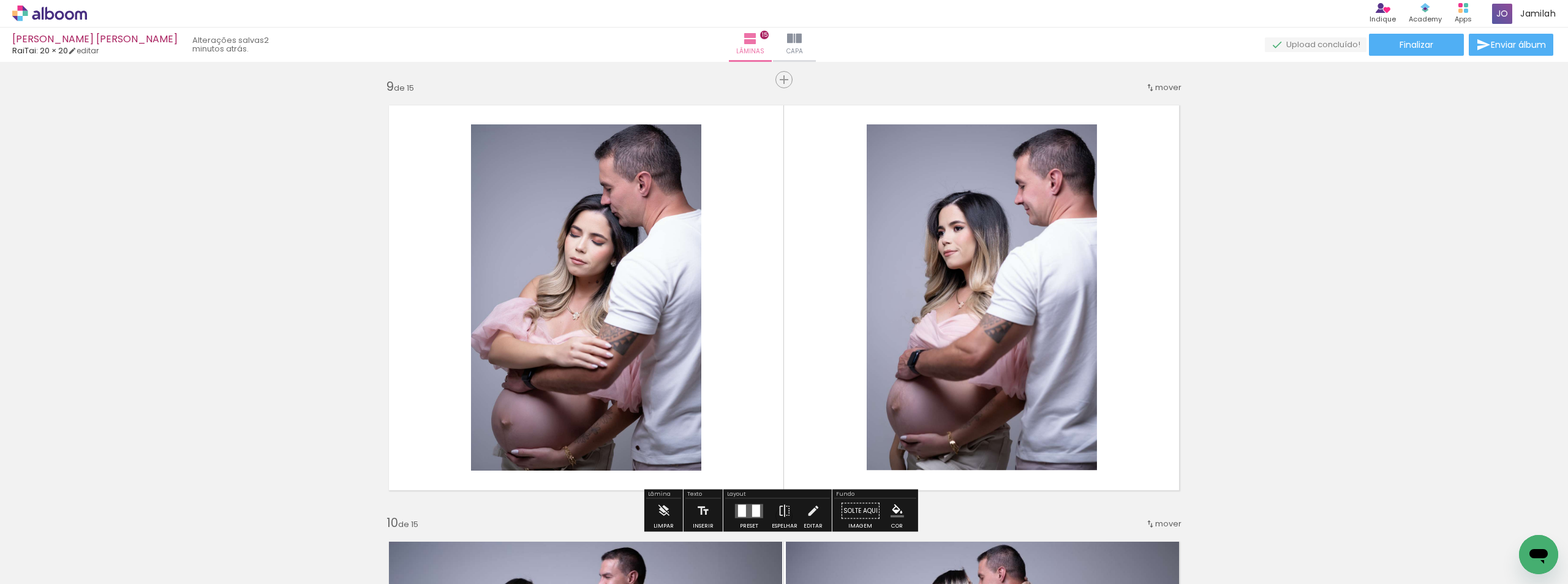
click at [1148, 86] on iron-icon at bounding box center [1150, 87] width 9 height 9
click at [1110, 195] on span "antes da" at bounding box center [1104, 187] width 35 height 20
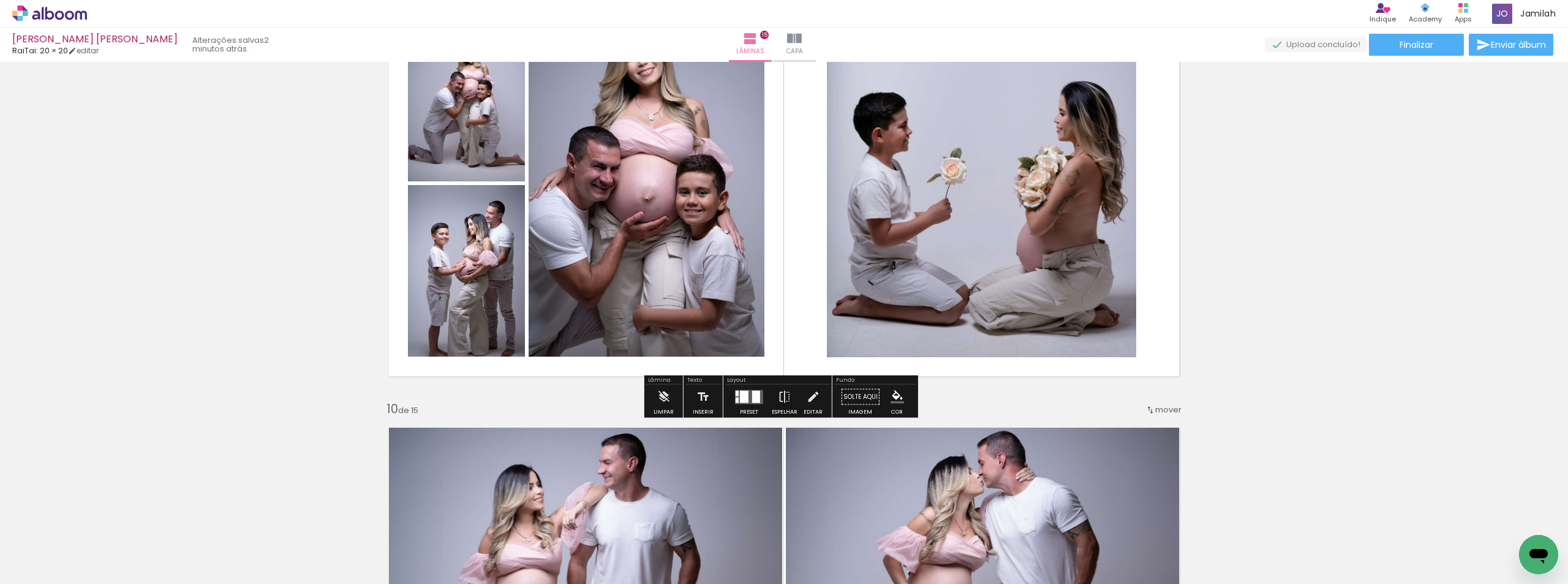
scroll to position [3911, 0]
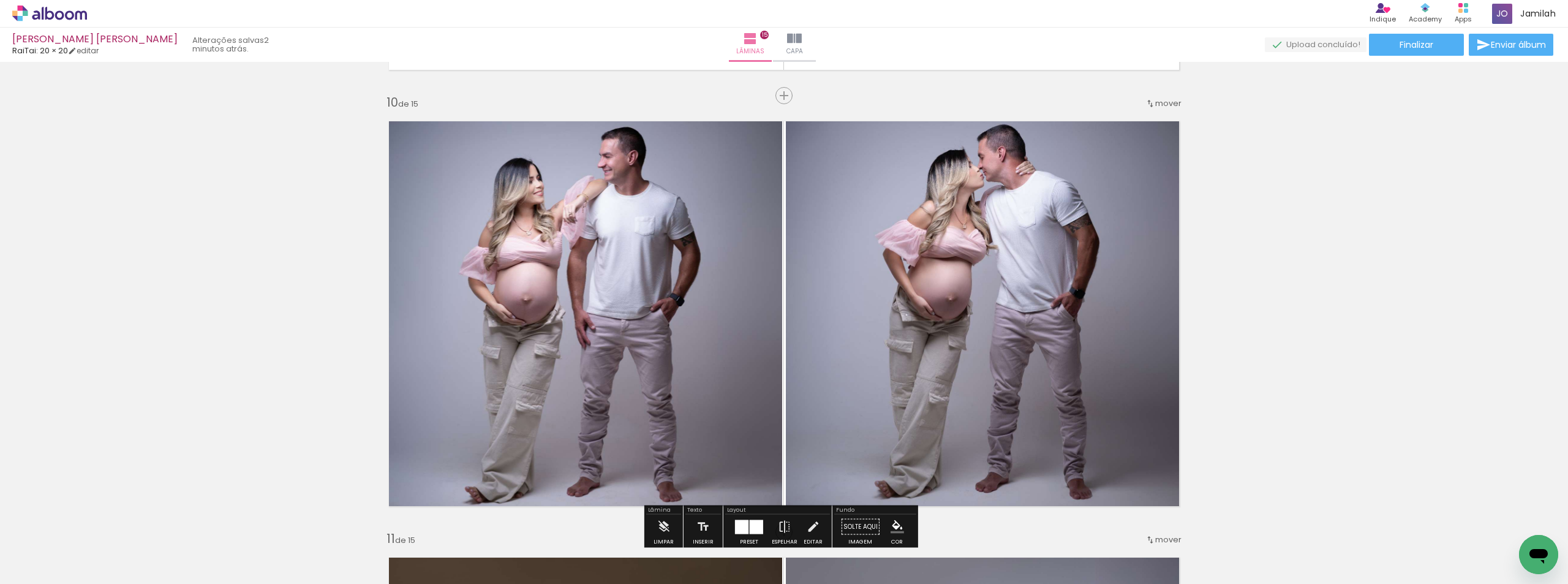
click at [1159, 97] on div "mover" at bounding box center [1163, 103] width 36 height 20
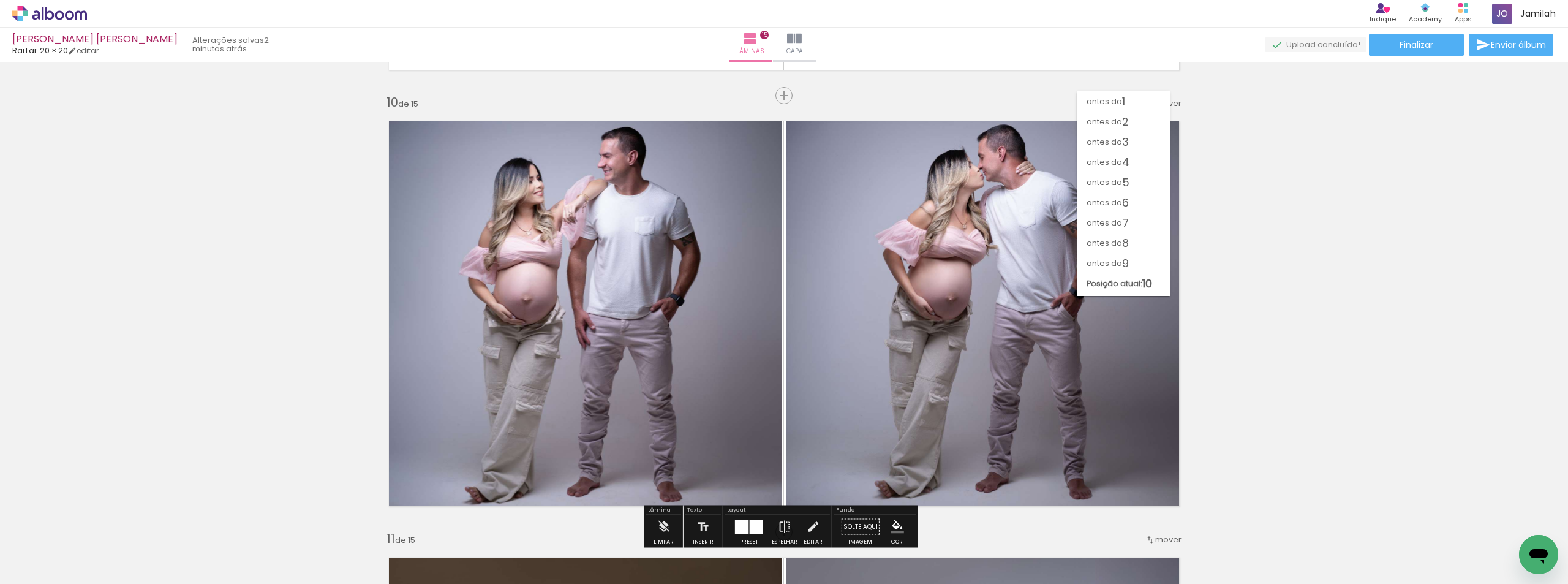
scroll to position [7, 0]
click at [1122, 206] on span "7" at bounding box center [1125, 216] width 7 height 20
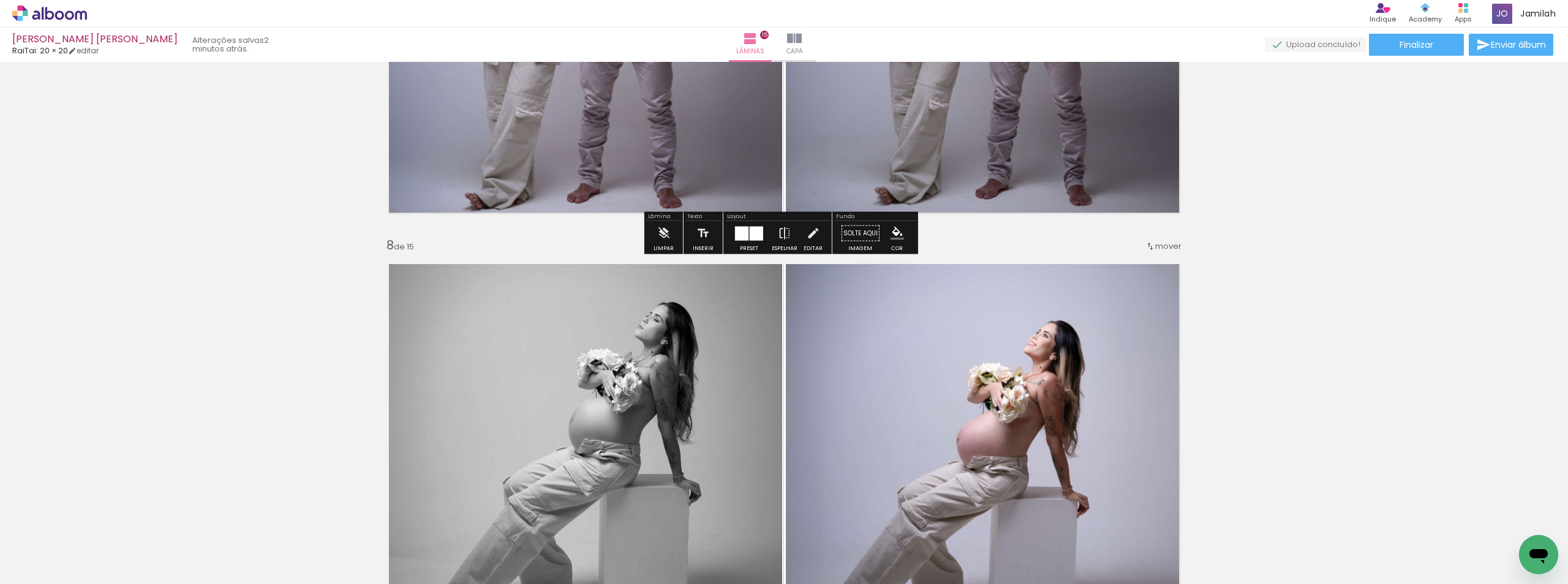
scroll to position [3000, 0]
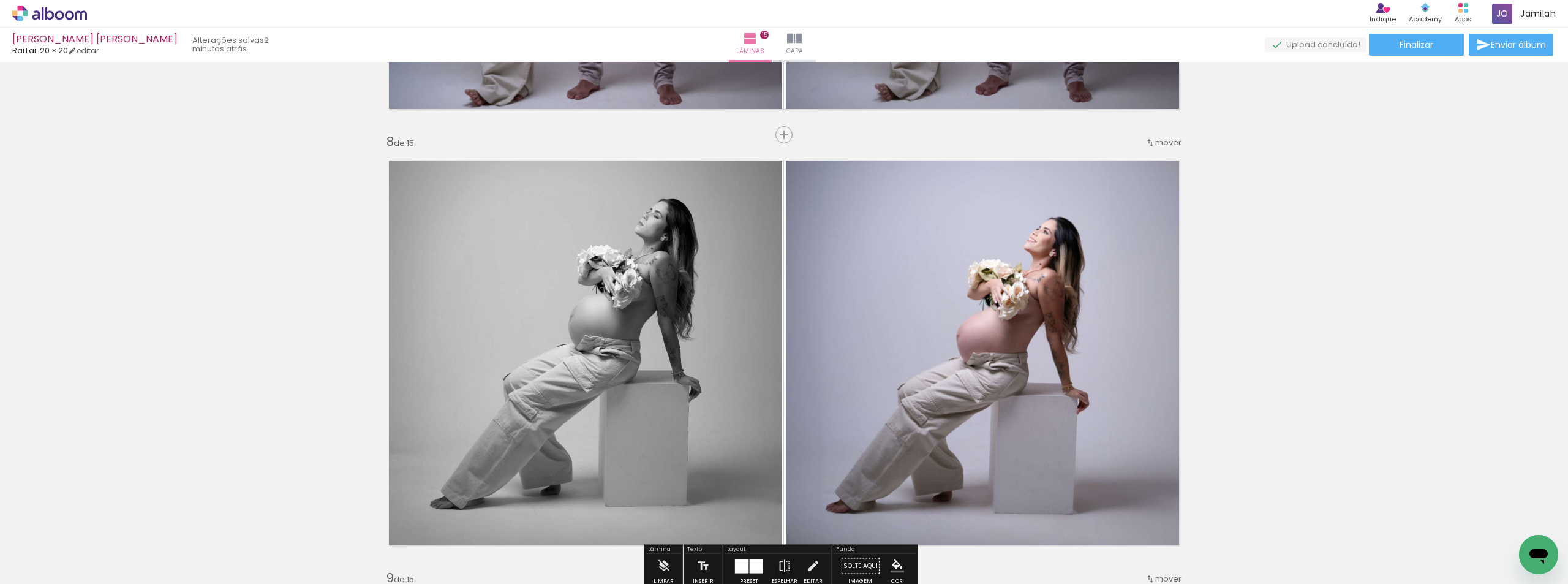
click at [1155, 141] on span "mover" at bounding box center [1168, 142] width 26 height 12
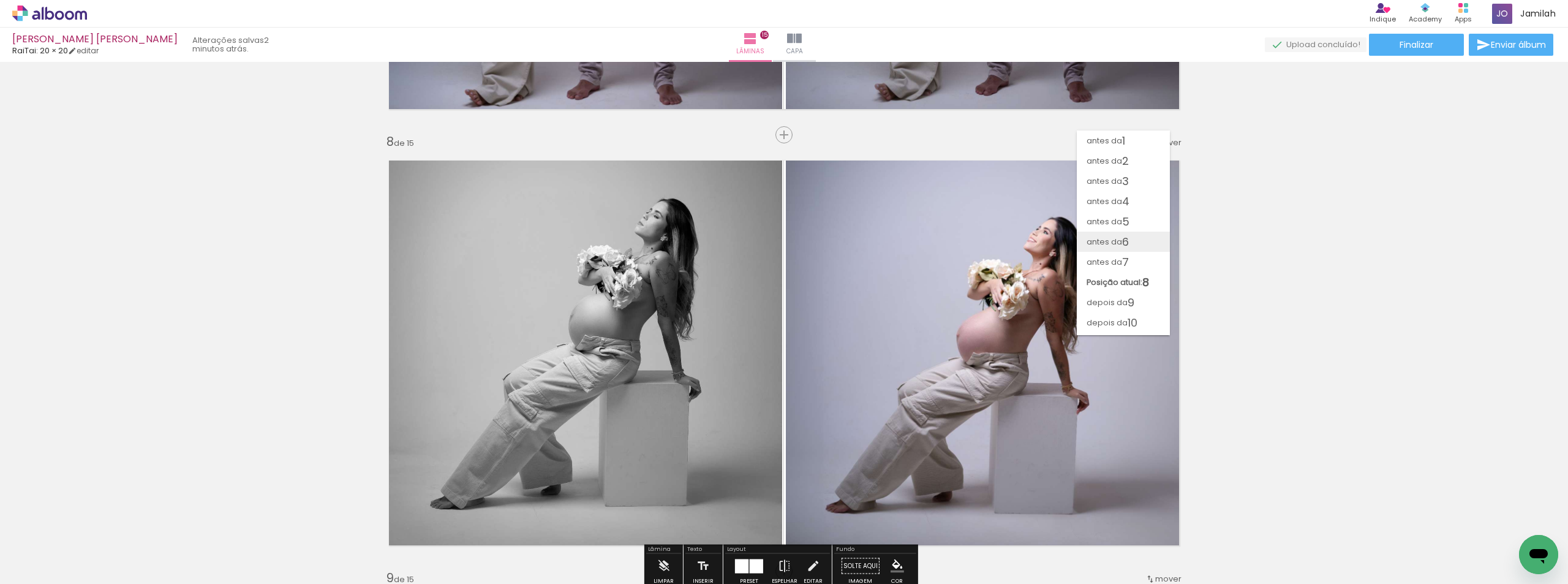
click at [1143, 235] on paper-item "antes da 6" at bounding box center [1123, 242] width 93 height 20
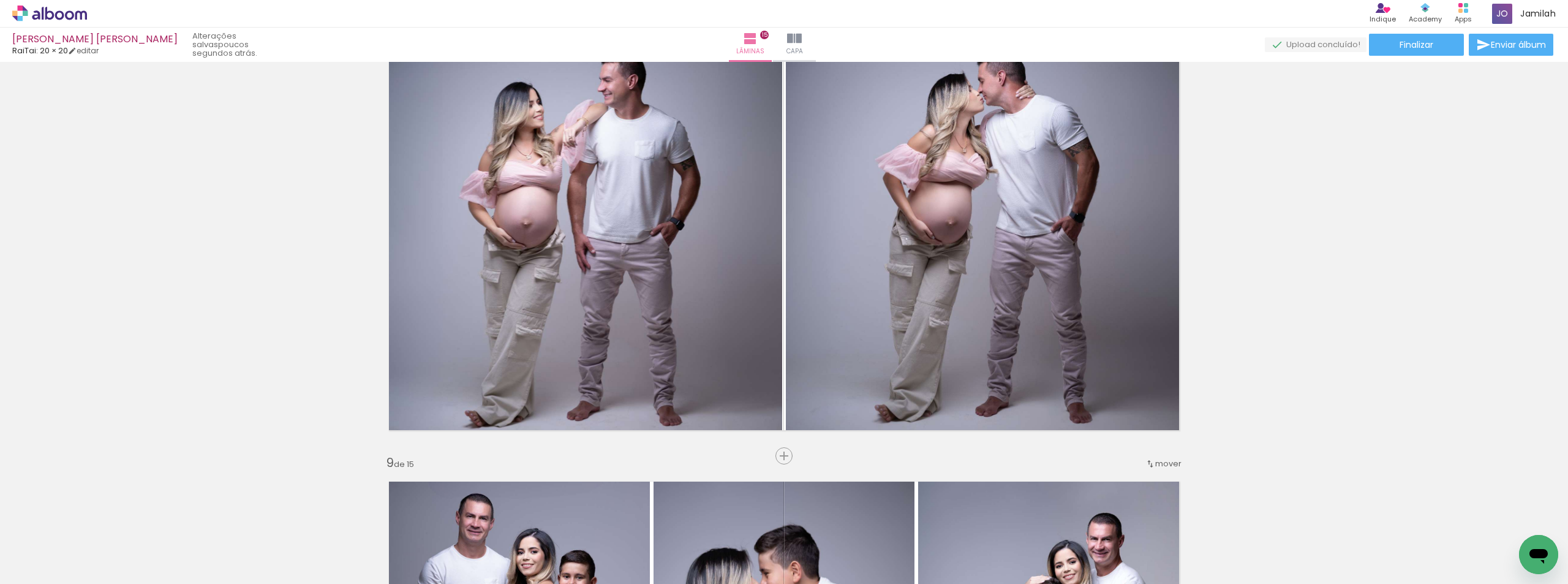
scroll to position [3421, 0]
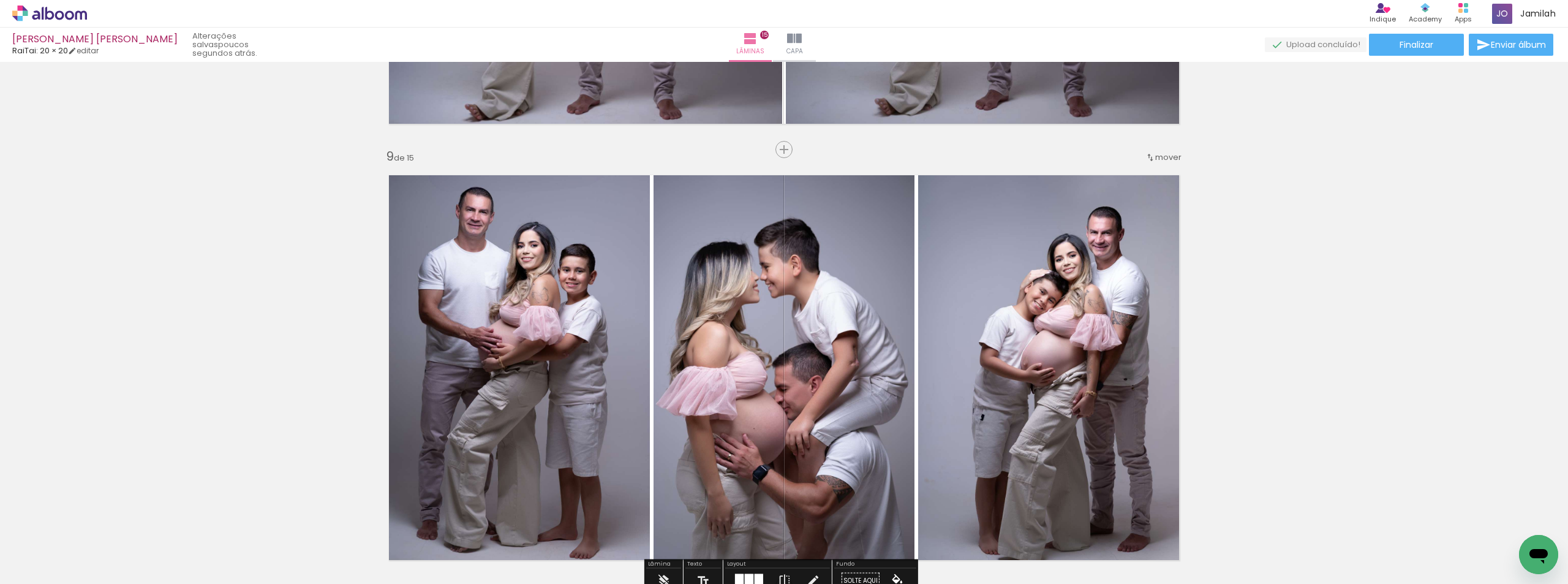
click at [1157, 161] on span "mover" at bounding box center [1168, 157] width 26 height 12
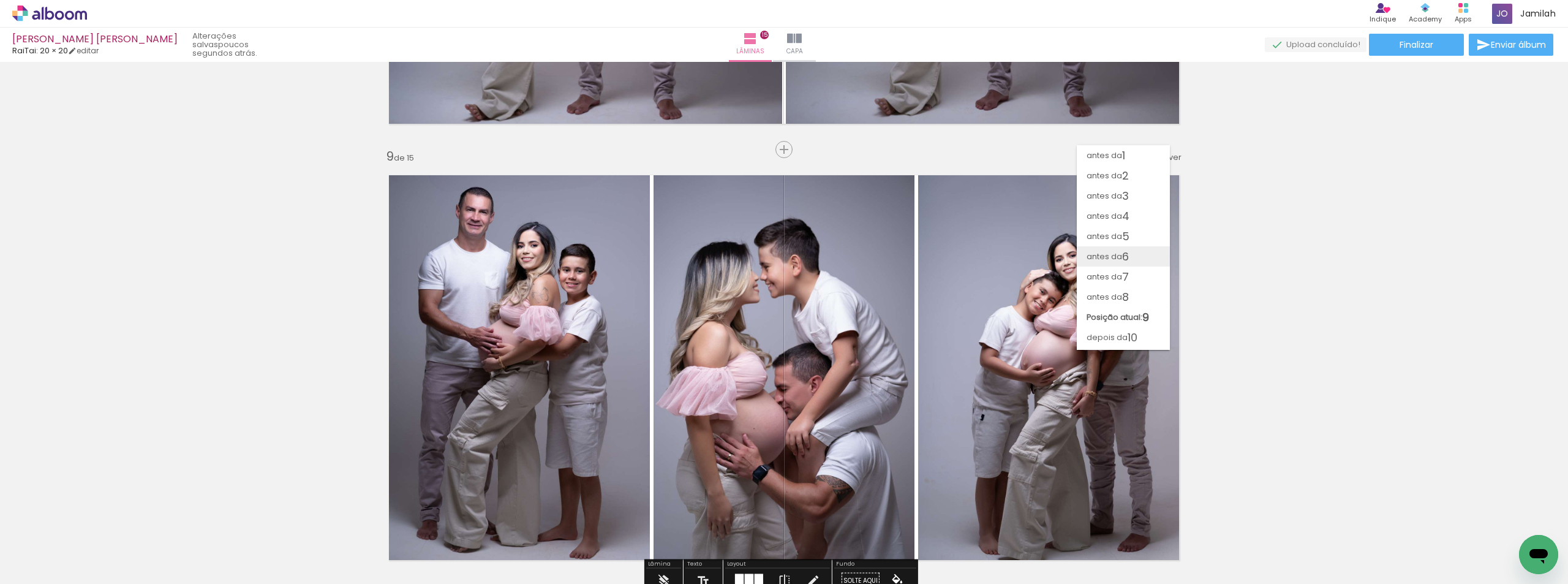
click at [1123, 263] on span "6" at bounding box center [1125, 256] width 7 height 20
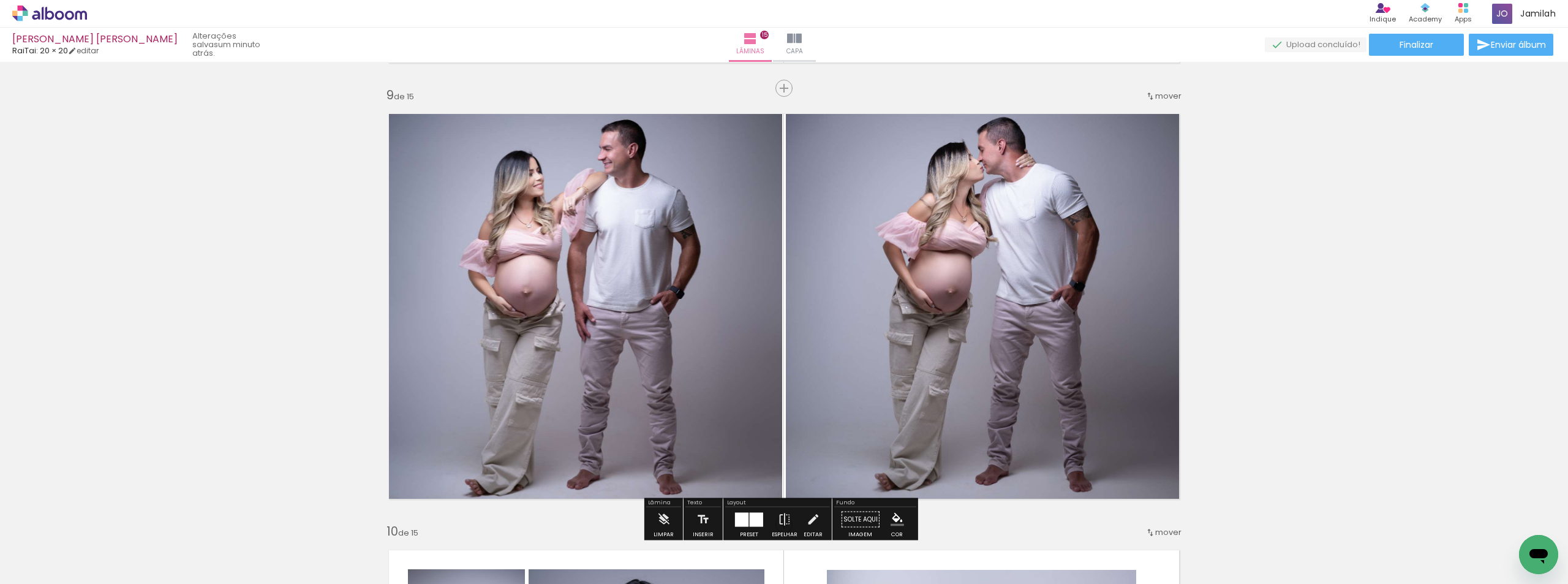
scroll to position [3851, 0]
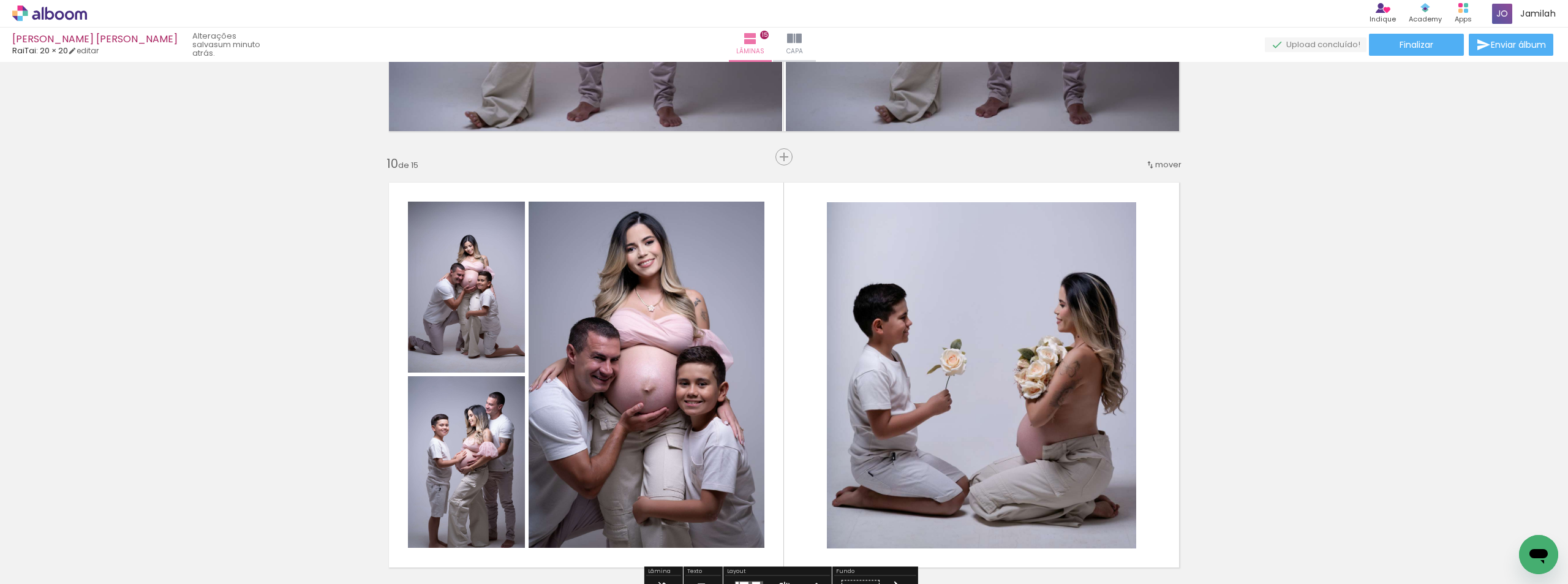
click at [1156, 162] on span "mover" at bounding box center [1168, 164] width 26 height 12
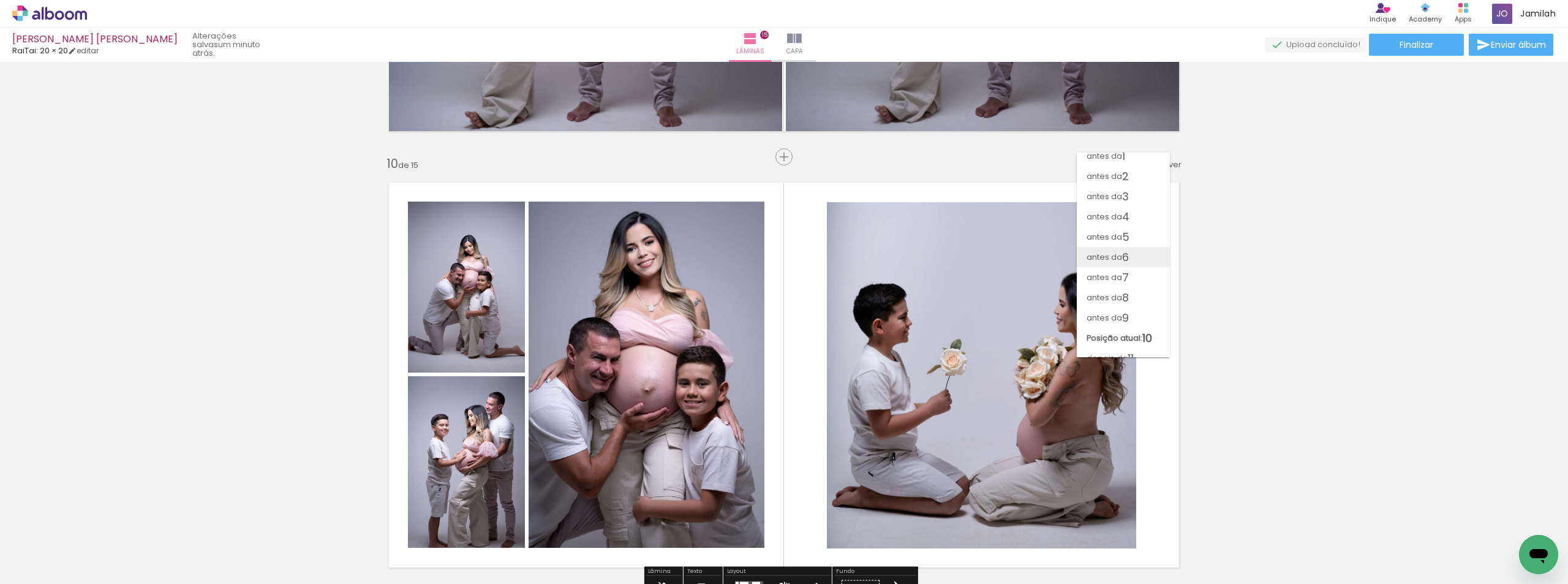
drag, startPoint x: 1096, startPoint y: 268, endPoint x: 1103, endPoint y: 261, distance: 9.9
click at [1096, 269] on span "antes da" at bounding box center [1104, 277] width 35 height 20
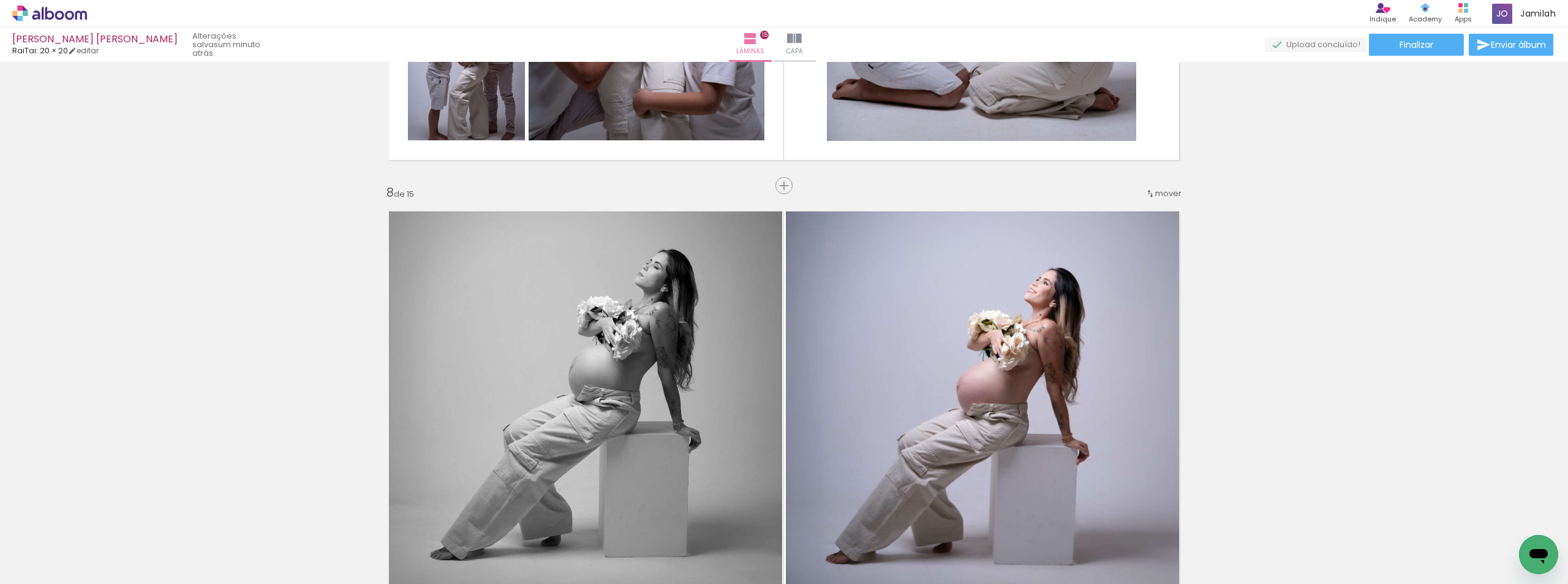
scroll to position [3061, 0]
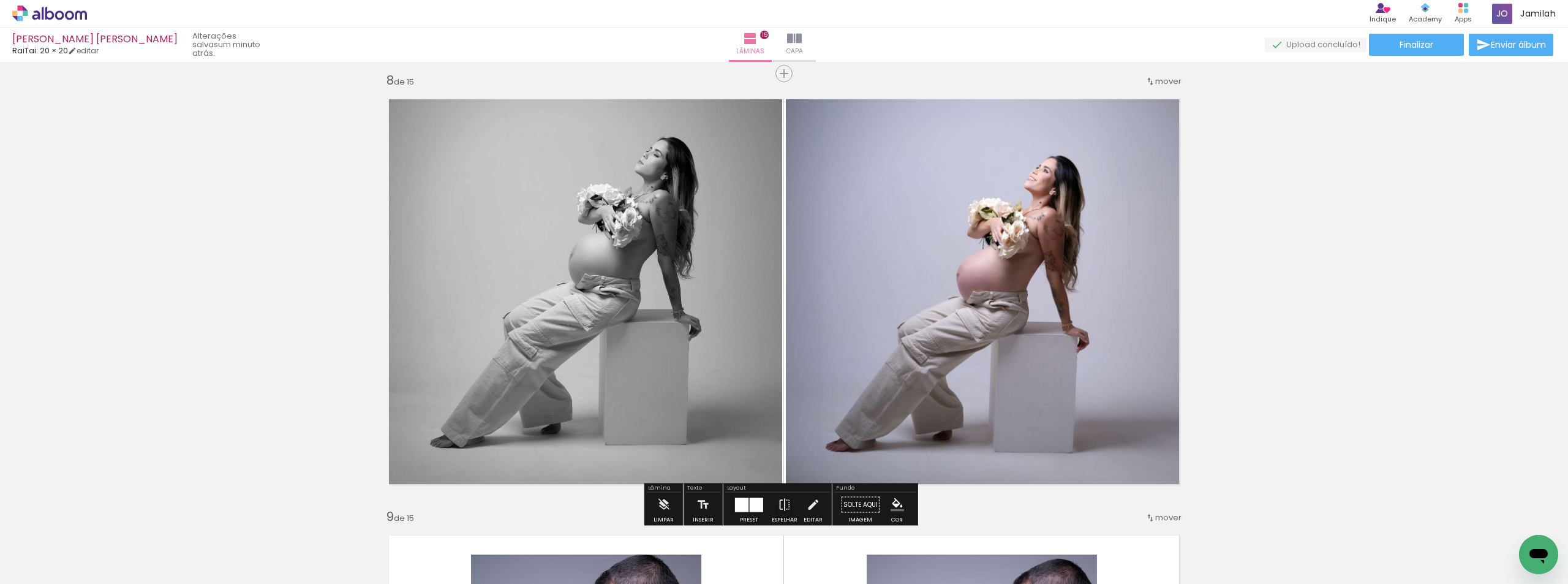
click at [1148, 80] on iron-icon at bounding box center [1150, 81] width 9 height 9
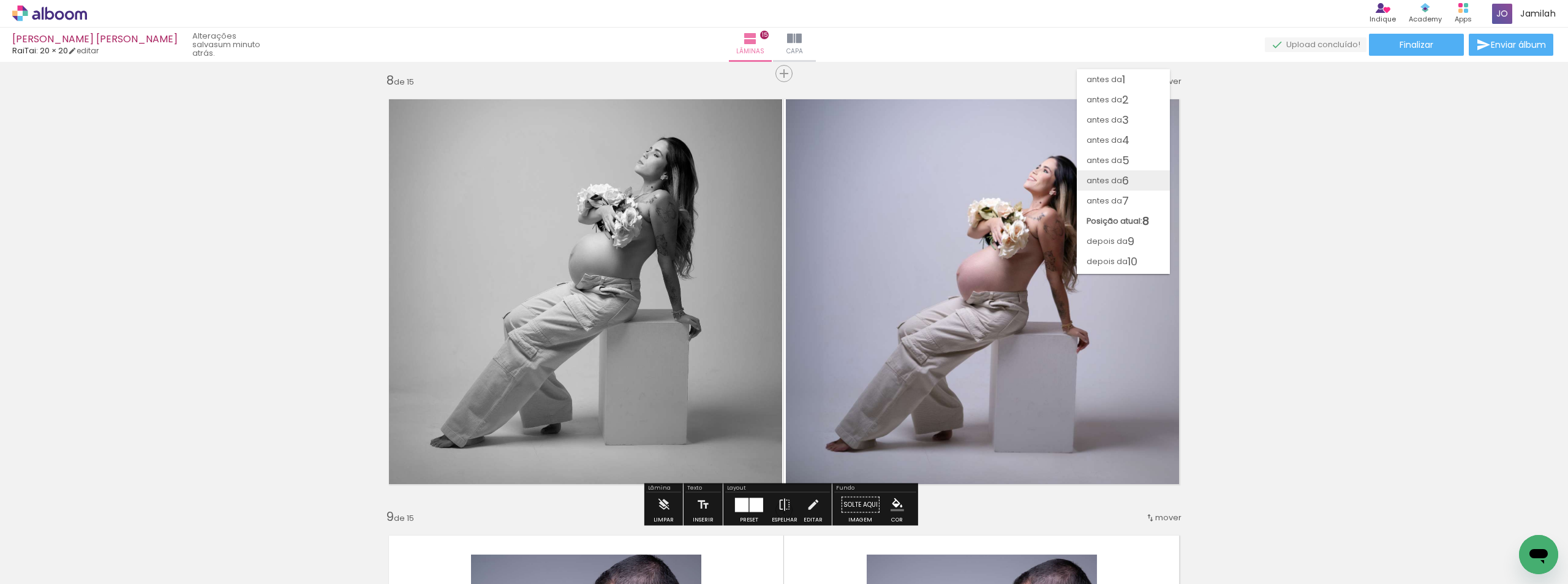
click at [1123, 180] on span "6" at bounding box center [1125, 180] width 7 height 20
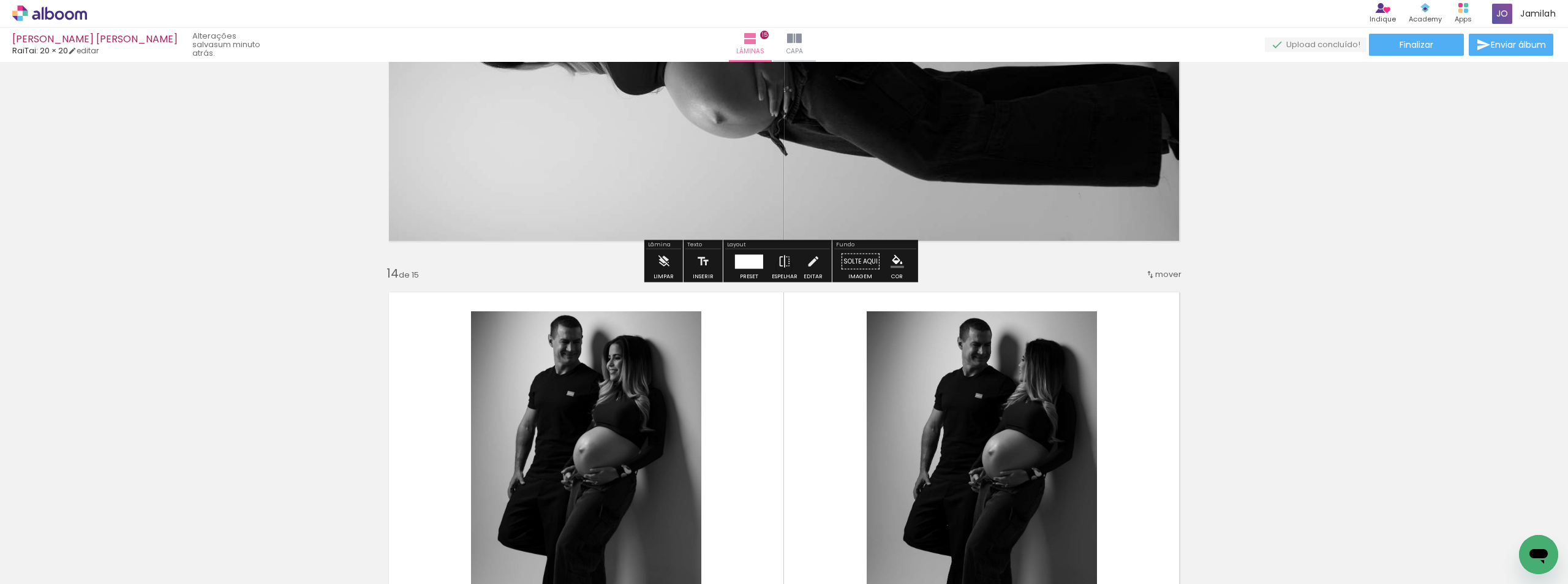
scroll to position [5504, 0]
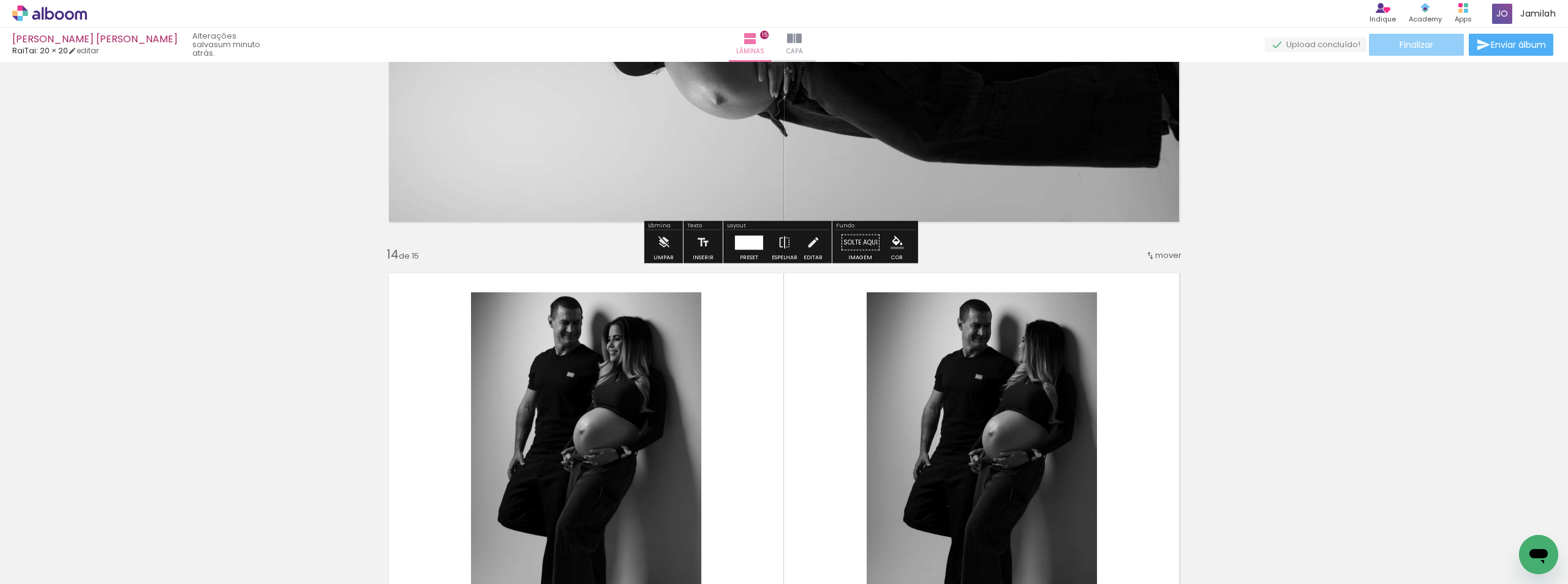
click at [1428, 46] on span "Finalizar" at bounding box center [1416, 44] width 34 height 9
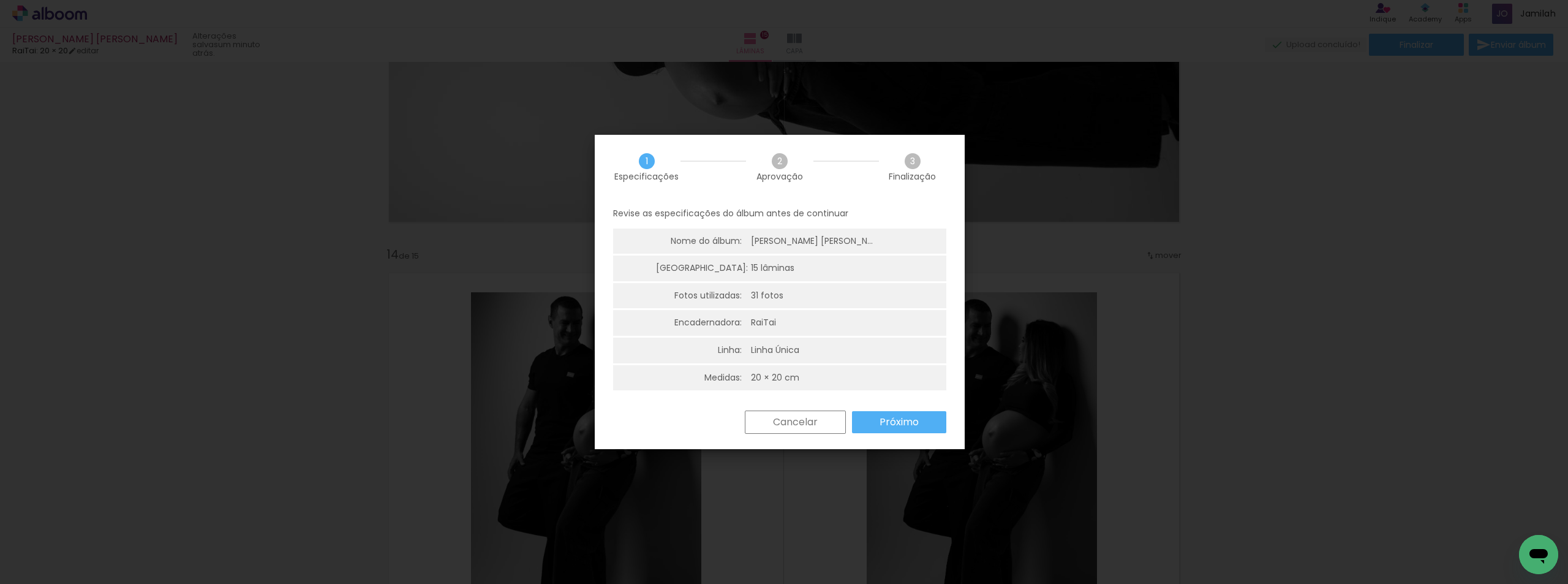
click at [907, 414] on paper-button "Próximo" at bounding box center [899, 422] width 95 height 22
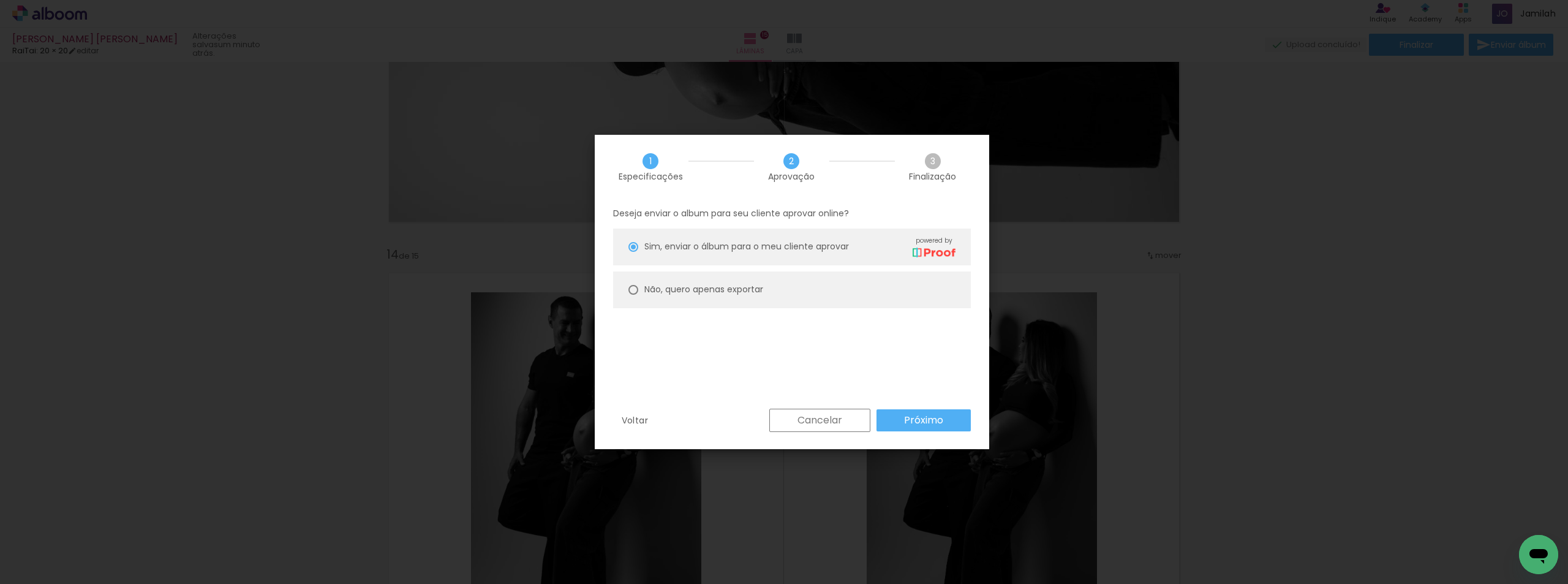
click at [912, 409] on paper-button "Próximo" at bounding box center [923, 420] width 95 height 22
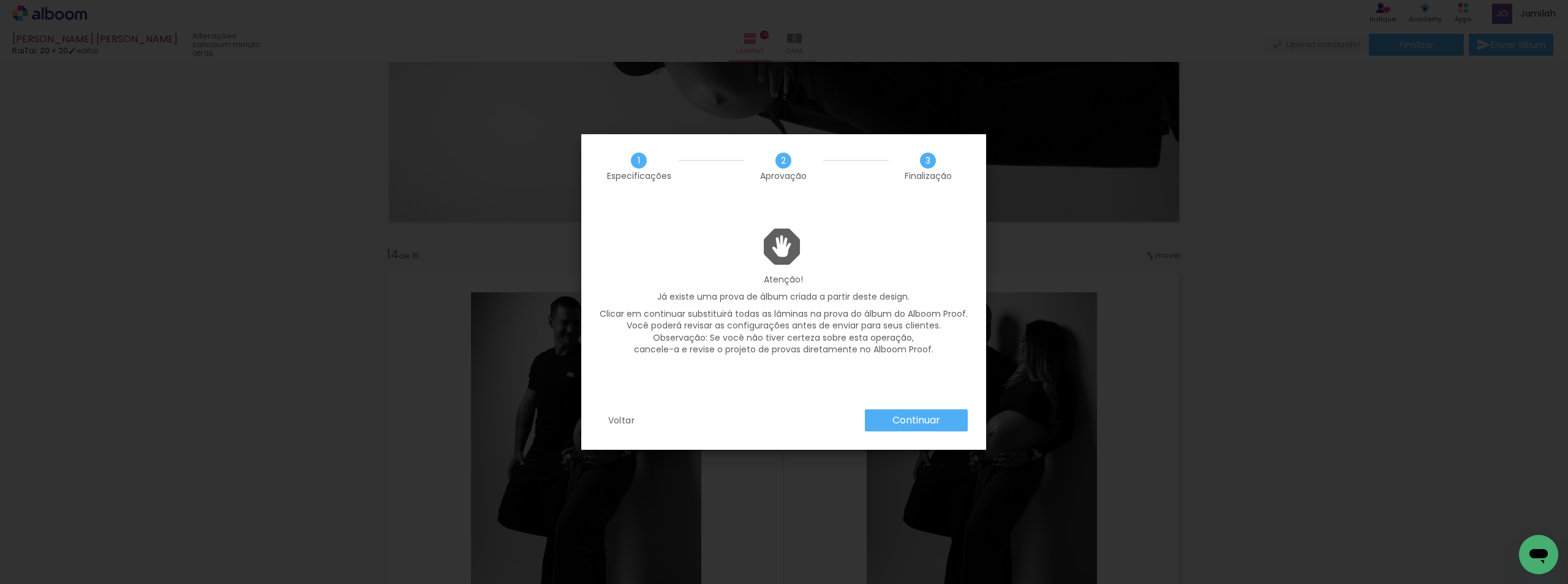
click at [914, 380] on div "Atenção! Já existe uma prova de álbum criada a partir deste design. Clicar em c…" at bounding box center [784, 304] width 405 height 151
click at [917, 411] on div "1 Especificações 2 Aprovação 3 Finalização Atenção! Já existe uma prova de álbu…" at bounding box center [784, 292] width 405 height 315
click at [0, 0] on slot "Continuar" at bounding box center [0, 0] width 0 height 0
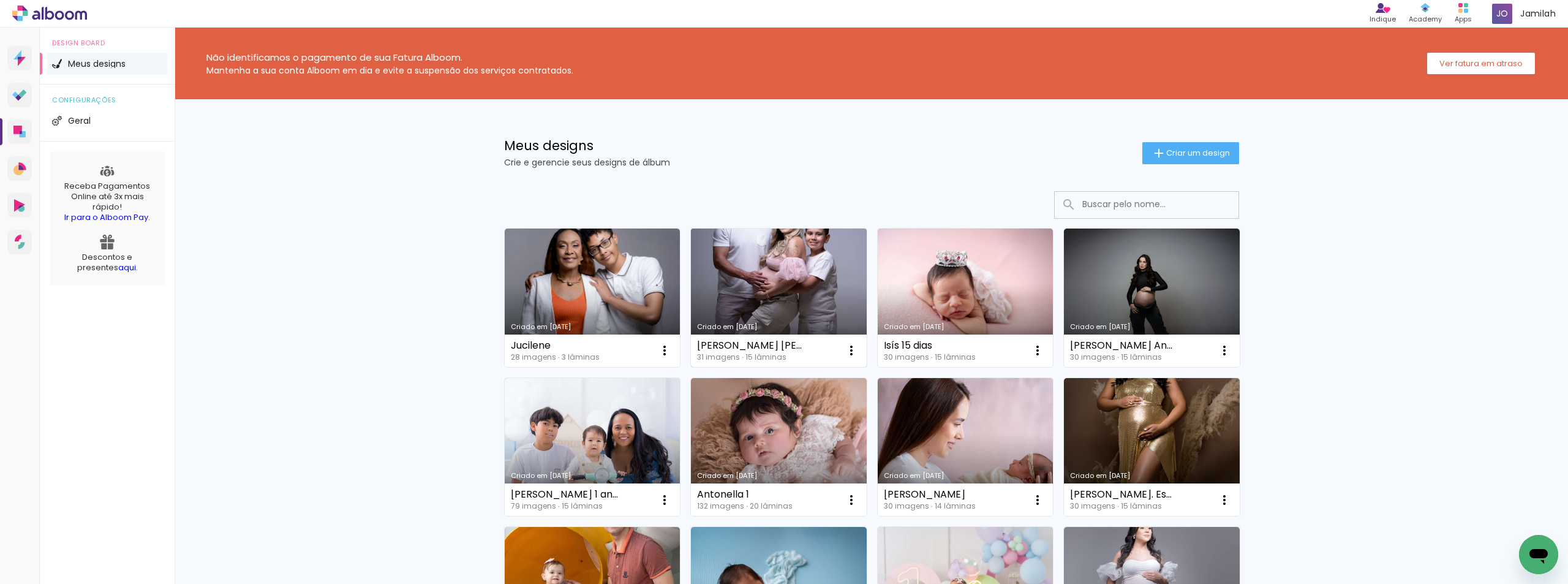
click at [808, 271] on link "Criado em [DATE]" at bounding box center [778, 298] width 176 height 139
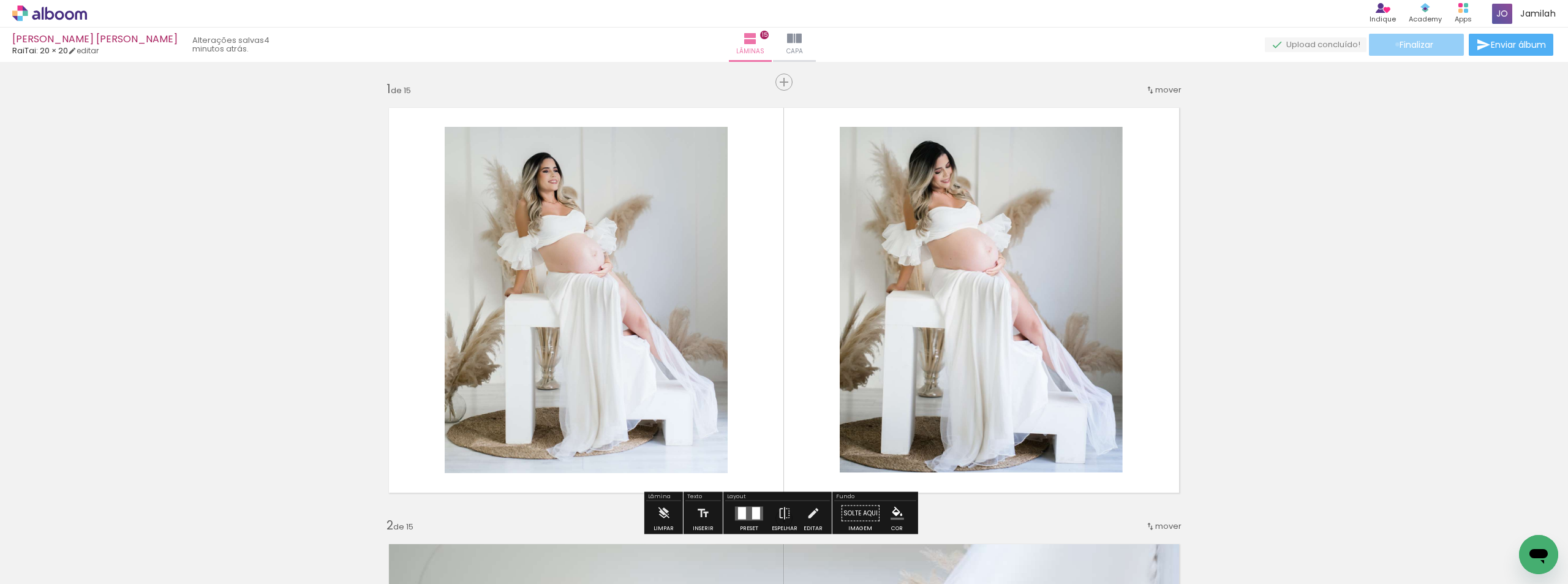
click at [1392, 44] on paper-button "Finalizar" at bounding box center [1416, 45] width 95 height 22
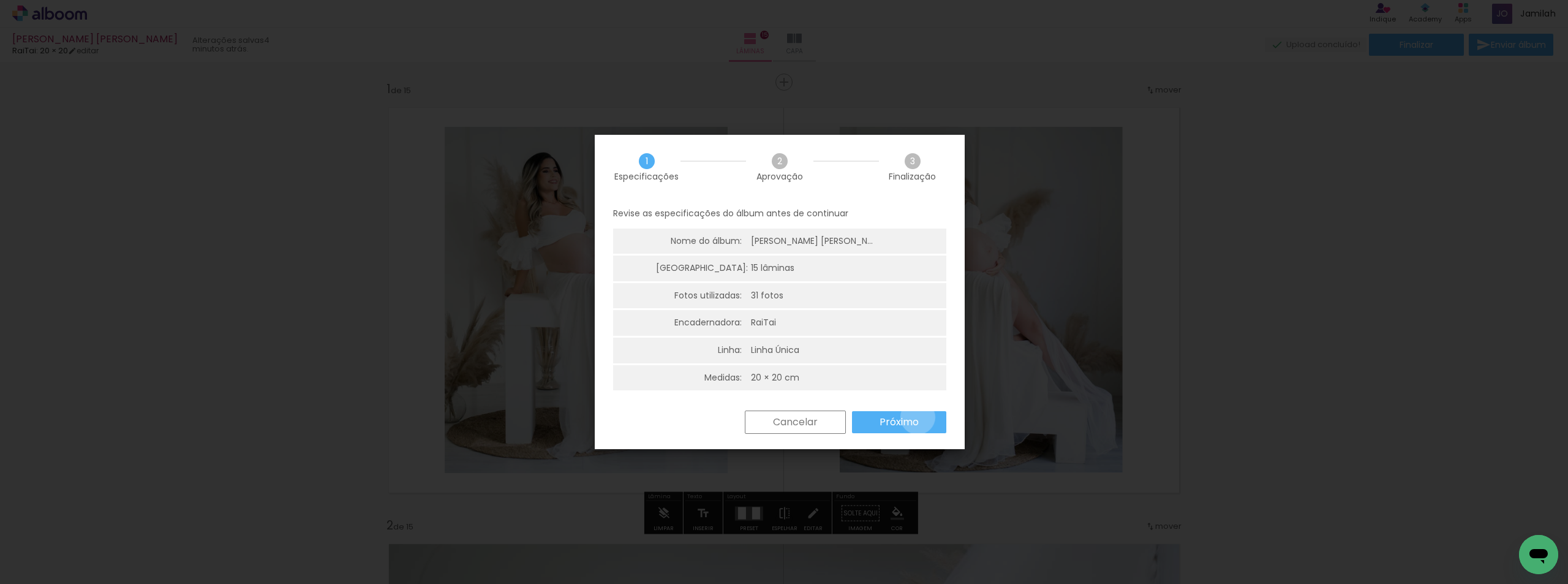
click at [0, 0] on slot "Próximo" at bounding box center [0, 0] width 0 height 0
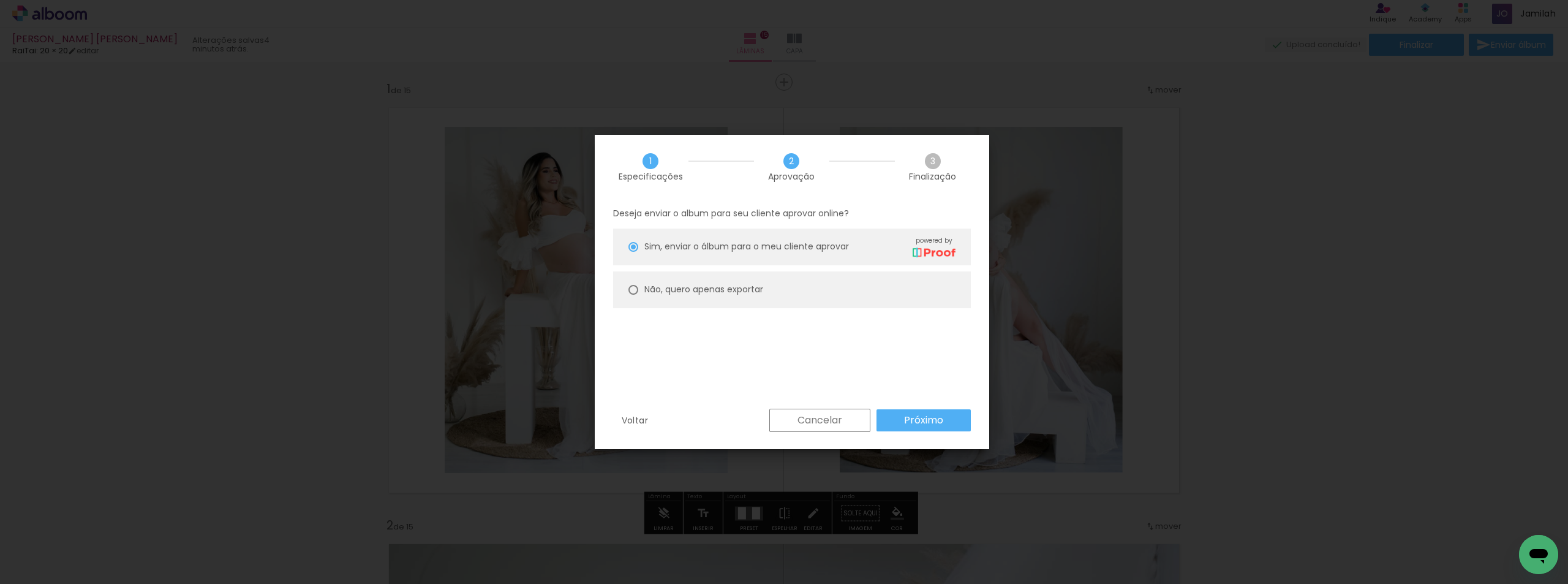
click at [0, 0] on slot "Próximo" at bounding box center [0, 0] width 0 height 0
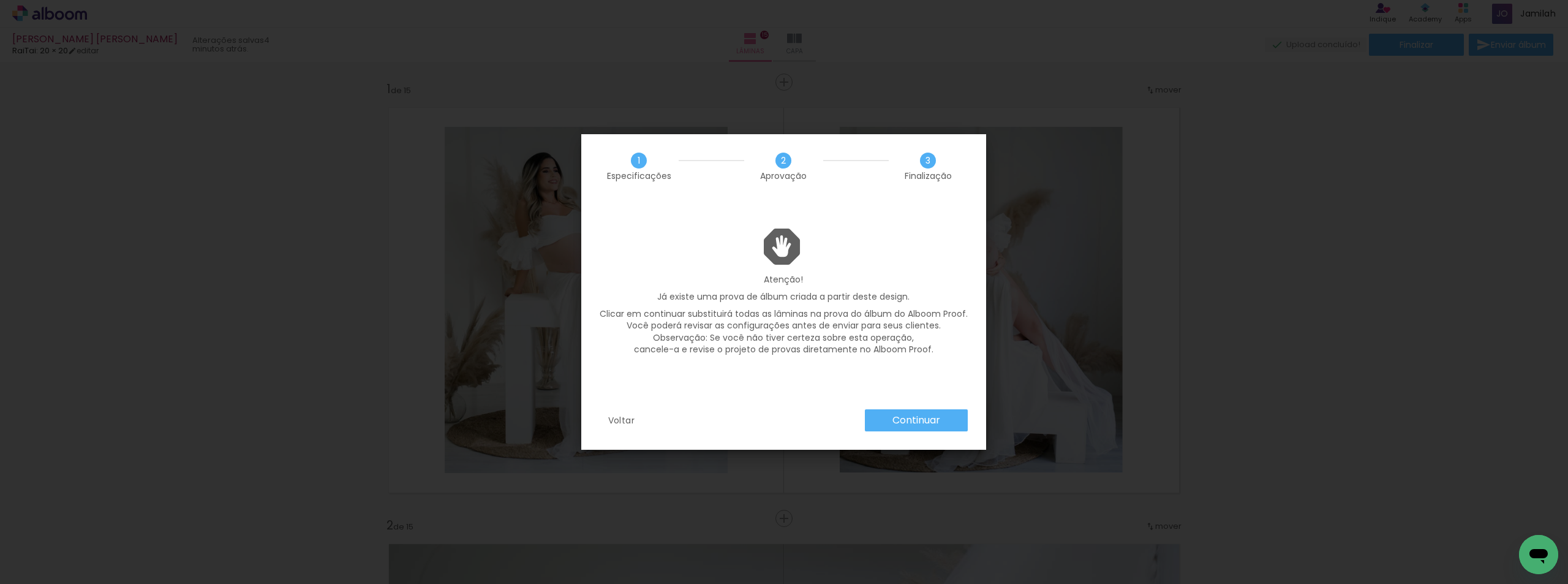
click at [0, 0] on slot "Continuar" at bounding box center [0, 0] width 0 height 0
click at [918, 415] on div "Continuar" at bounding box center [913, 420] width 109 height 22
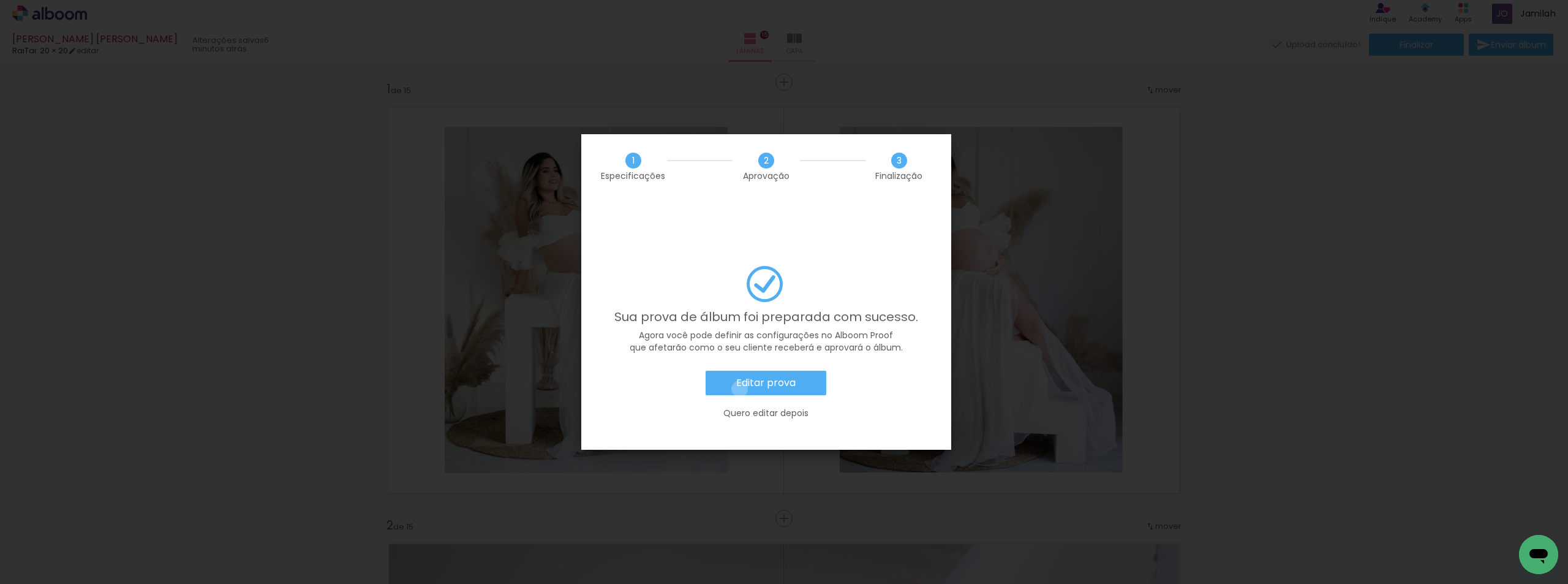
click at [0, 0] on slot "Editar prova" at bounding box center [0, 0] width 0 height 0
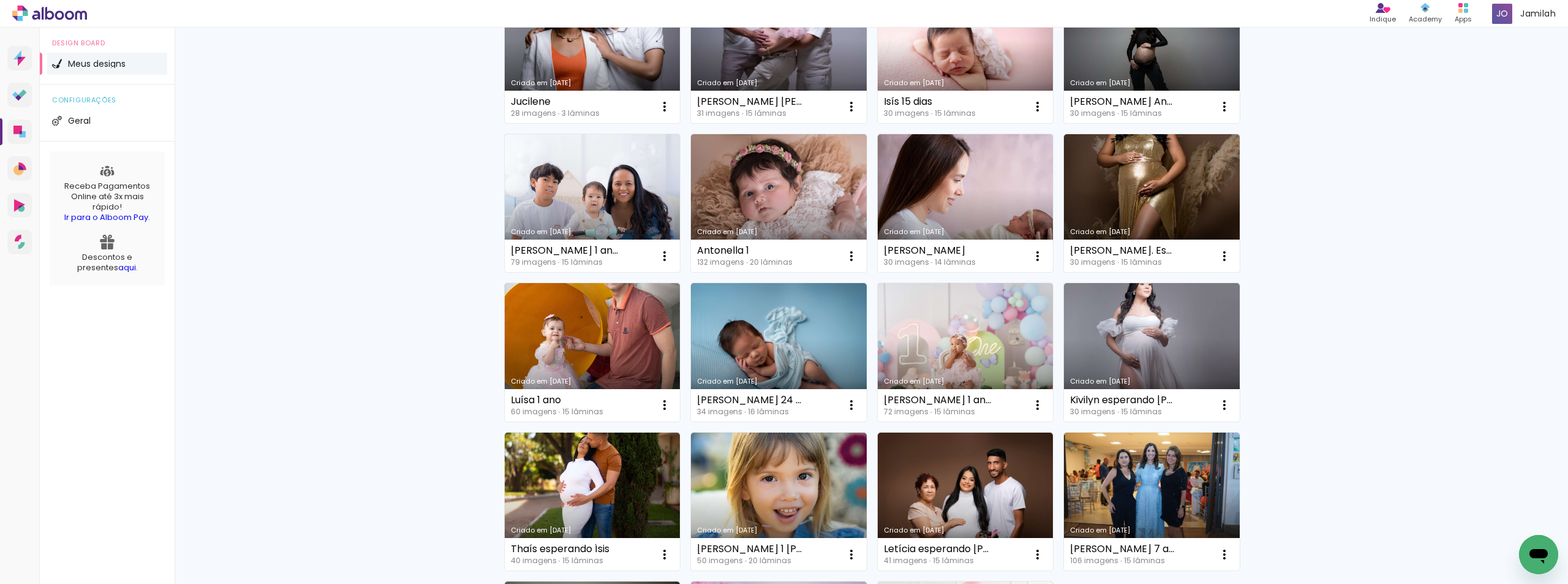
scroll to position [245, 0]
